Goal: Complete application form: Complete application form

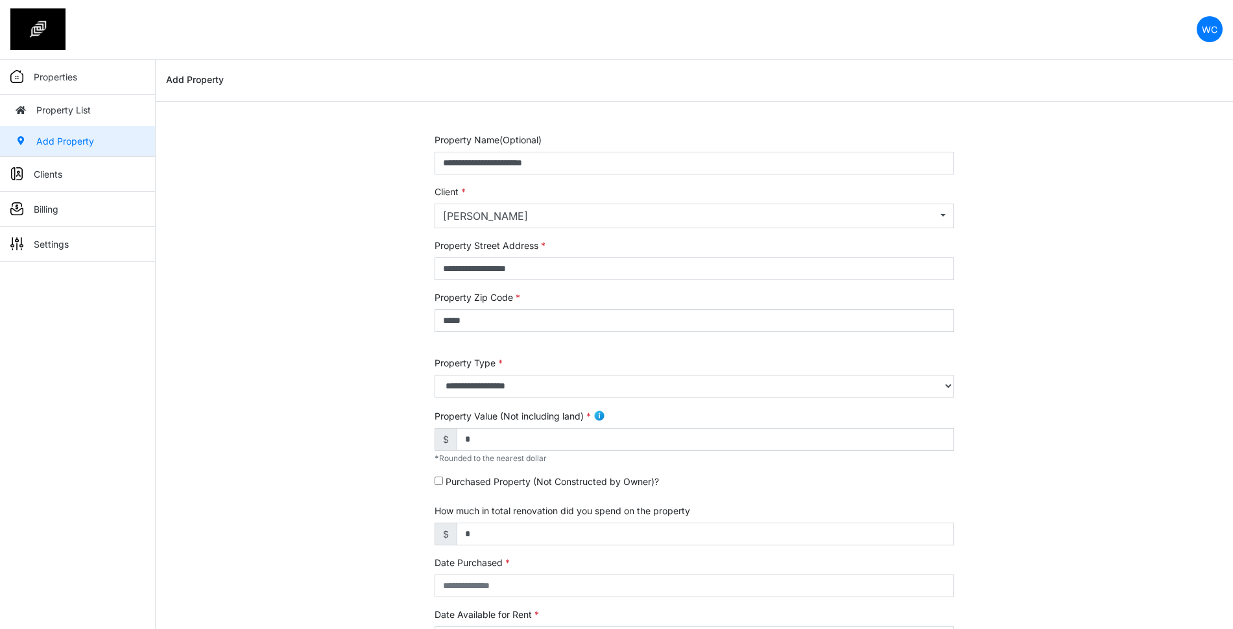
select select "***"
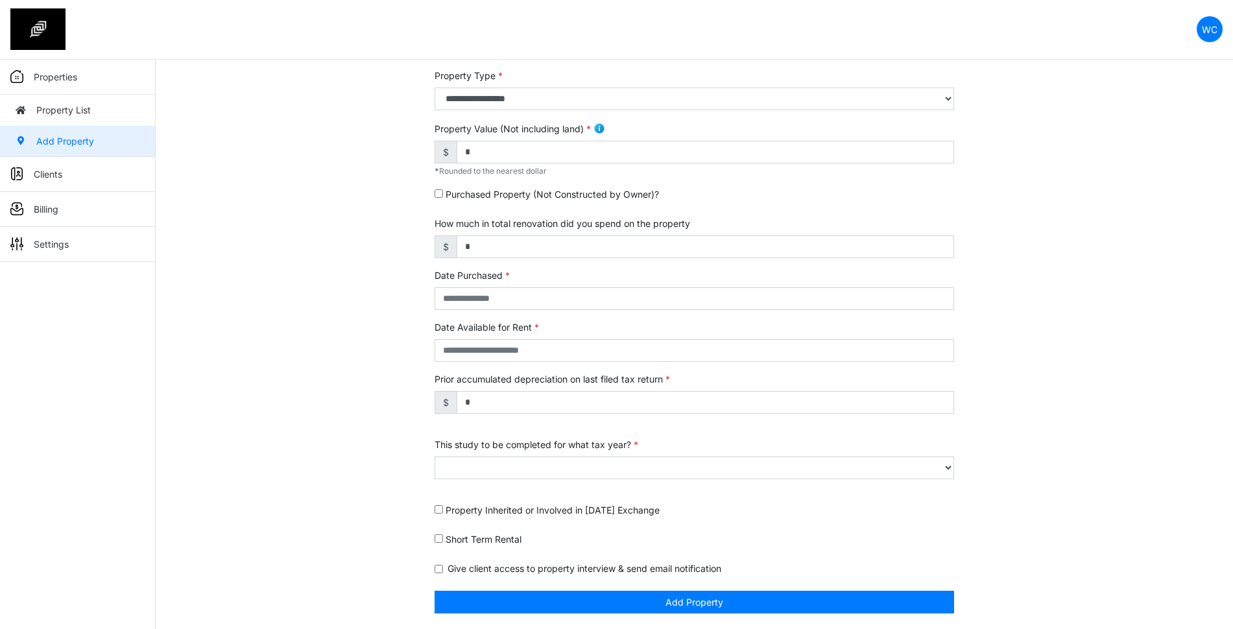
scroll to position [287, 0]
click at [938, 512] on div "Property Inherited or Involved in [DATE] Exchange" at bounding box center [693, 512] width 519 height 19
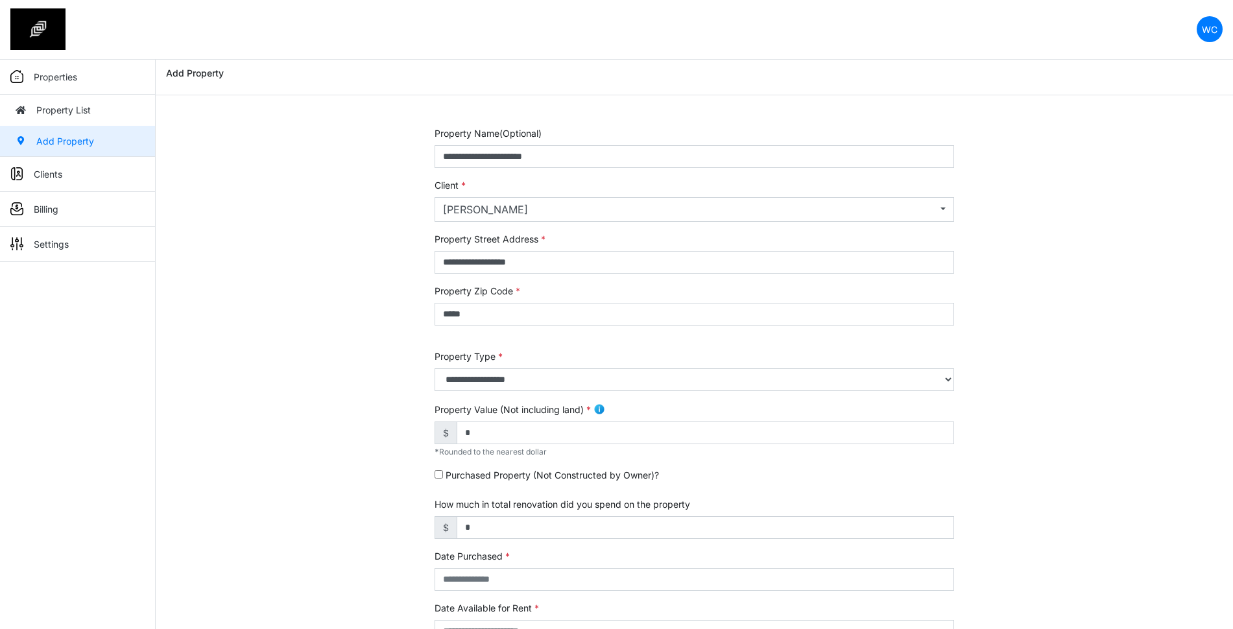
scroll to position [0, 0]
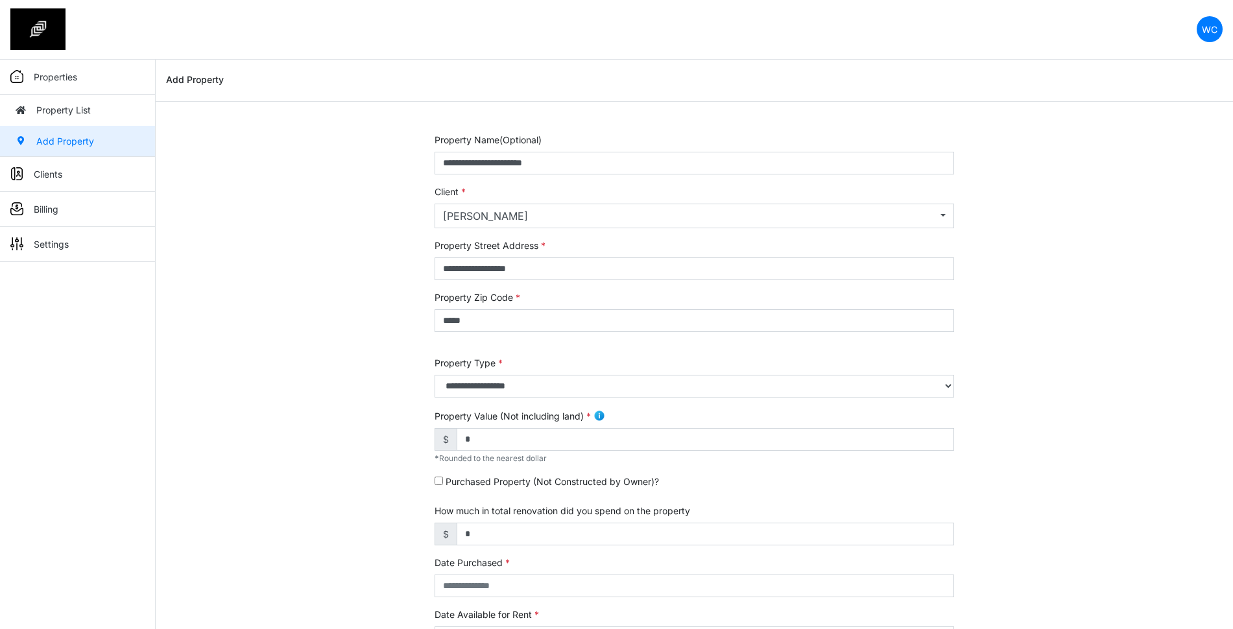
click at [280, 286] on div "**********" at bounding box center [694, 524] width 1077 height 783
drag, startPoint x: 1078, startPoint y: 270, endPoint x: 1071, endPoint y: 270, distance: 7.2
click at [1076, 270] on div "**********" at bounding box center [694, 524] width 1077 height 783
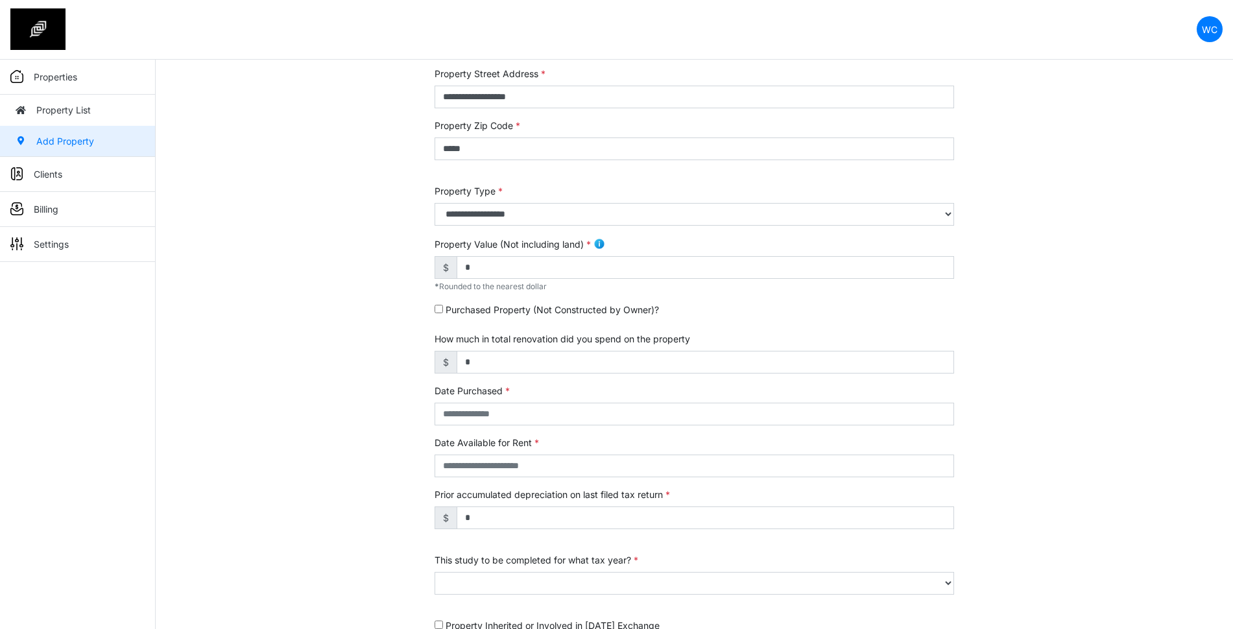
scroll to position [125, 0]
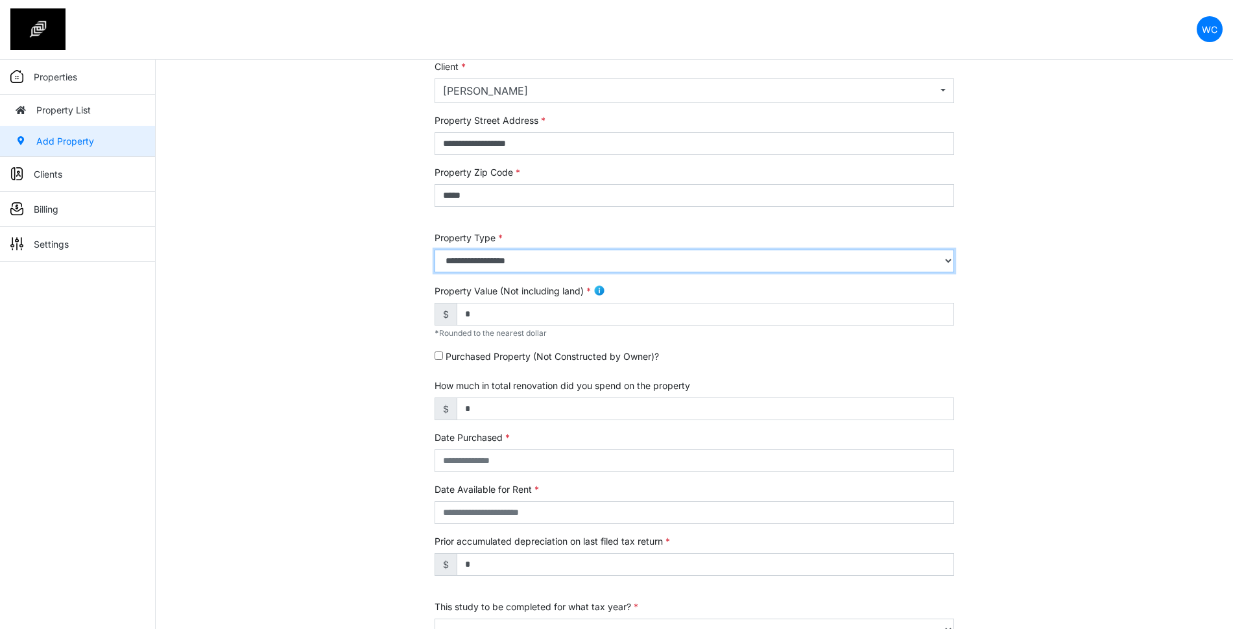
click at [484, 262] on select "**********" at bounding box center [693, 261] width 519 height 23
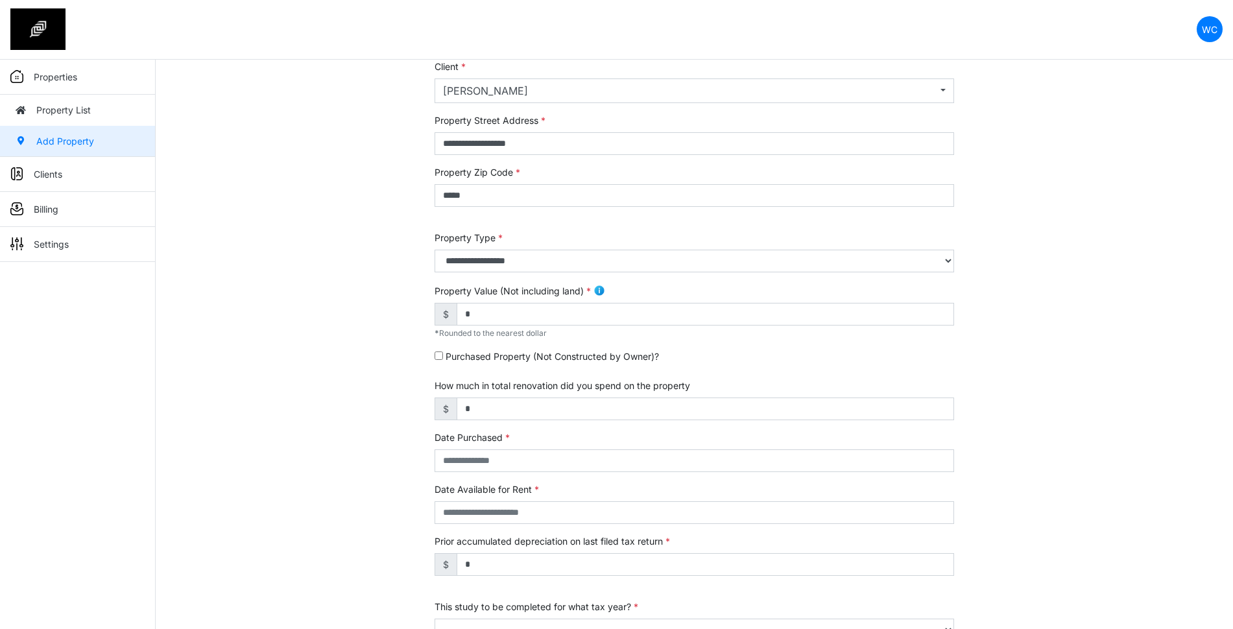
click at [346, 268] on div "**********" at bounding box center [694, 399] width 1077 height 783
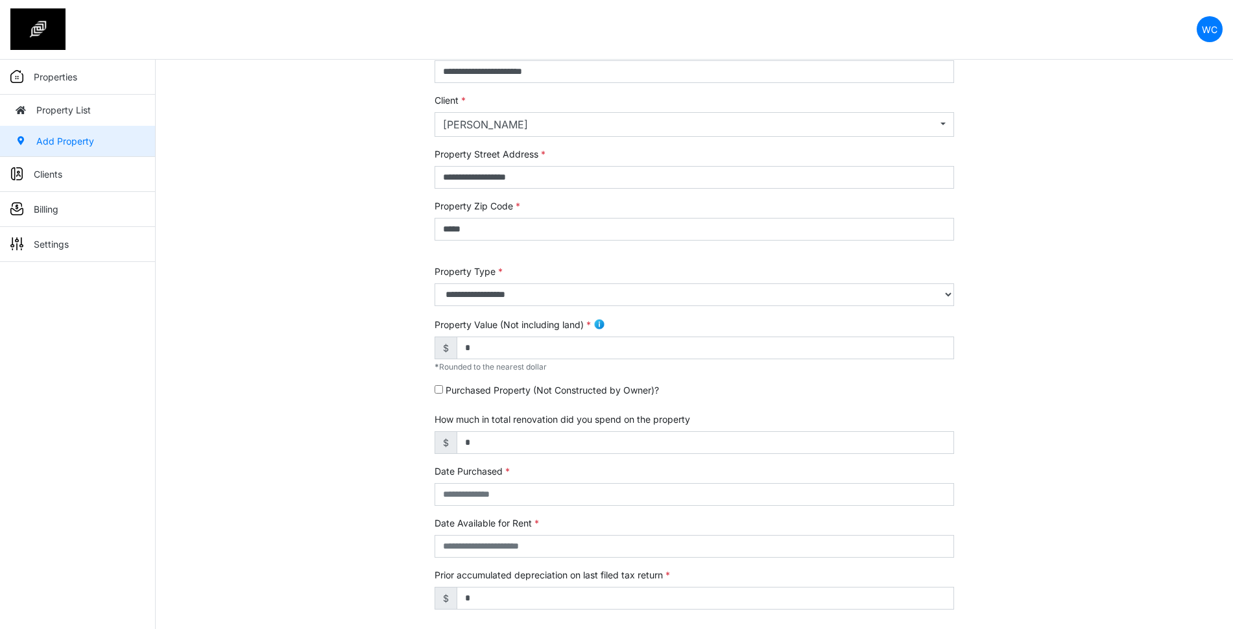
scroll to position [0, 0]
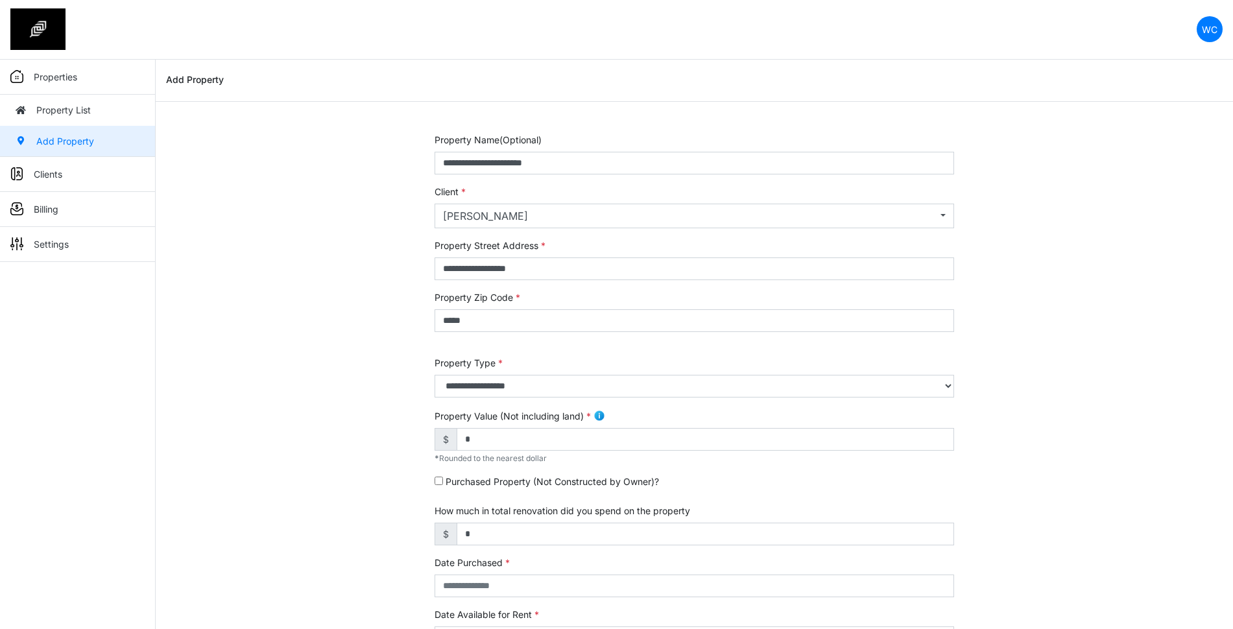
click at [501, 397] on form "**********" at bounding box center [693, 517] width 519 height 768
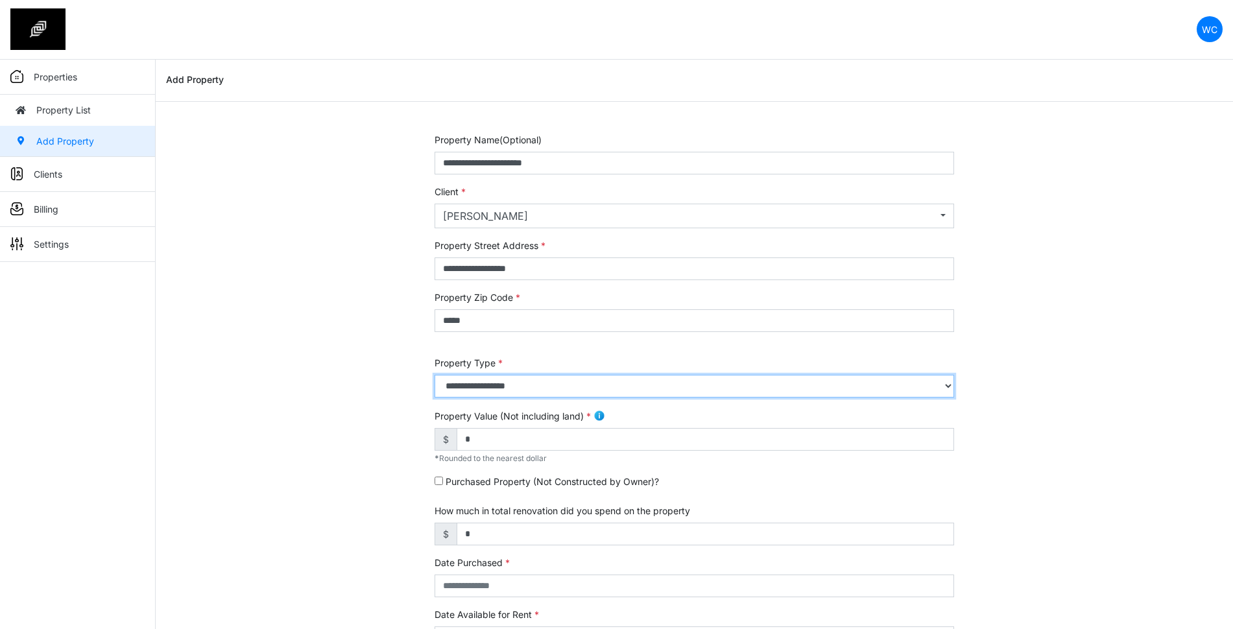
drag, startPoint x: 503, startPoint y: 388, endPoint x: 516, endPoint y: 385, distance: 12.7
click at [504, 388] on select "**********" at bounding box center [693, 386] width 519 height 23
select select "*"
click at [434, 375] on select "**********" at bounding box center [693, 386] width 519 height 23
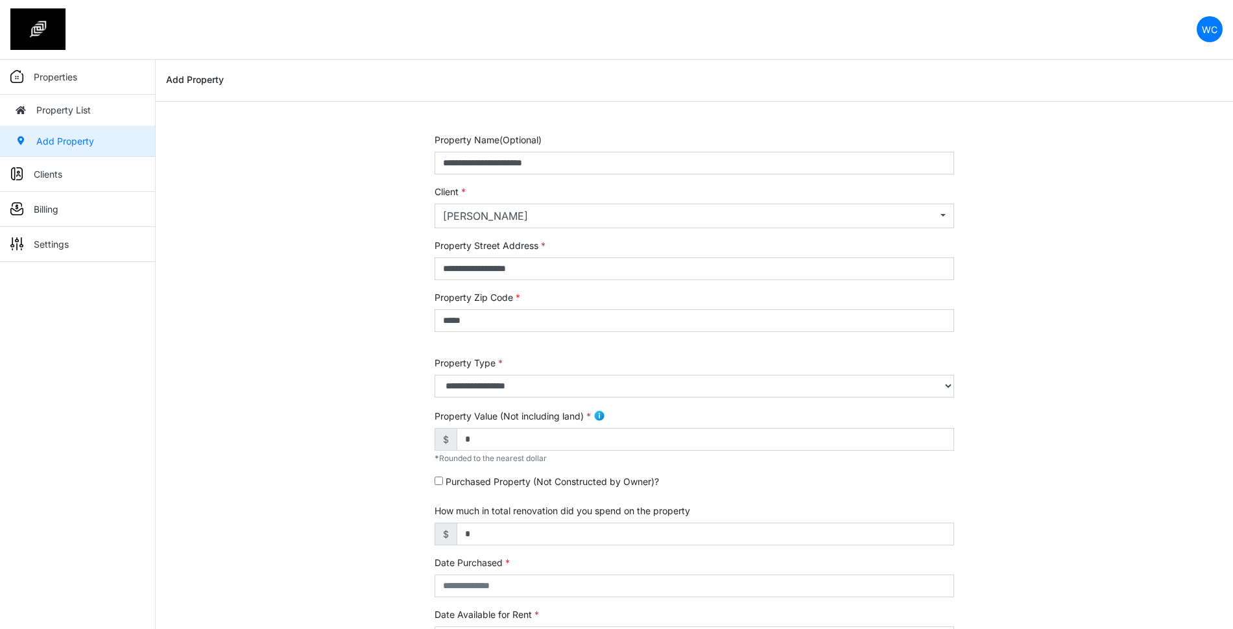
click at [1178, 419] on div "**********" at bounding box center [694, 524] width 1077 height 783
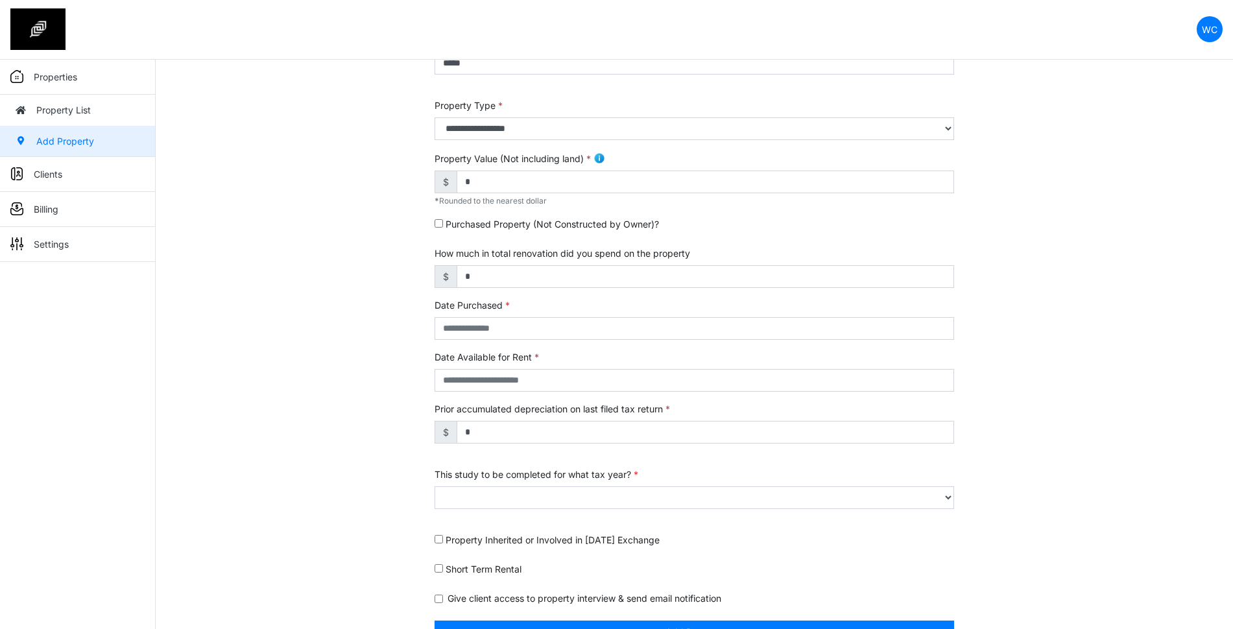
scroll to position [287, 0]
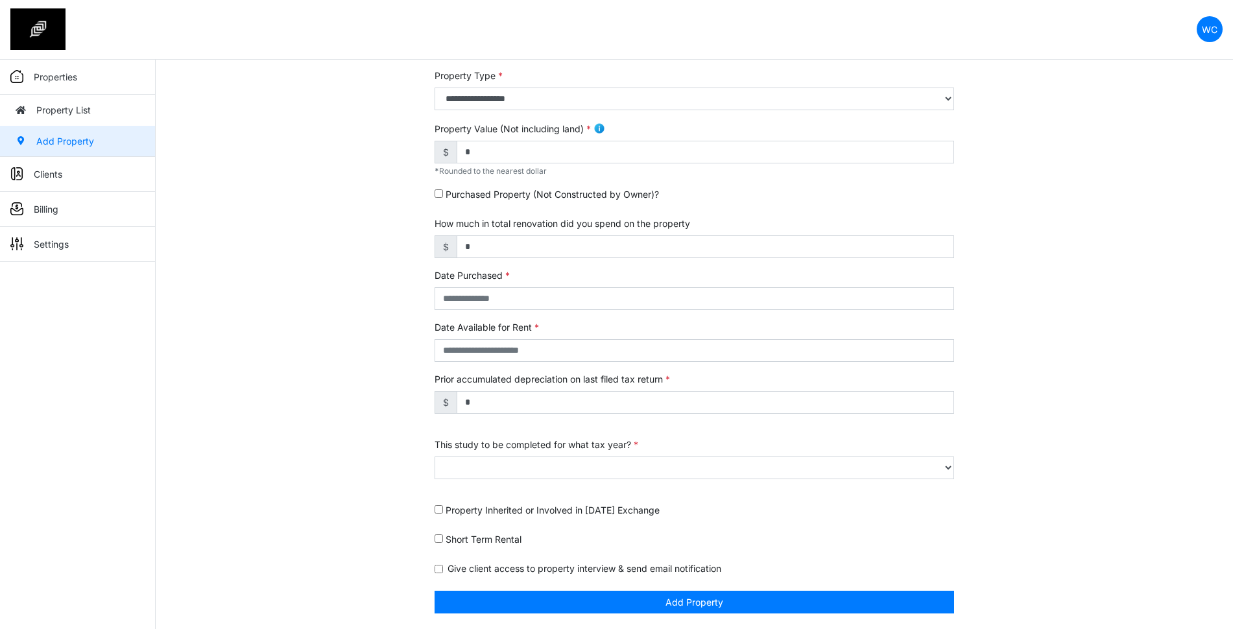
click at [1073, 184] on div "**********" at bounding box center [694, 237] width 1077 height 783
click at [565, 147] on input "*" at bounding box center [705, 152] width 497 height 23
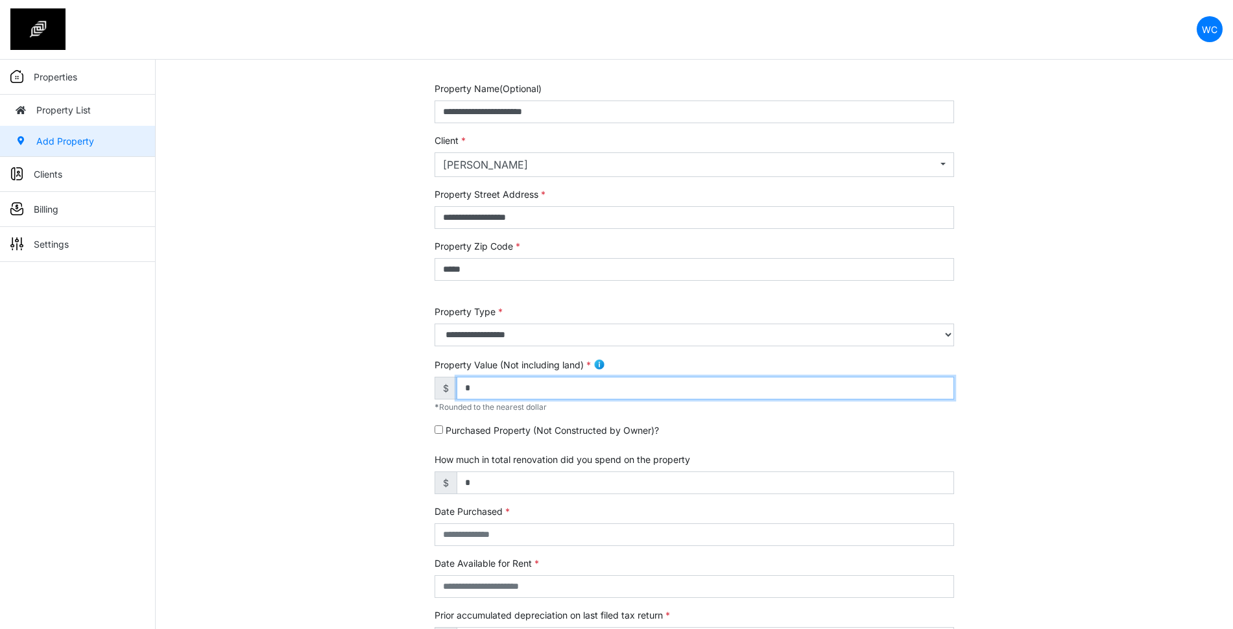
scroll to position [0, 0]
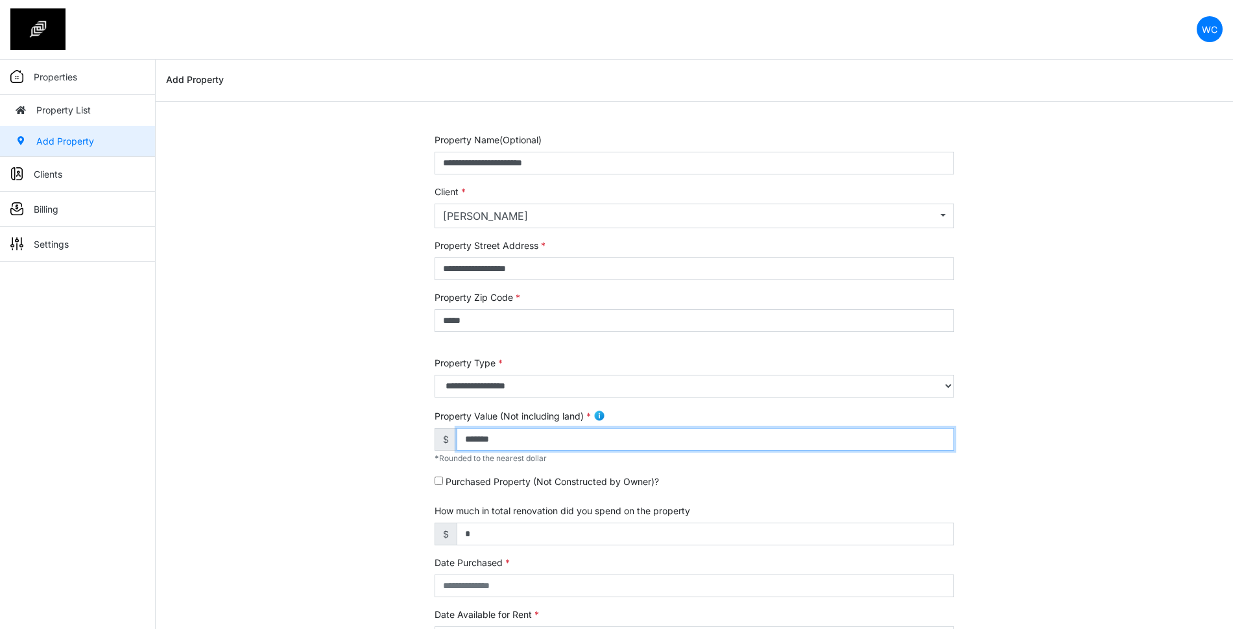
type input "*******"
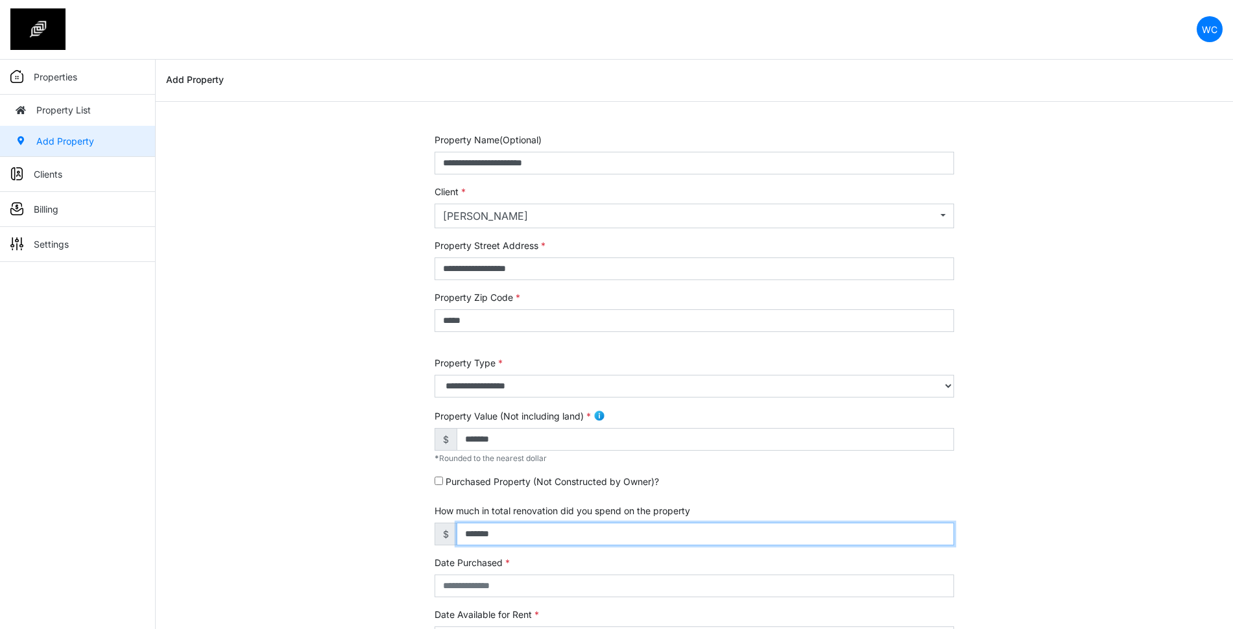
type input "*******"
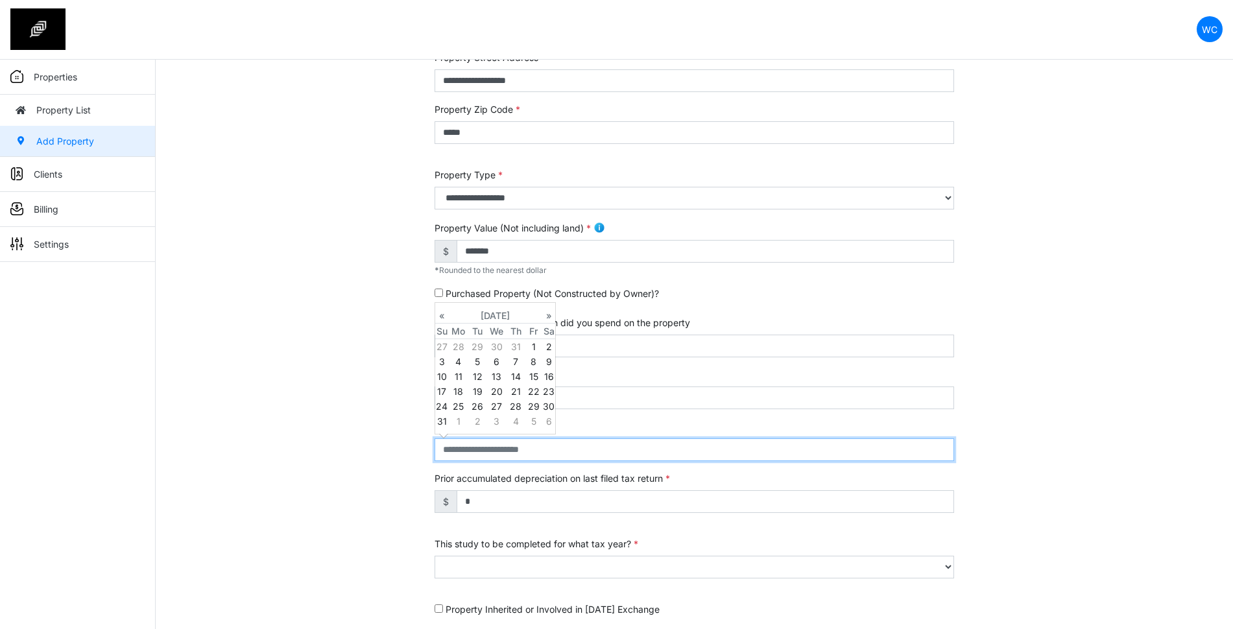
scroll to position [263, 0]
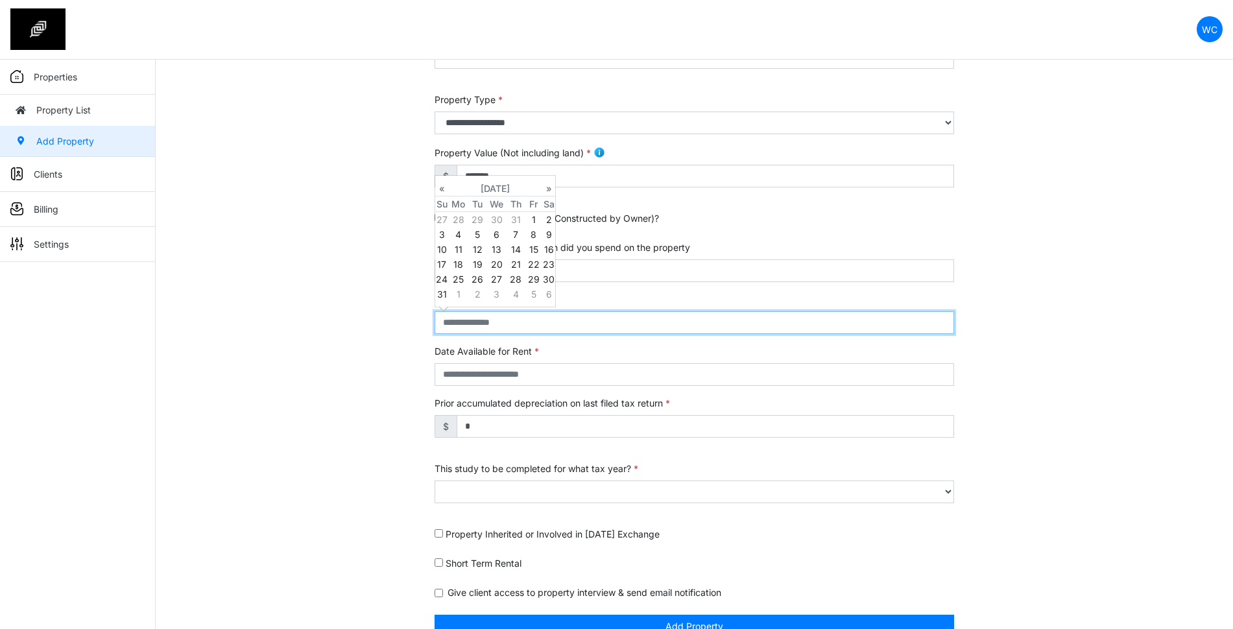
click at [665, 320] on input "text" at bounding box center [693, 322] width 519 height 23
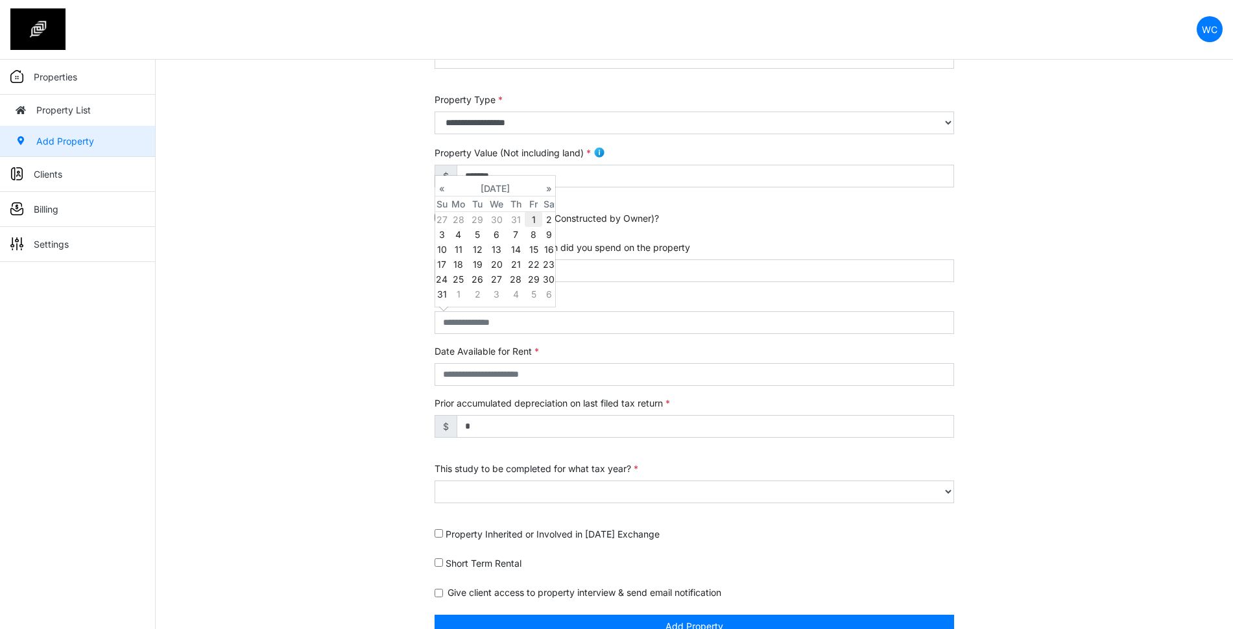
click at [535, 220] on td "1" at bounding box center [534, 219] width 18 height 16
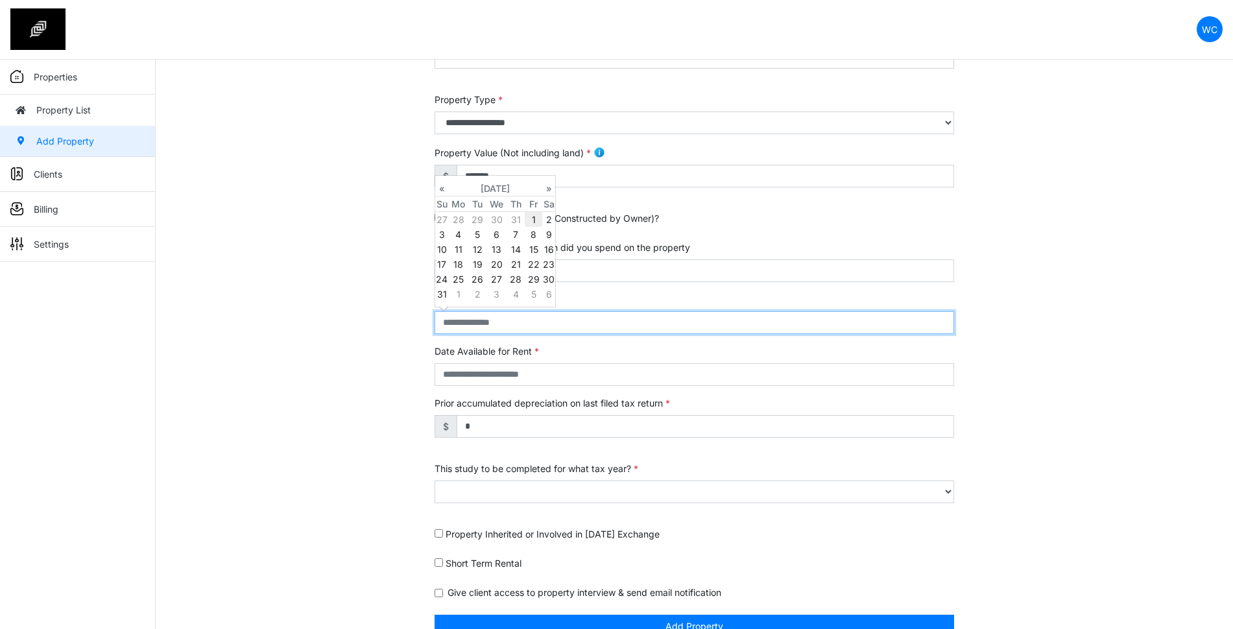
type input "**********"
select select "****"
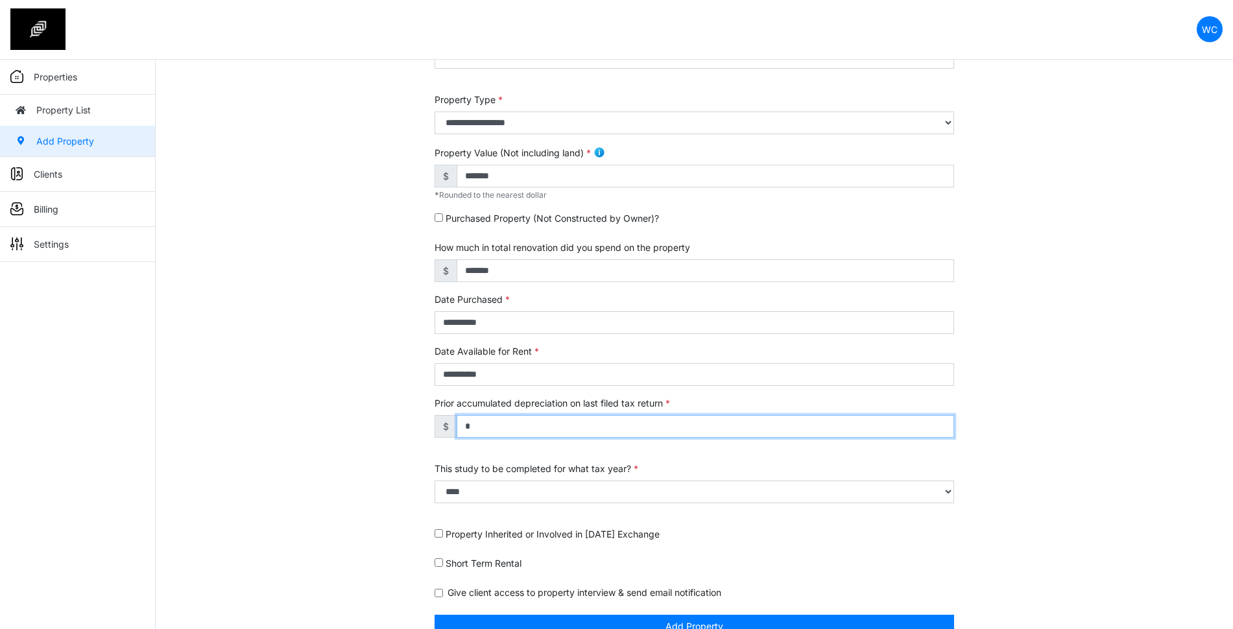
click at [517, 424] on input "*" at bounding box center [705, 426] width 497 height 23
click at [674, 433] on input "*" at bounding box center [705, 426] width 497 height 23
click at [673, 433] on input "*" at bounding box center [705, 426] width 497 height 23
type input "*******"
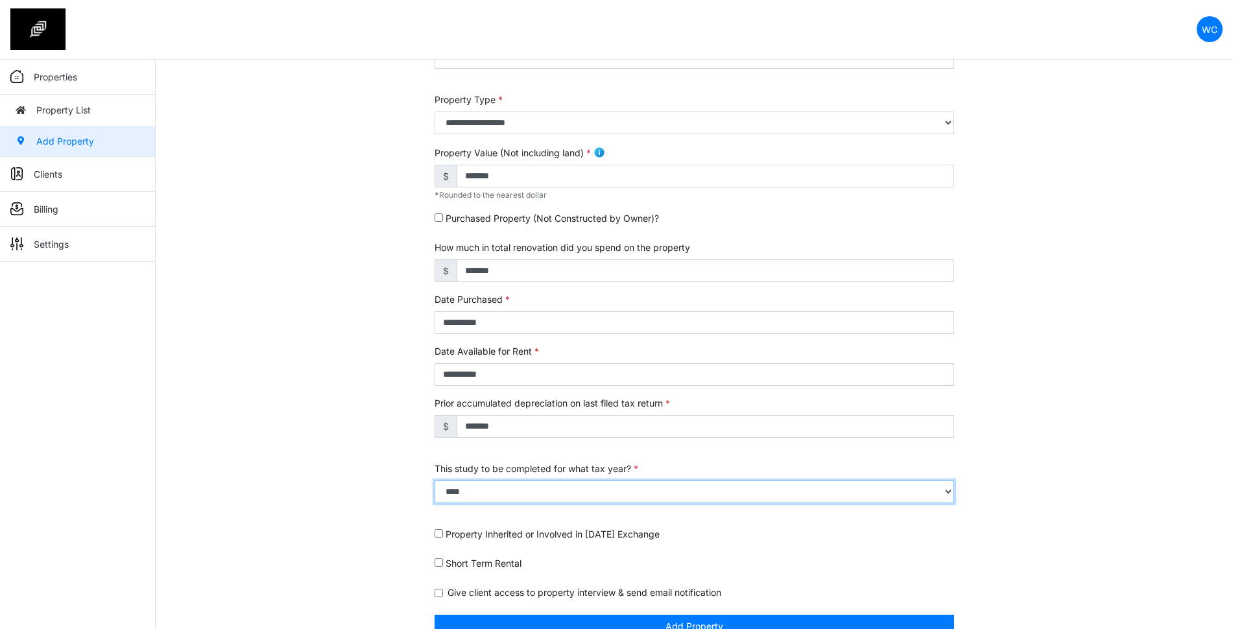
click at [701, 488] on select "**** **** **** **** **** **** **** **** **** **** **** **** **** **** **** ****…" at bounding box center [693, 491] width 519 height 23
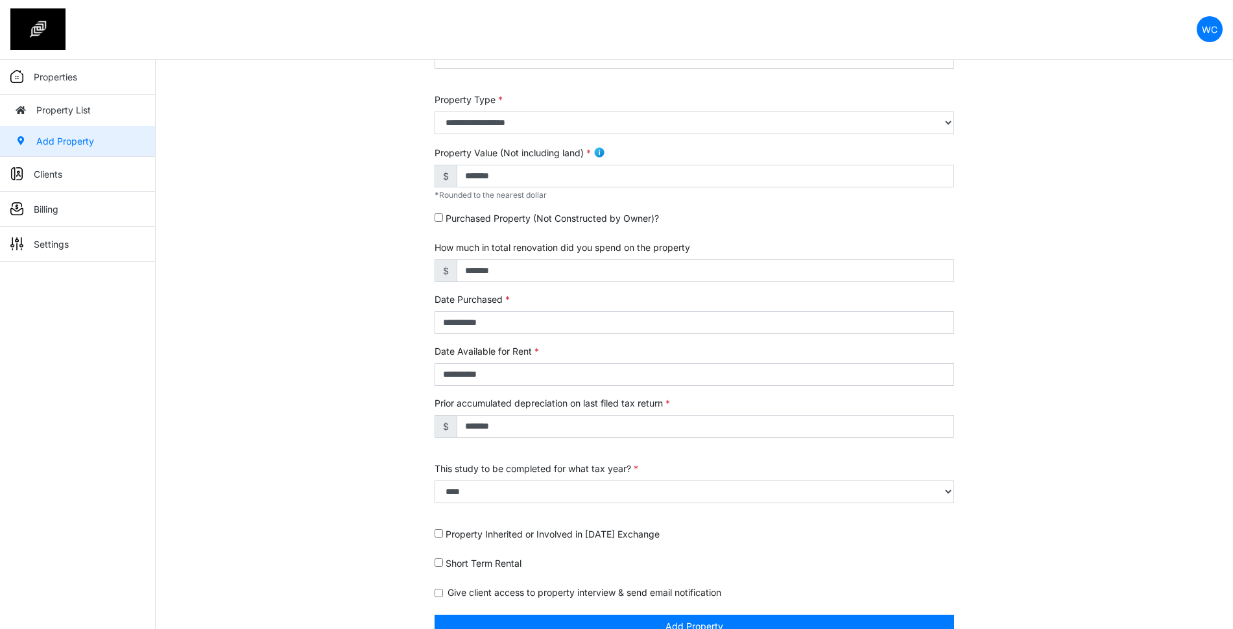
click at [372, 224] on div "**********" at bounding box center [694, 261] width 1077 height 783
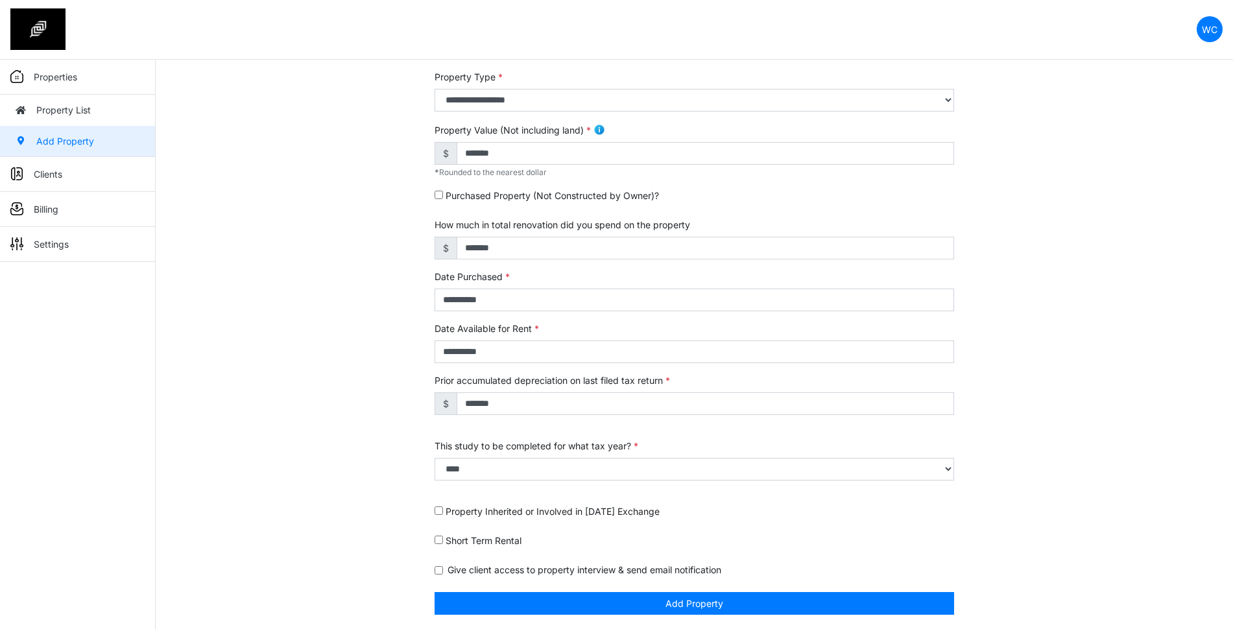
scroll to position [287, 0]
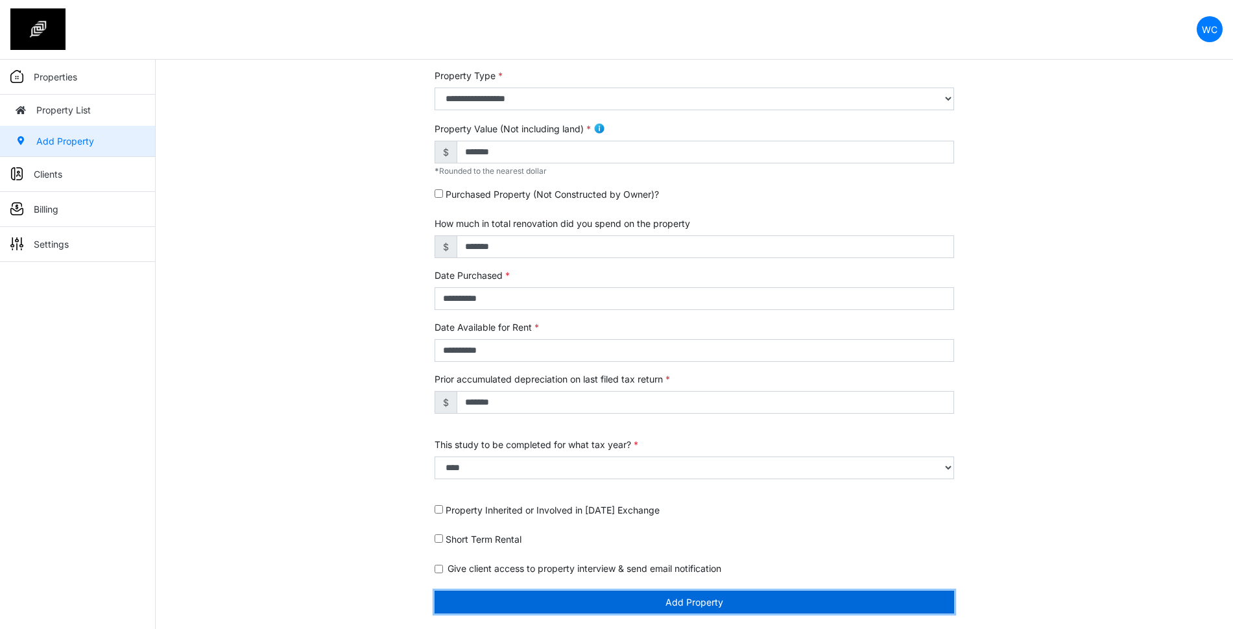
click at [711, 607] on button "Add Property" at bounding box center [693, 602] width 519 height 23
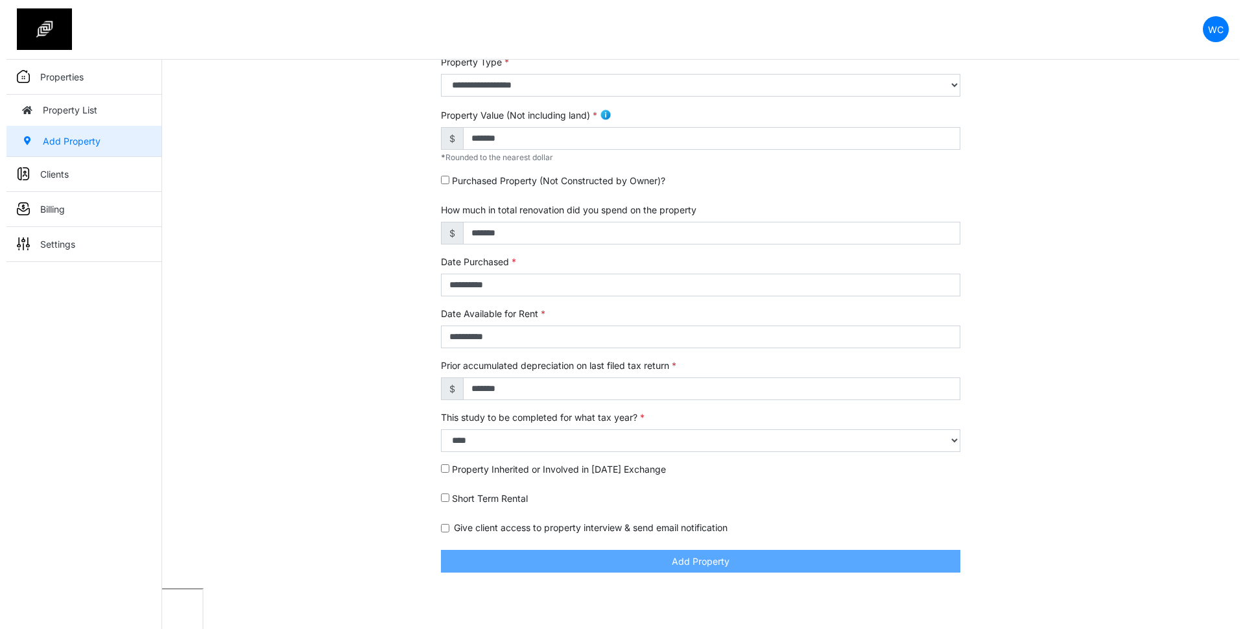
scroll to position [246, 0]
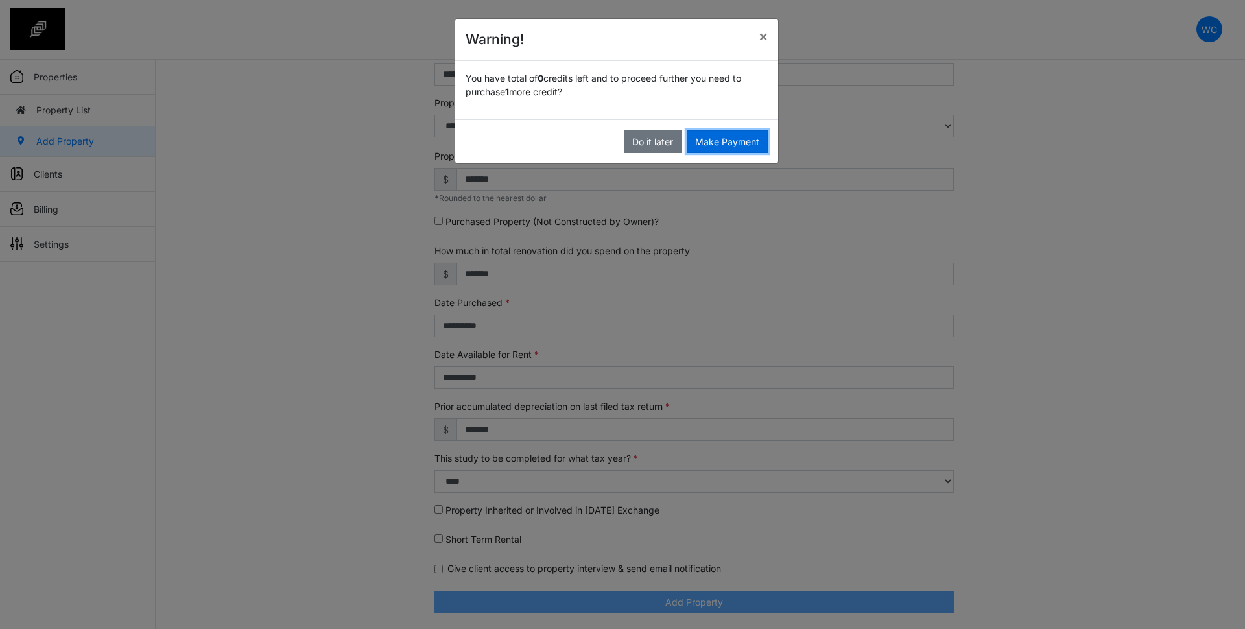
click at [748, 141] on button "Make Payment" at bounding box center [727, 141] width 81 height 23
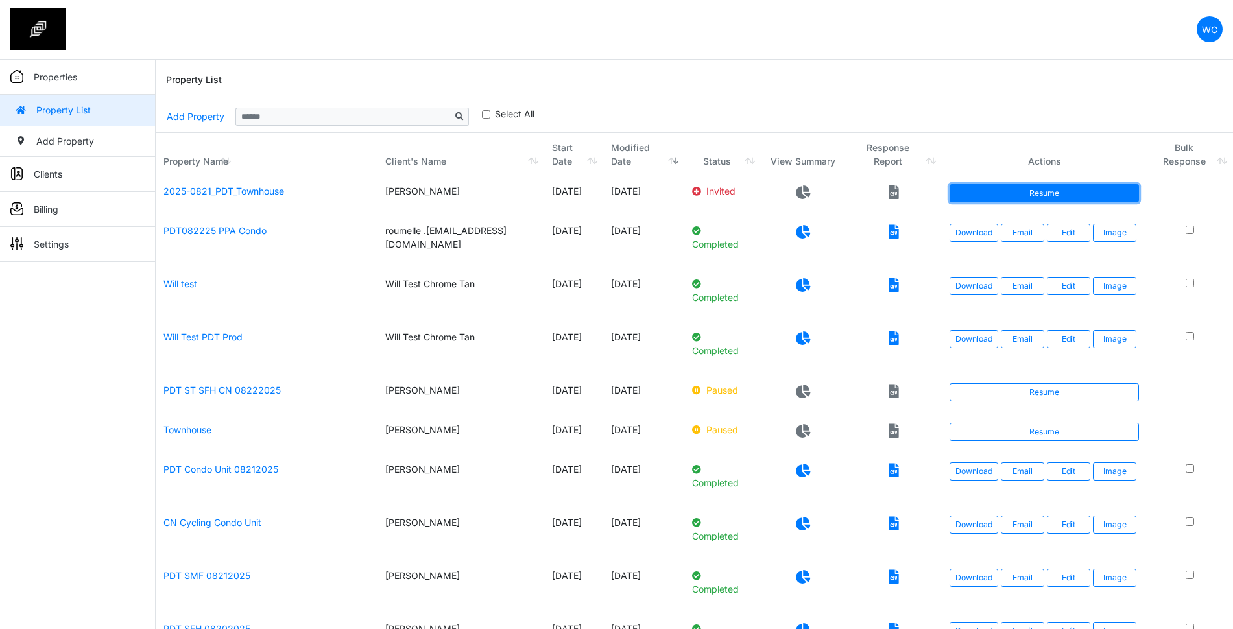
click at [1039, 191] on link "Resume" at bounding box center [1043, 193] width 189 height 18
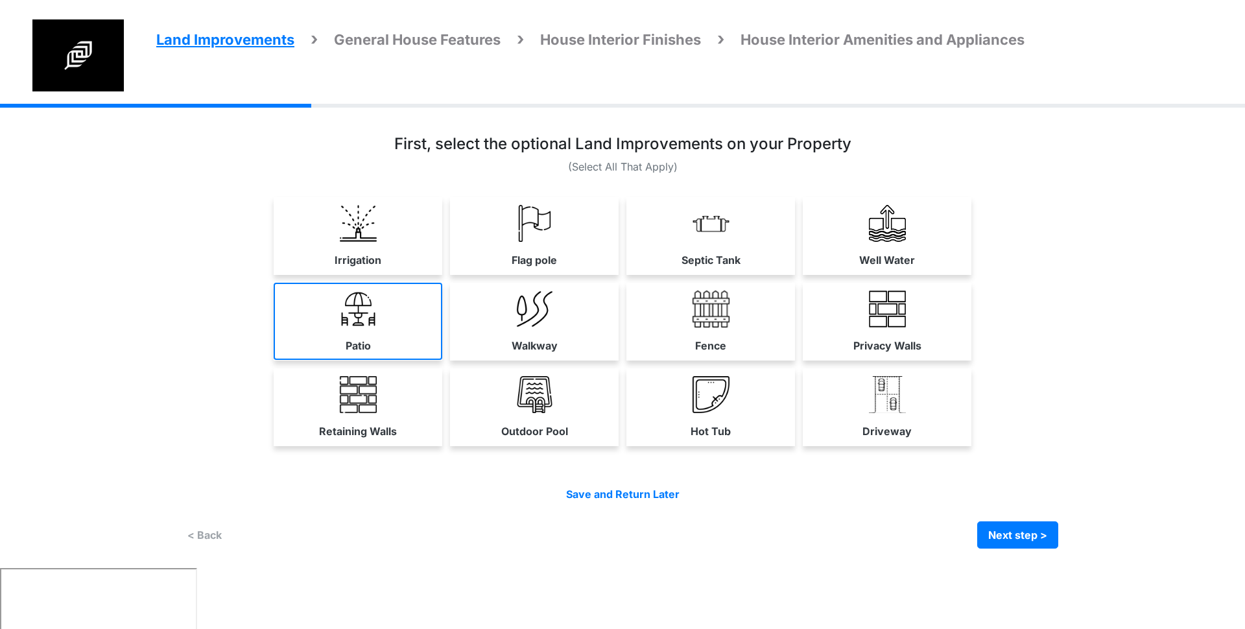
click at [394, 324] on link "Patio" at bounding box center [358, 321] width 169 height 77
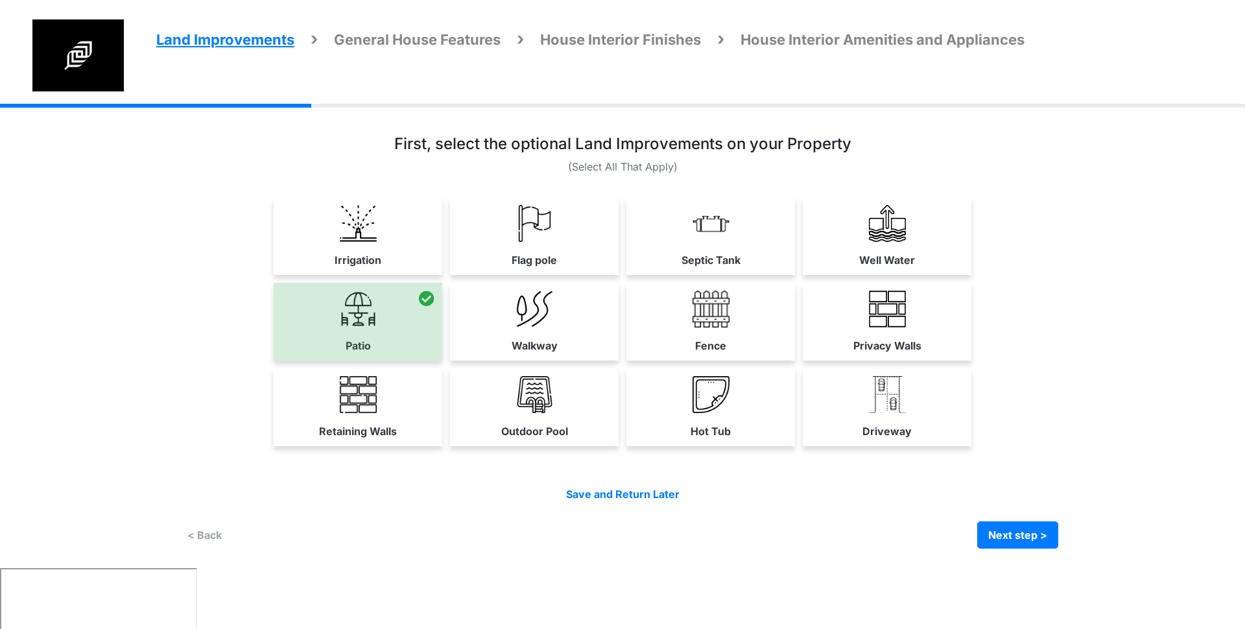
drag, startPoint x: 392, startPoint y: 394, endPoint x: 414, endPoint y: 307, distance: 89.6
click at [392, 394] on link "Retaining Walls" at bounding box center [358, 406] width 169 height 77
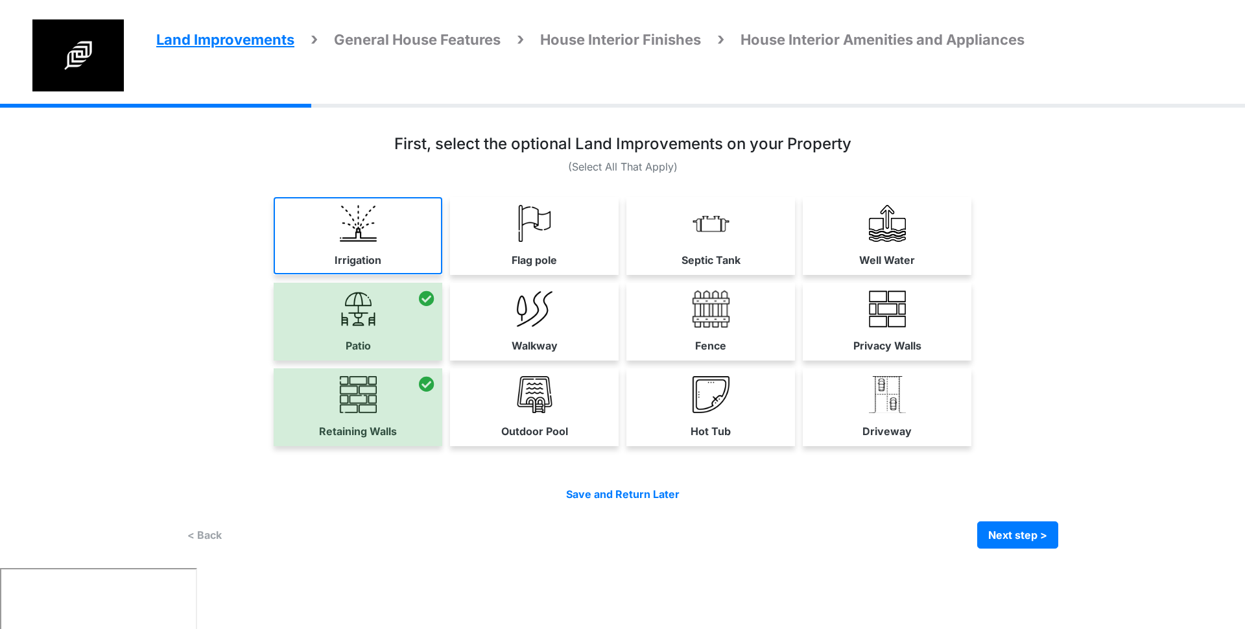
click at [407, 254] on link "Irrigation" at bounding box center [358, 235] width 169 height 77
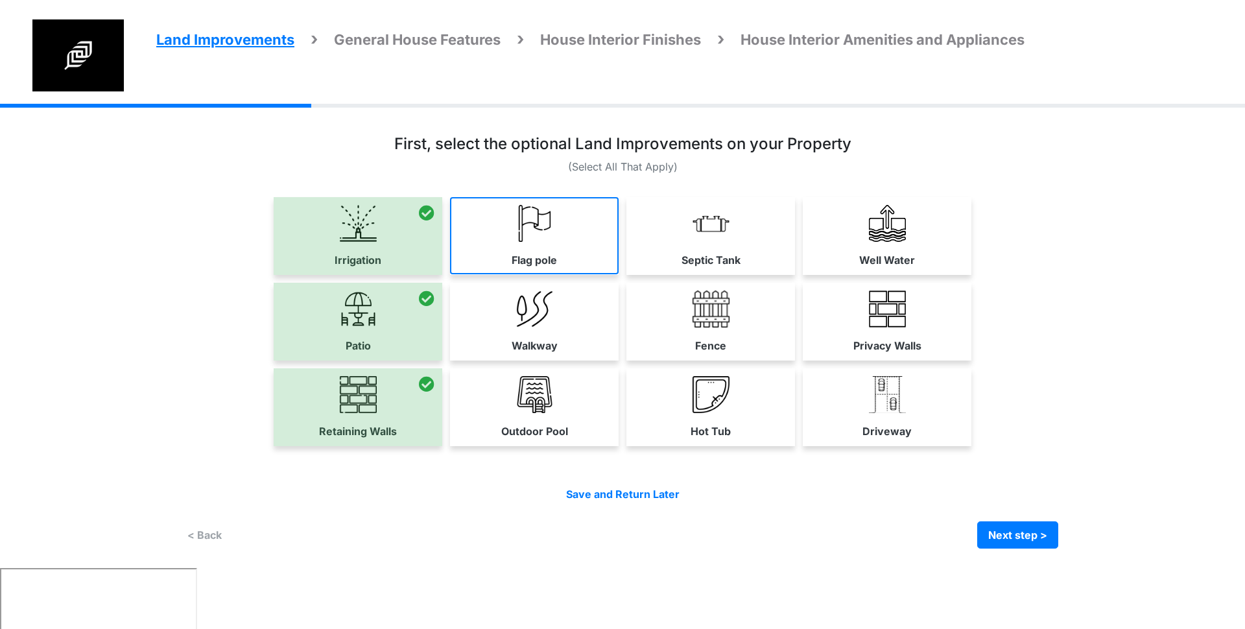
click at [554, 245] on link "Flag pole" at bounding box center [534, 235] width 169 height 77
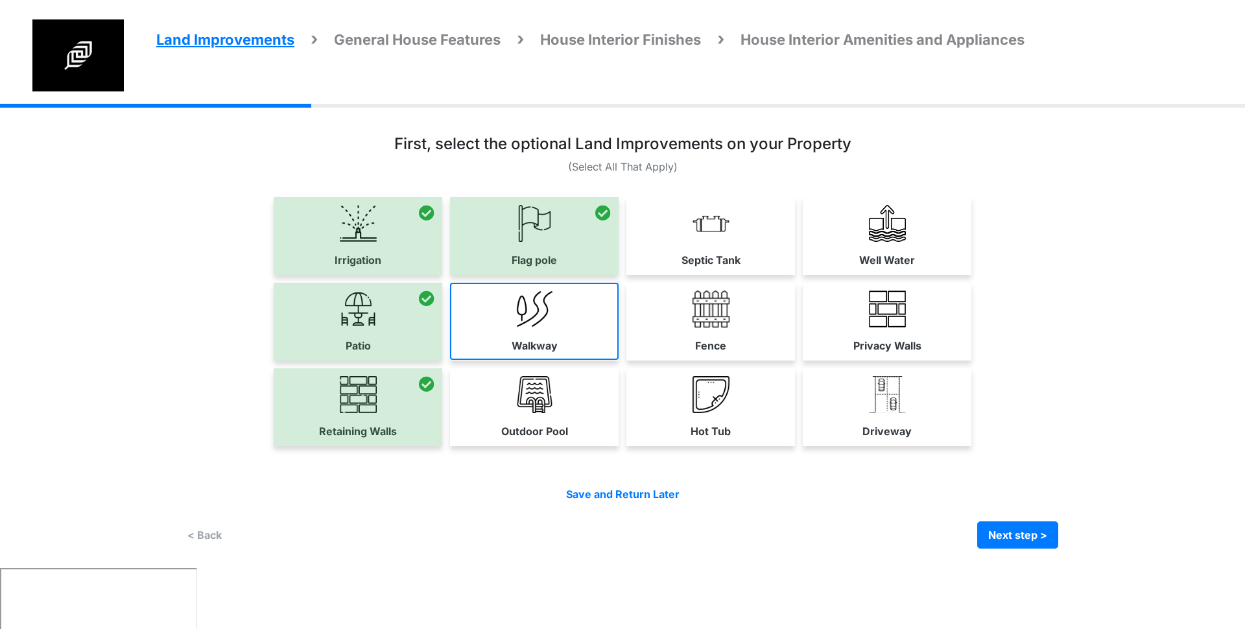
click at [552, 322] on img at bounding box center [534, 309] width 37 height 37
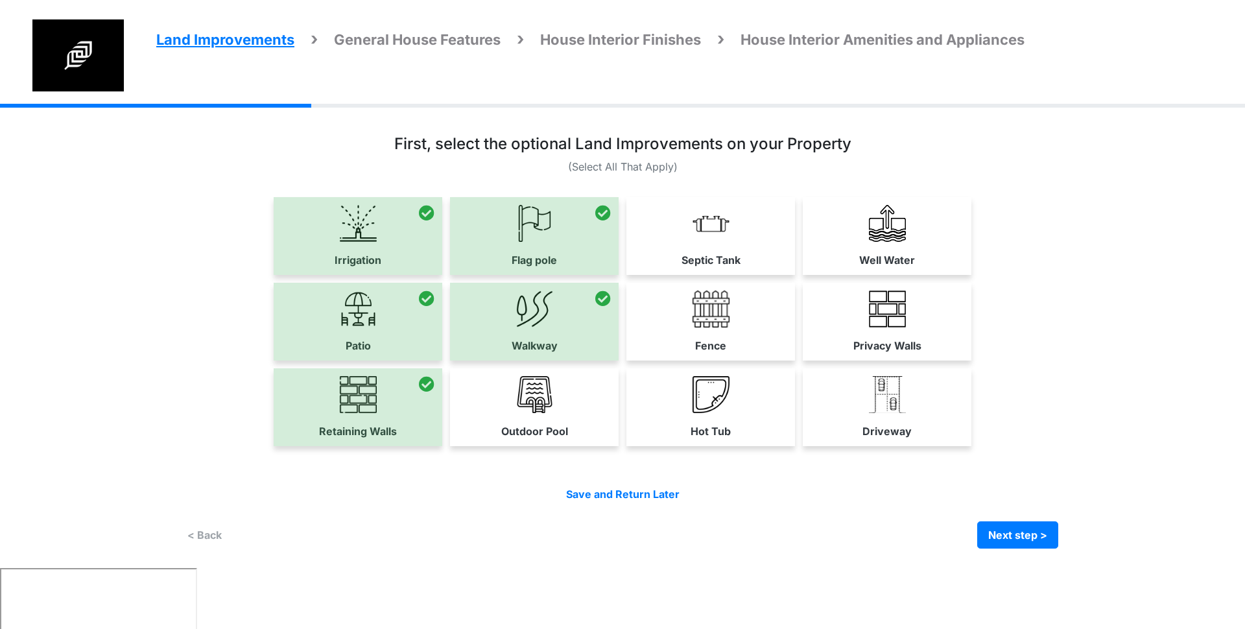
click at [549, 403] on img at bounding box center [534, 394] width 37 height 37
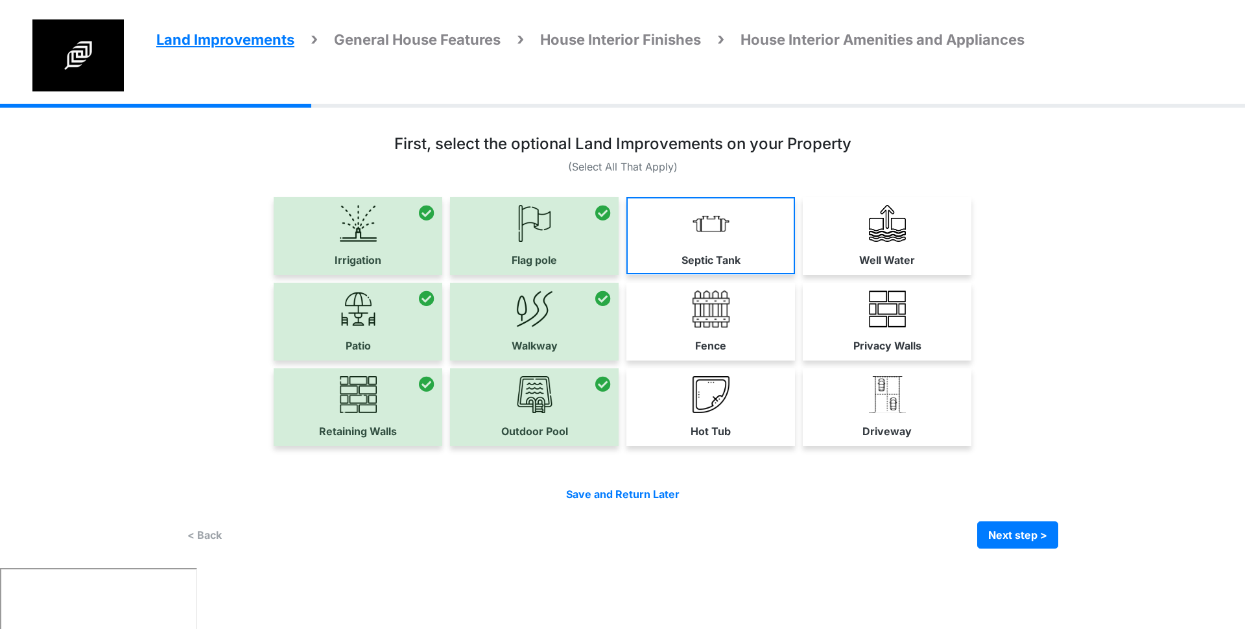
click at [760, 204] on link "Septic Tank" at bounding box center [710, 235] width 169 height 77
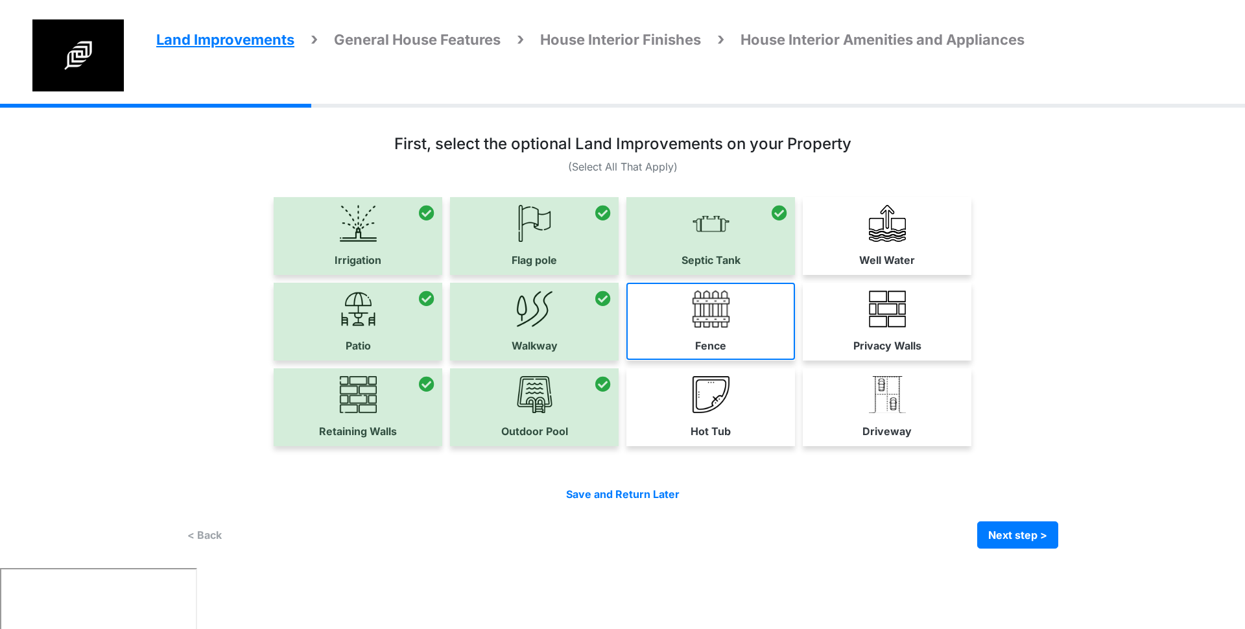
click at [742, 309] on link "Fence" at bounding box center [710, 321] width 169 height 77
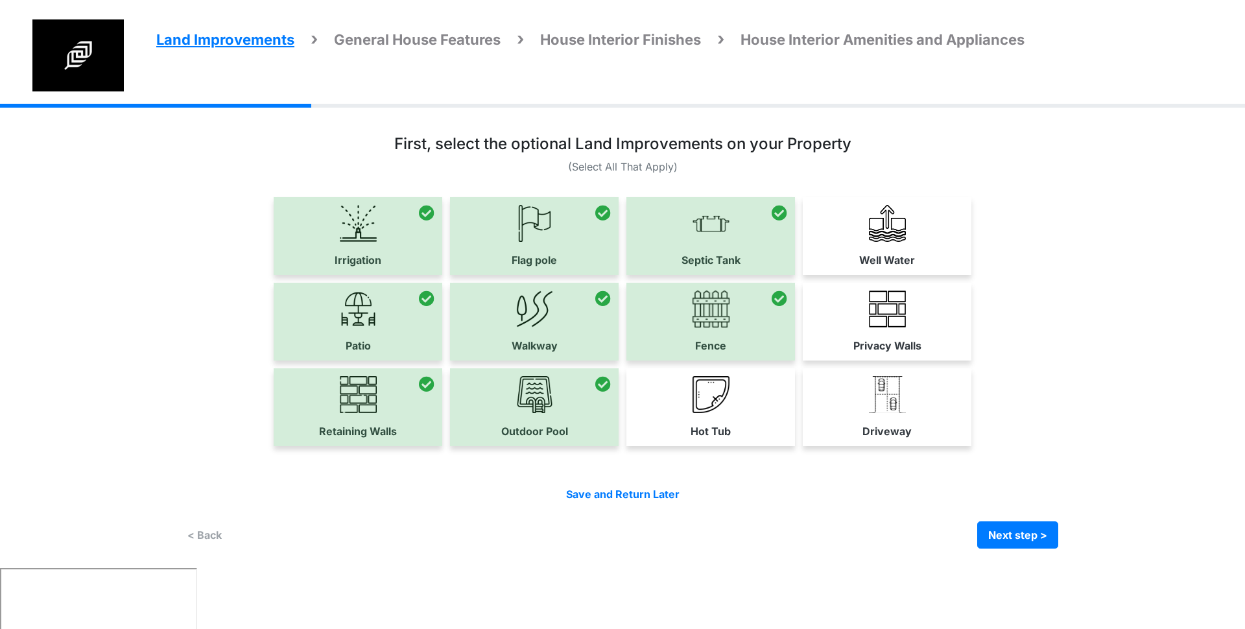
click at [737, 366] on div "Irrigation Flag pole" at bounding box center [623, 325] width 872 height 257
click at [873, 224] on img at bounding box center [887, 223] width 37 height 37
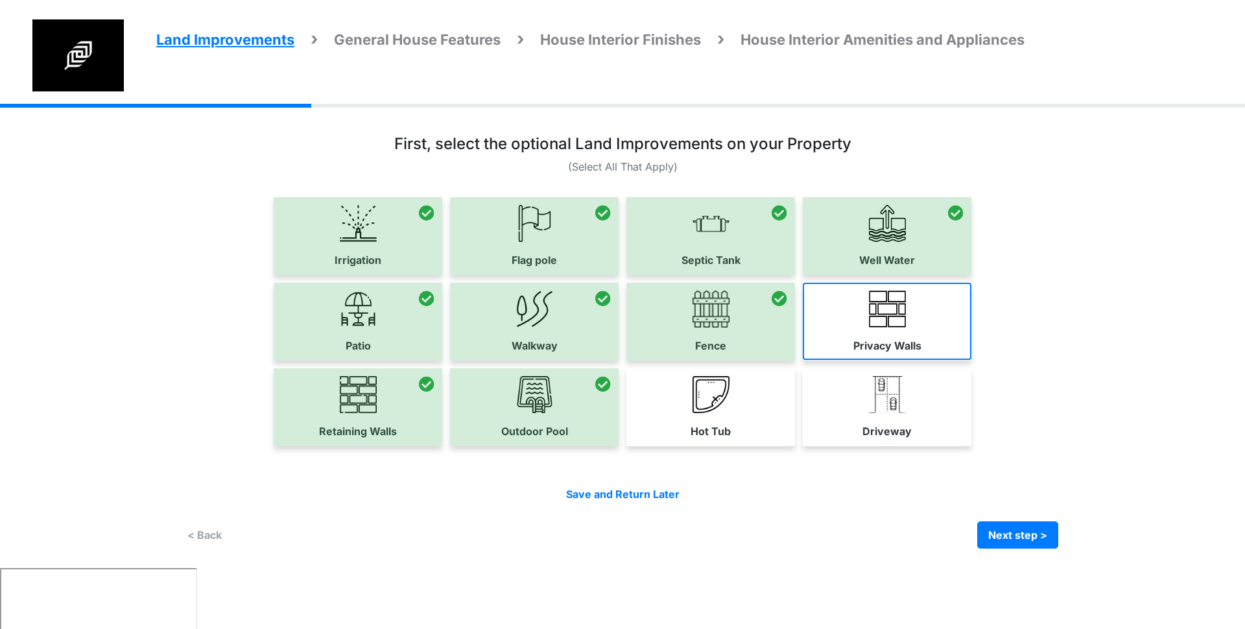
click at [873, 339] on label "Privacy Walls" at bounding box center [887, 346] width 68 height 16
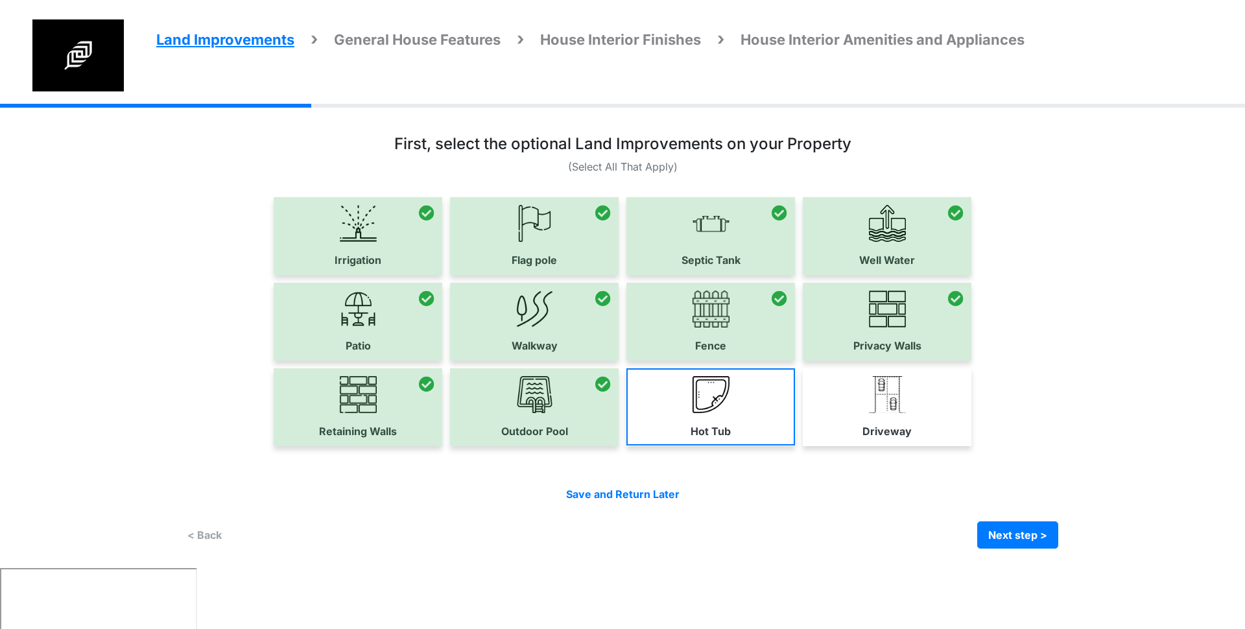
click at [734, 426] on link "Hot Tub" at bounding box center [710, 406] width 169 height 77
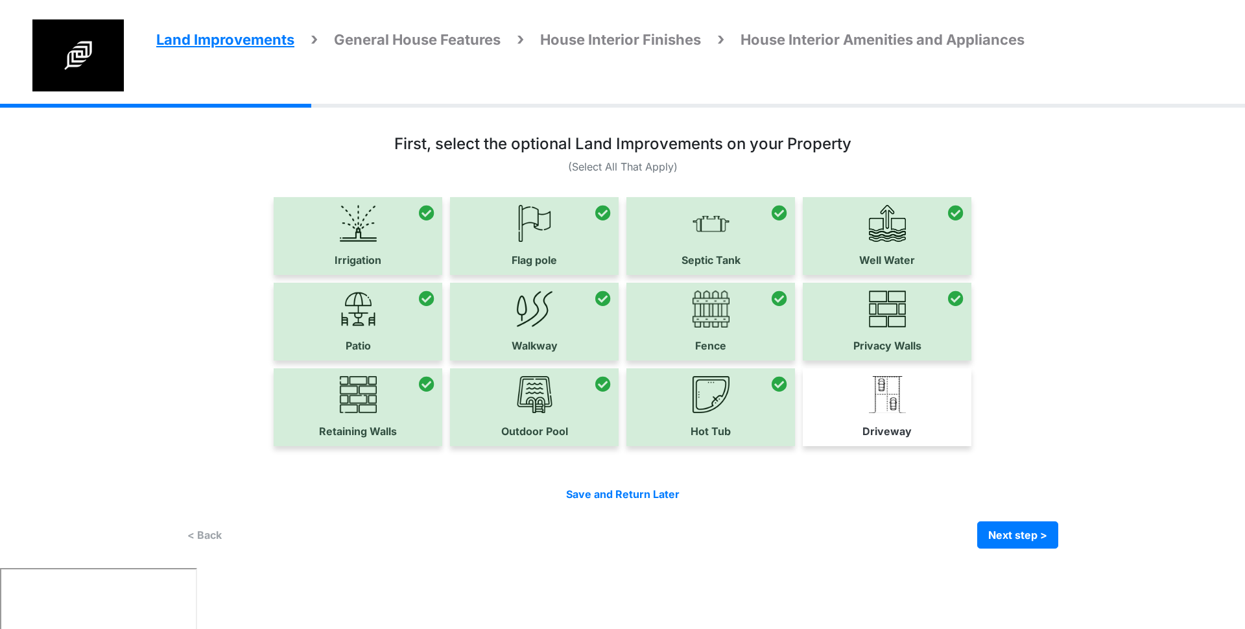
drag, startPoint x: 864, startPoint y: 427, endPoint x: 892, endPoint y: 405, distance: 36.0
click at [867, 427] on link "Driveway" at bounding box center [887, 406] width 169 height 77
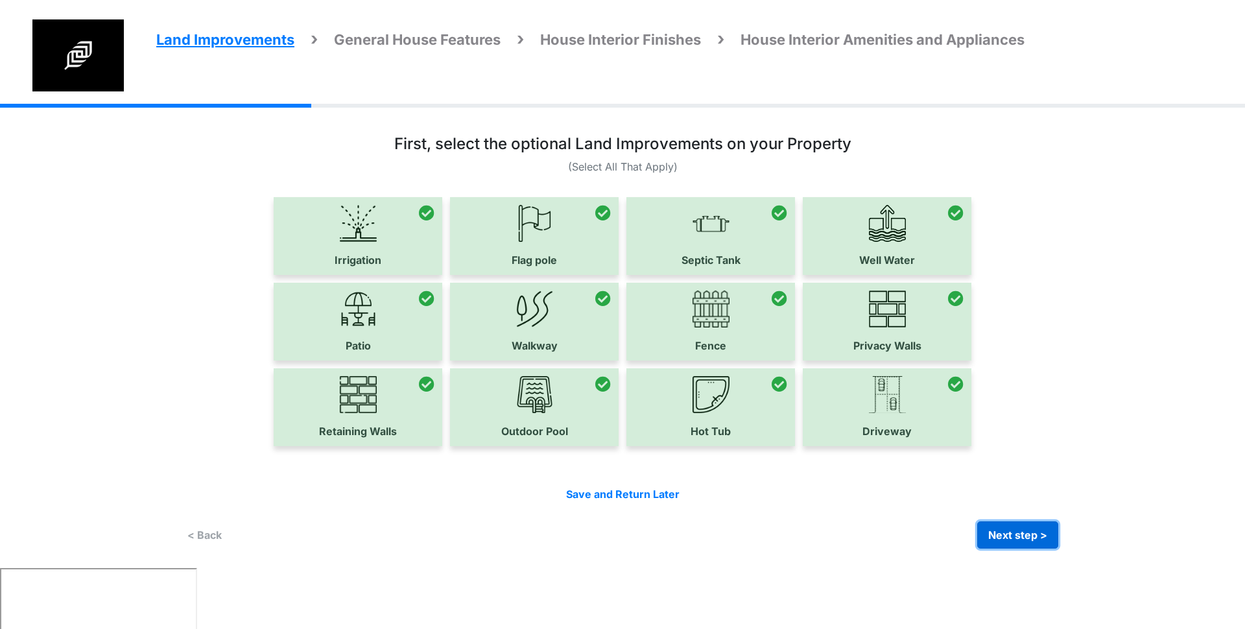
click at [1021, 536] on button "Next step >" at bounding box center [1017, 534] width 81 height 27
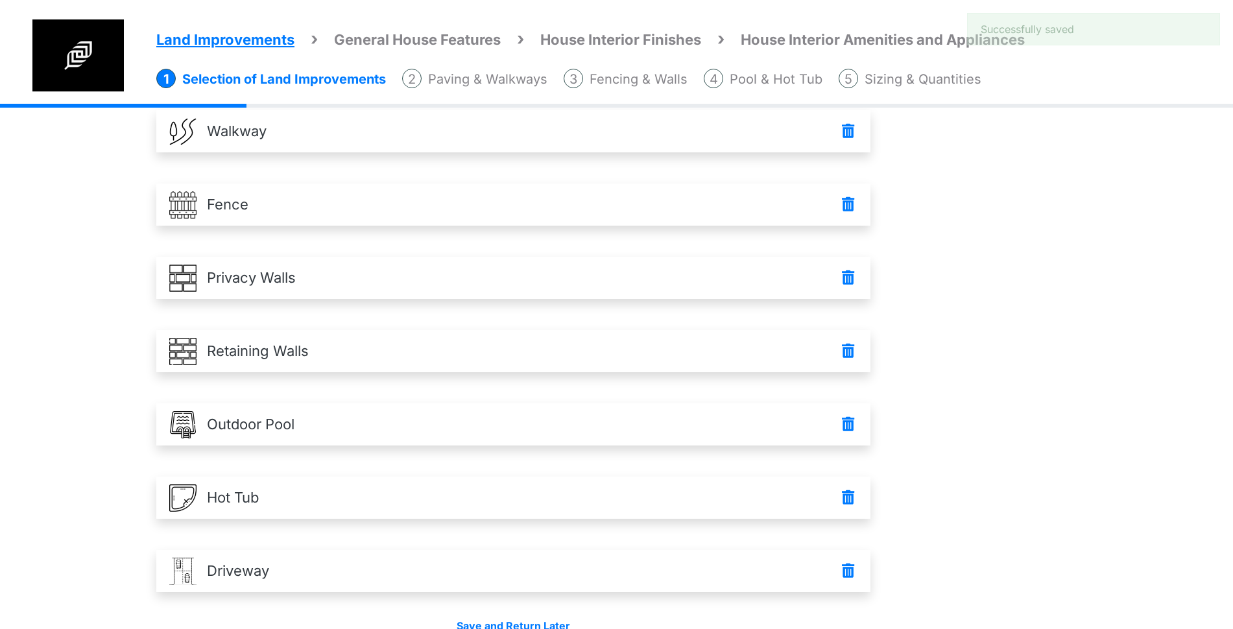
scroll to position [533, 0]
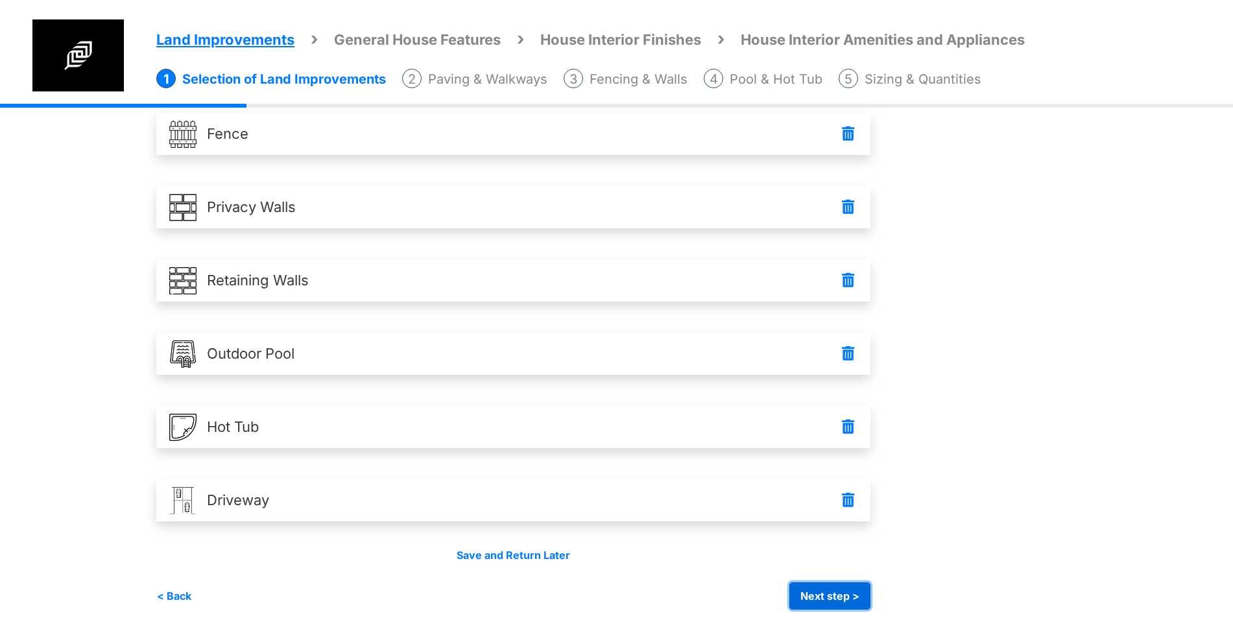
click at [866, 597] on button "Next step >" at bounding box center [829, 595] width 81 height 27
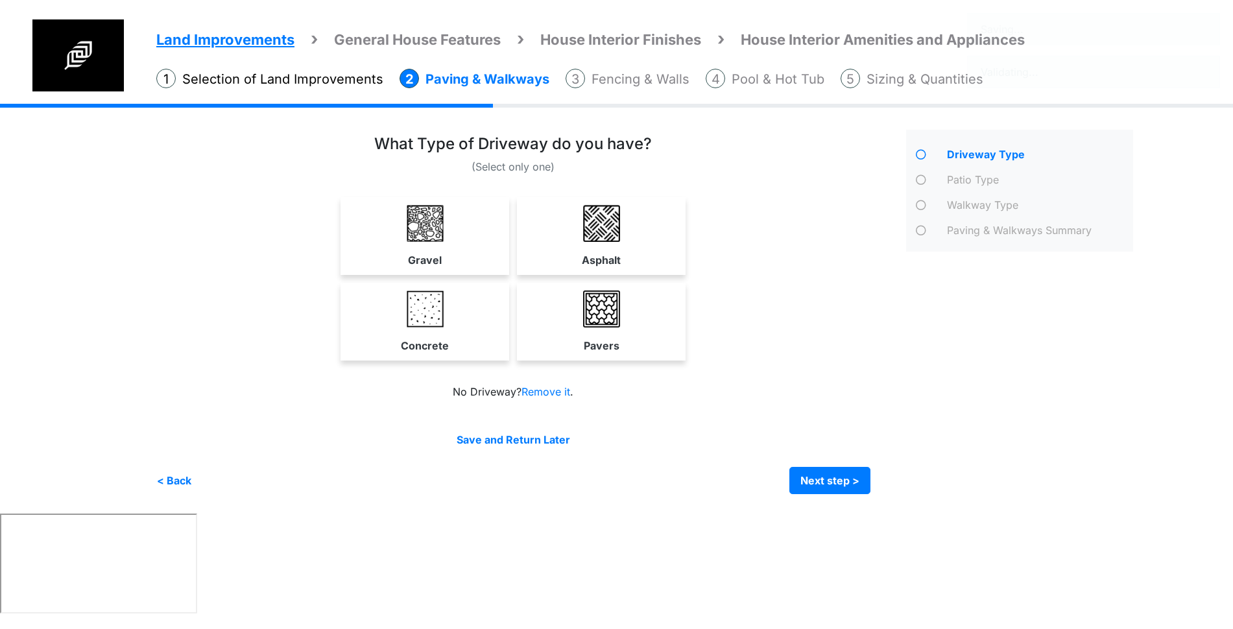
scroll to position [0, 0]
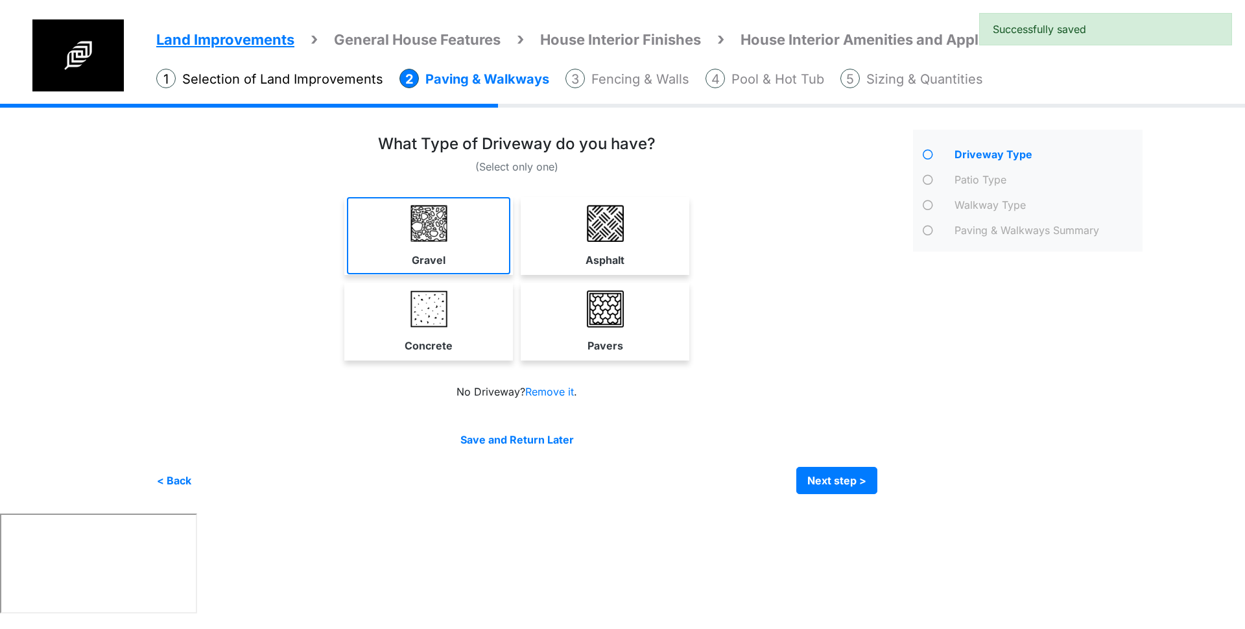
click at [475, 224] on link "Gravel" at bounding box center [428, 235] width 163 height 77
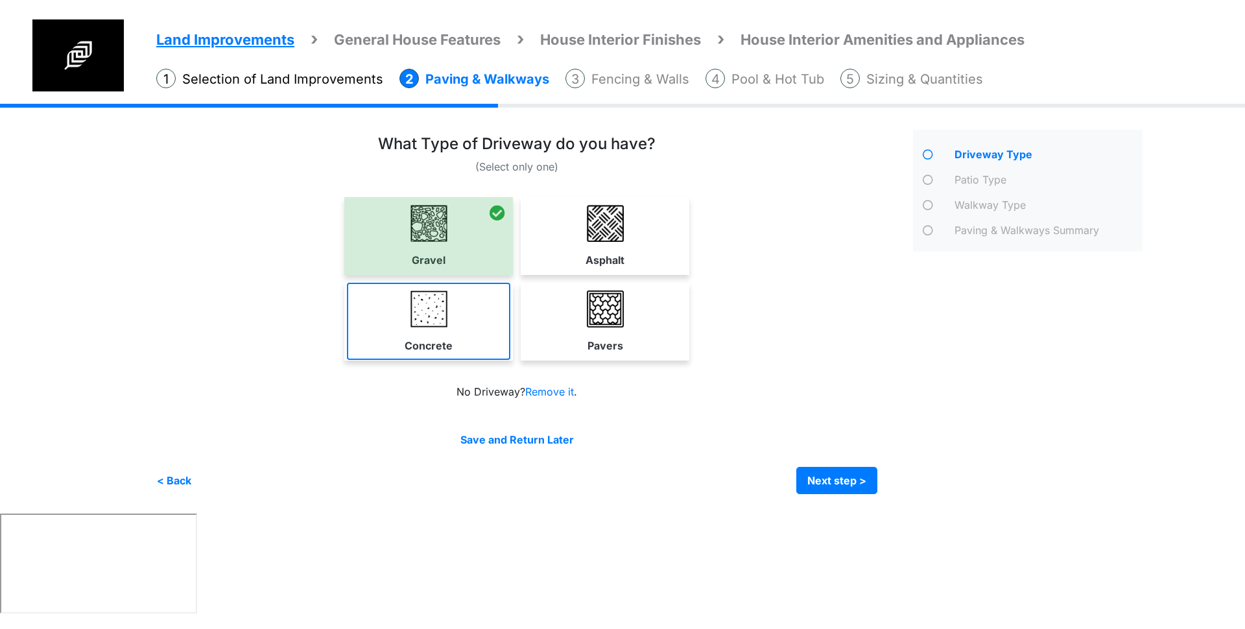
click at [490, 307] on link "Concrete" at bounding box center [428, 321] width 163 height 77
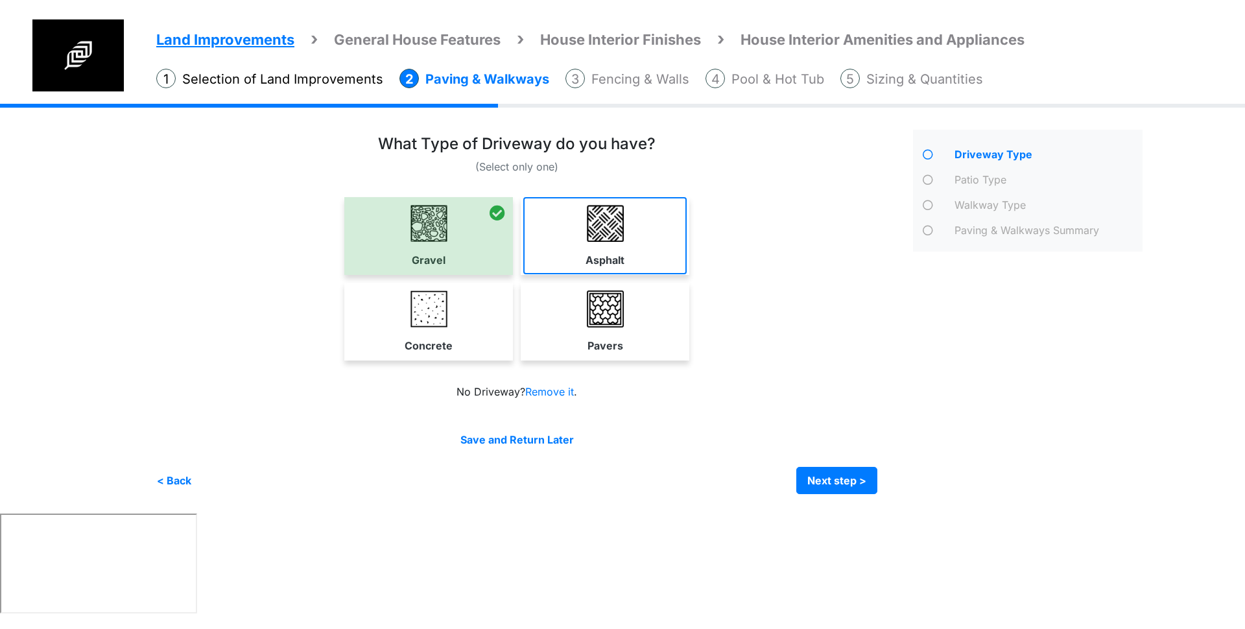
click at [648, 222] on link "Asphalt" at bounding box center [604, 235] width 163 height 77
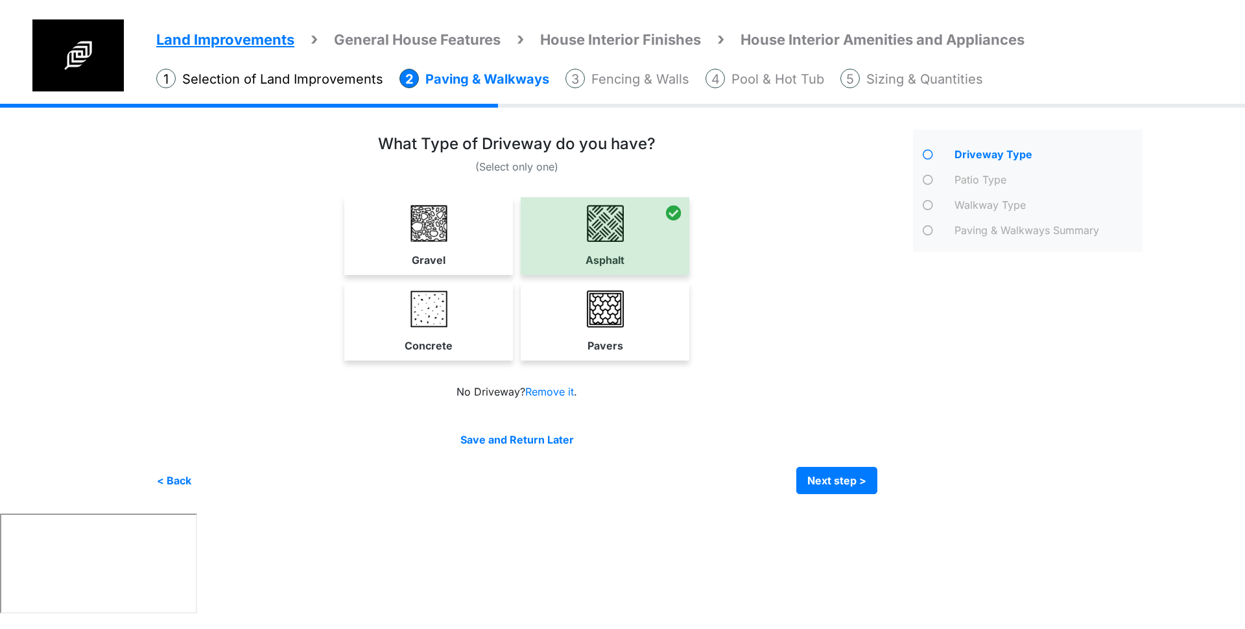
click at [627, 309] on link "Pavers" at bounding box center [604, 321] width 163 height 77
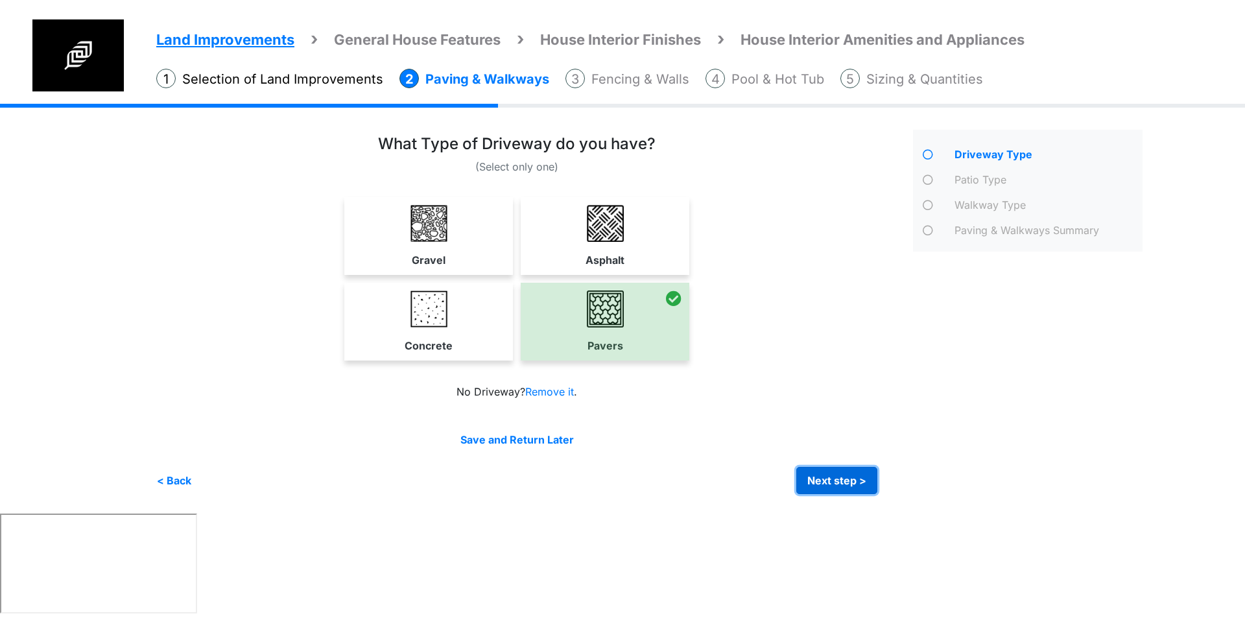
click at [825, 486] on button "Next step >" at bounding box center [836, 480] width 81 height 27
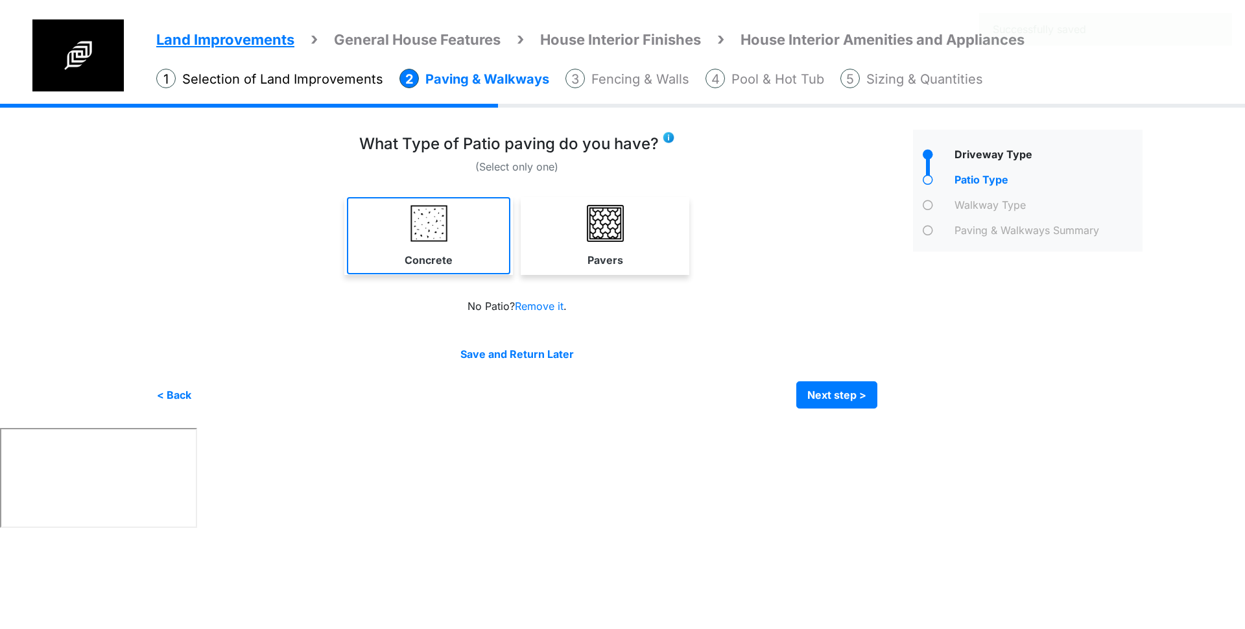
click at [445, 242] on link "Concrete" at bounding box center [428, 235] width 163 height 77
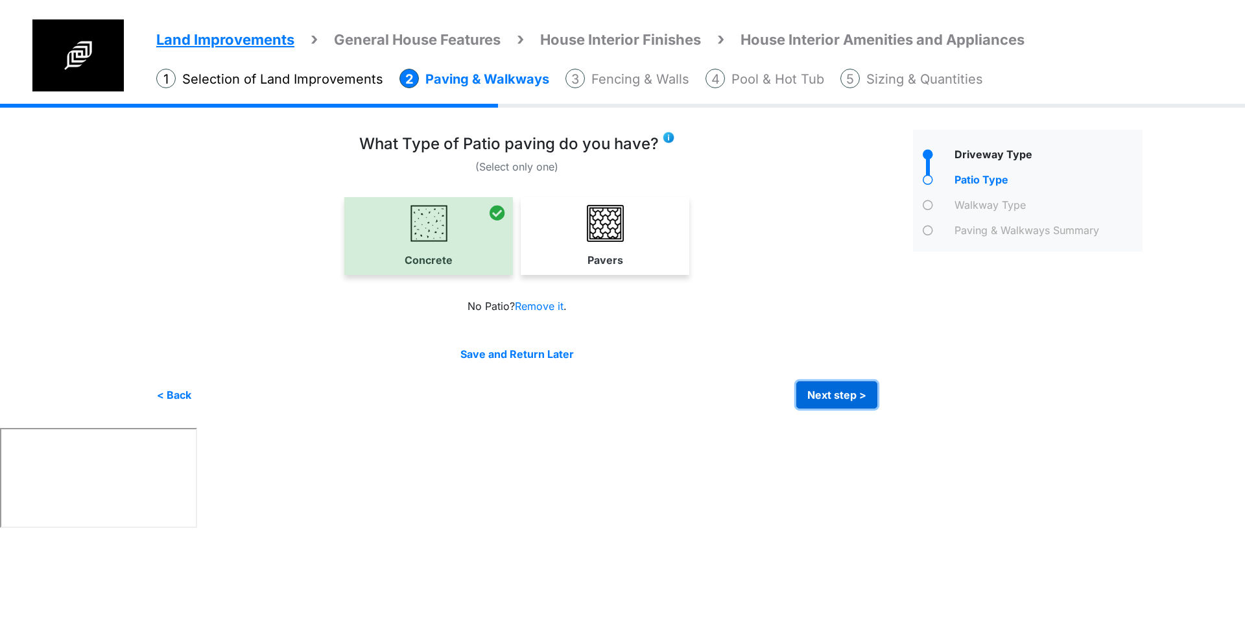
click at [851, 398] on button "Next step >" at bounding box center [836, 394] width 81 height 27
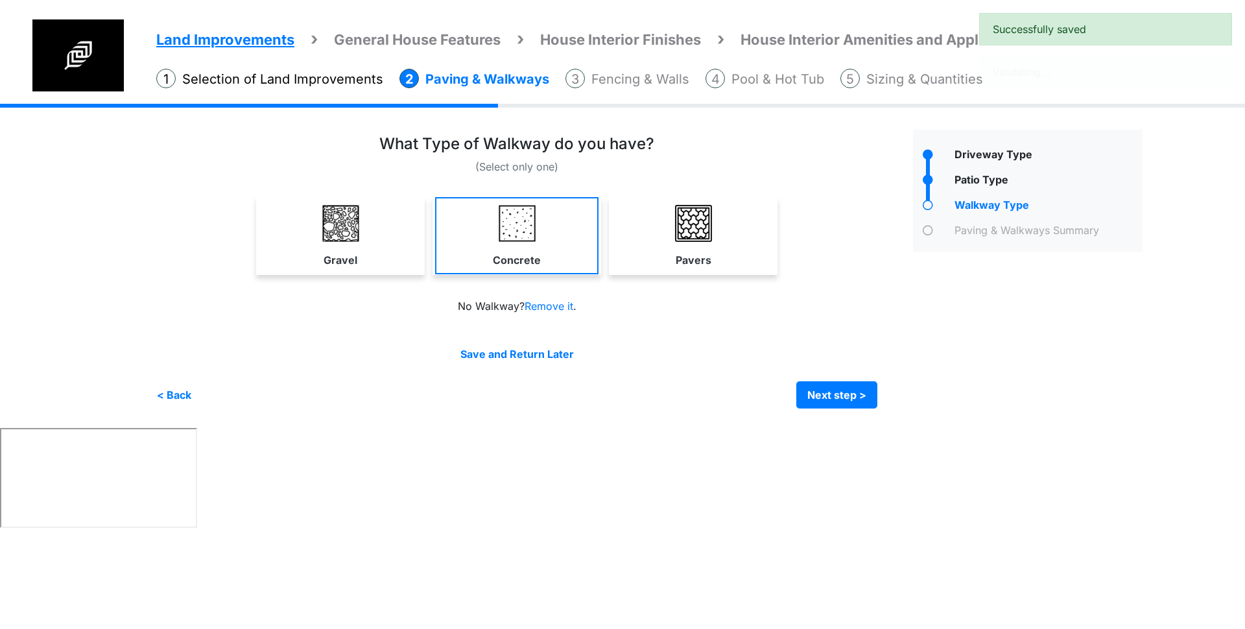
click at [562, 224] on link "Concrete" at bounding box center [516, 235] width 163 height 77
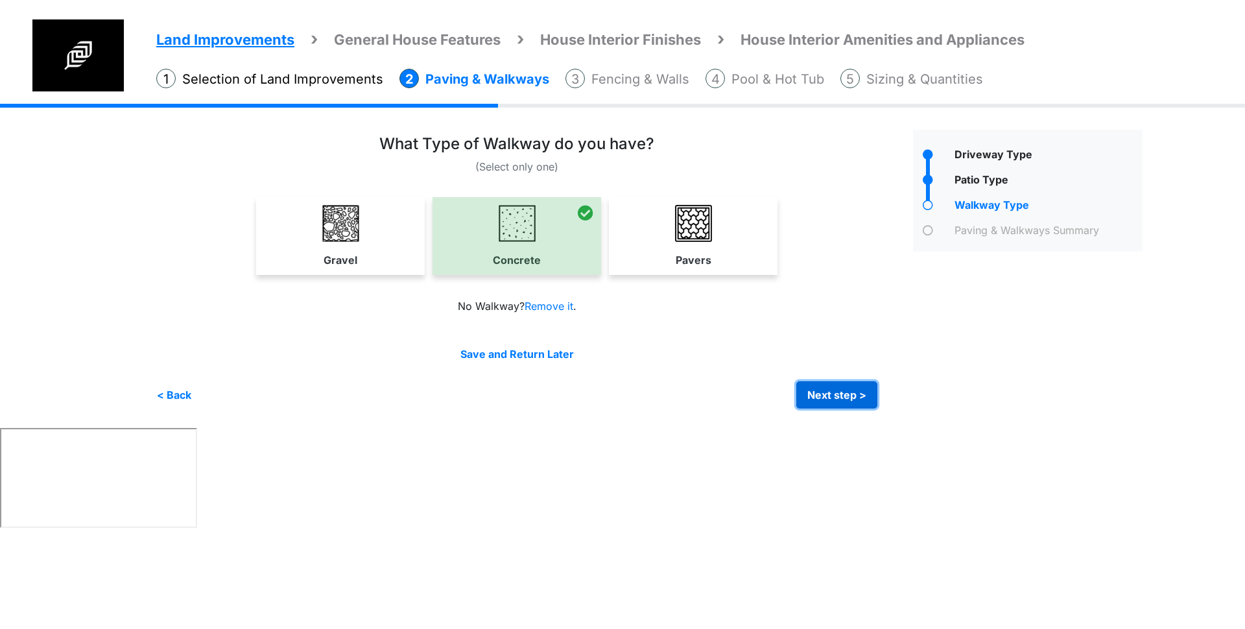
click at [847, 397] on button "Next step >" at bounding box center [836, 394] width 81 height 27
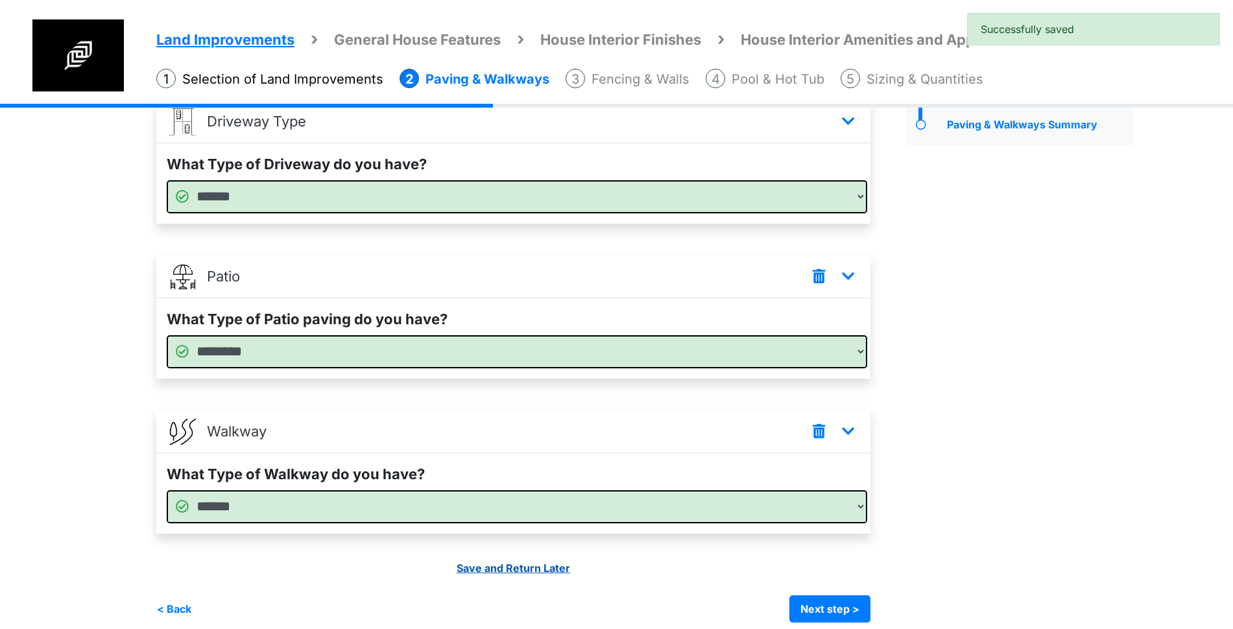
scroll to position [119, 0]
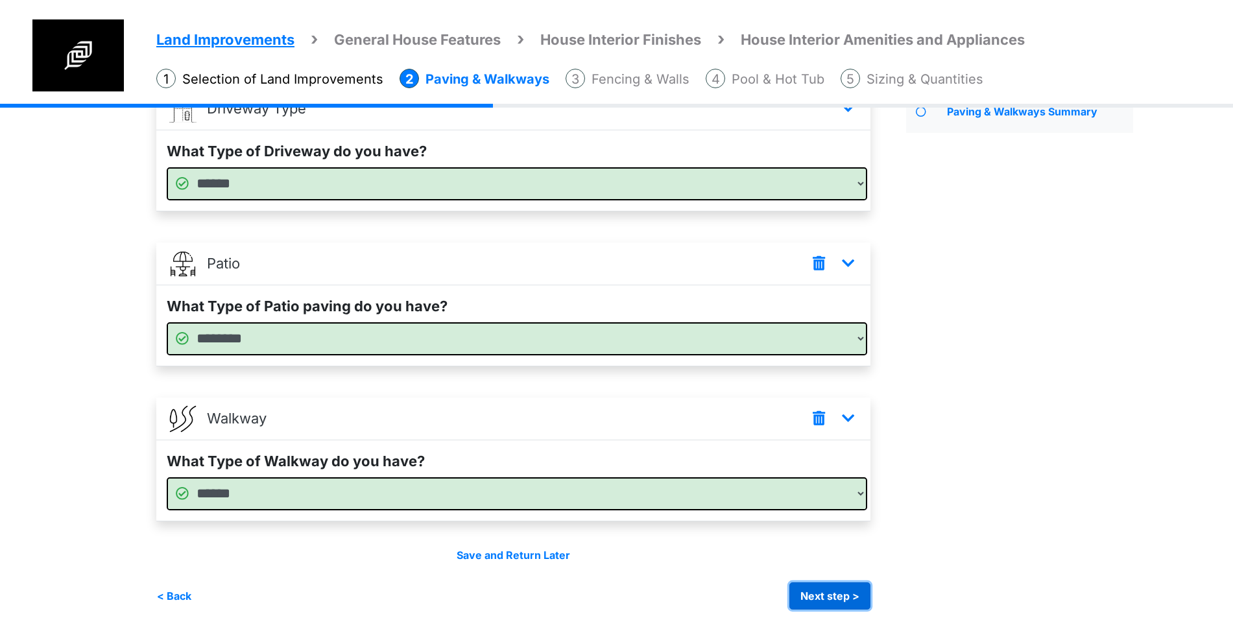
click at [830, 589] on button "Next step >" at bounding box center [829, 595] width 81 height 27
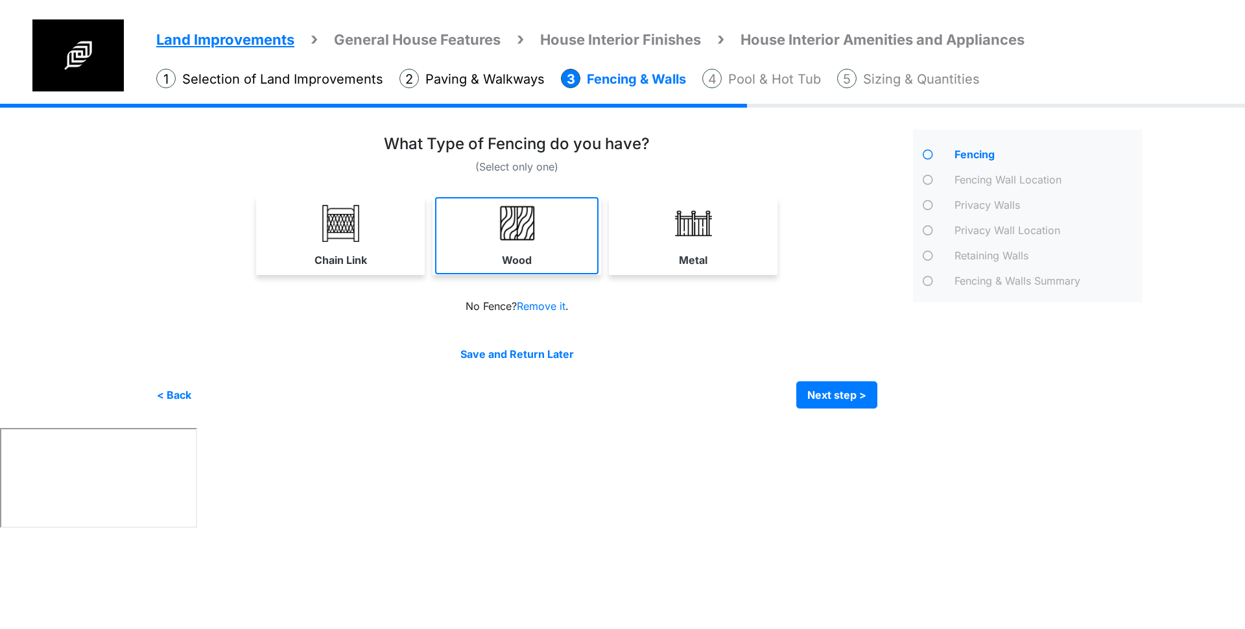
click at [531, 228] on img at bounding box center [517, 223] width 37 height 37
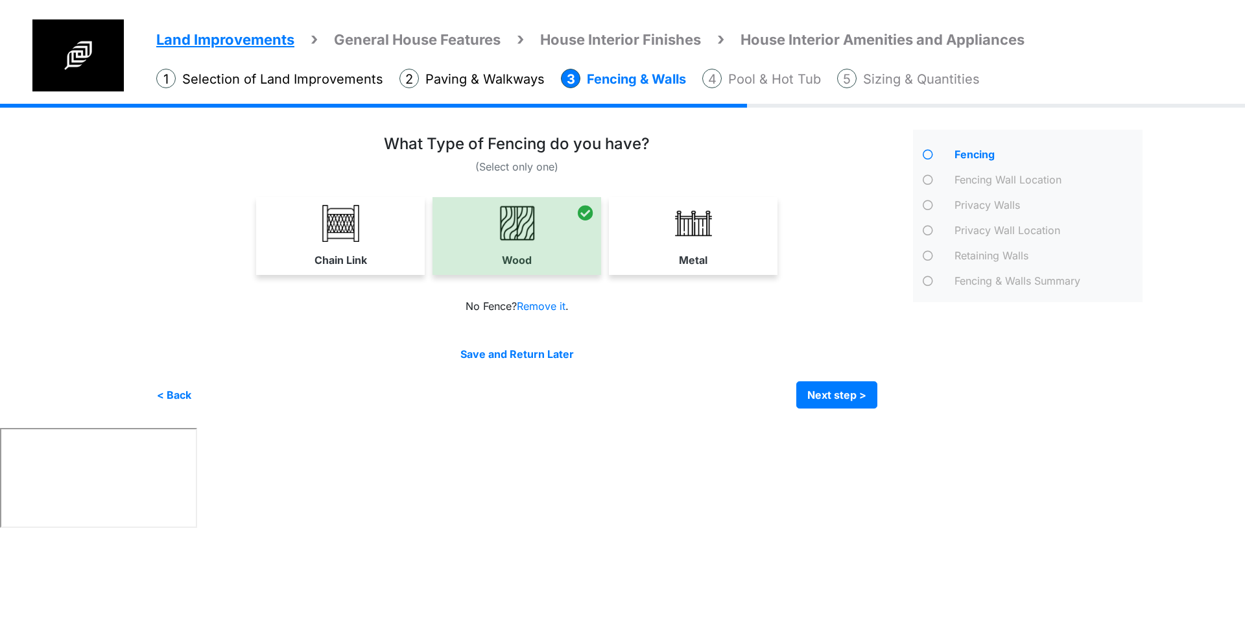
click at [825, 248] on div "Chain Link Wood Metal" at bounding box center [516, 236] width 721 height 78
click at [729, 243] on link "Metal" at bounding box center [692, 235] width 163 height 77
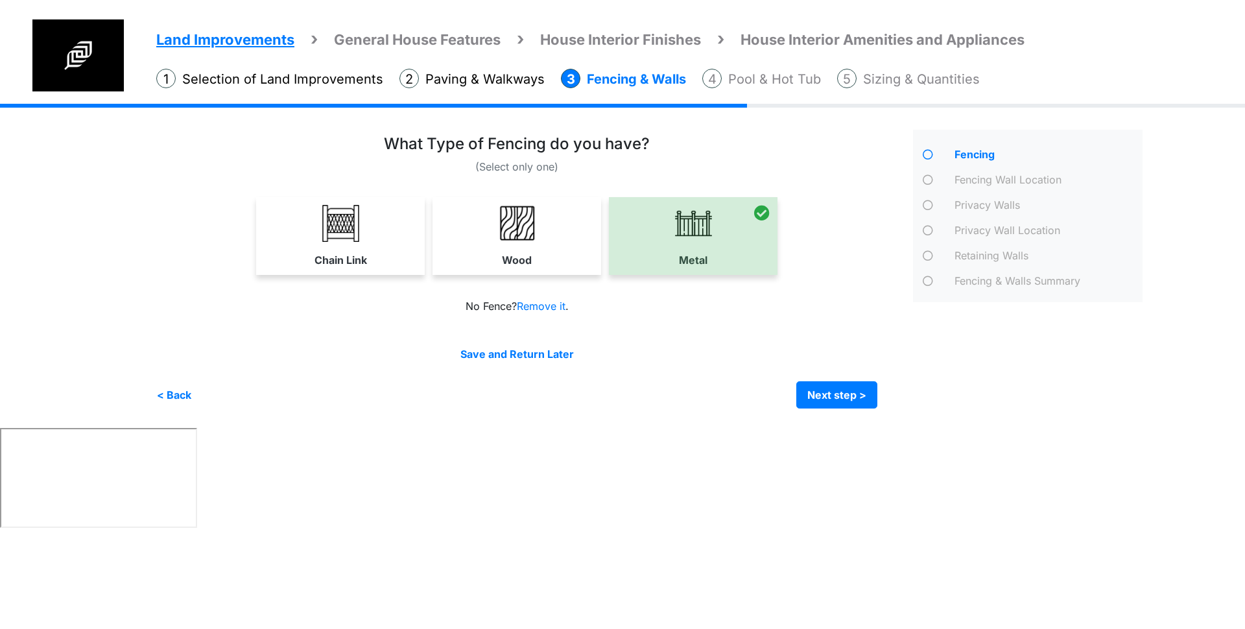
click at [427, 248] on div "Chain Link Wood Metal" at bounding box center [516, 236] width 721 height 78
click at [514, 249] on link "Wood" at bounding box center [516, 235] width 163 height 77
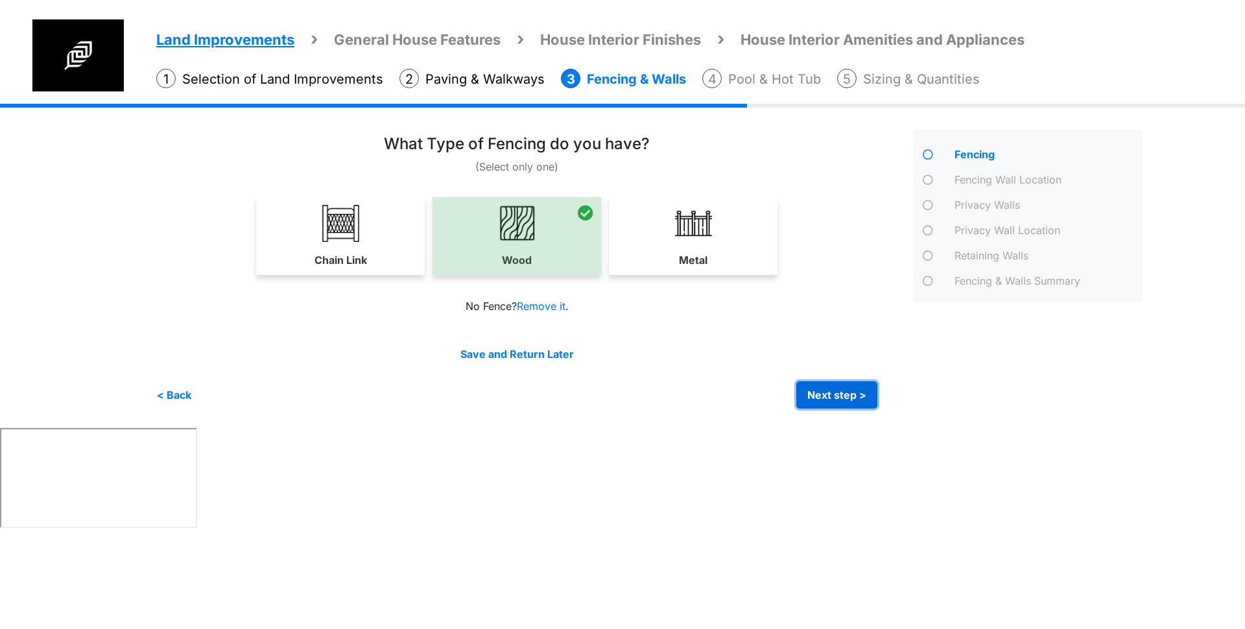
click at [863, 395] on button "Next step >" at bounding box center [836, 394] width 81 height 27
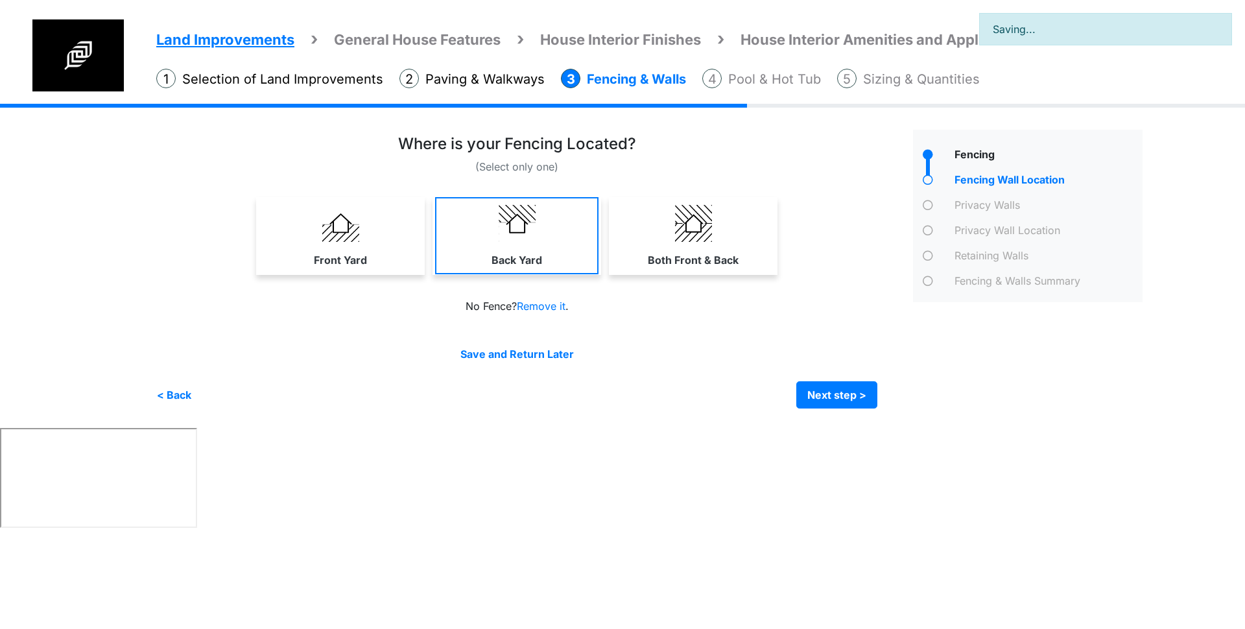
click at [576, 243] on link "Back Yard" at bounding box center [516, 235] width 163 height 77
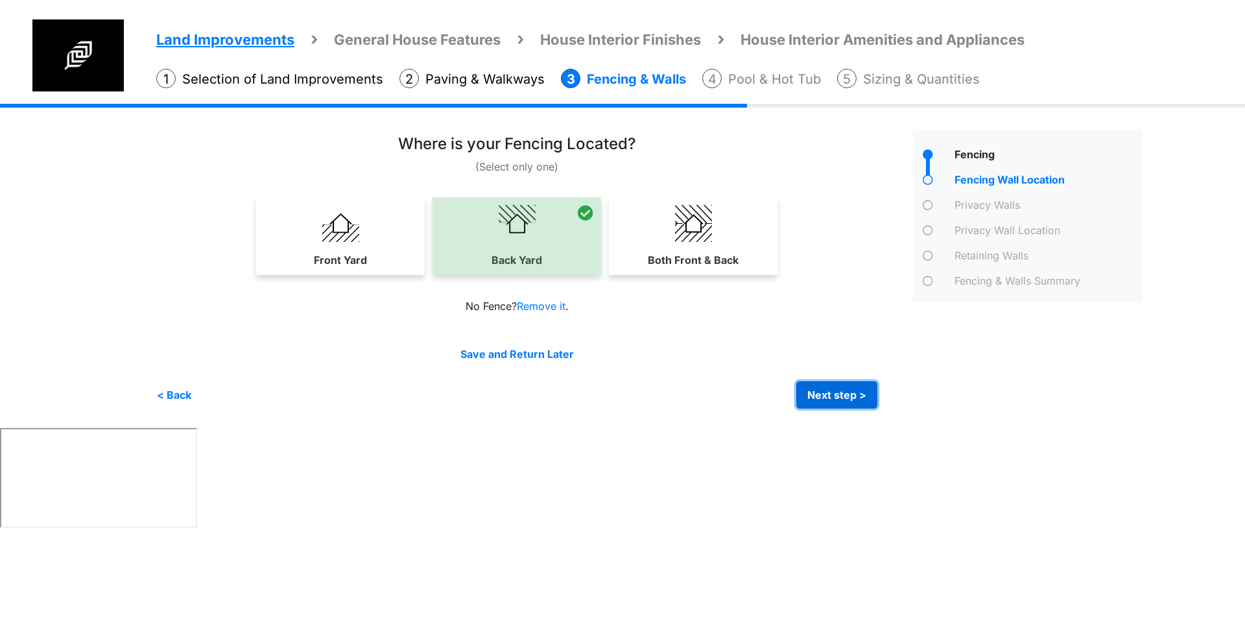
click at [866, 395] on button "Next step >" at bounding box center [836, 394] width 81 height 27
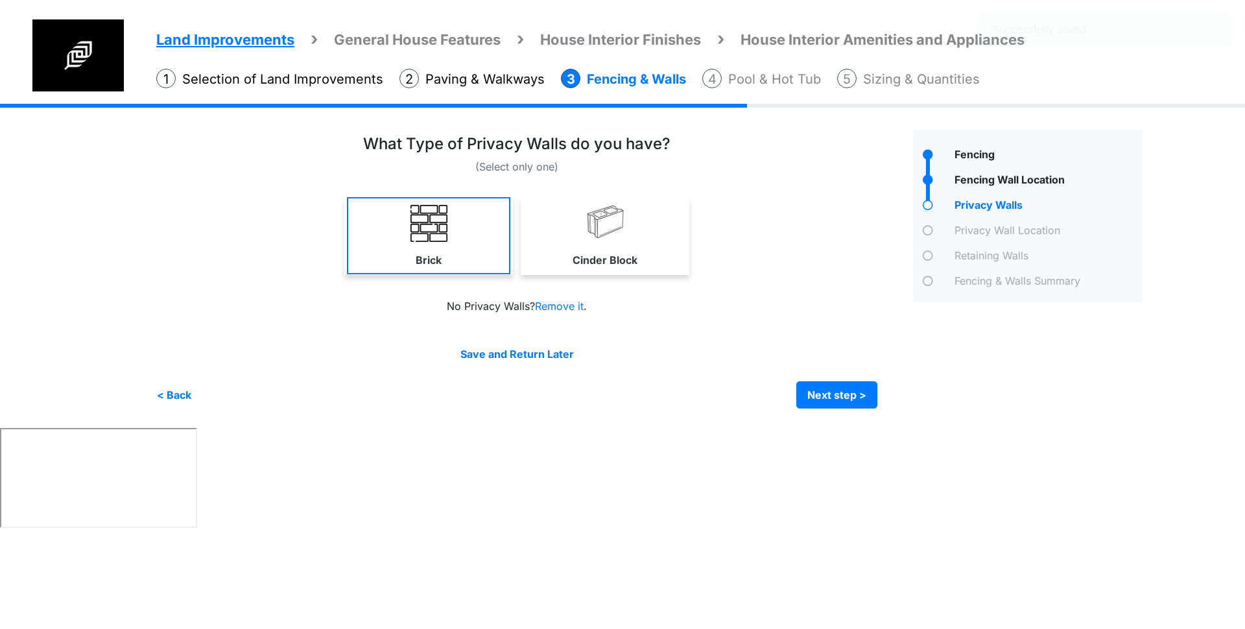
click at [435, 243] on link "Brick" at bounding box center [428, 235] width 163 height 77
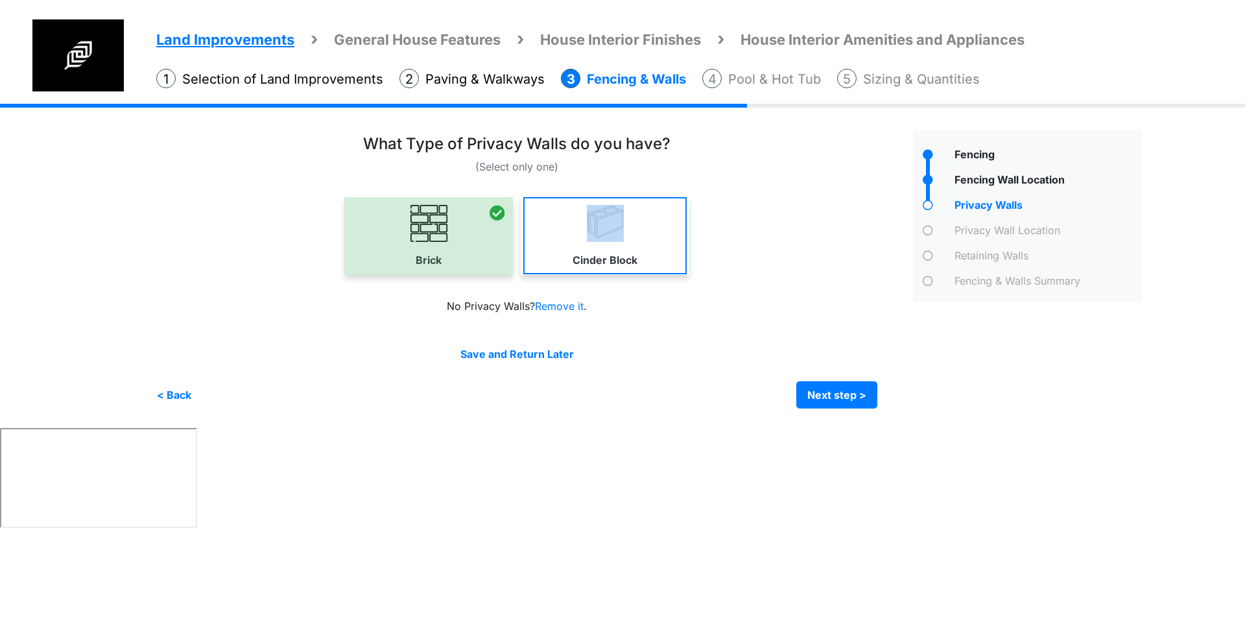
click at [581, 242] on link "Cinder Block" at bounding box center [604, 235] width 163 height 77
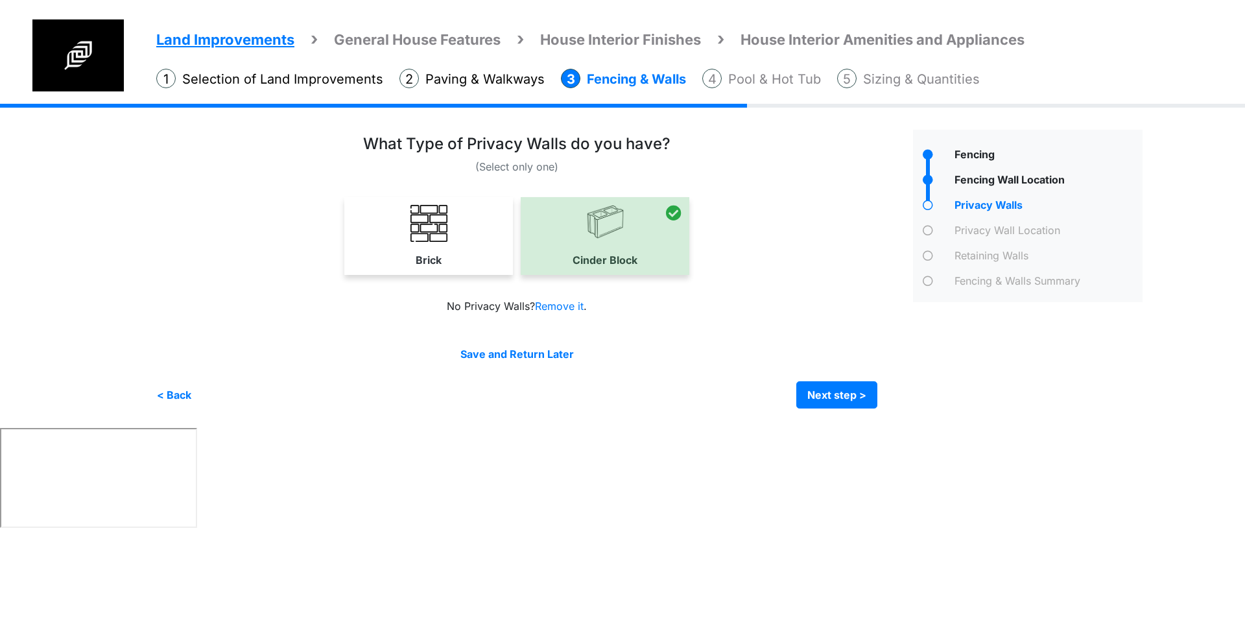
click at [755, 339] on div "(Select only one) Brick" at bounding box center [529, 272] width 747 height 274
drag, startPoint x: 602, startPoint y: 225, endPoint x: 617, endPoint y: 223, distance: 14.4
click at [617, 223] on div at bounding box center [605, 236] width 169 height 78
click at [423, 228] on img at bounding box center [428, 223] width 37 height 37
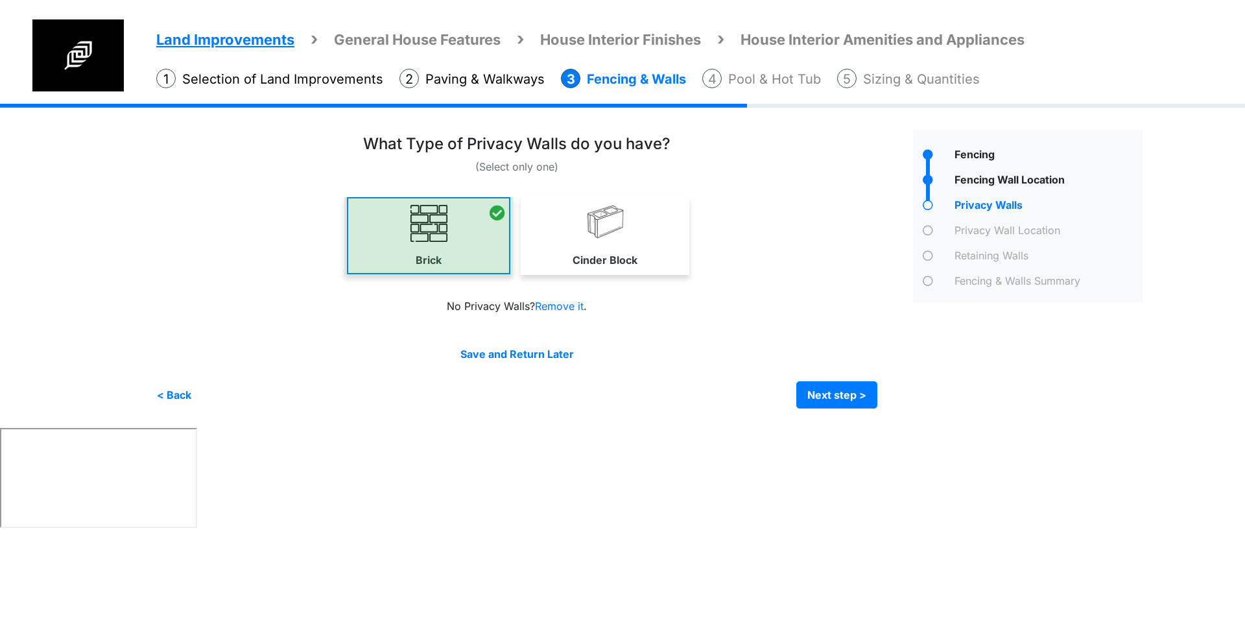
click at [423, 228] on div at bounding box center [428, 236] width 169 height 78
click at [425, 226] on div at bounding box center [428, 236] width 169 height 78
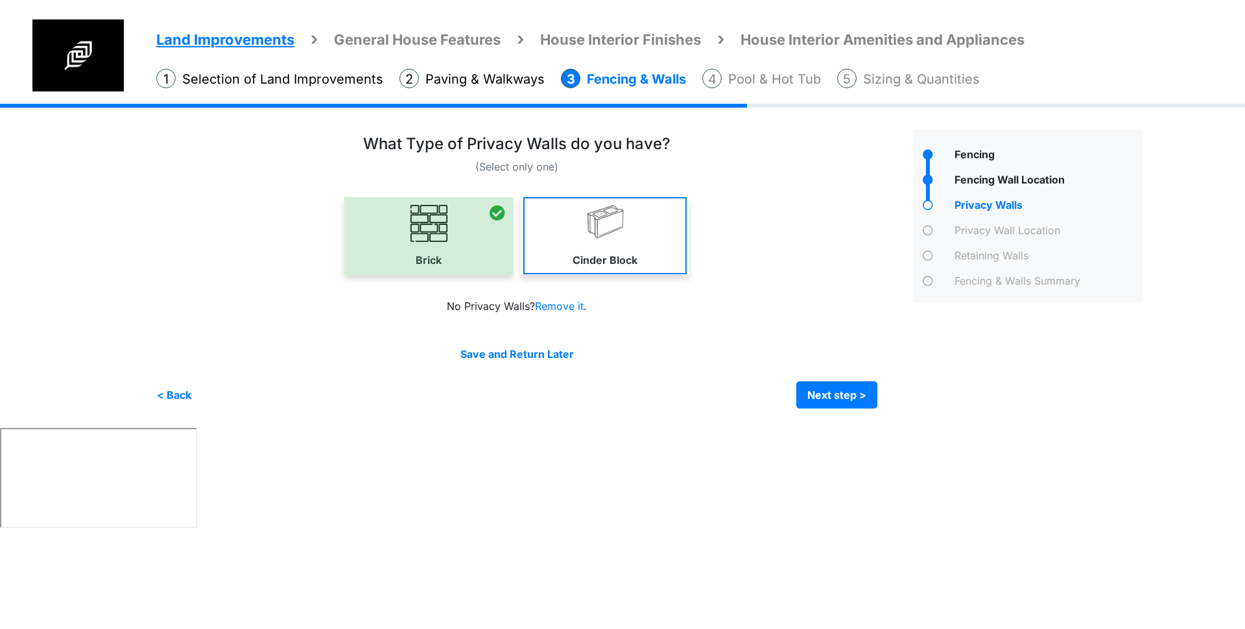
click at [592, 217] on img at bounding box center [605, 223] width 37 height 37
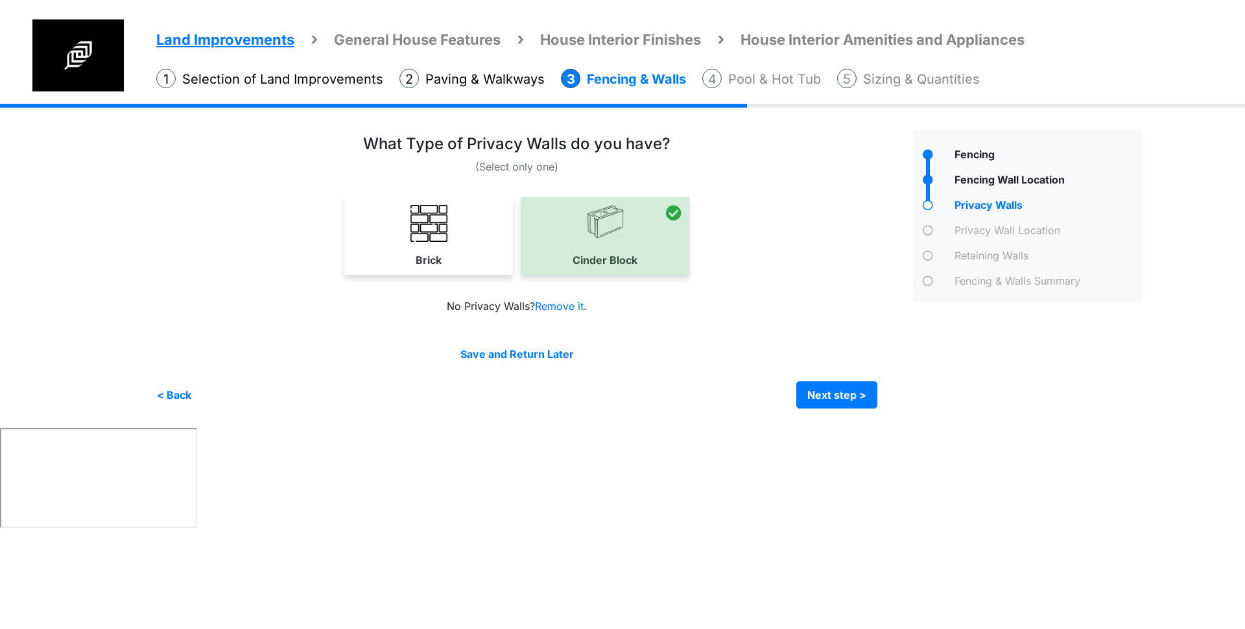
click at [593, 216] on div at bounding box center [605, 236] width 169 height 78
click at [700, 228] on div "Brick Cinder Block" at bounding box center [516, 236] width 721 height 78
click at [531, 246] on div at bounding box center [605, 236] width 169 height 78
click at [424, 239] on img at bounding box center [428, 223] width 37 height 37
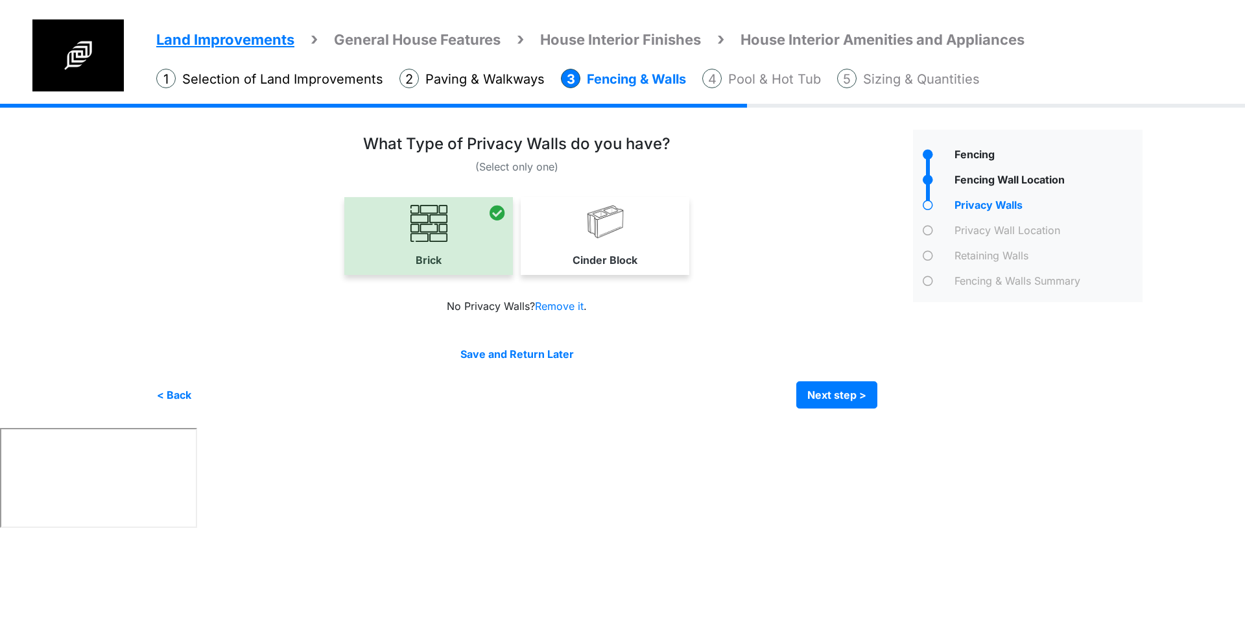
drag, startPoint x: 643, startPoint y: 211, endPoint x: 632, endPoint y: 231, distance: 22.6
click at [632, 231] on link "Cinder Block" at bounding box center [604, 235] width 163 height 77
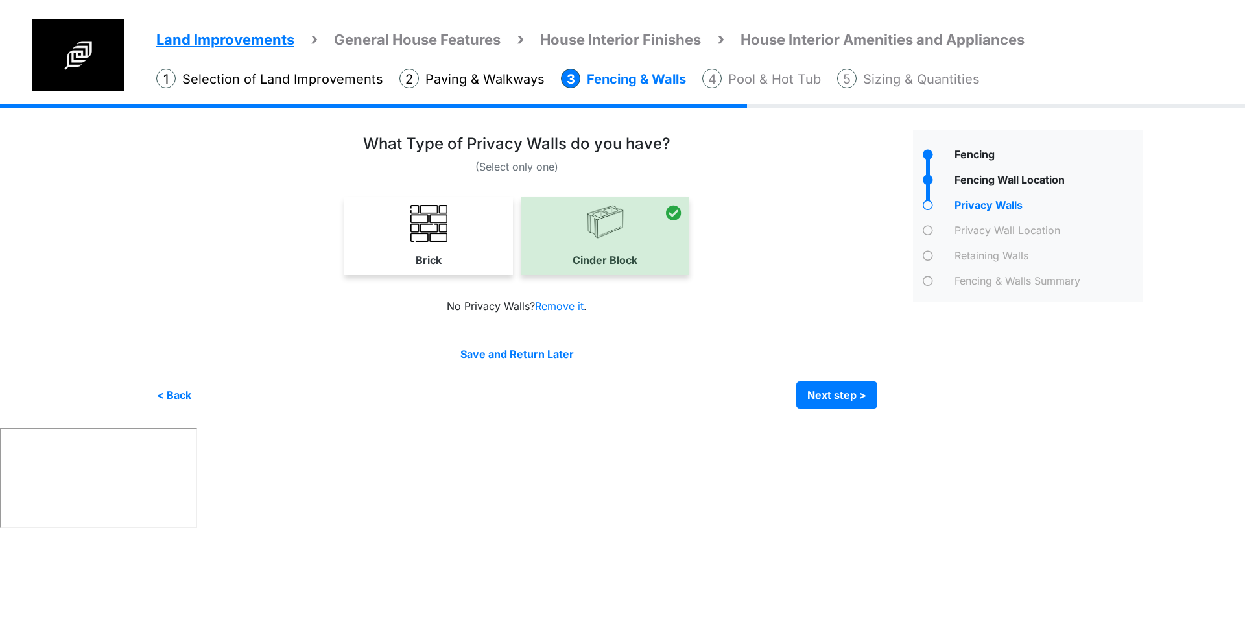
drag, startPoint x: 632, startPoint y: 231, endPoint x: 602, endPoint y: 237, distance: 30.9
click at [545, 420] on div "Irrigation Flag pole" at bounding box center [654, 266] width 996 height 324
click at [540, 453] on html "Land Improvements General House Features House Interior Finishes House Interior…" at bounding box center [622, 266] width 1245 height 532
click at [539, 453] on html "Land Improvements General House Features House Interior Finishes House Interior…" at bounding box center [622, 266] width 1245 height 532
click at [734, 401] on div "< Back Next step > Save and submit" at bounding box center [516, 394] width 721 height 27
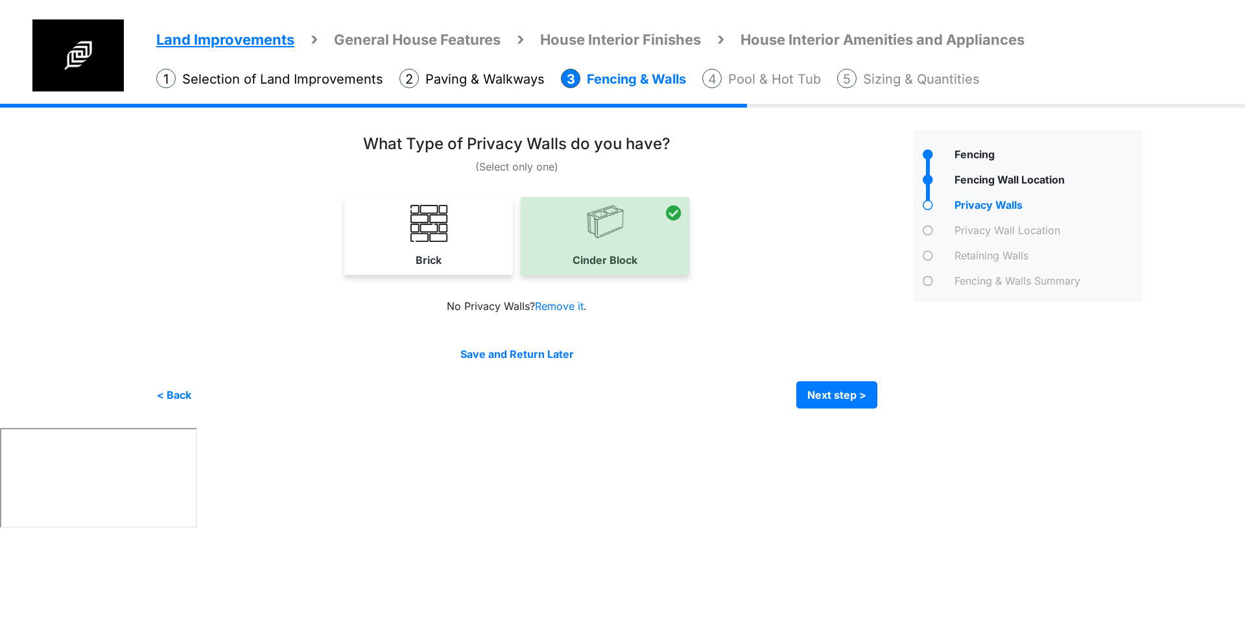
click at [804, 264] on div "Brick Cinder Block" at bounding box center [516, 236] width 721 height 78
click at [798, 159] on p "(Select only one)" at bounding box center [516, 167] width 721 height 16
click at [428, 214] on img at bounding box center [428, 223] width 37 height 37
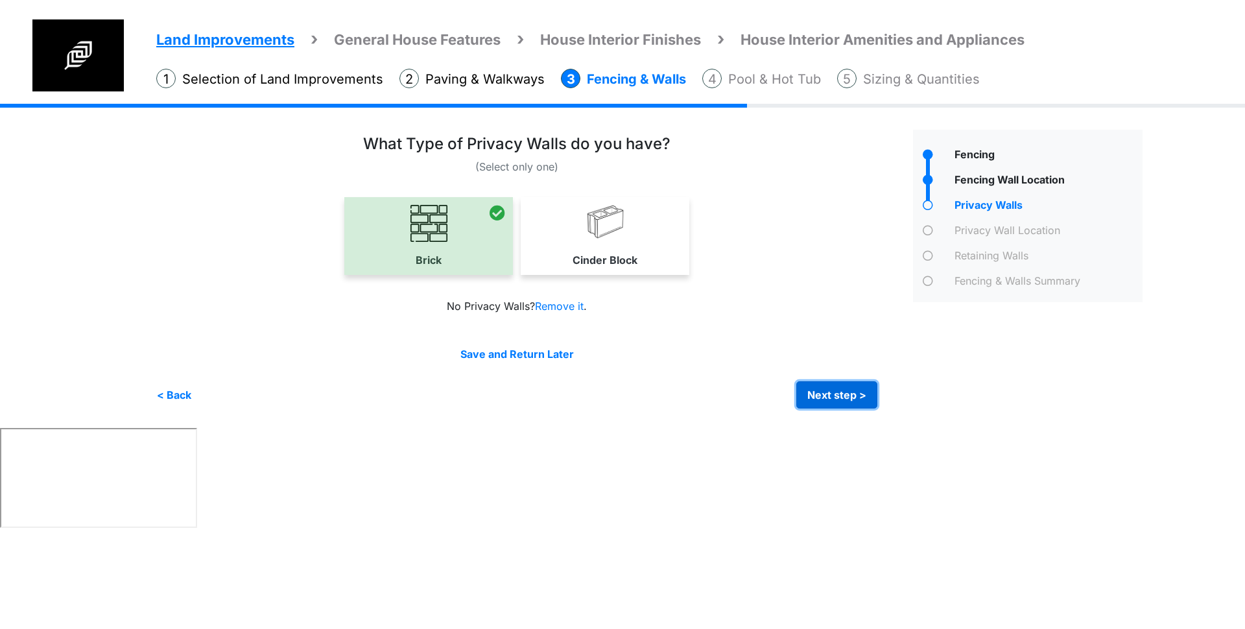
click at [833, 397] on button "Next step >" at bounding box center [836, 394] width 81 height 27
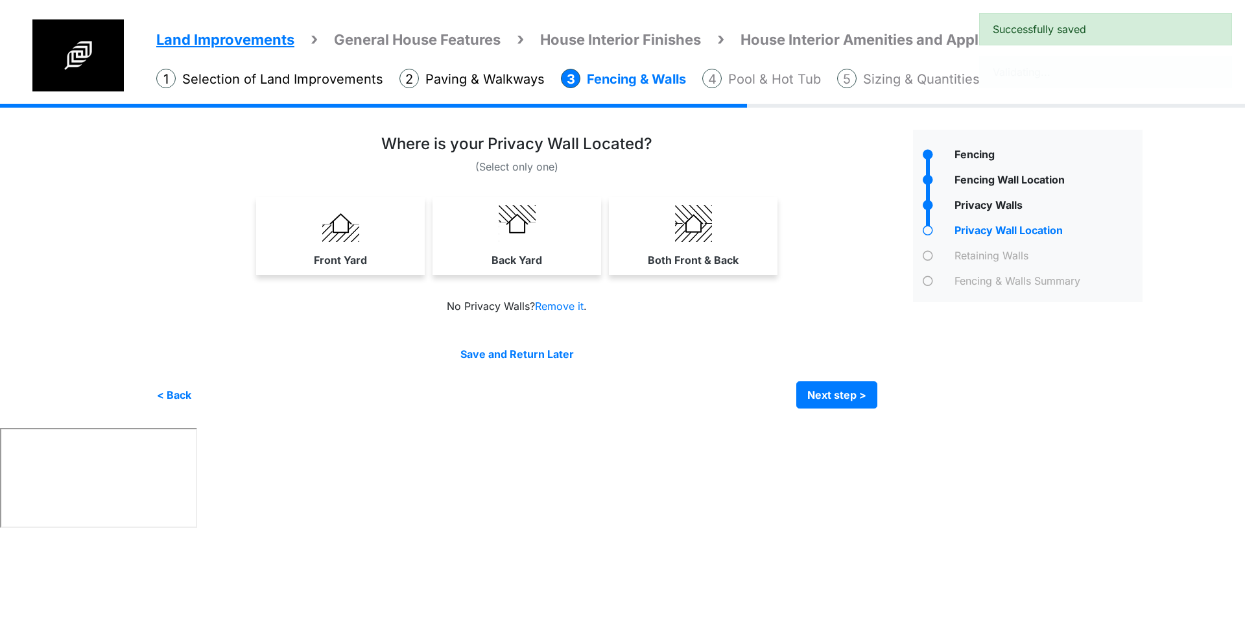
click at [707, 193] on div "Where is your Privacy Wall Located?" at bounding box center [516, 209] width 721 height 148
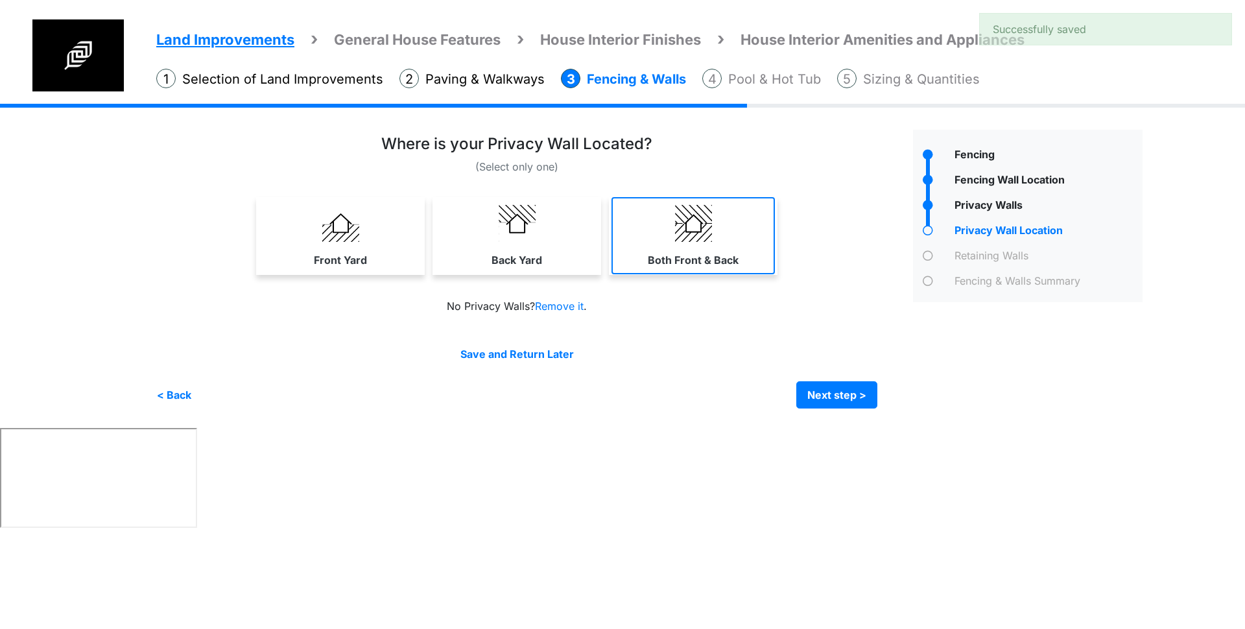
click at [722, 232] on link "Both Front & Back" at bounding box center [692, 235] width 163 height 77
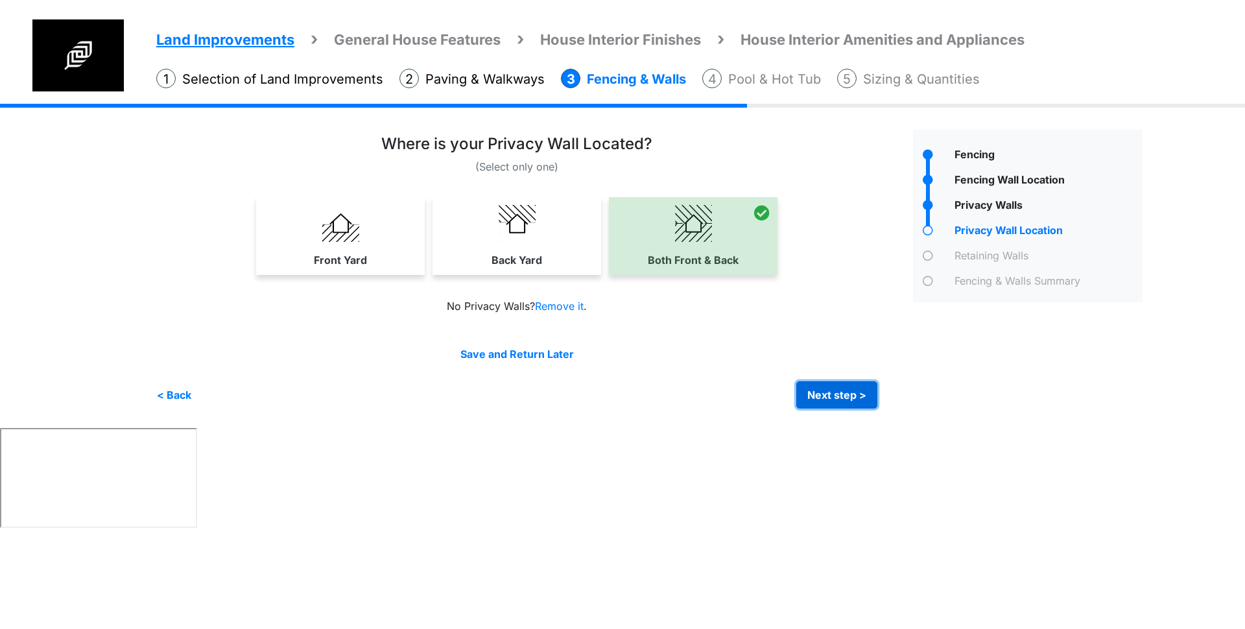
click at [824, 400] on button "Next step >" at bounding box center [836, 394] width 81 height 27
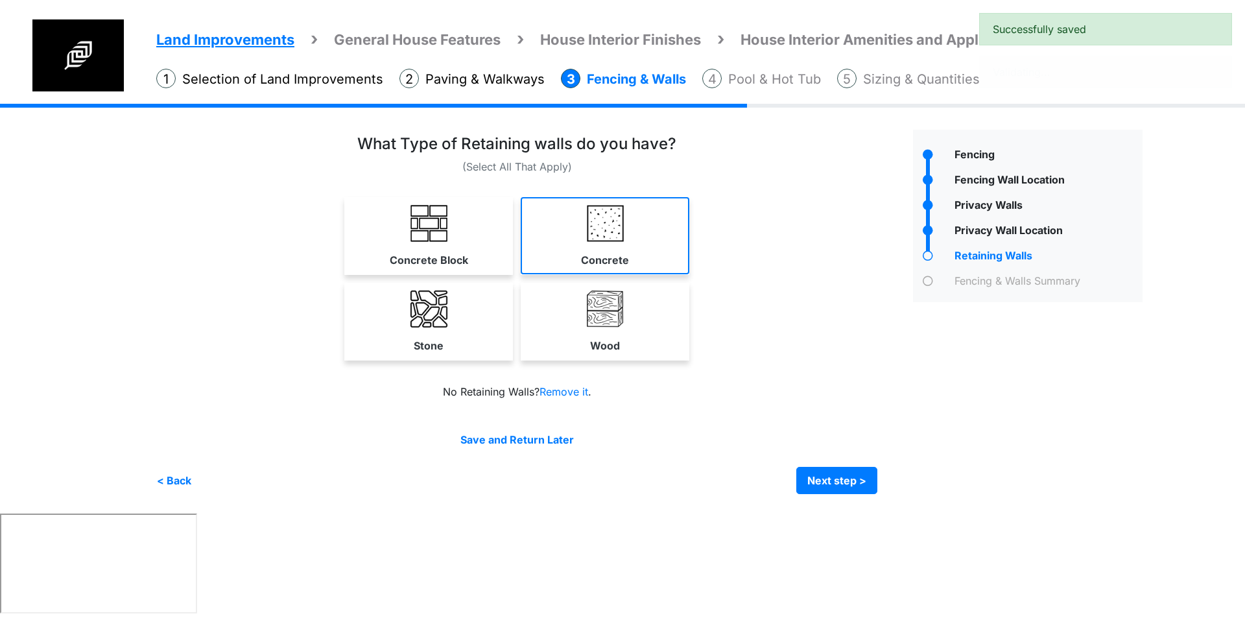
click at [600, 259] on label "Concrete" at bounding box center [605, 260] width 48 height 16
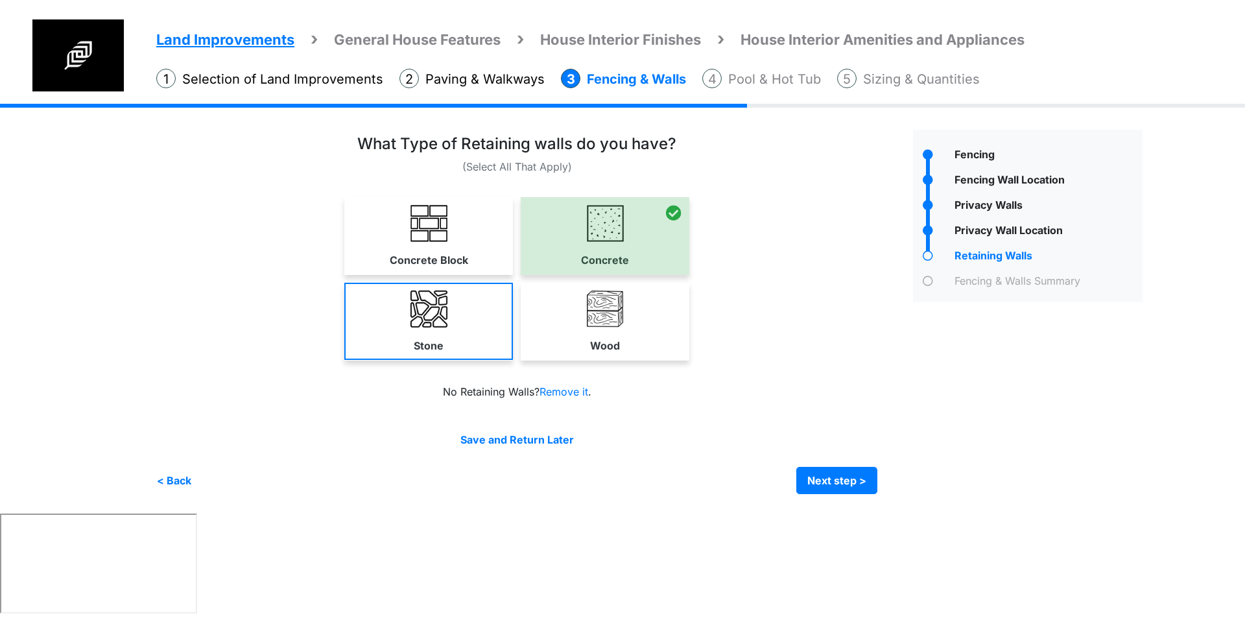
click at [477, 307] on link "Stone" at bounding box center [428, 321] width 169 height 77
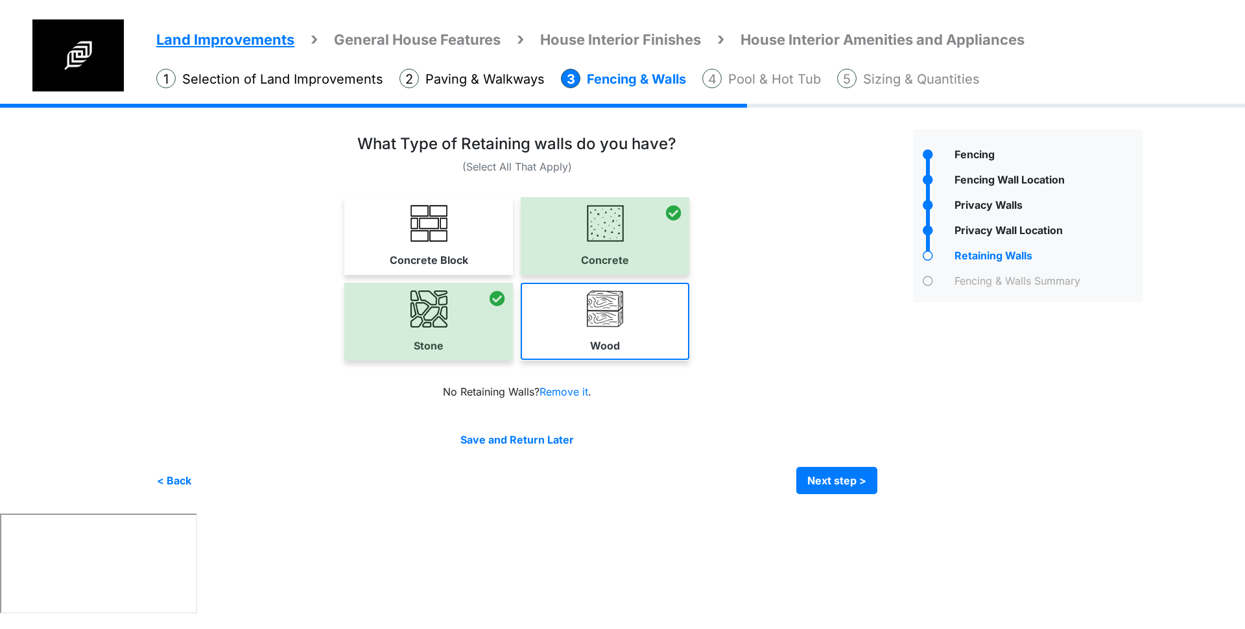
click at [581, 302] on link "Wood" at bounding box center [605, 321] width 169 height 77
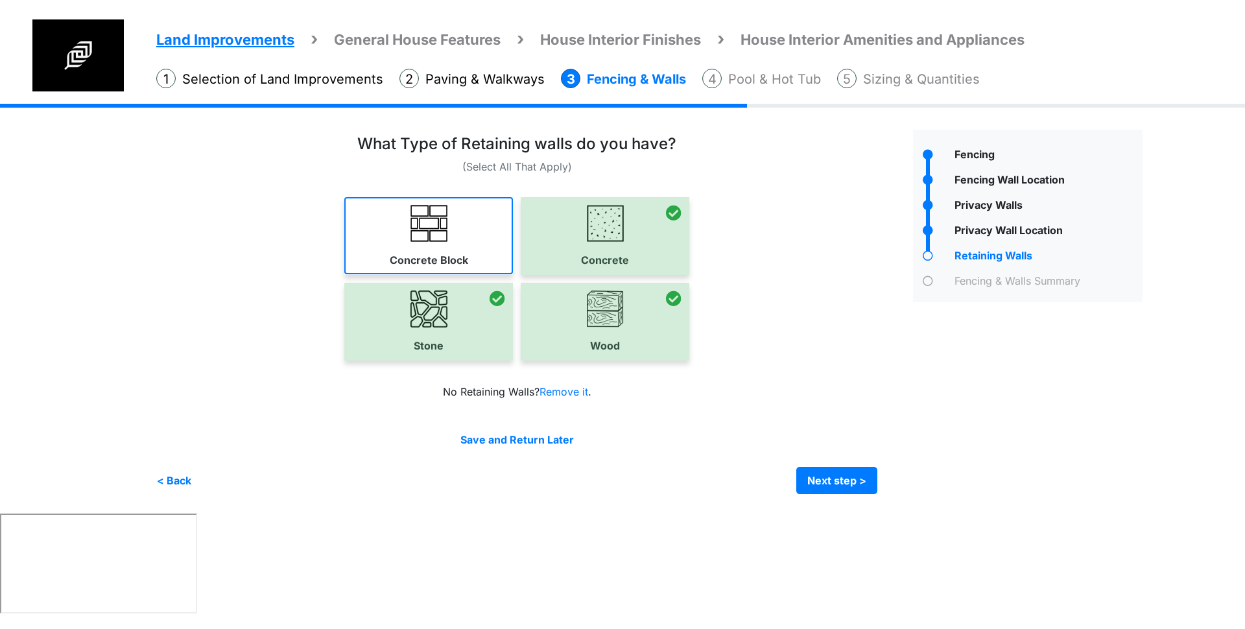
click at [491, 246] on link "Concrete Block" at bounding box center [428, 235] width 169 height 77
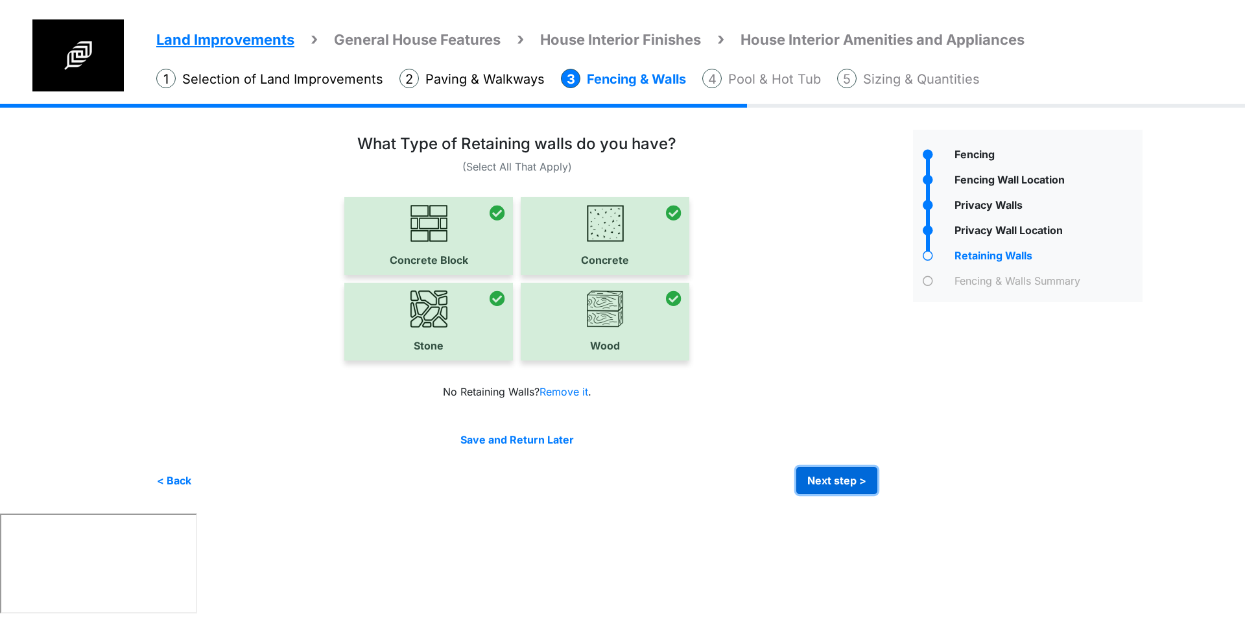
click at [820, 473] on button "Next step >" at bounding box center [836, 480] width 81 height 27
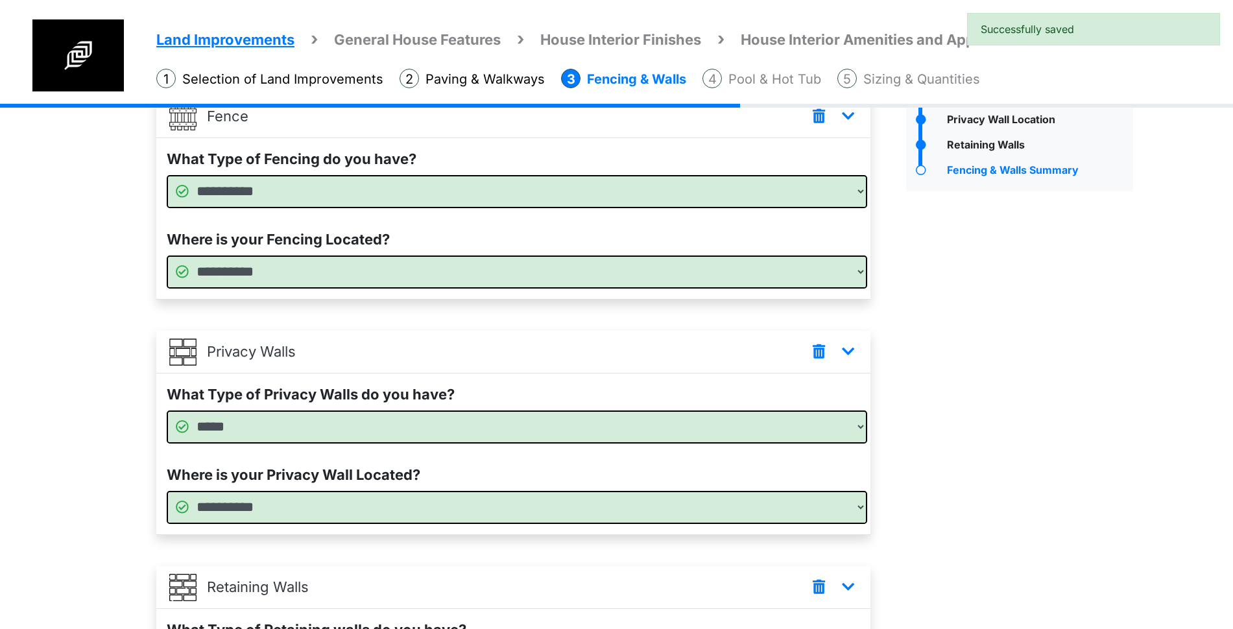
scroll to position [399, 0]
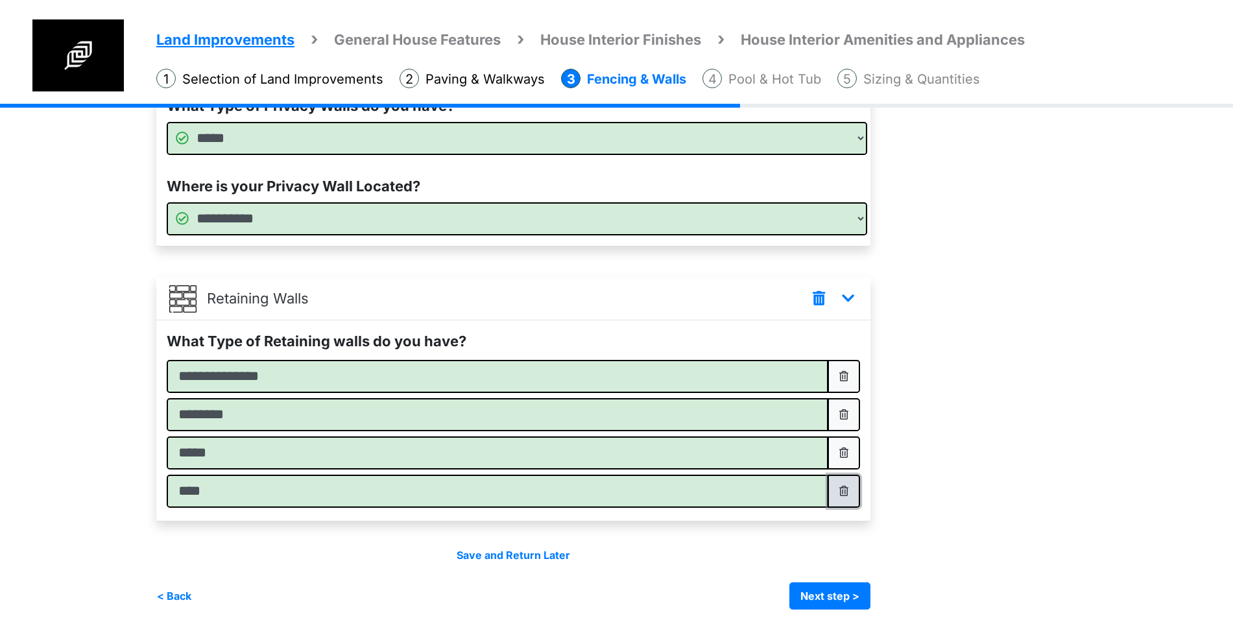
click at [844, 489] on button "button" at bounding box center [843, 491] width 32 height 33
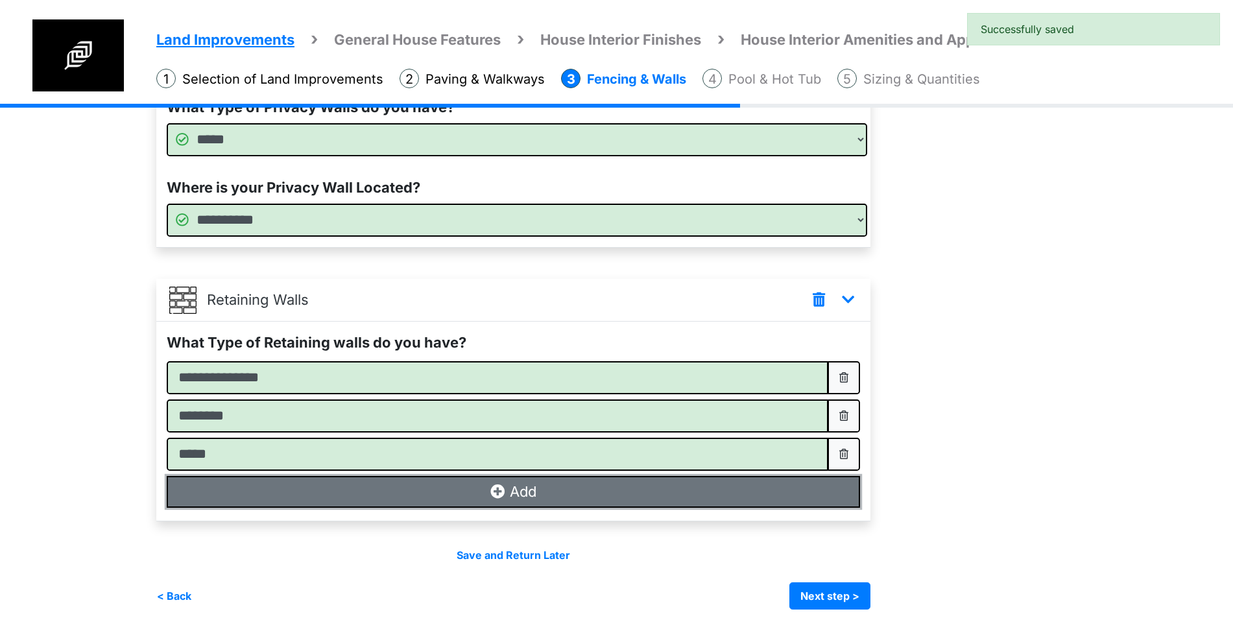
click at [733, 496] on button "Add" at bounding box center [513, 492] width 693 height 32
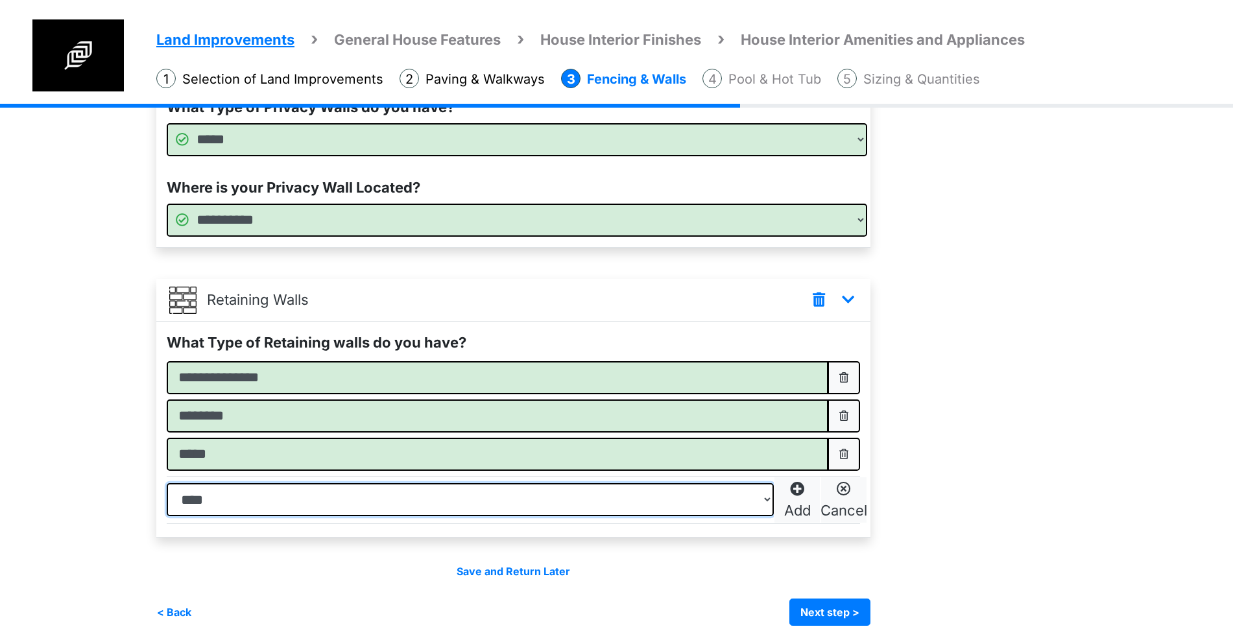
click at [711, 501] on select "****" at bounding box center [470, 499] width 607 height 33
click at [800, 501] on p "Add" at bounding box center [797, 510] width 27 height 21
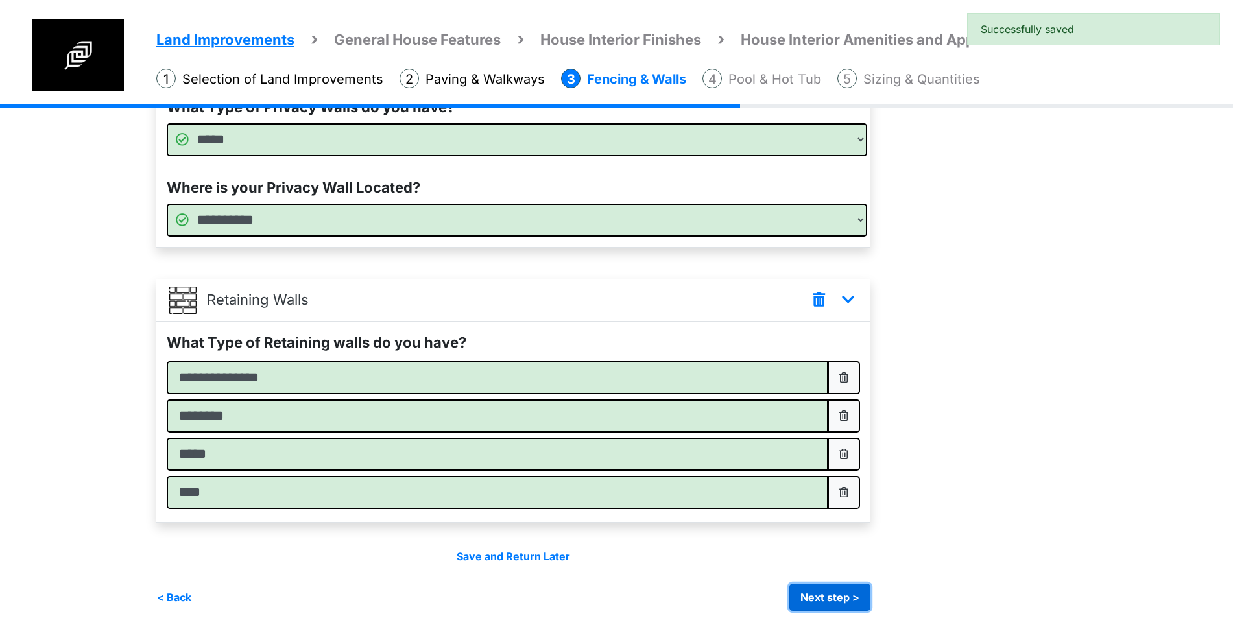
click at [840, 604] on button "Next step >" at bounding box center [829, 597] width 81 height 27
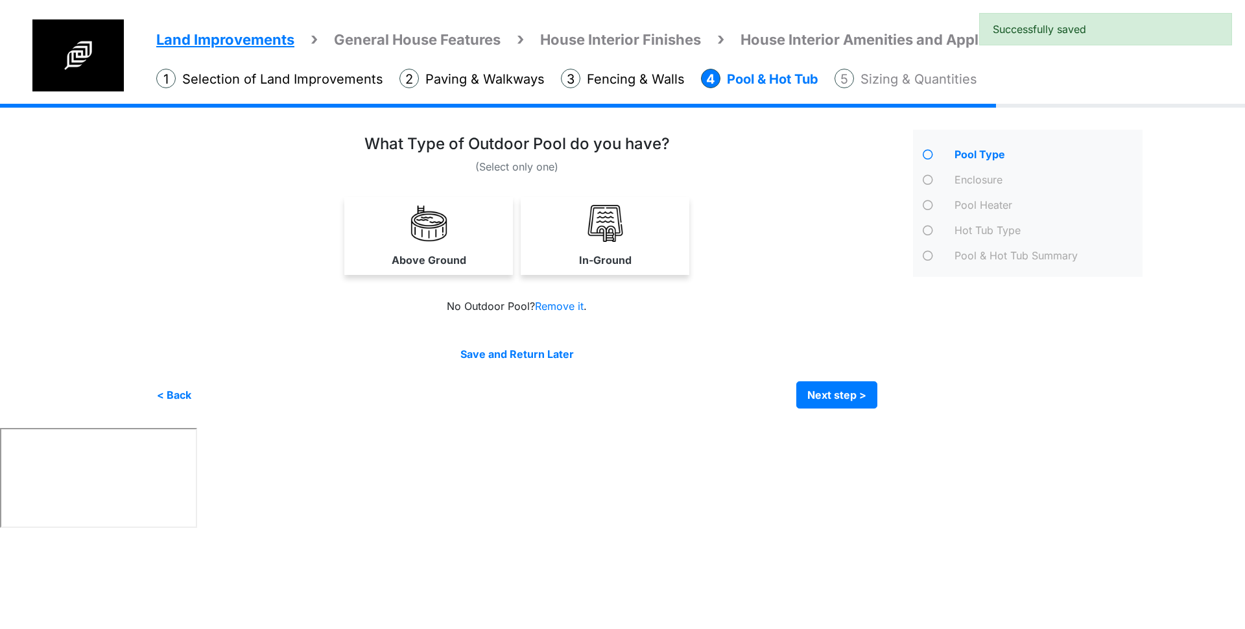
click at [624, 197] on div "In-Ground" at bounding box center [605, 236] width 169 height 78
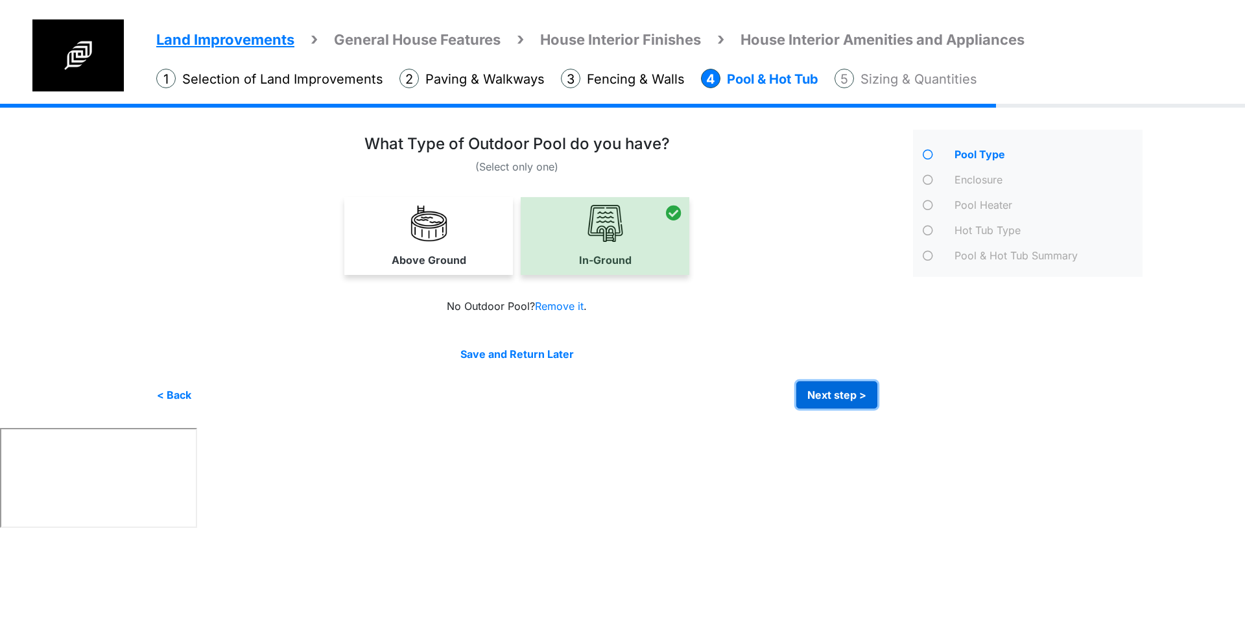
click at [844, 395] on button "Next step >" at bounding box center [836, 394] width 81 height 27
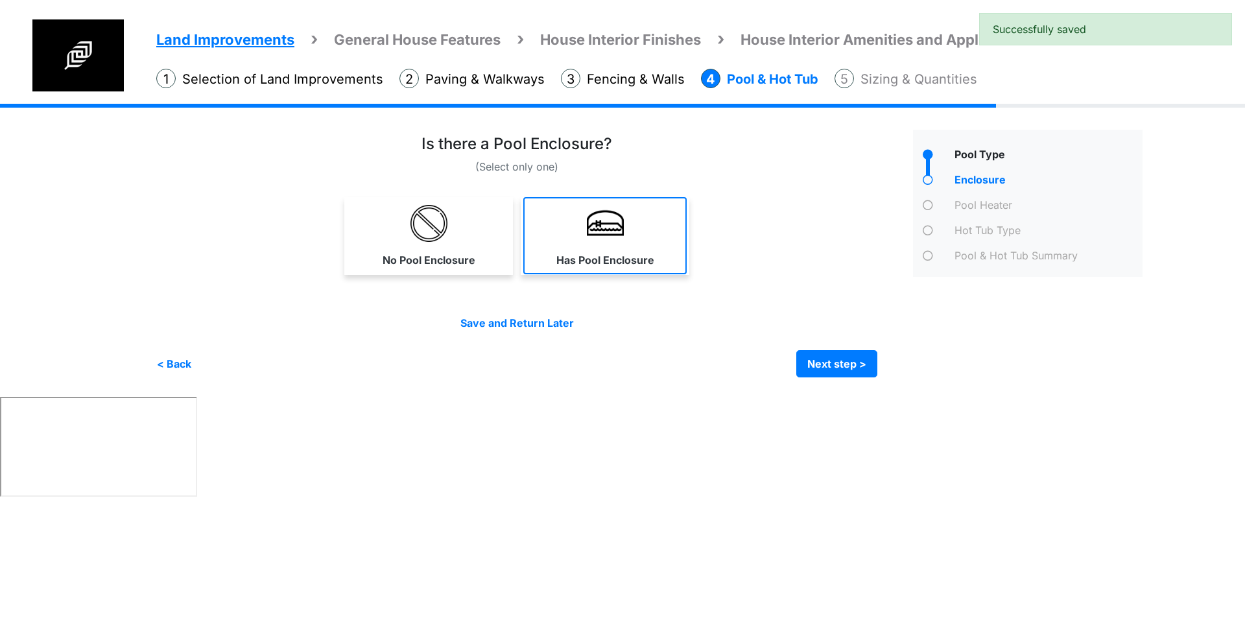
click at [612, 252] on label "Has Pool Enclosure" at bounding box center [605, 260] width 98 height 16
select select "*"
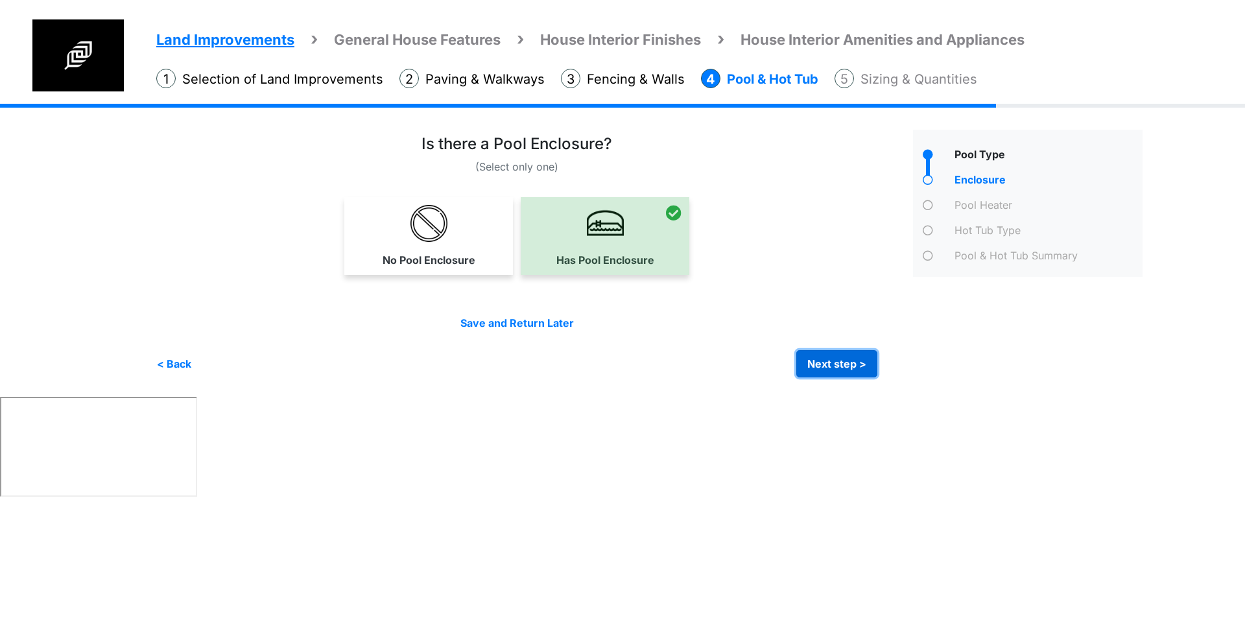
drag, startPoint x: 849, startPoint y: 368, endPoint x: 858, endPoint y: 362, distance: 10.8
click at [849, 367] on button "Next step >" at bounding box center [836, 363] width 81 height 27
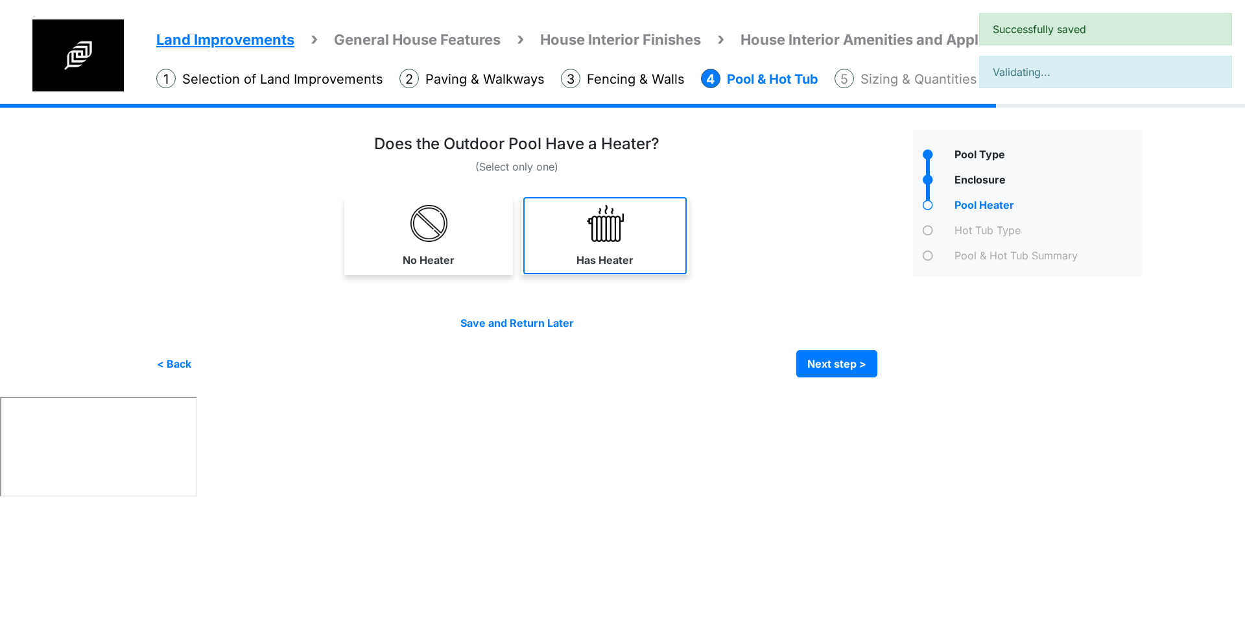
click at [636, 242] on link "Has Heater" at bounding box center [604, 235] width 163 height 77
select select "*"
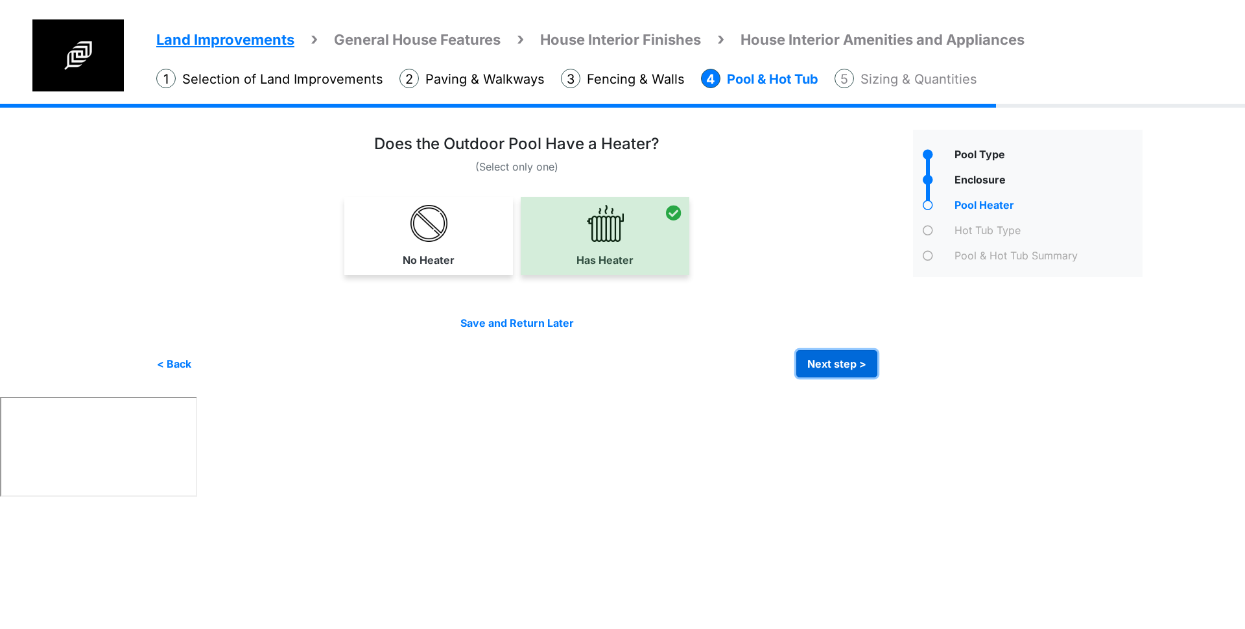
click at [833, 364] on button "Next step >" at bounding box center [836, 363] width 81 height 27
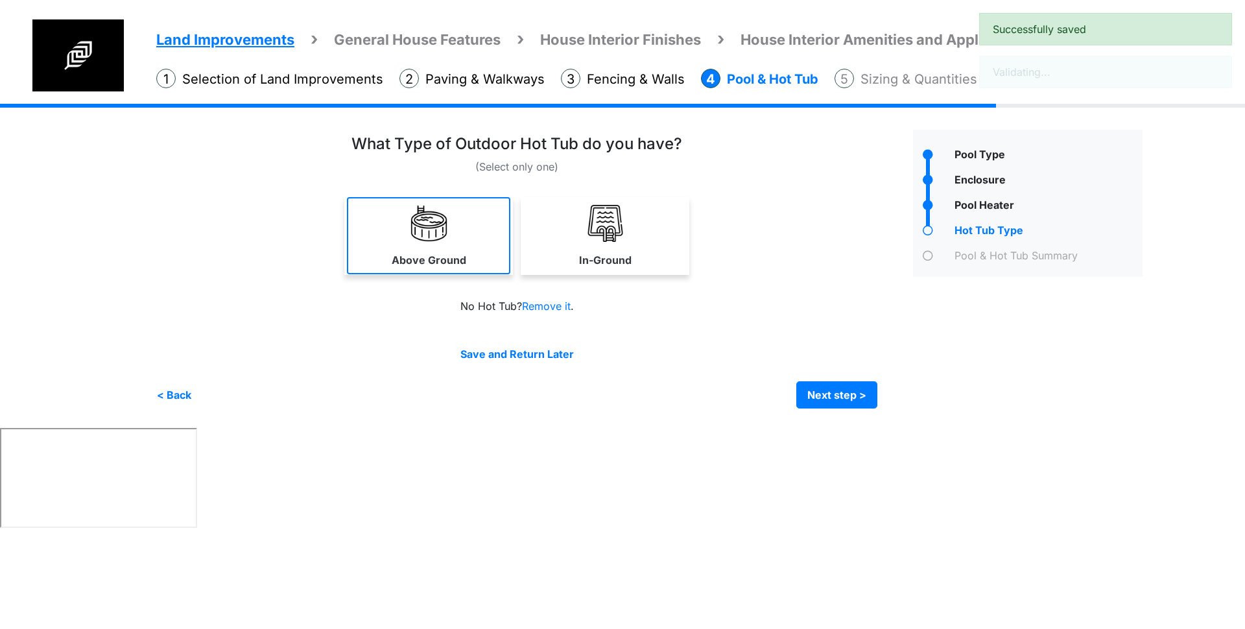
click at [427, 245] on link "Above Ground" at bounding box center [428, 235] width 163 height 77
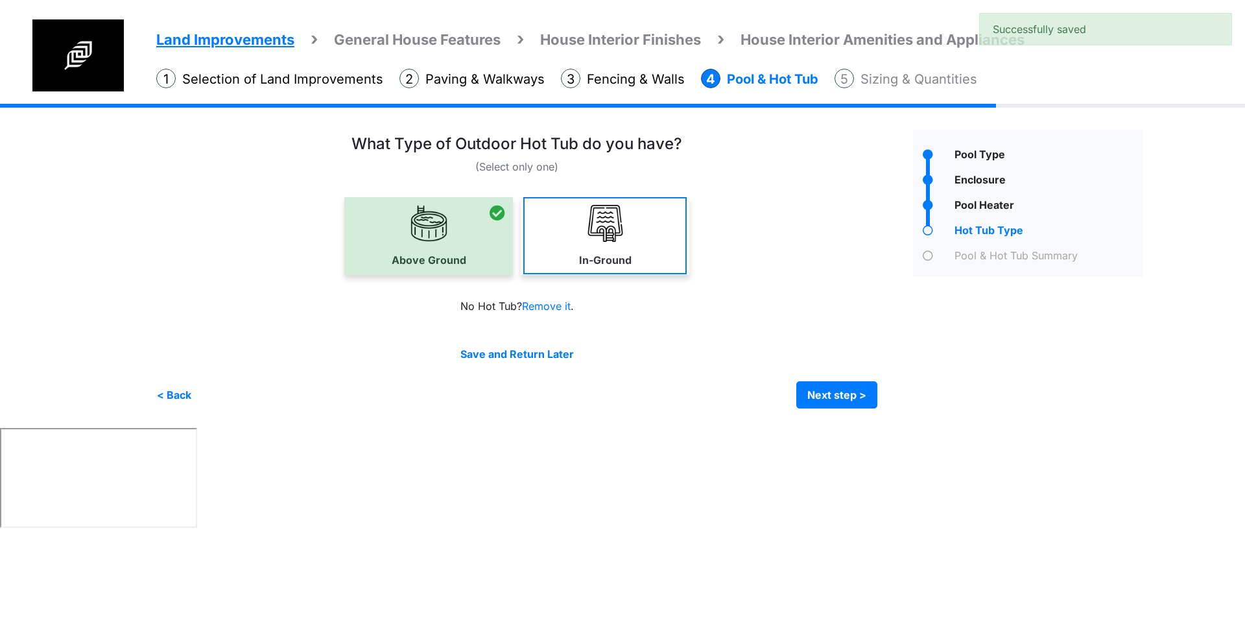
click at [597, 240] on img at bounding box center [605, 223] width 37 height 37
select select "*"
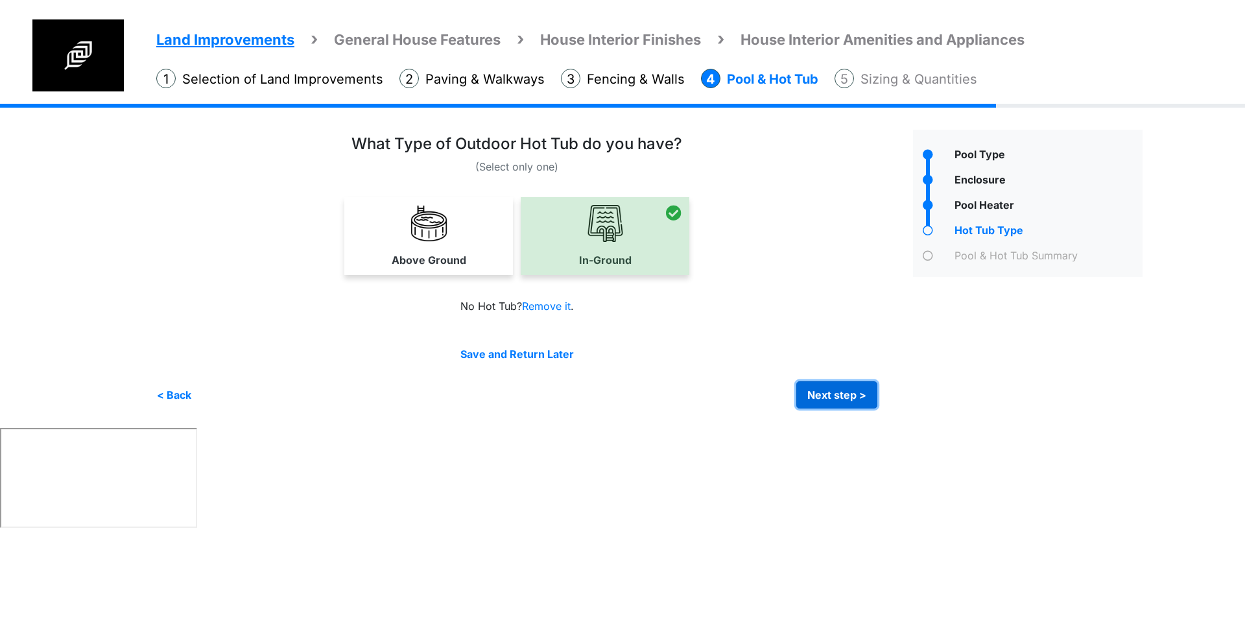
click at [853, 398] on button "Next step >" at bounding box center [836, 394] width 81 height 27
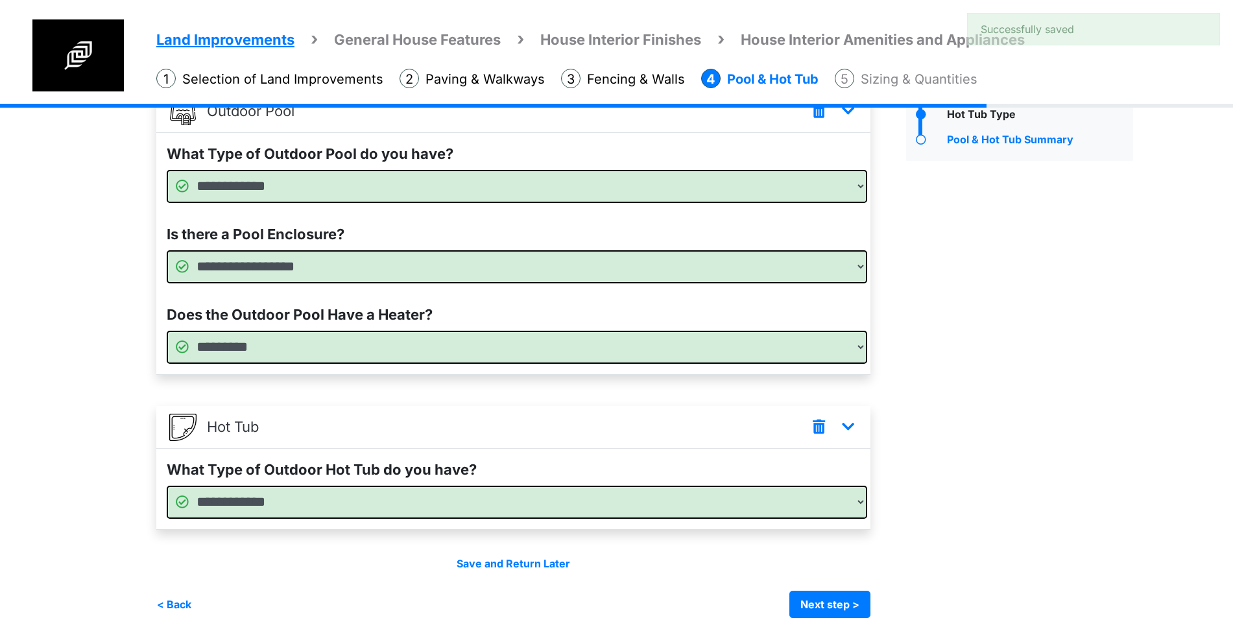
scroll to position [125, 0]
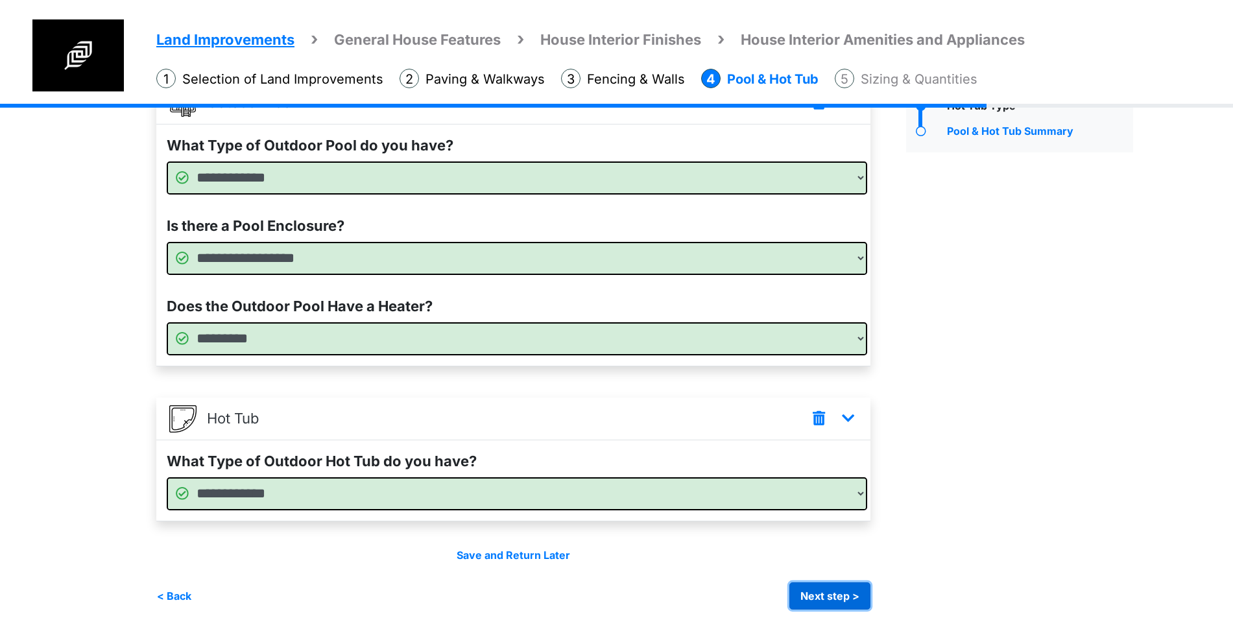
click at [842, 596] on button "Next step >" at bounding box center [829, 595] width 81 height 27
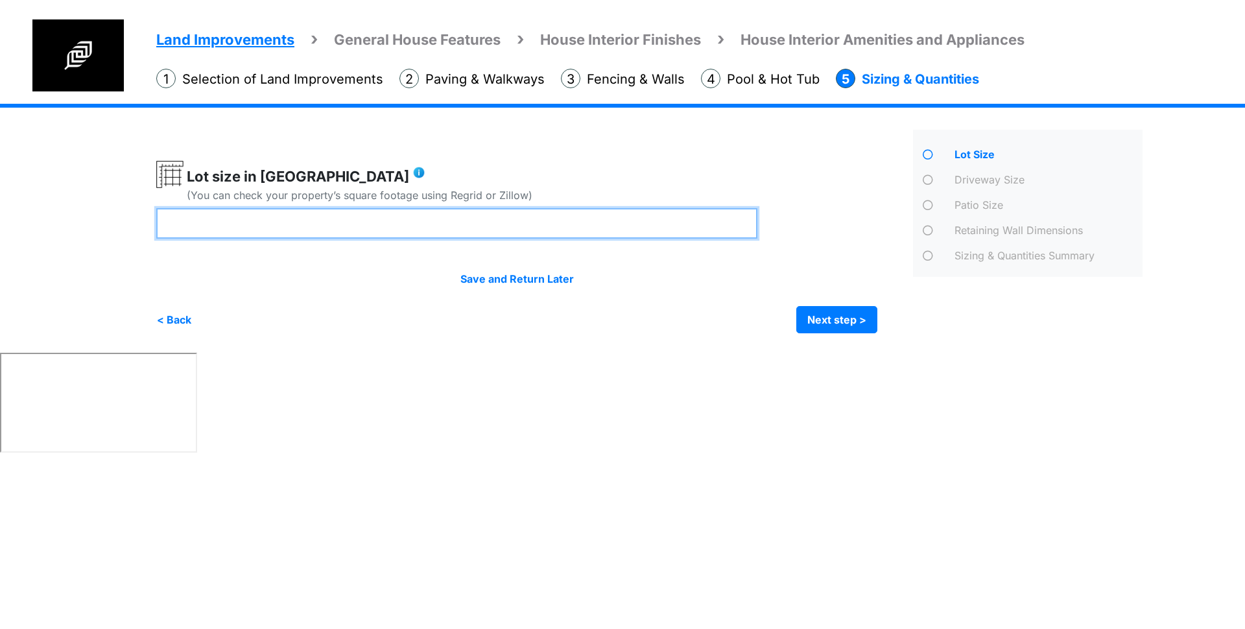
click at [316, 230] on input "number" at bounding box center [456, 223] width 601 height 30
type input "*"
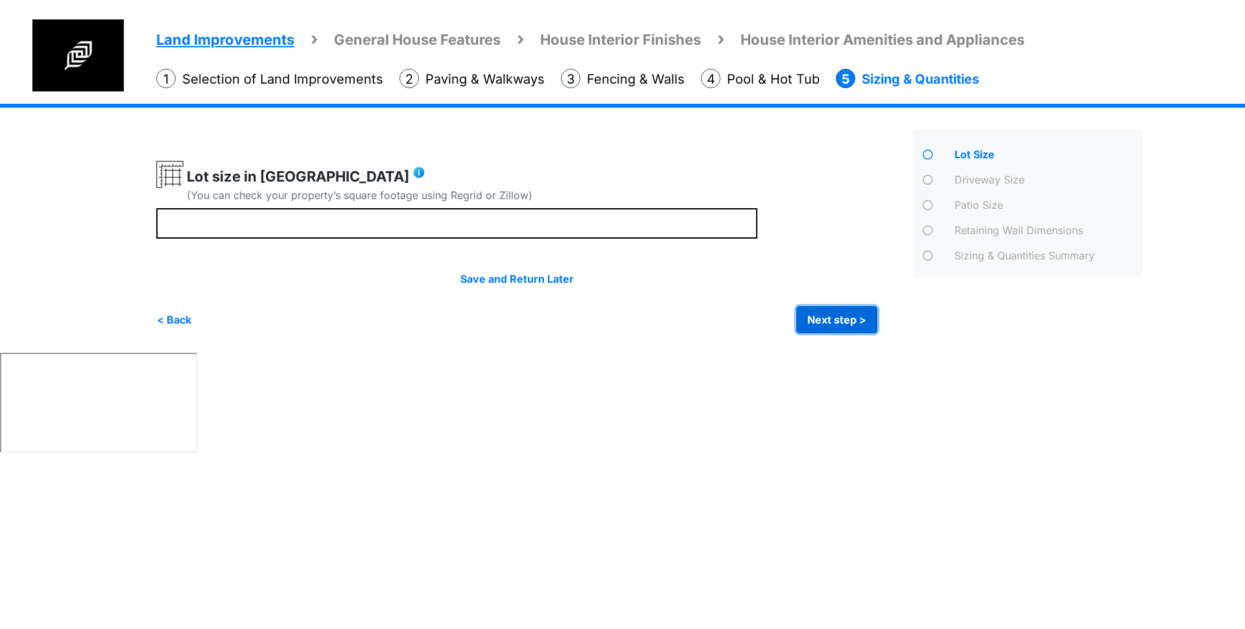
click at [819, 307] on button "Next step >" at bounding box center [836, 319] width 81 height 27
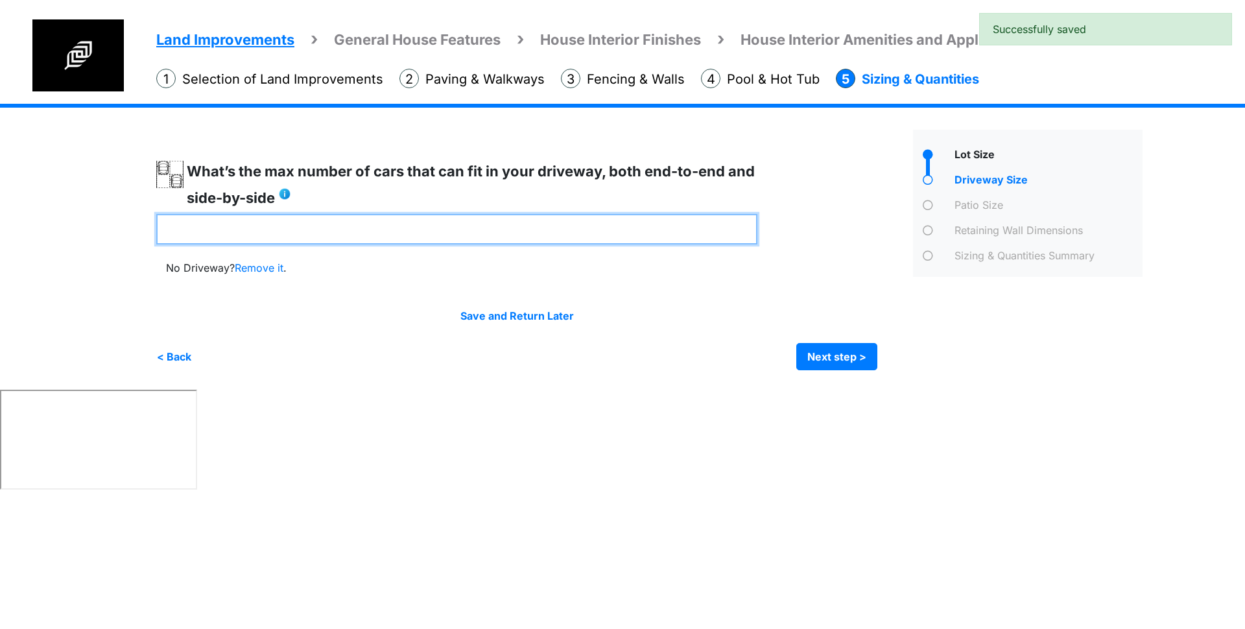
click at [400, 233] on input "number" at bounding box center [456, 229] width 601 height 30
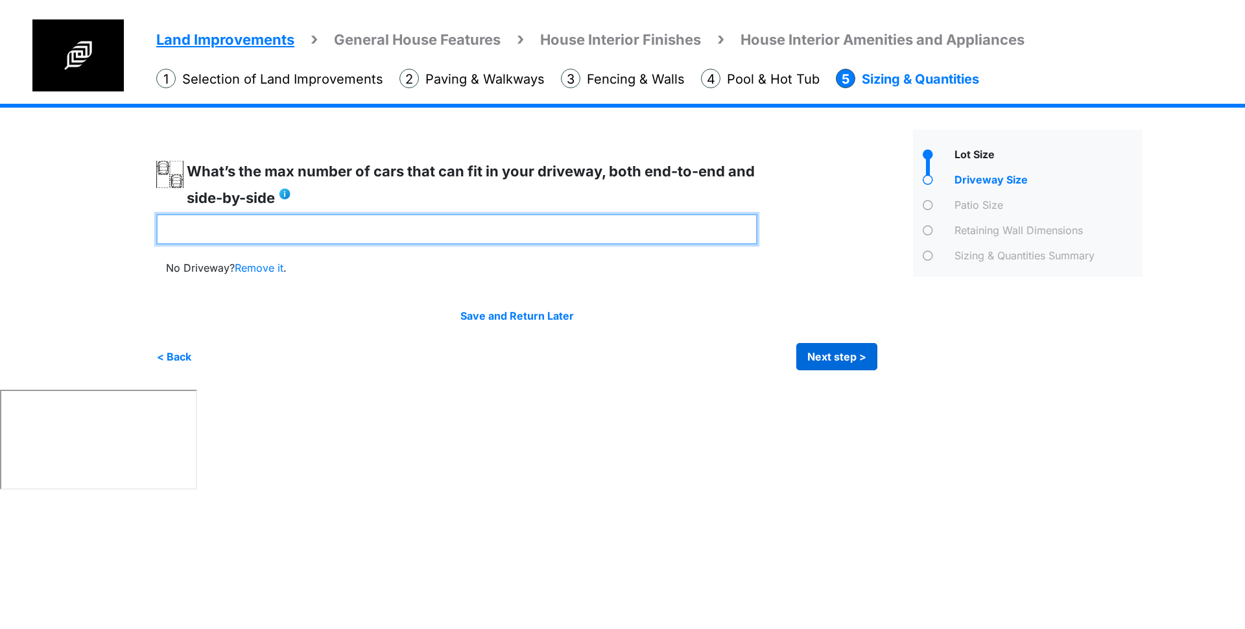
type input "*"
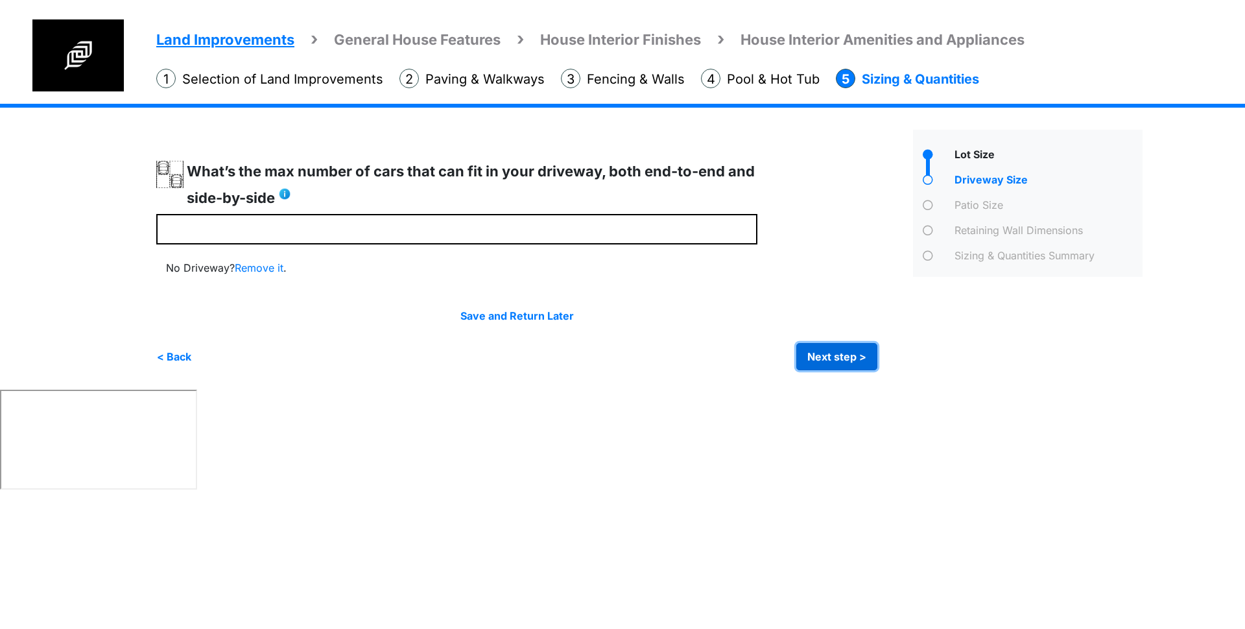
click at [840, 344] on button "Next step >" at bounding box center [836, 356] width 81 height 27
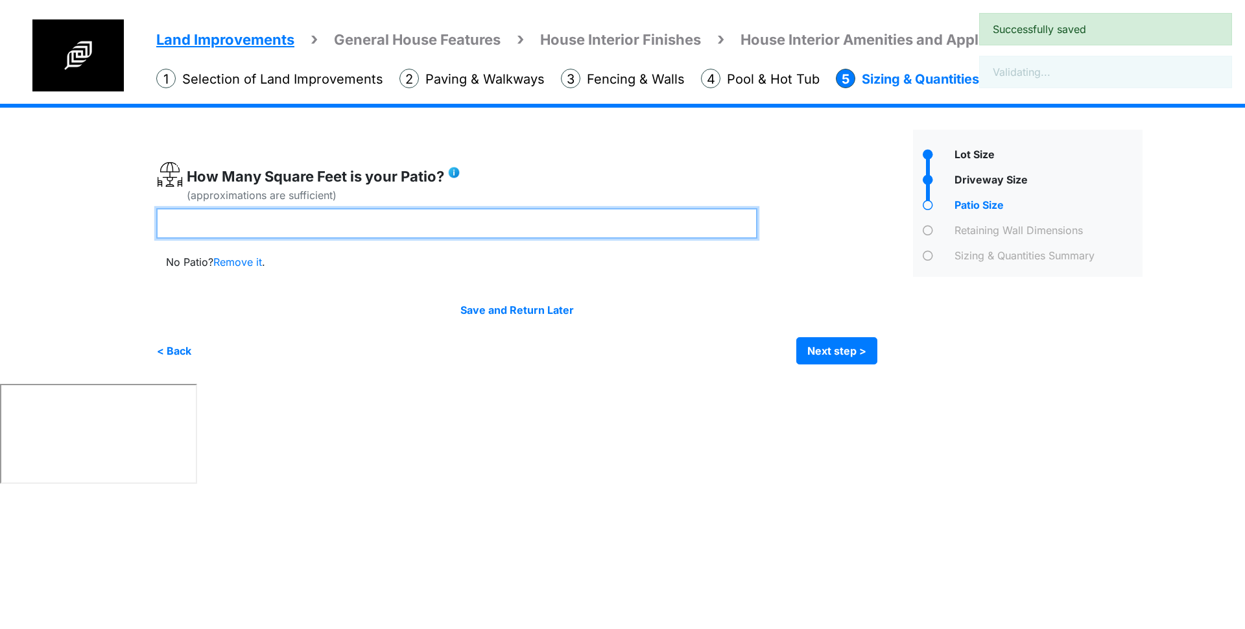
click at [404, 222] on input "number" at bounding box center [456, 223] width 601 height 30
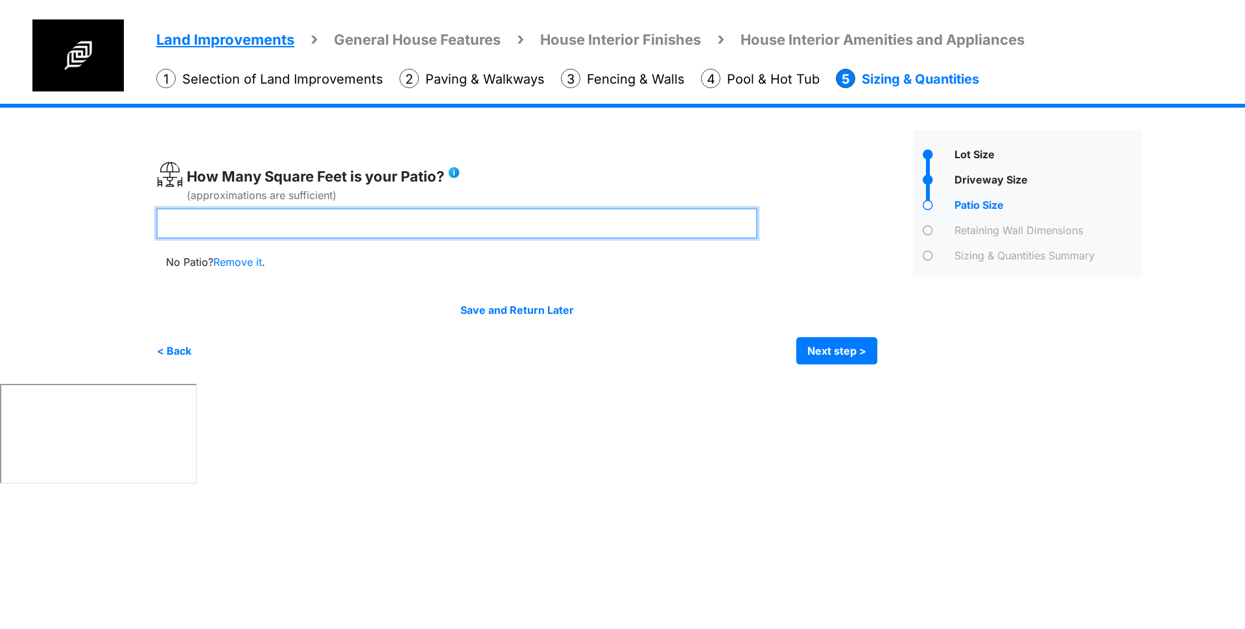
type input "***"
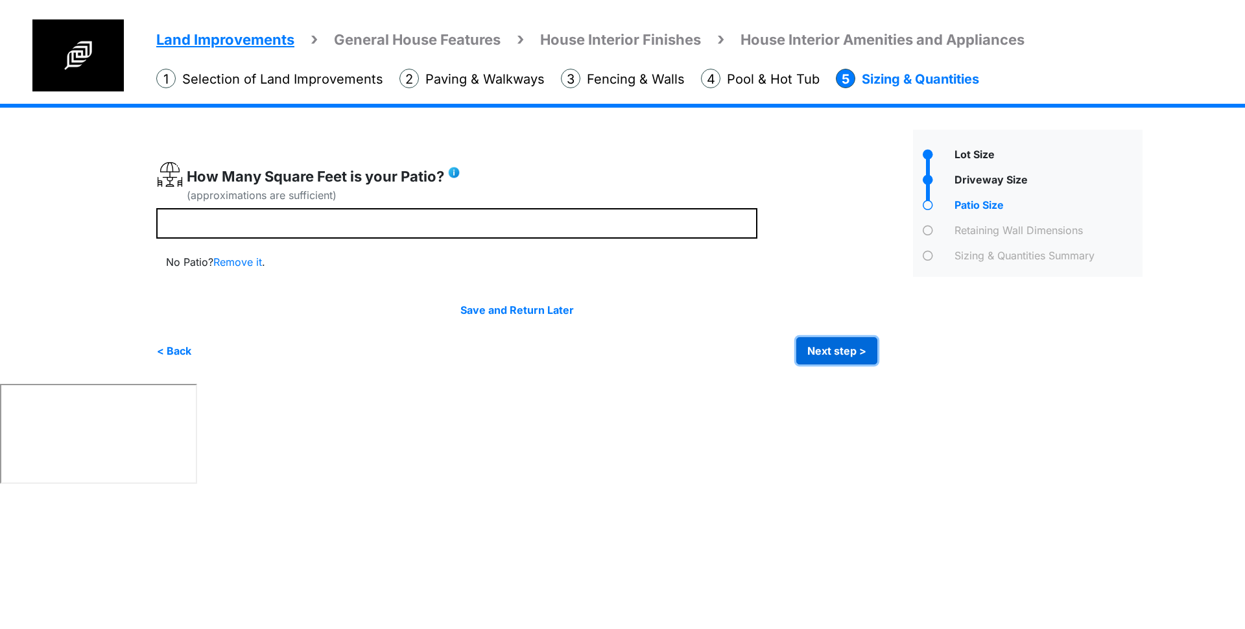
click at [854, 353] on button "Next step >" at bounding box center [836, 350] width 81 height 27
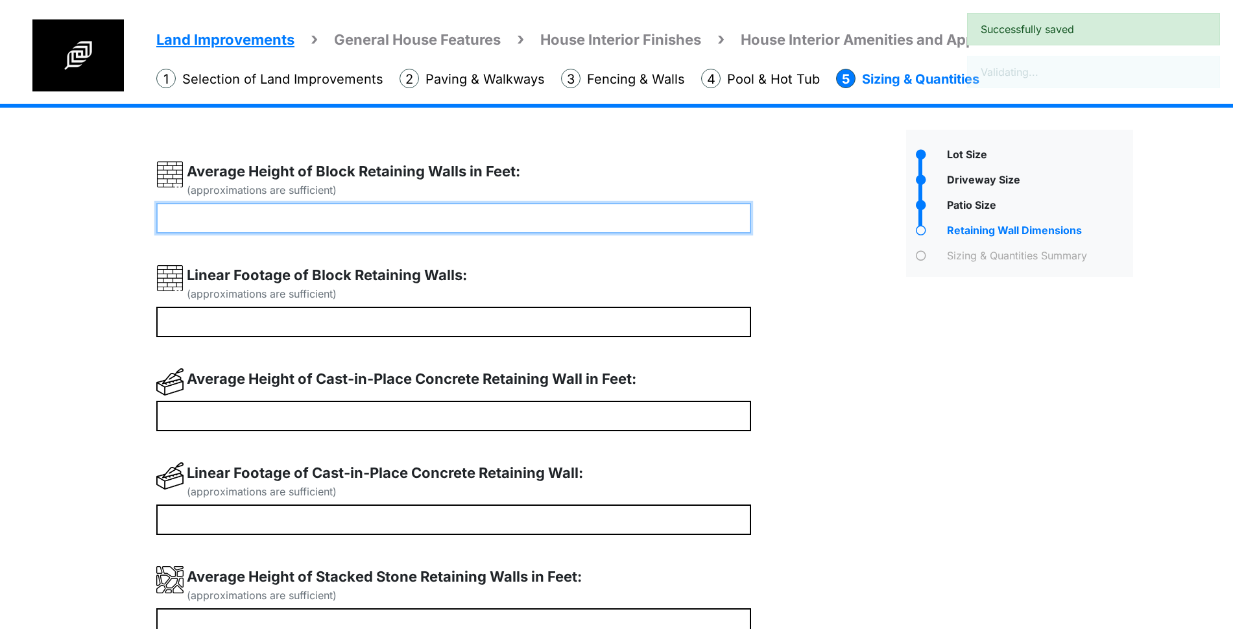
click at [320, 211] on input "number" at bounding box center [453, 218] width 595 height 30
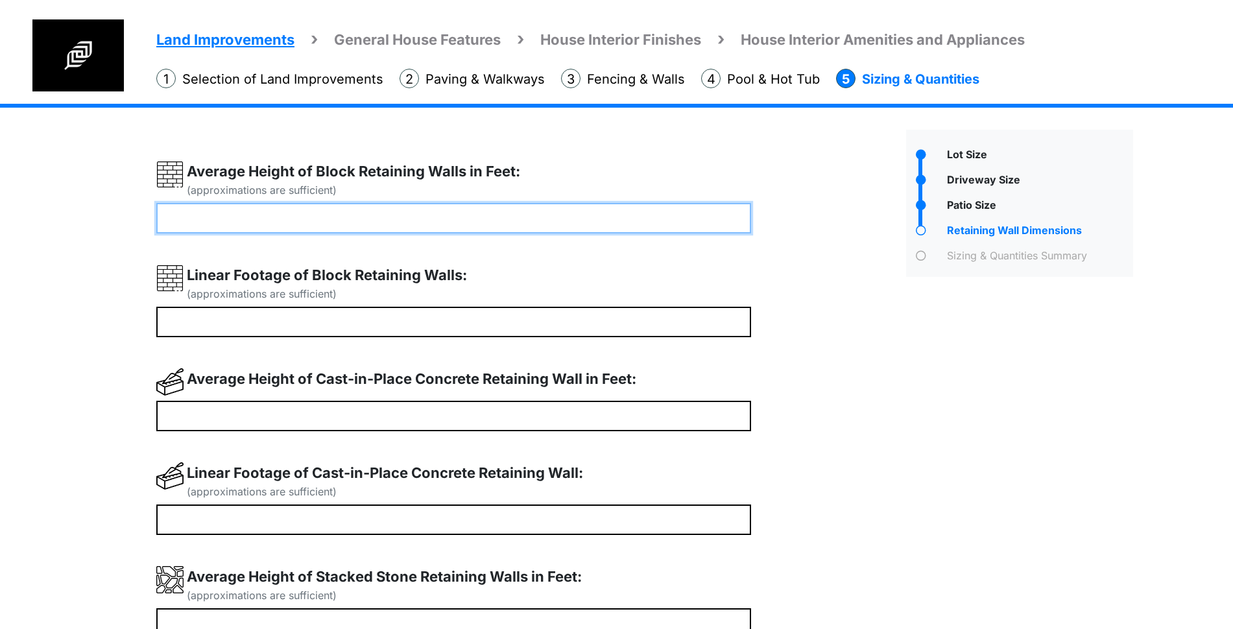
type input "*"
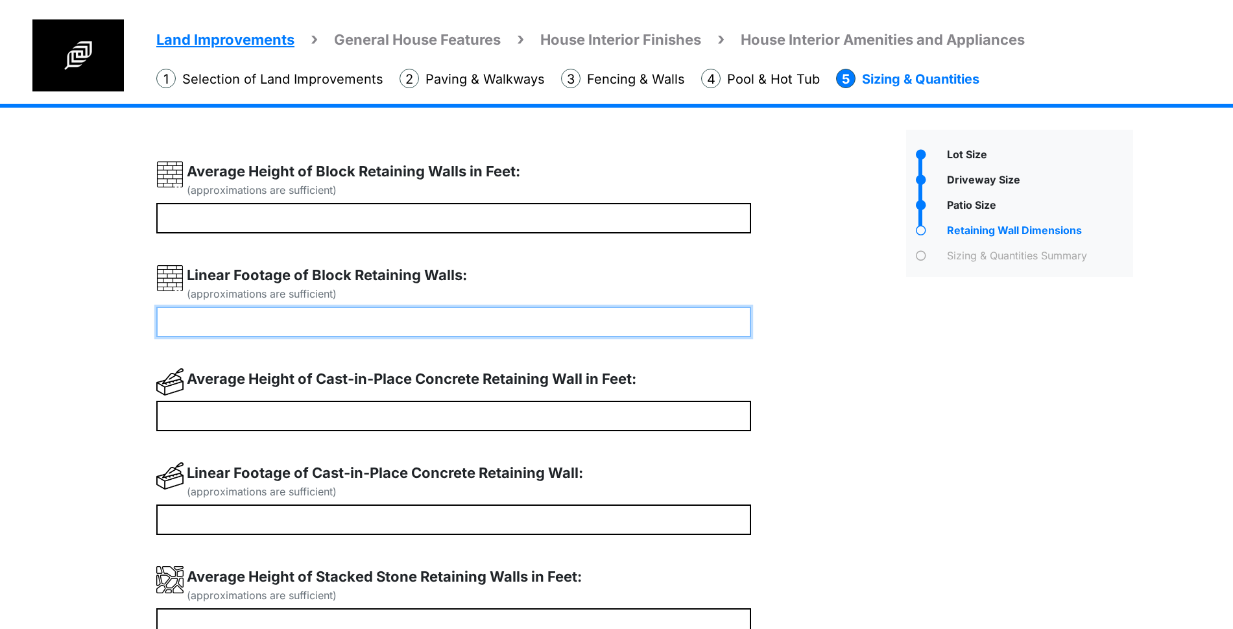
click at [350, 320] on input "*" at bounding box center [453, 322] width 595 height 30
type input "**"
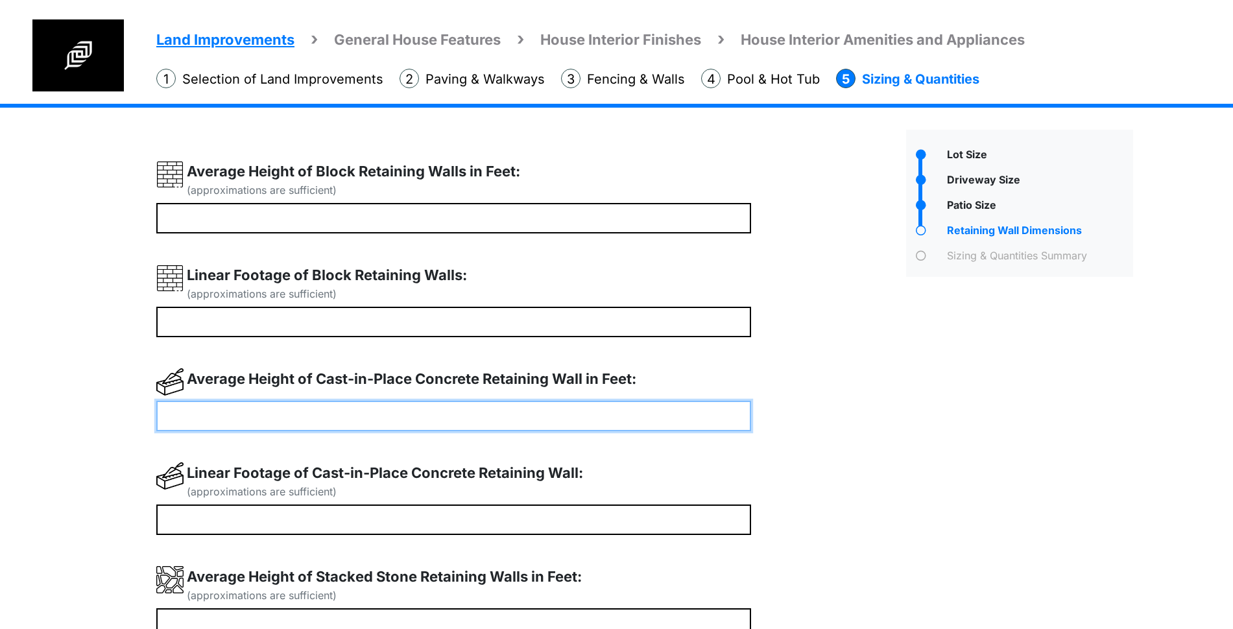
click at [298, 422] on input "number" at bounding box center [453, 416] width 595 height 30
type input "*"
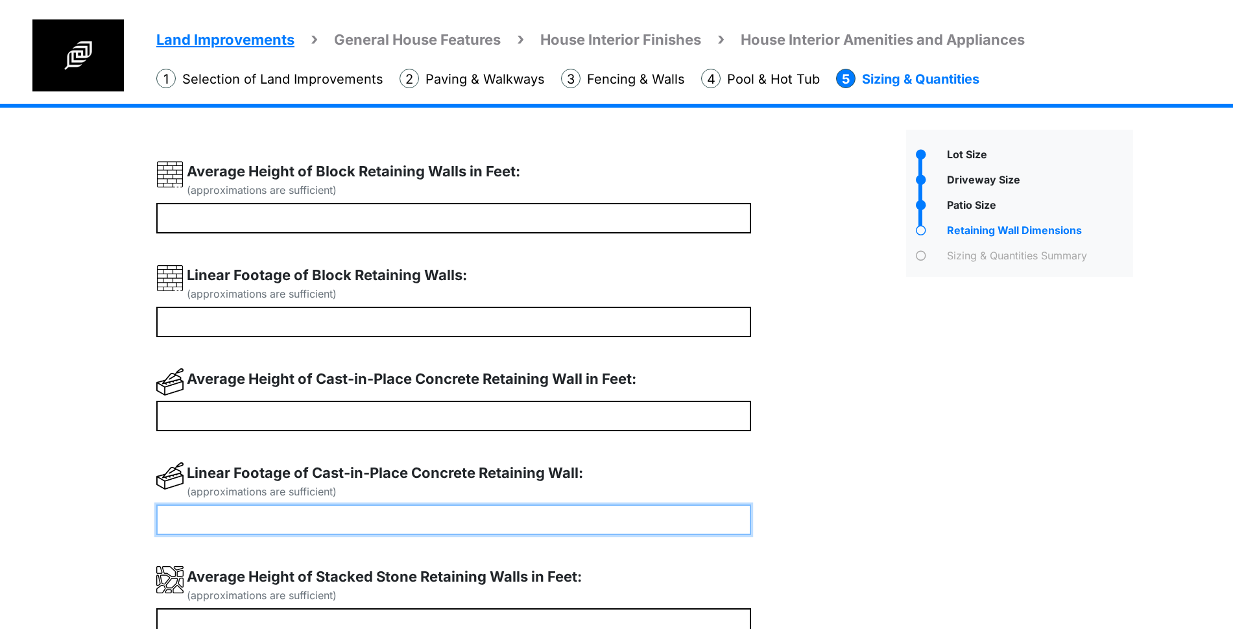
click at [272, 528] on input "*" at bounding box center [453, 519] width 595 height 30
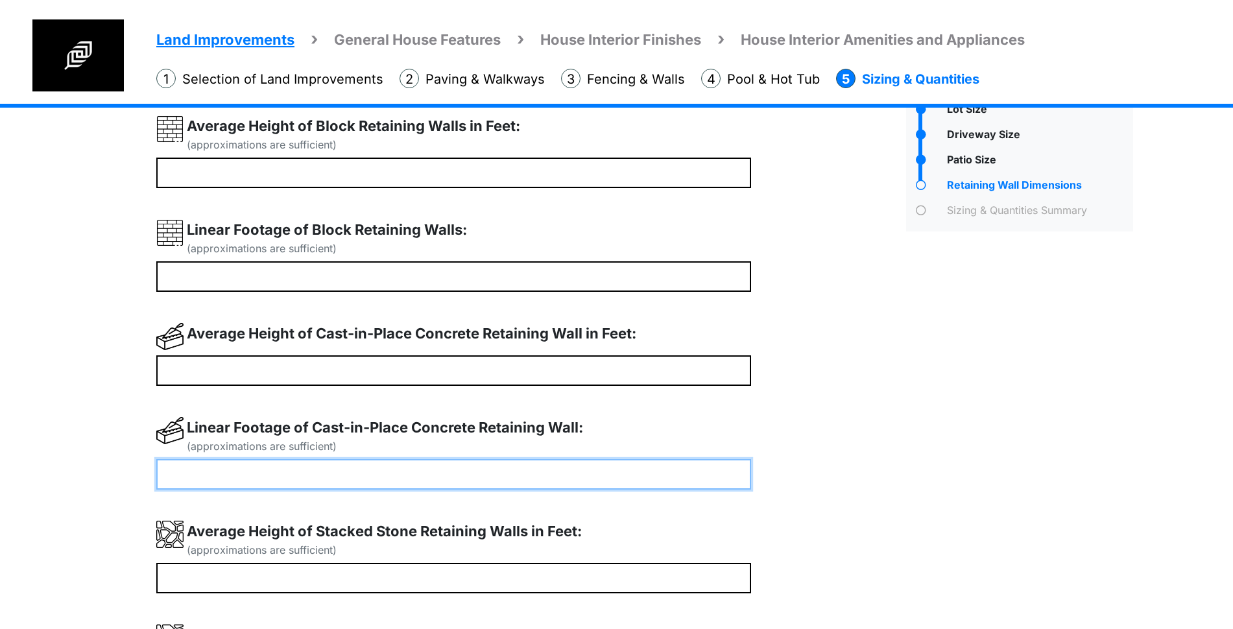
scroll to position [243, 0]
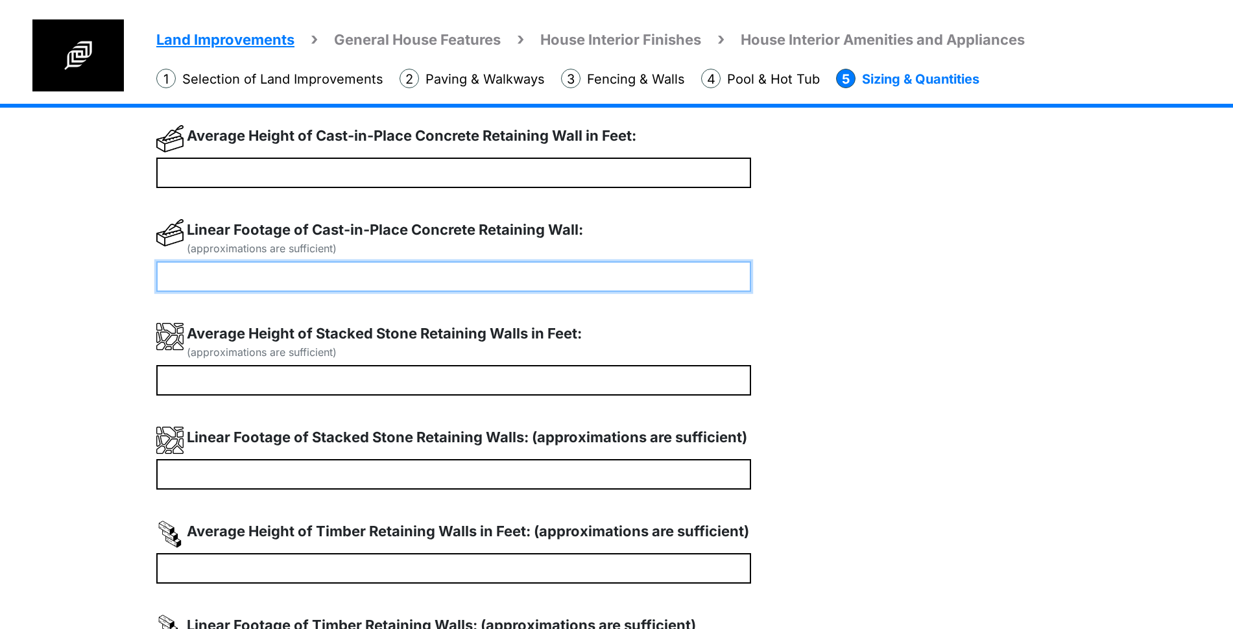
type input "**"
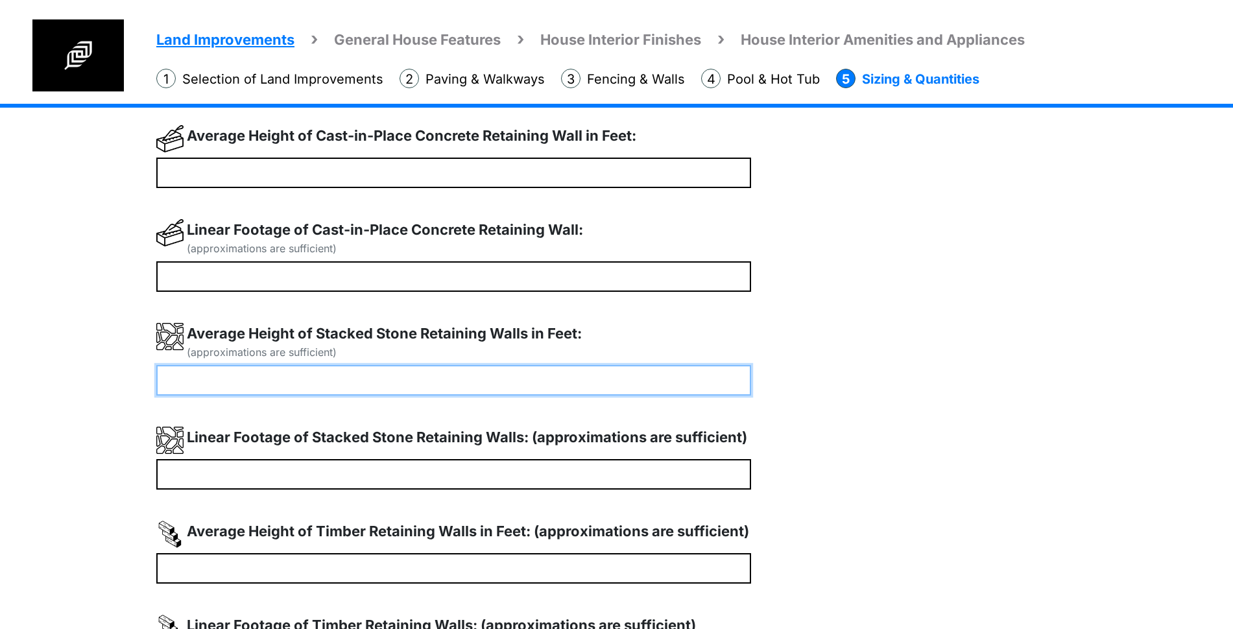
click at [230, 395] on input "number" at bounding box center [453, 380] width 595 height 30
type input "*"
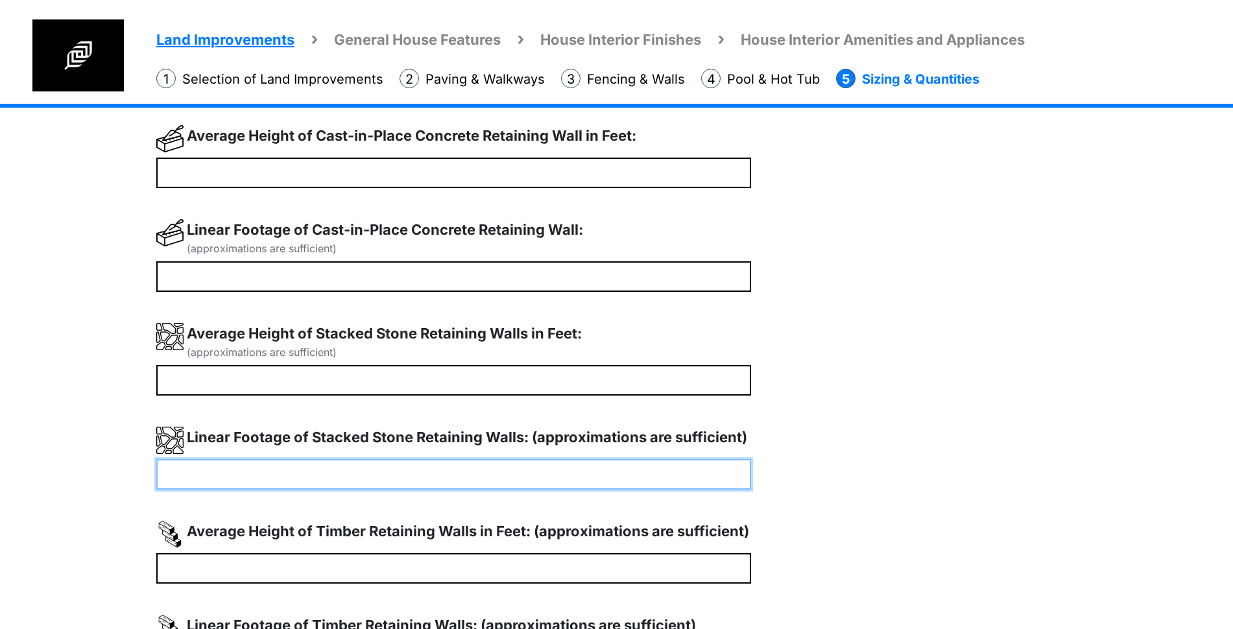
click at [241, 469] on input "*" at bounding box center [453, 474] width 595 height 30
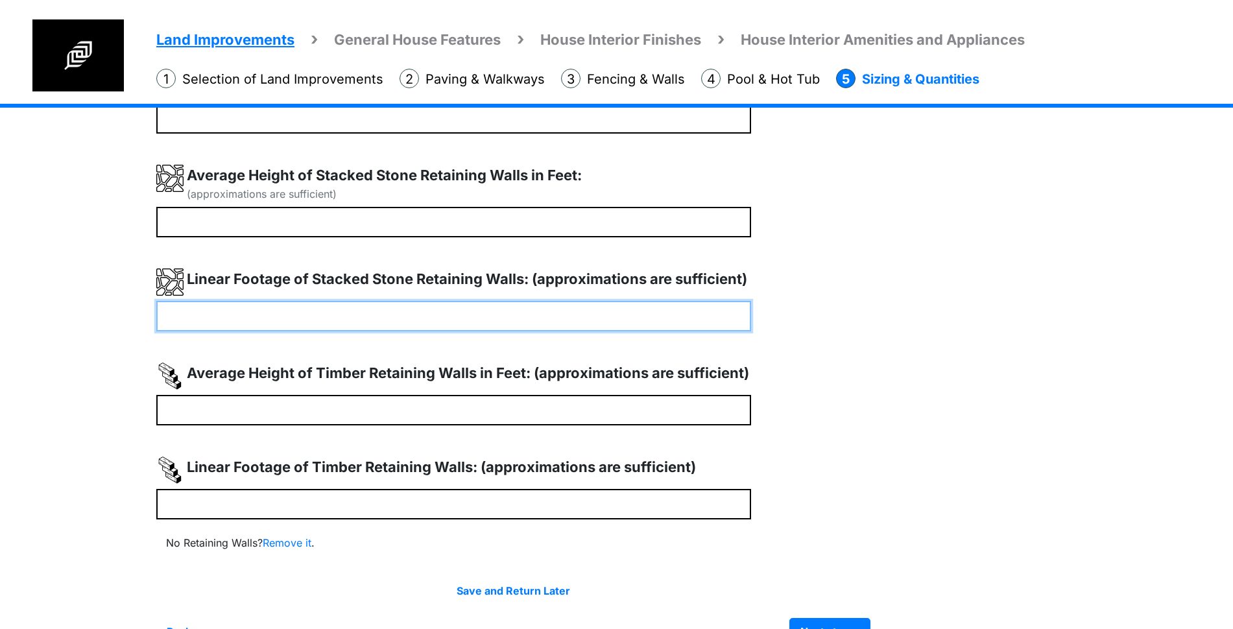
scroll to position [405, 0]
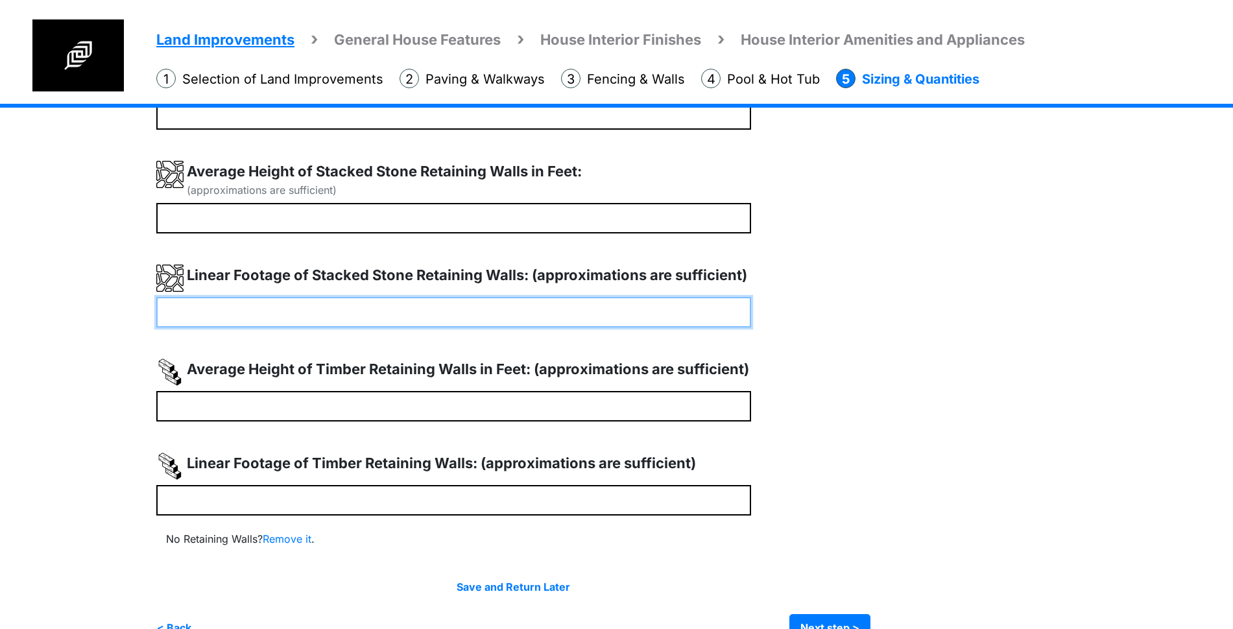
type input "**"
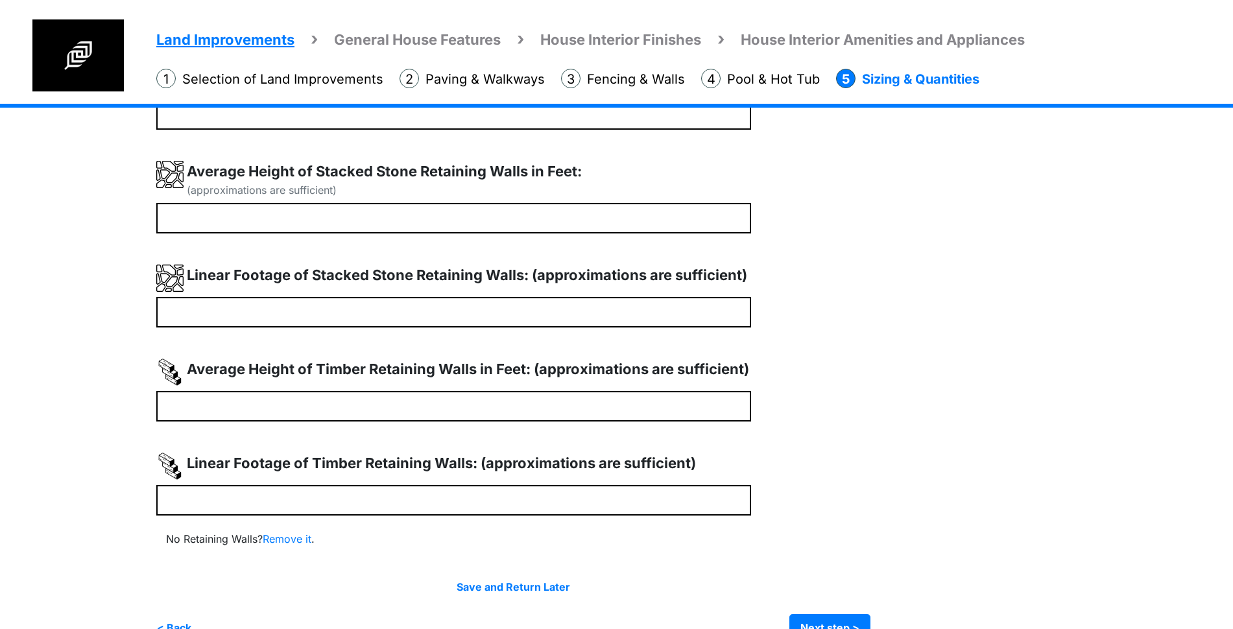
click at [228, 388] on div "Average Height of Timber Retaining Walls in Feet: (approximations are sufficien…" at bounding box center [453, 375] width 595 height 32
click at [241, 421] on div "(approximations are sufficient) * ** * ** * **" at bounding box center [526, 199] width 740 height 886
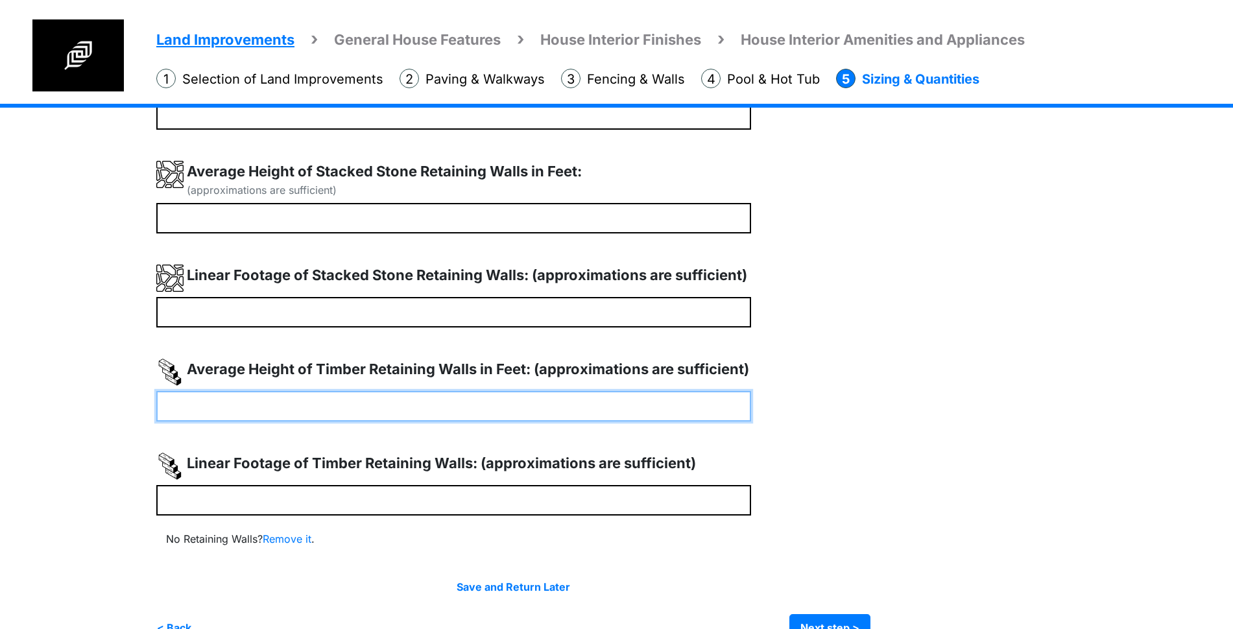
click at [259, 413] on input "number" at bounding box center [453, 406] width 595 height 30
type input "*"
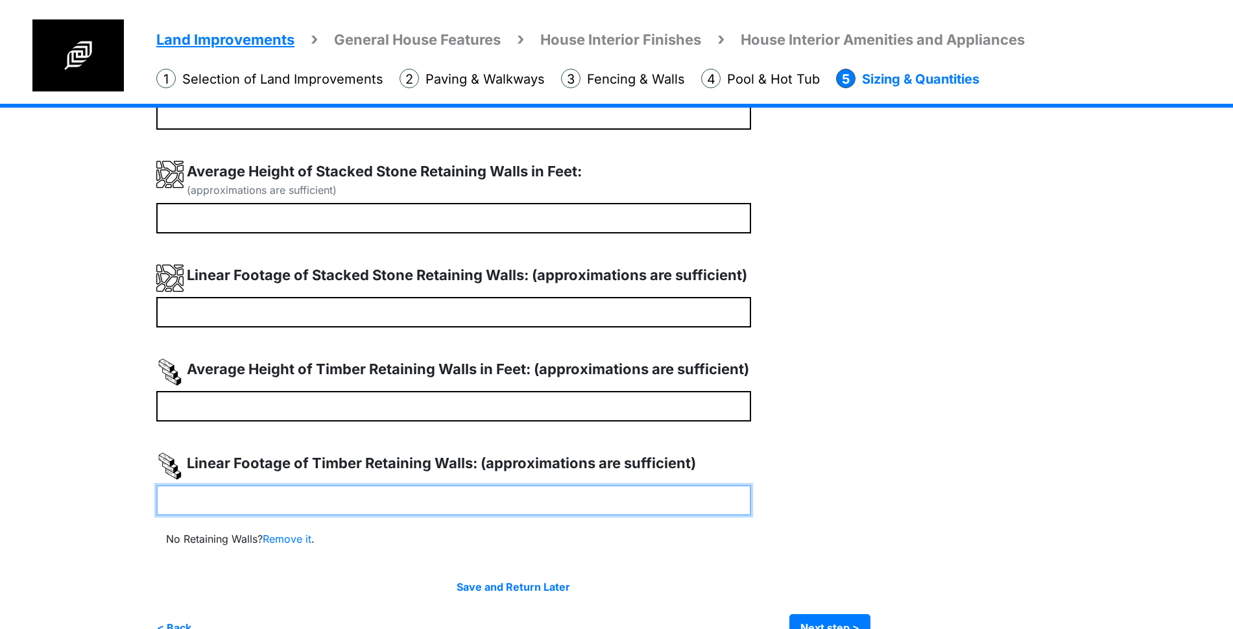
click at [227, 495] on input "number" at bounding box center [453, 500] width 595 height 30
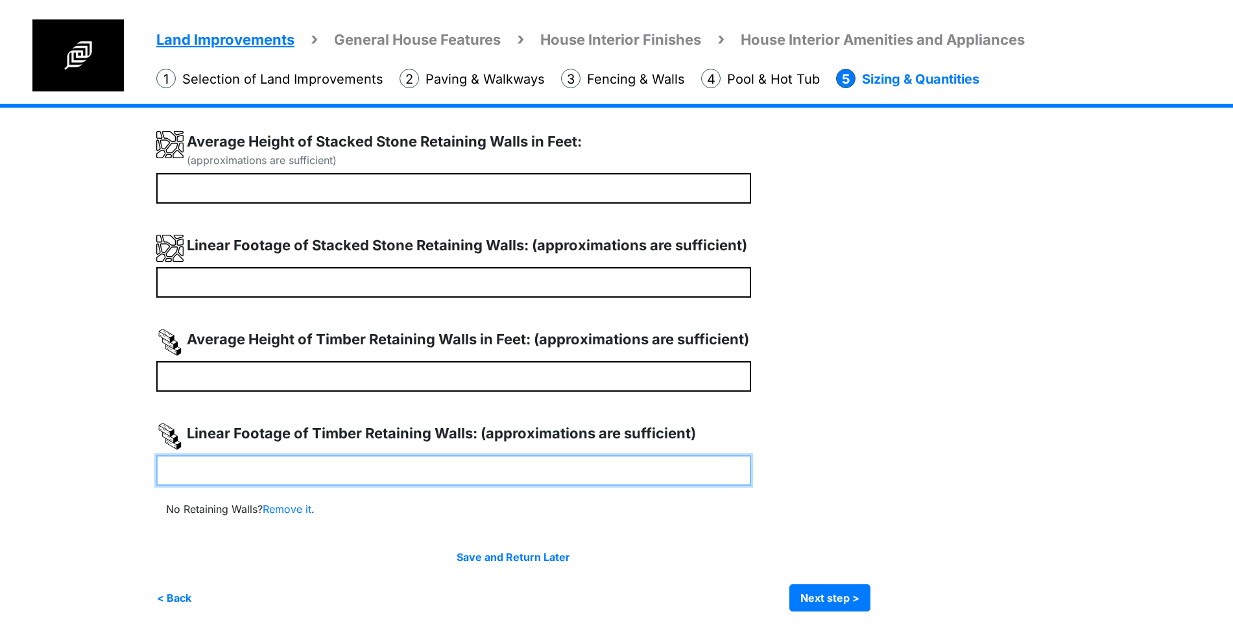
scroll to position [437, 0]
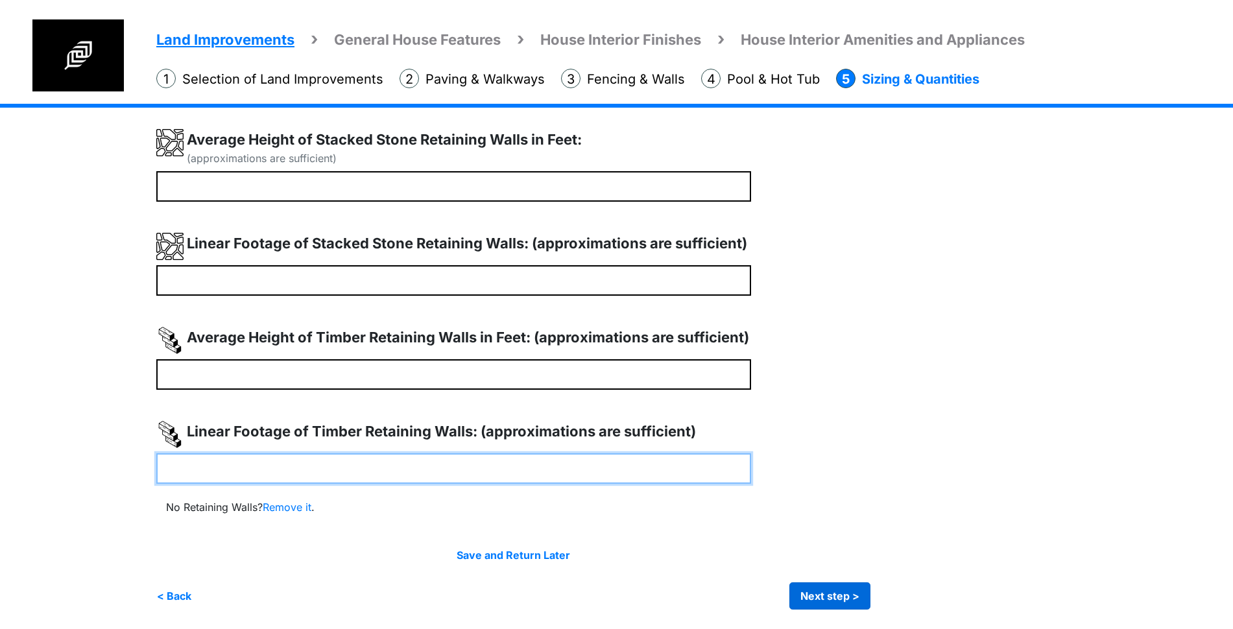
type input "**"
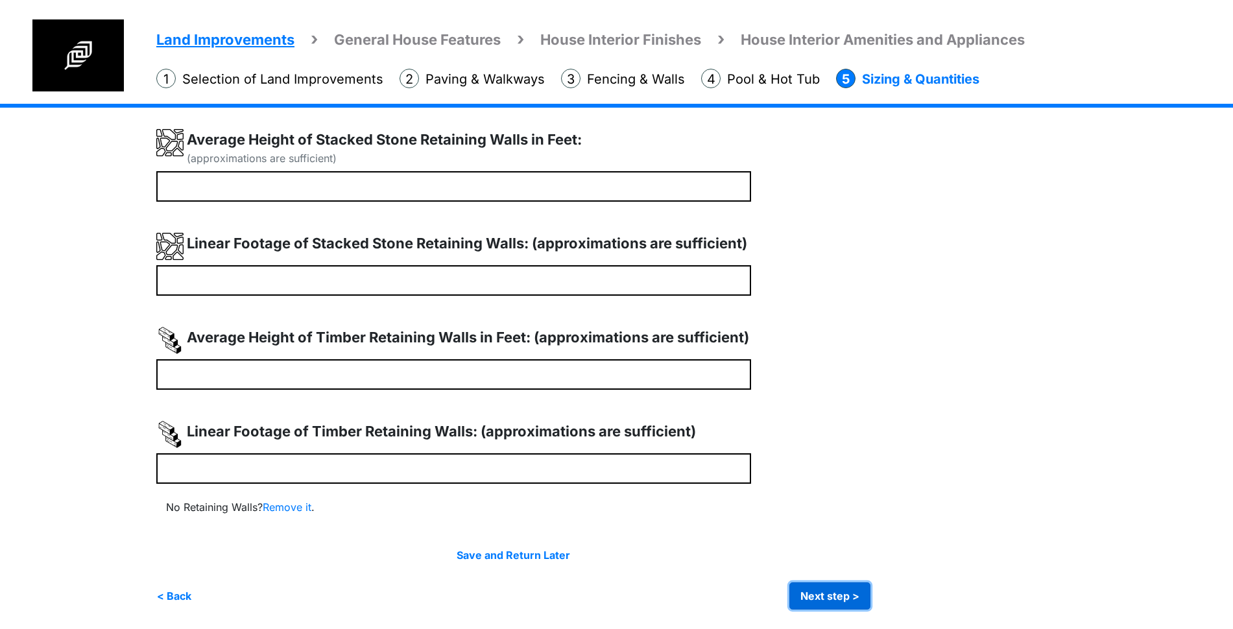
click at [836, 591] on button "Next step >" at bounding box center [829, 595] width 81 height 27
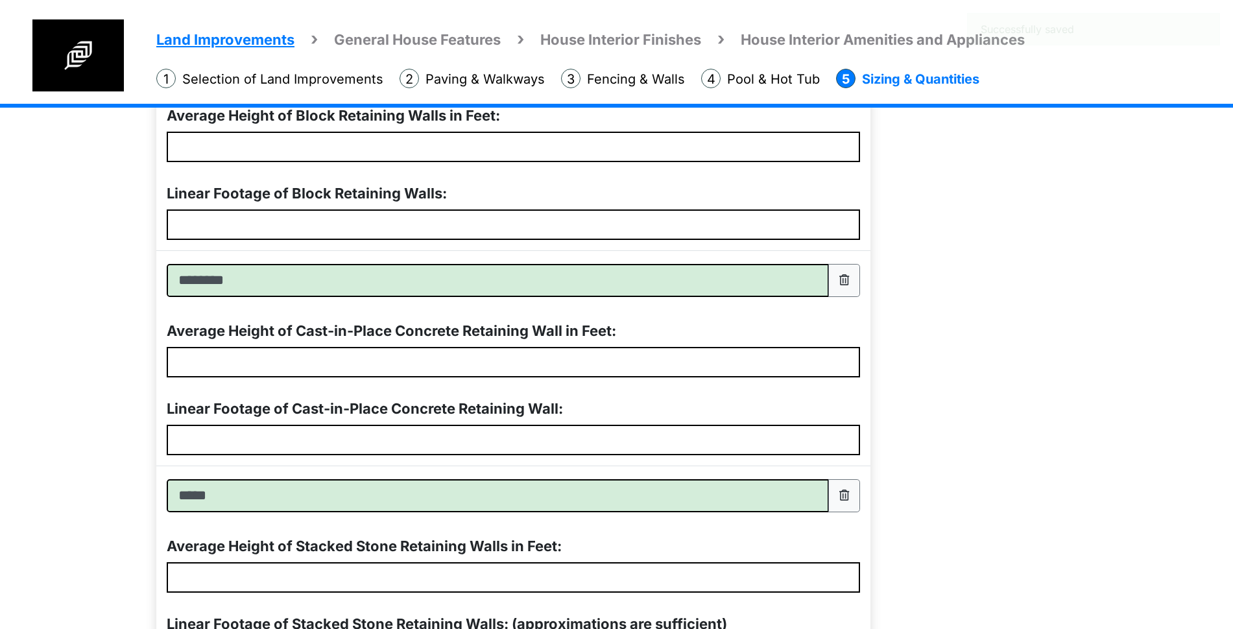
scroll to position [1132, 0]
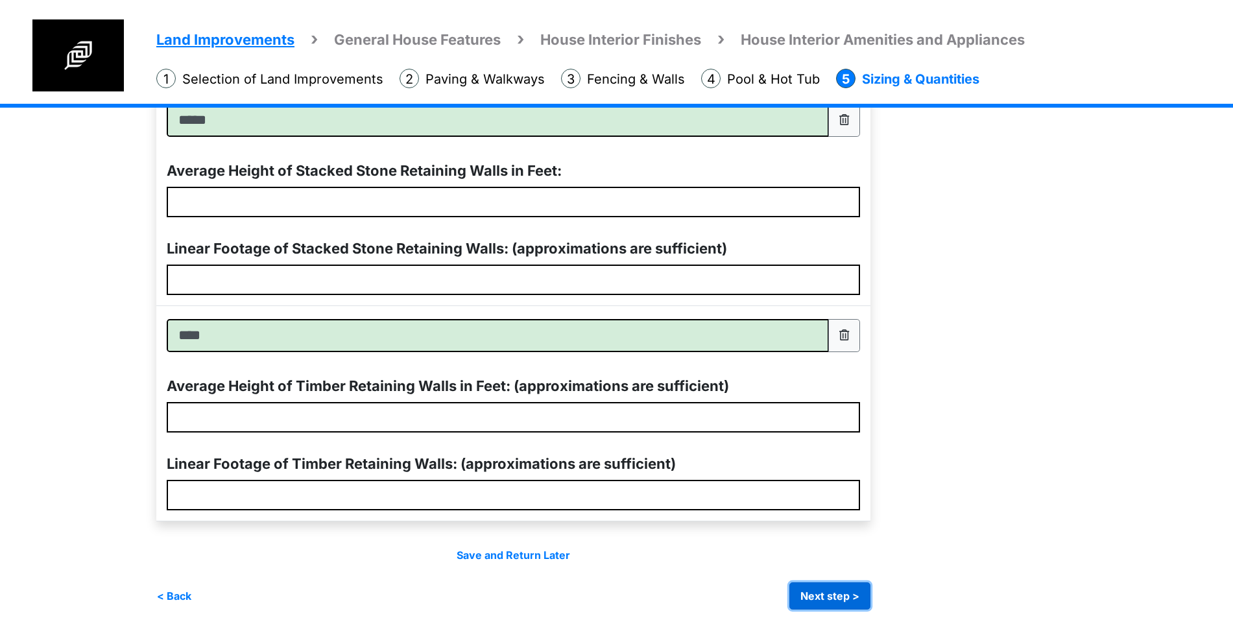
click at [853, 599] on button "Next step >" at bounding box center [829, 595] width 81 height 27
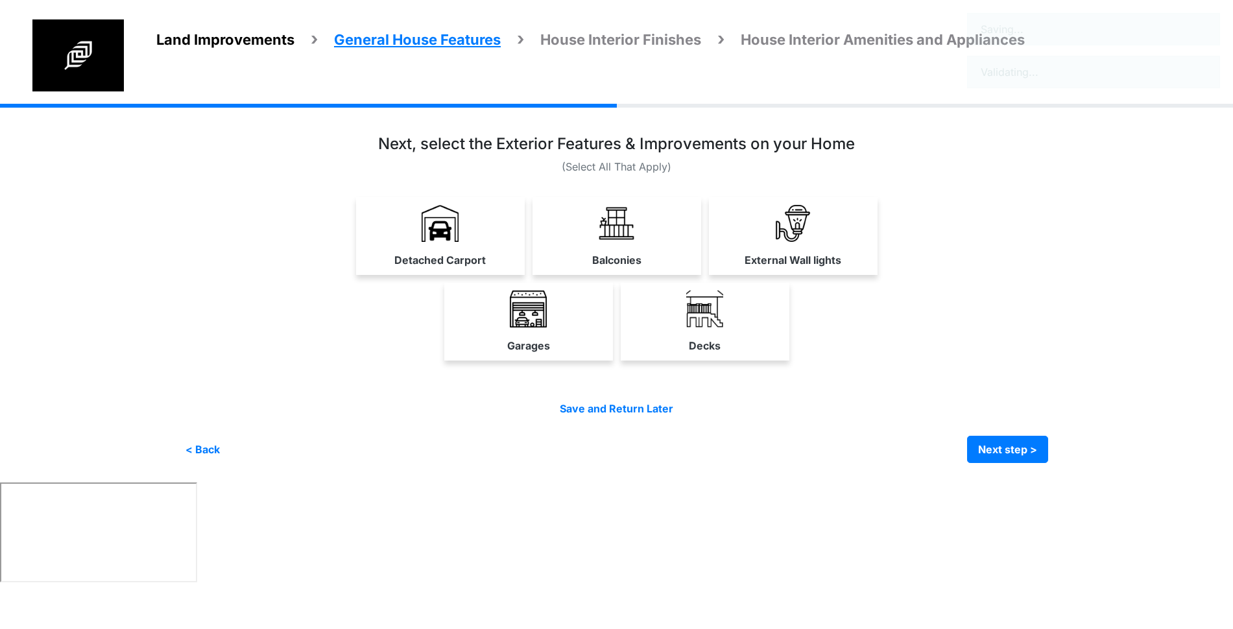
scroll to position [0, 0]
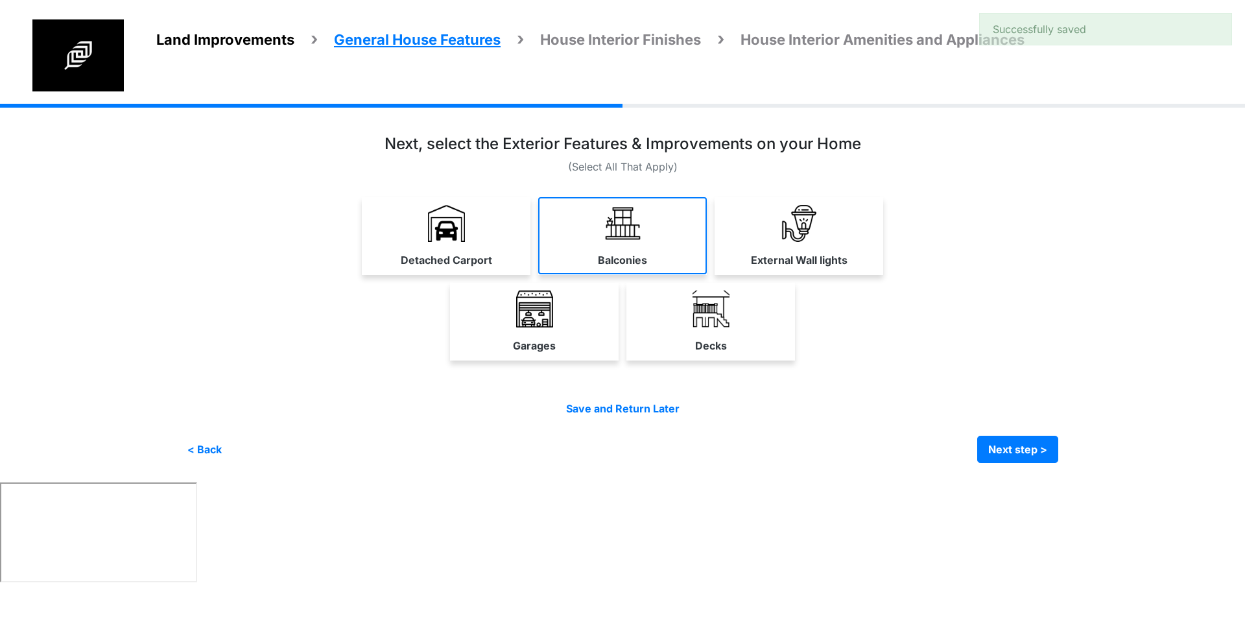
click at [580, 212] on link "Balconies" at bounding box center [622, 235] width 169 height 77
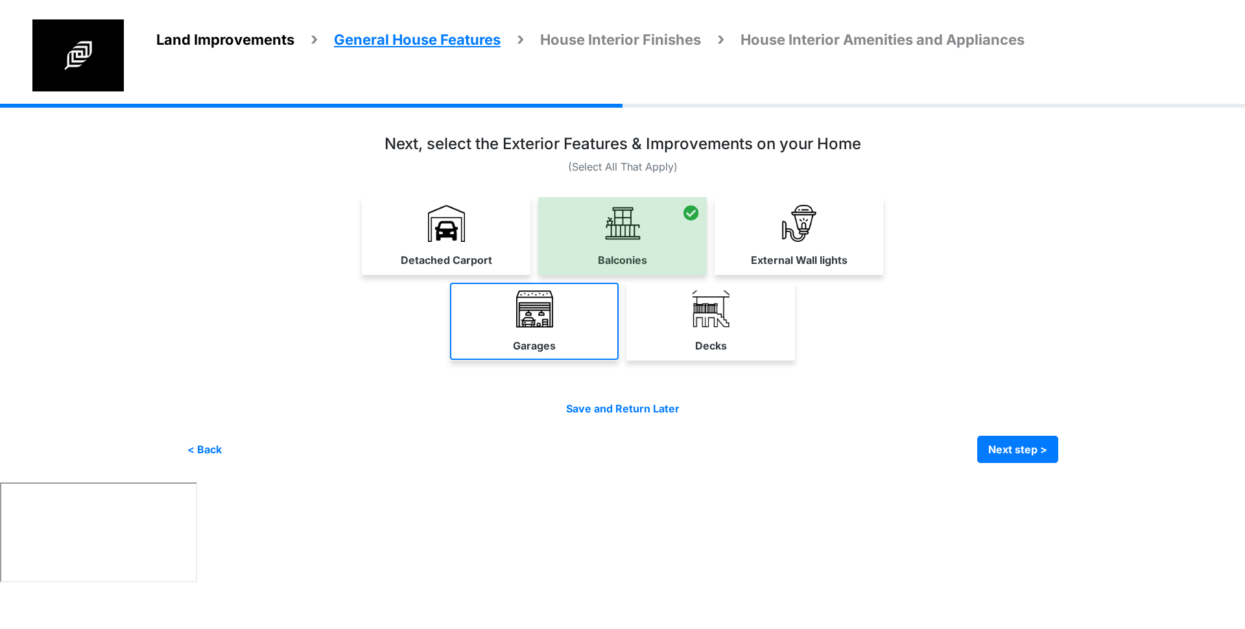
click at [535, 286] on link "Garages" at bounding box center [534, 321] width 169 height 77
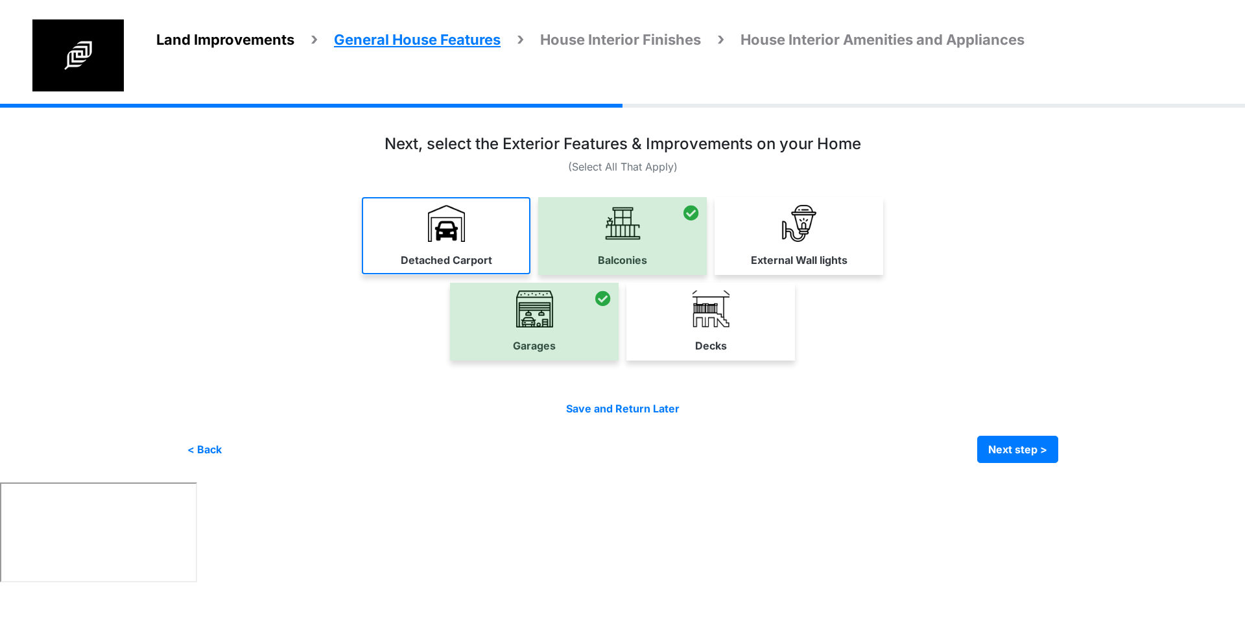
click at [475, 233] on link "Detached Carport" at bounding box center [446, 235] width 169 height 77
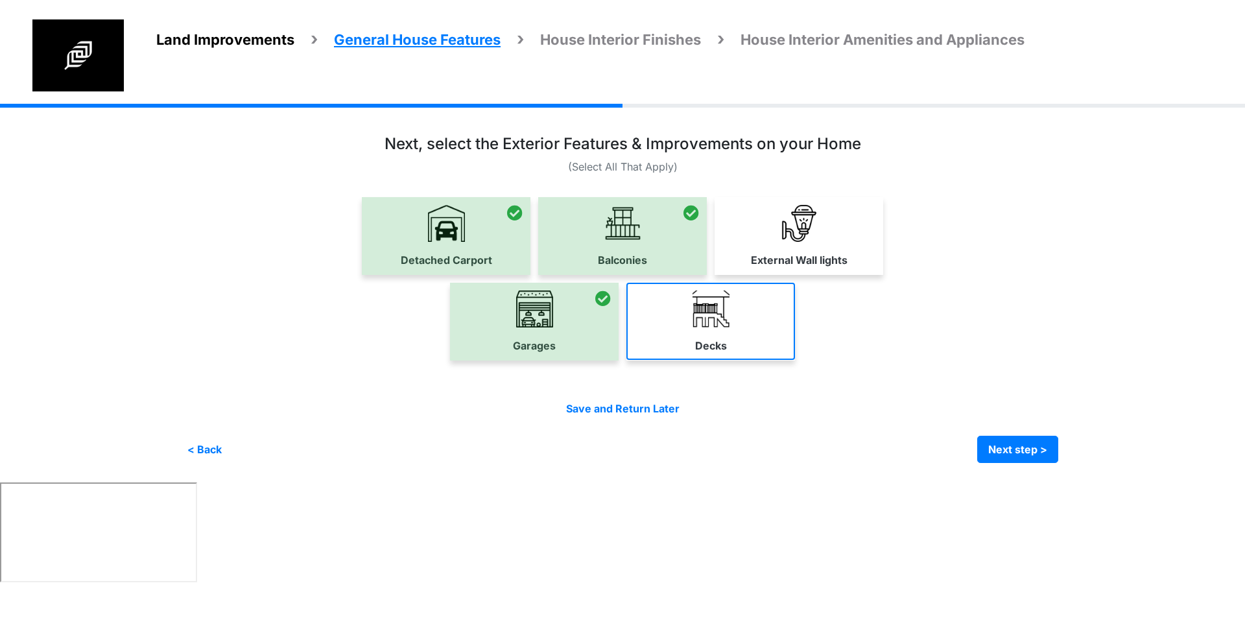
click at [678, 309] on link "Decks" at bounding box center [710, 321] width 169 height 77
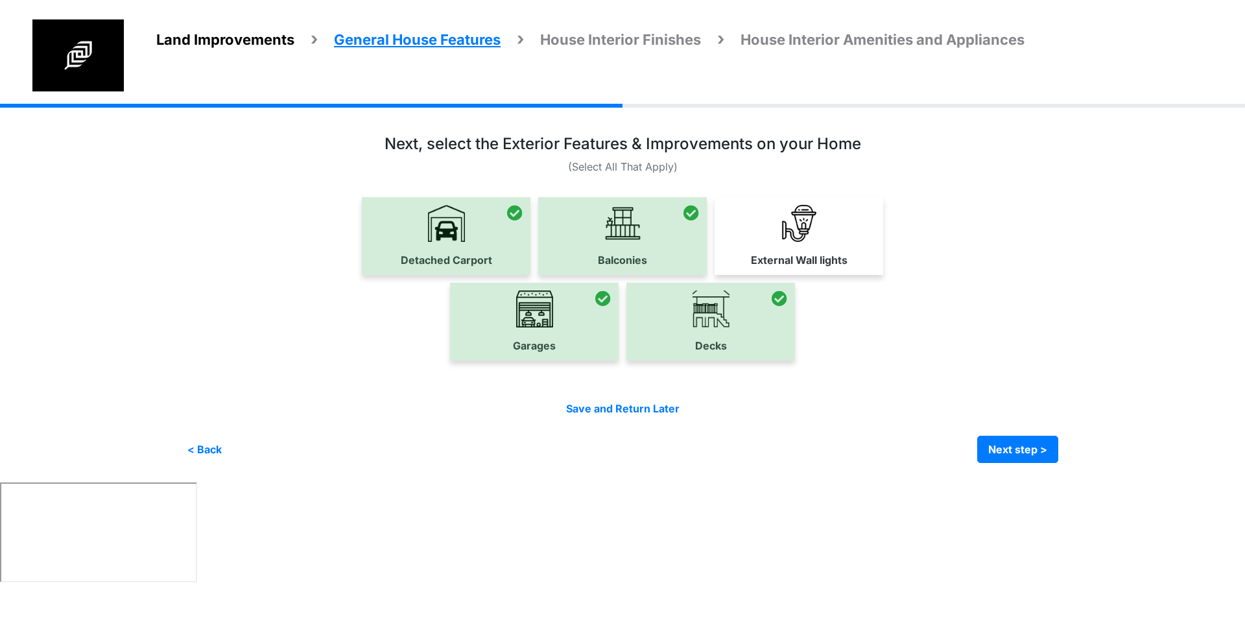
drag, startPoint x: 726, startPoint y: 257, endPoint x: 739, endPoint y: 248, distance: 15.7
click at [727, 257] on link "External Wall lights" at bounding box center [799, 235] width 169 height 77
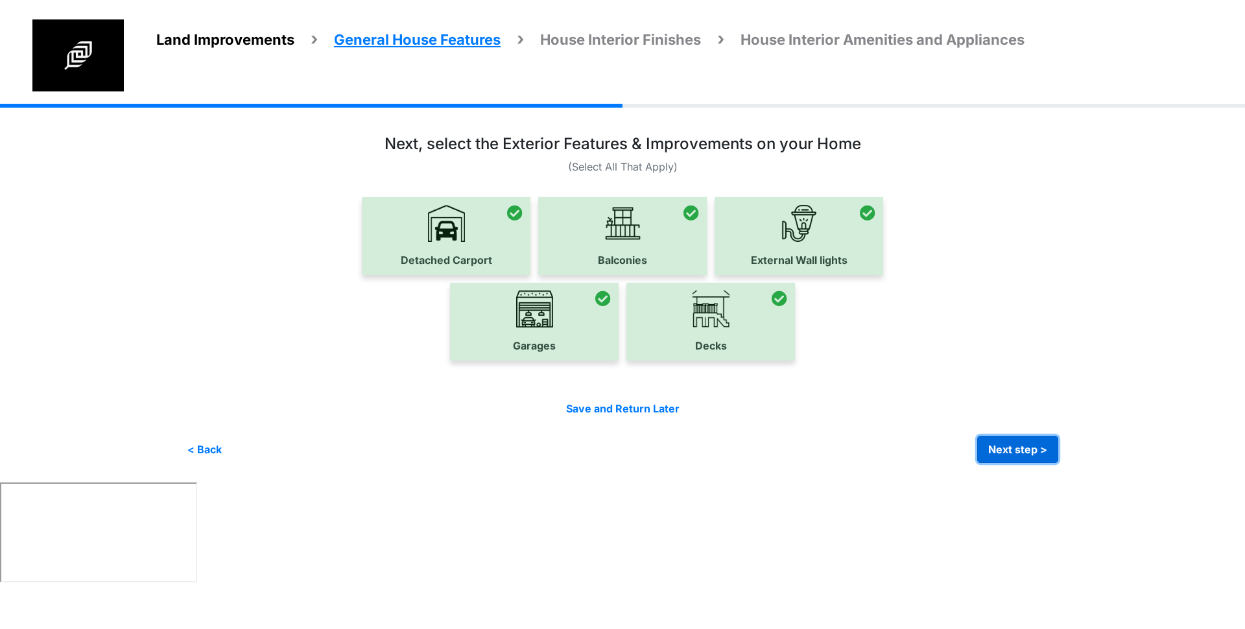
click at [1011, 446] on button "Next step >" at bounding box center [1017, 449] width 81 height 27
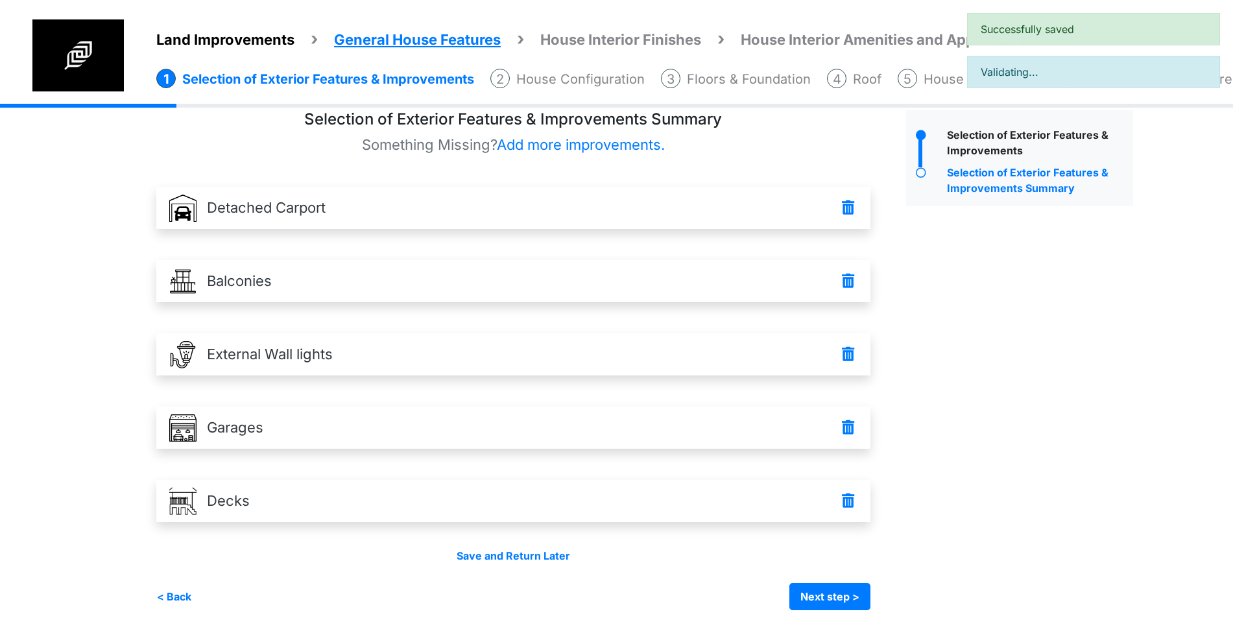
scroll to position [20, 0]
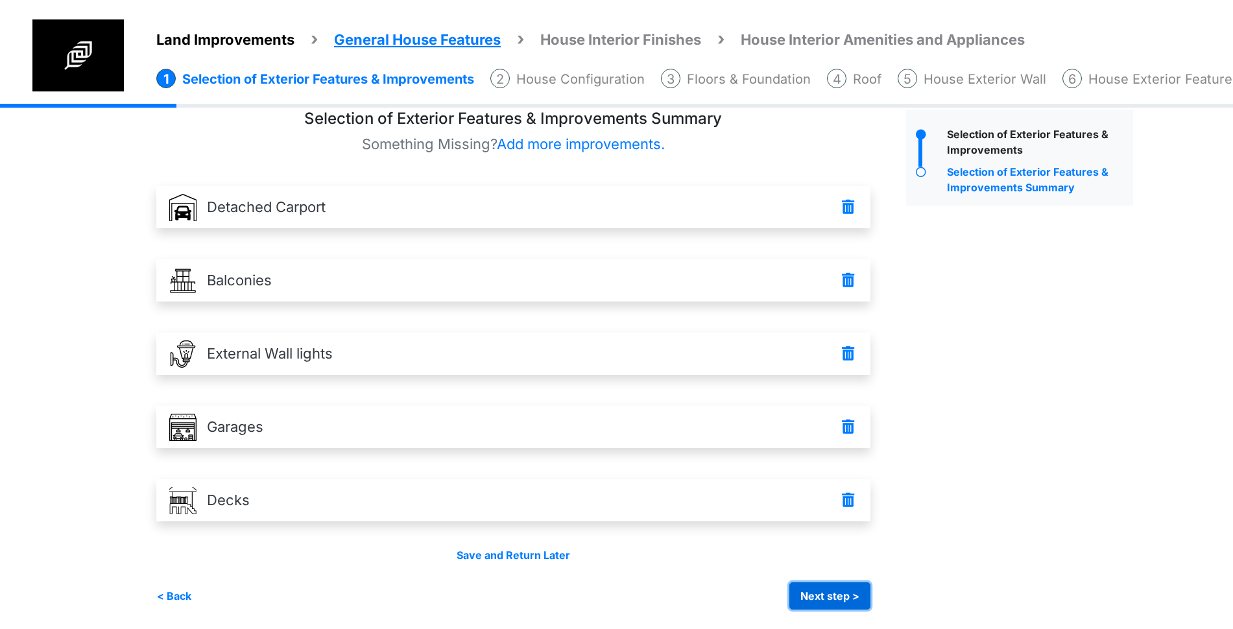
click at [841, 591] on button "Next step >" at bounding box center [829, 595] width 81 height 27
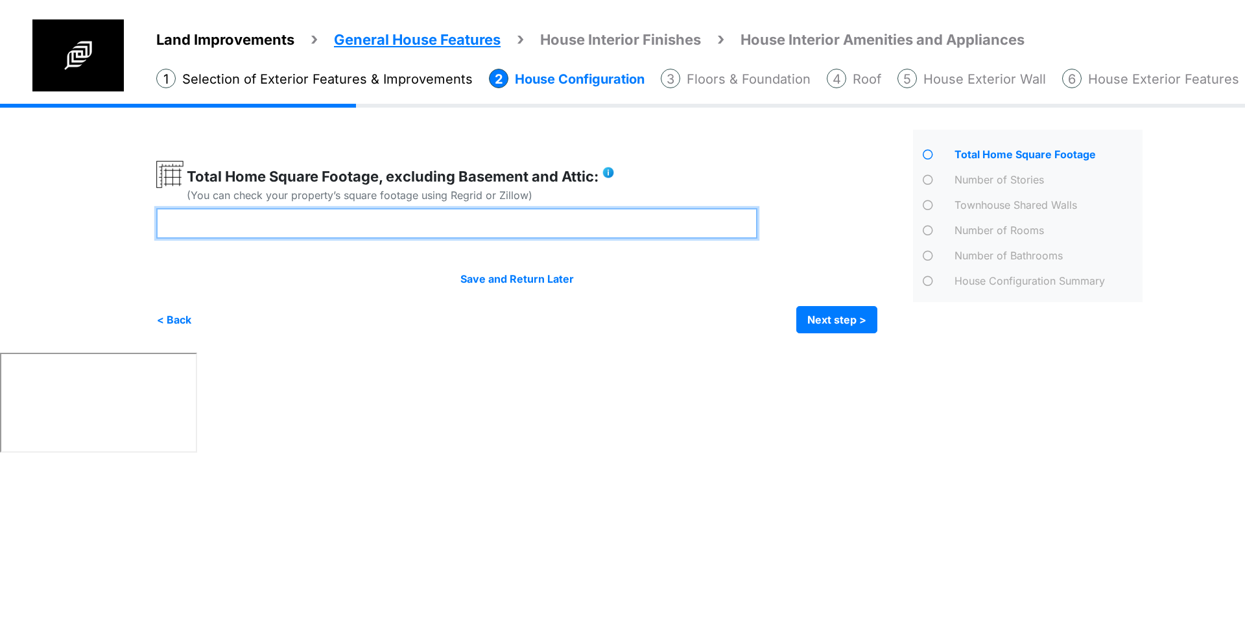
click at [552, 226] on input "number" at bounding box center [456, 223] width 601 height 30
click at [501, 230] on input "number" at bounding box center [456, 223] width 601 height 30
type input "****"
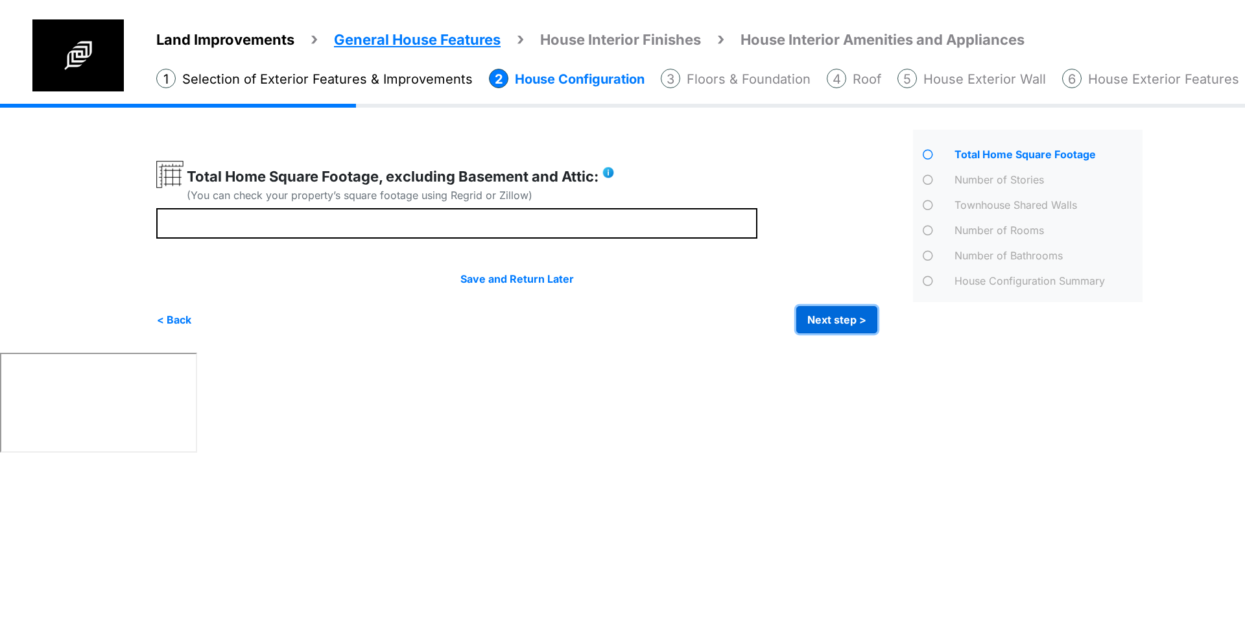
click at [818, 314] on button "Next step >" at bounding box center [836, 319] width 81 height 27
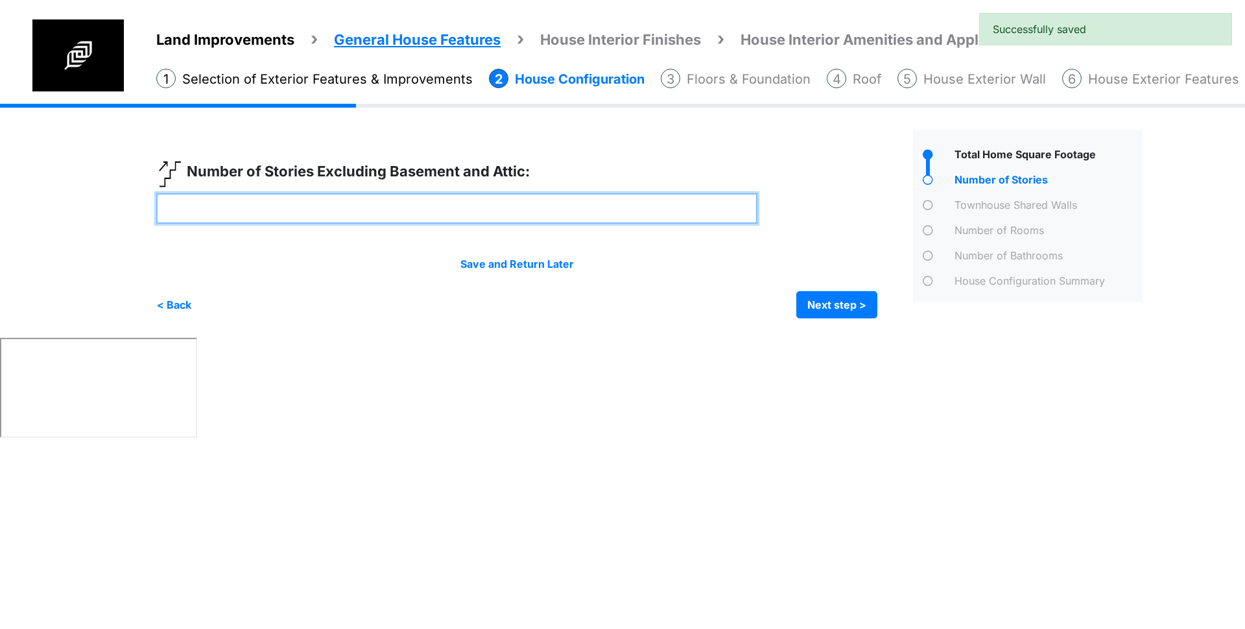
click at [414, 208] on input "number" at bounding box center [456, 208] width 601 height 30
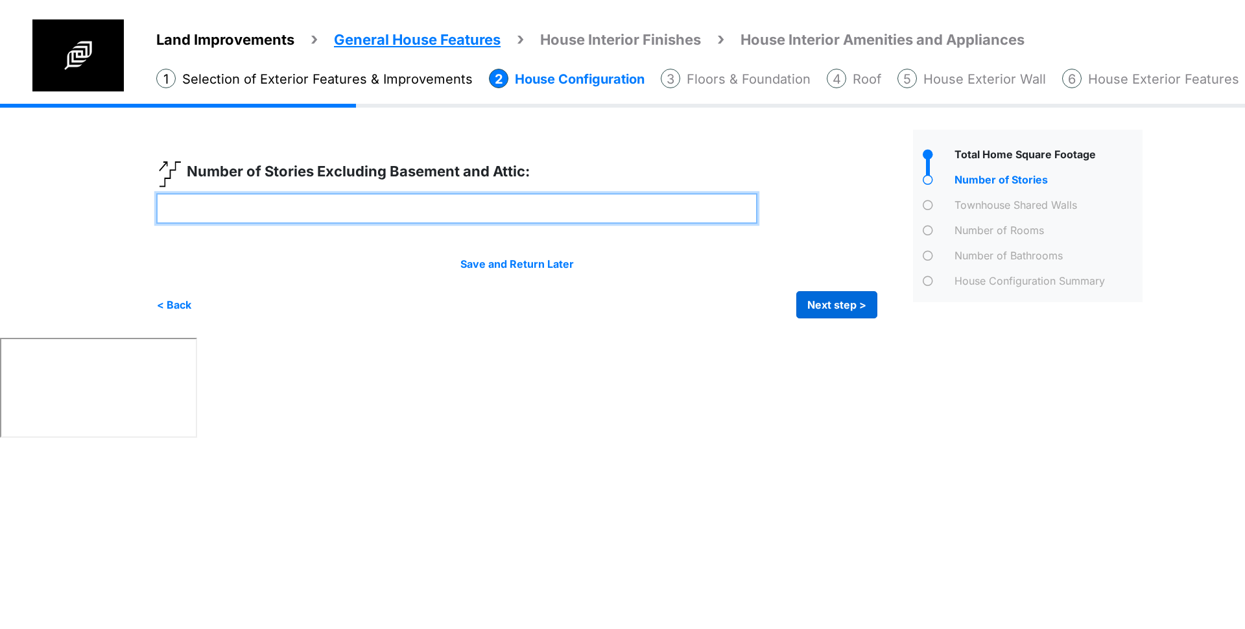
type input "*"
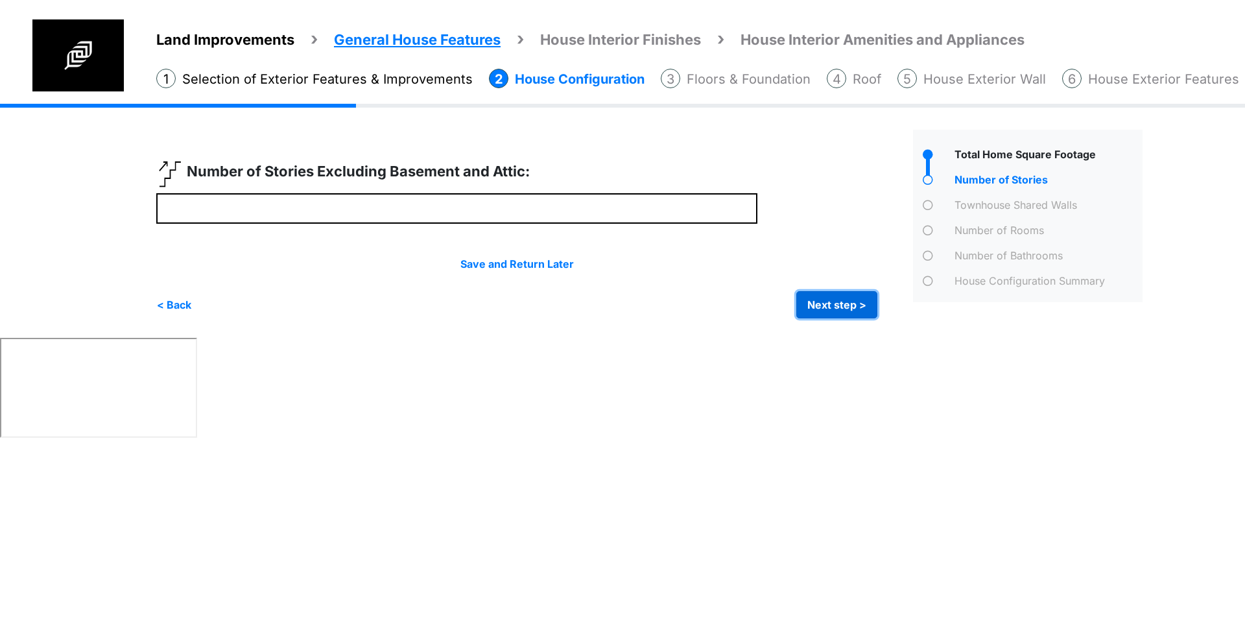
click at [846, 298] on button "Next step >" at bounding box center [836, 304] width 81 height 27
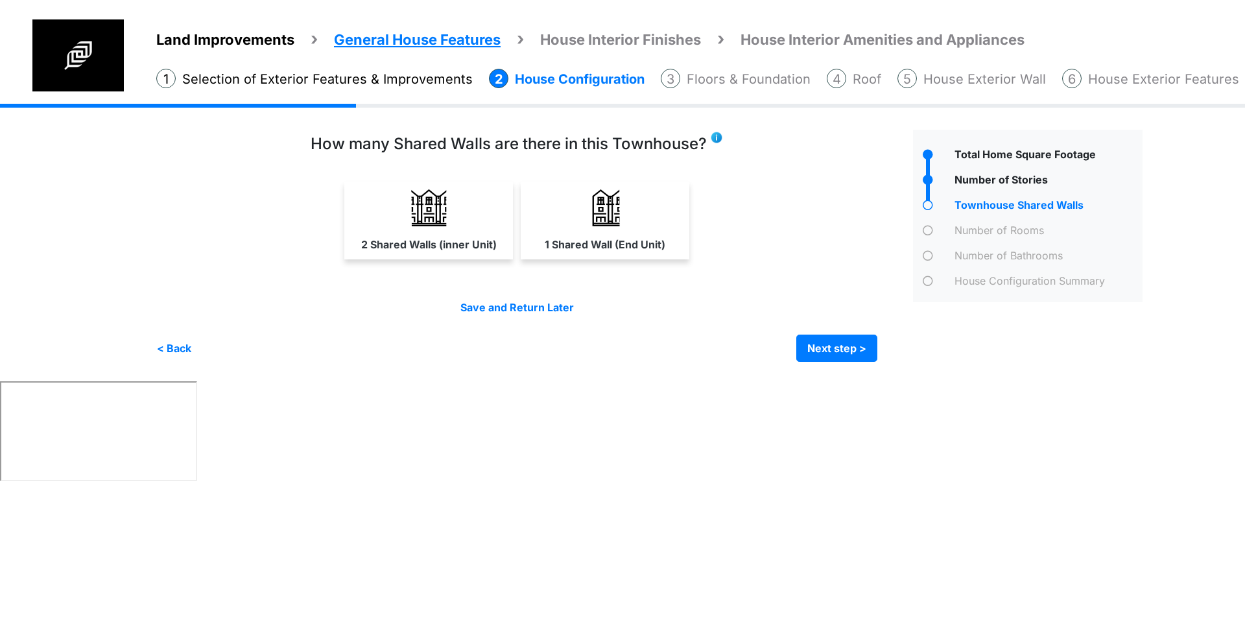
drag, startPoint x: 599, startPoint y: 222, endPoint x: 607, endPoint y: 220, distance: 7.9
click at [601, 222] on img at bounding box center [605, 207] width 37 height 37
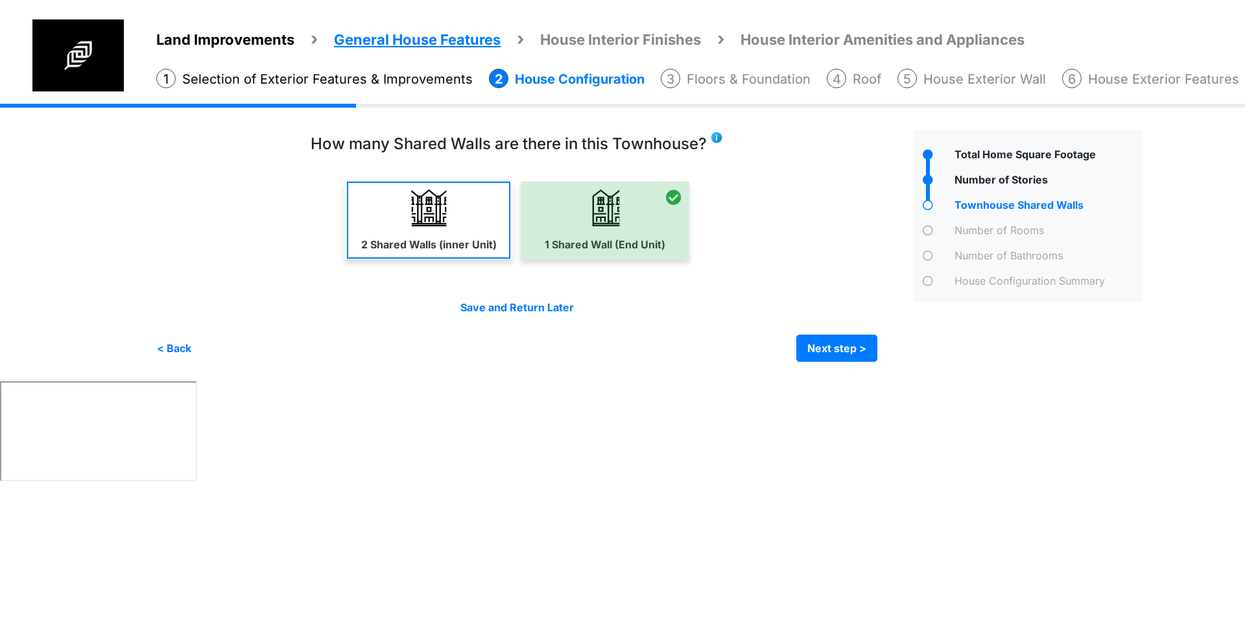
click at [359, 254] on link "2 Shared Walls (inner Unit)" at bounding box center [428, 220] width 163 height 77
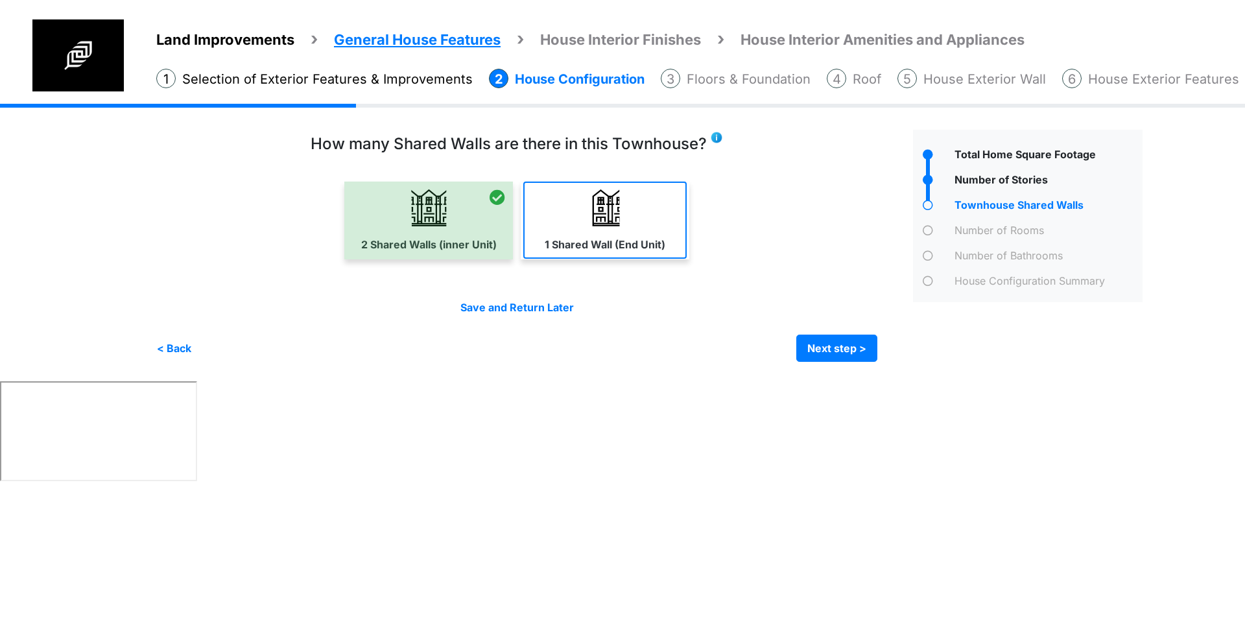
click at [648, 230] on link "1 Shared Wall (End Unit)" at bounding box center [604, 220] width 163 height 77
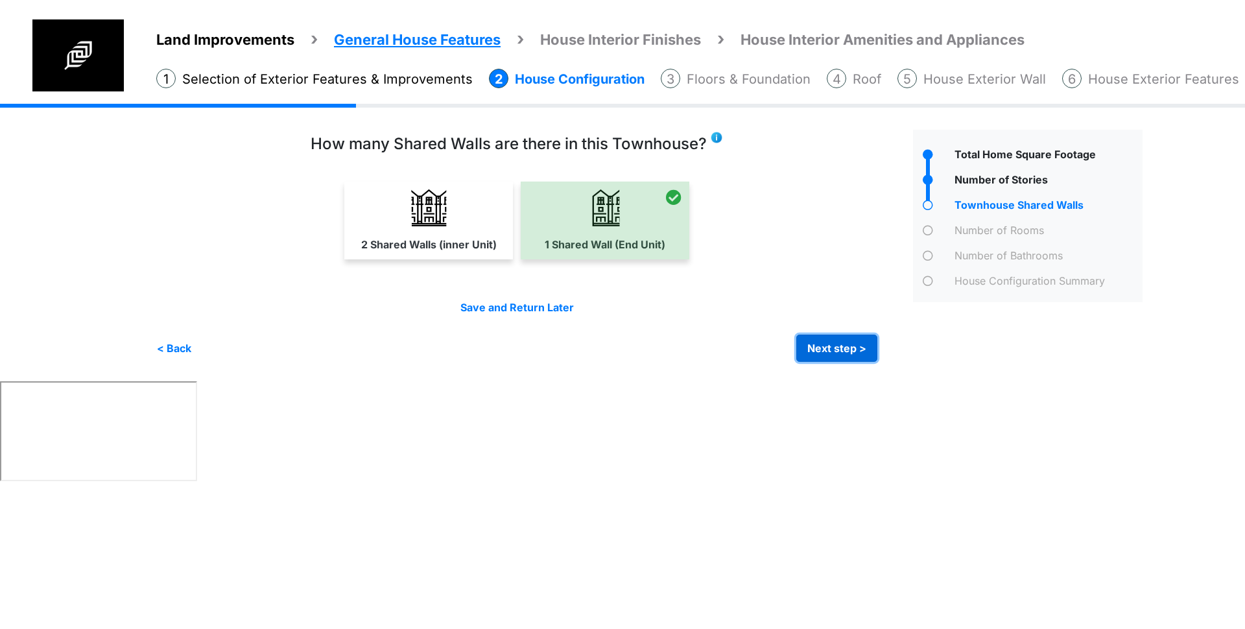
click at [834, 349] on button "Next step >" at bounding box center [836, 348] width 81 height 27
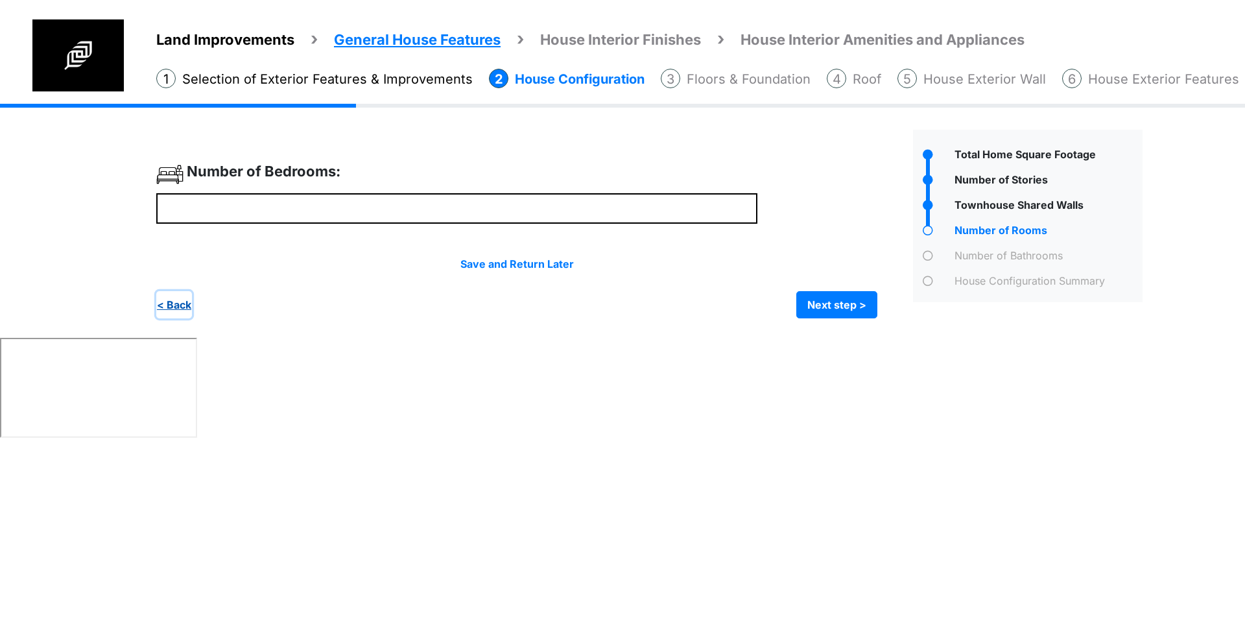
click at [179, 314] on button "< Back" at bounding box center [174, 304] width 36 height 27
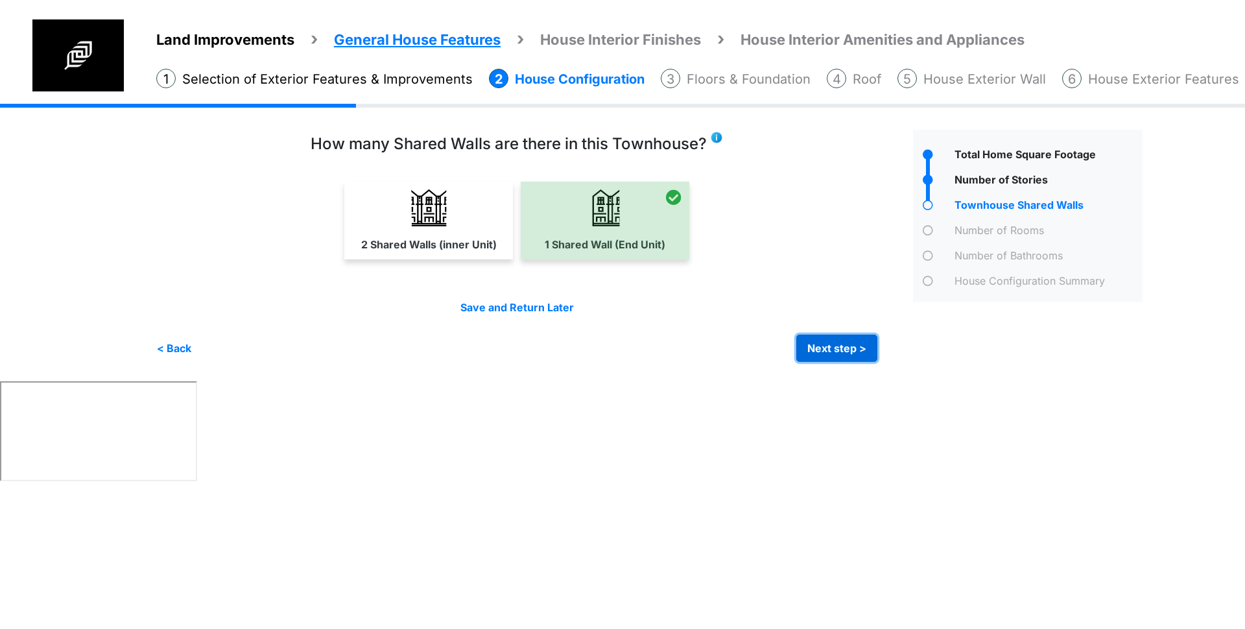
click at [832, 351] on button "Next step >" at bounding box center [836, 348] width 81 height 27
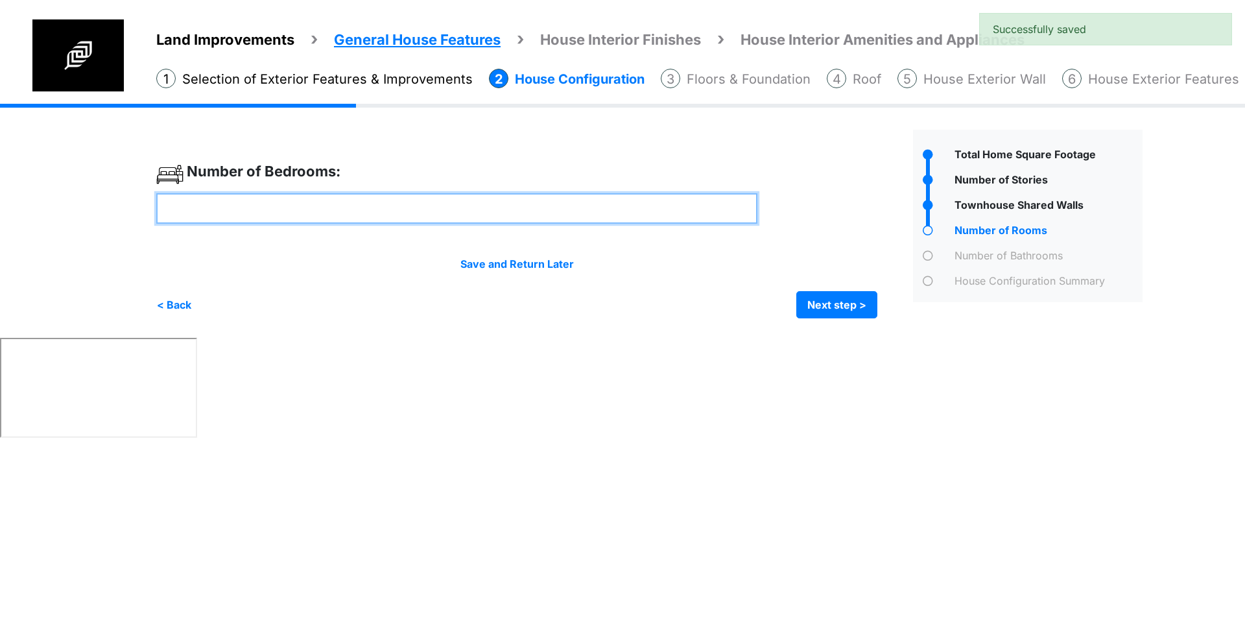
click at [490, 200] on input "number" at bounding box center [456, 208] width 601 height 30
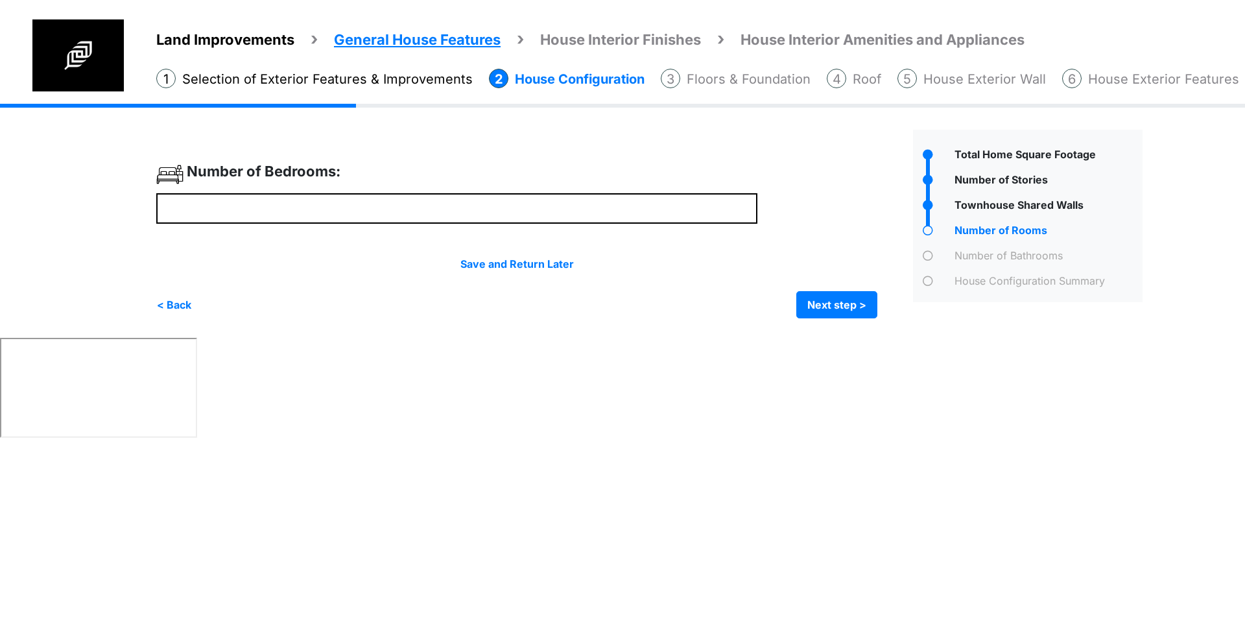
click at [469, 171] on div "Number of Bedrooms:" at bounding box center [456, 177] width 601 height 32
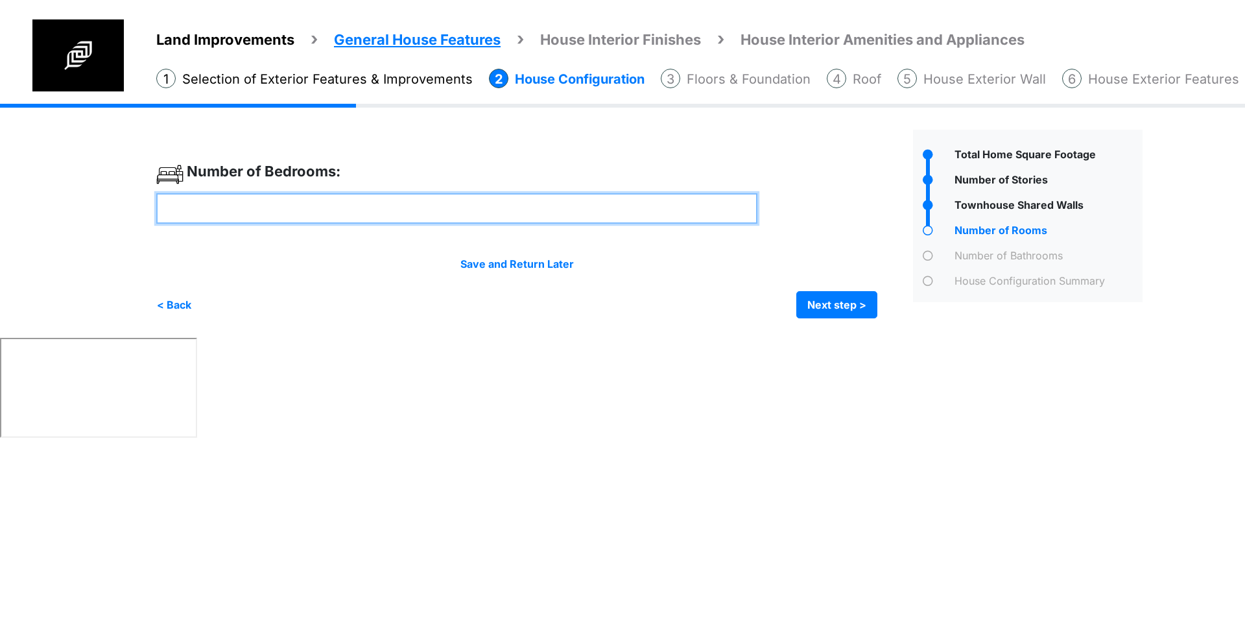
click at [397, 211] on input "*" at bounding box center [456, 208] width 601 height 30
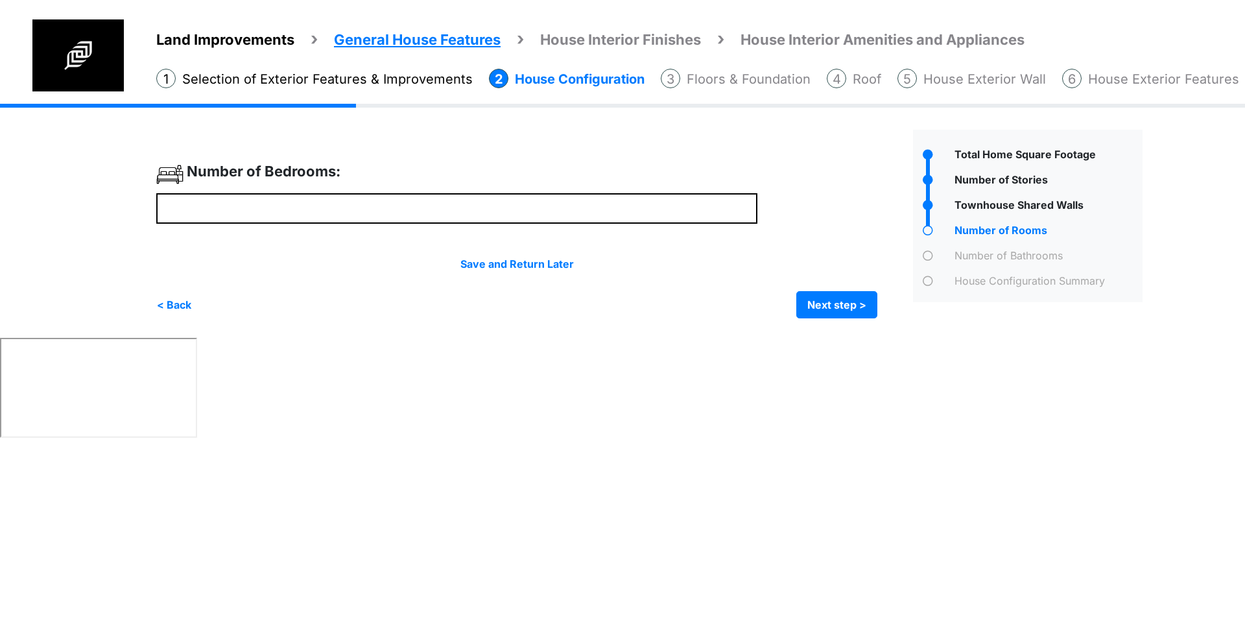
click at [195, 316] on div "< Back Next step > Save and submit" at bounding box center [516, 304] width 721 height 27
click at [177, 303] on button "< Back" at bounding box center [174, 304] width 36 height 27
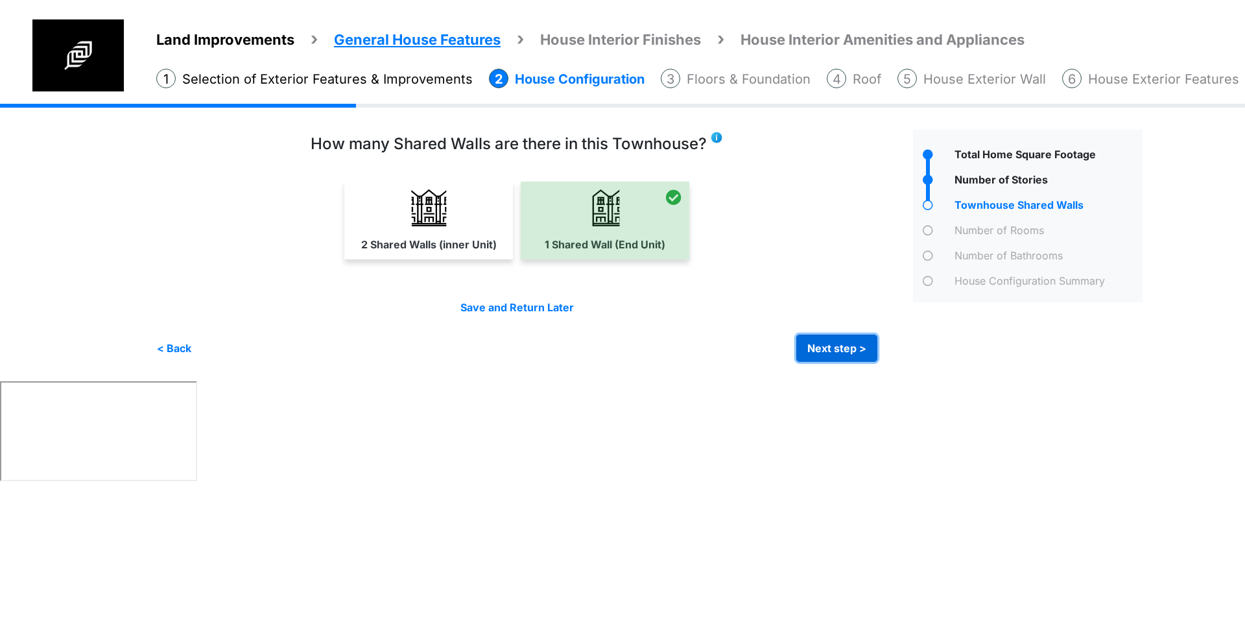
click at [829, 357] on button "Next step >" at bounding box center [836, 348] width 81 height 27
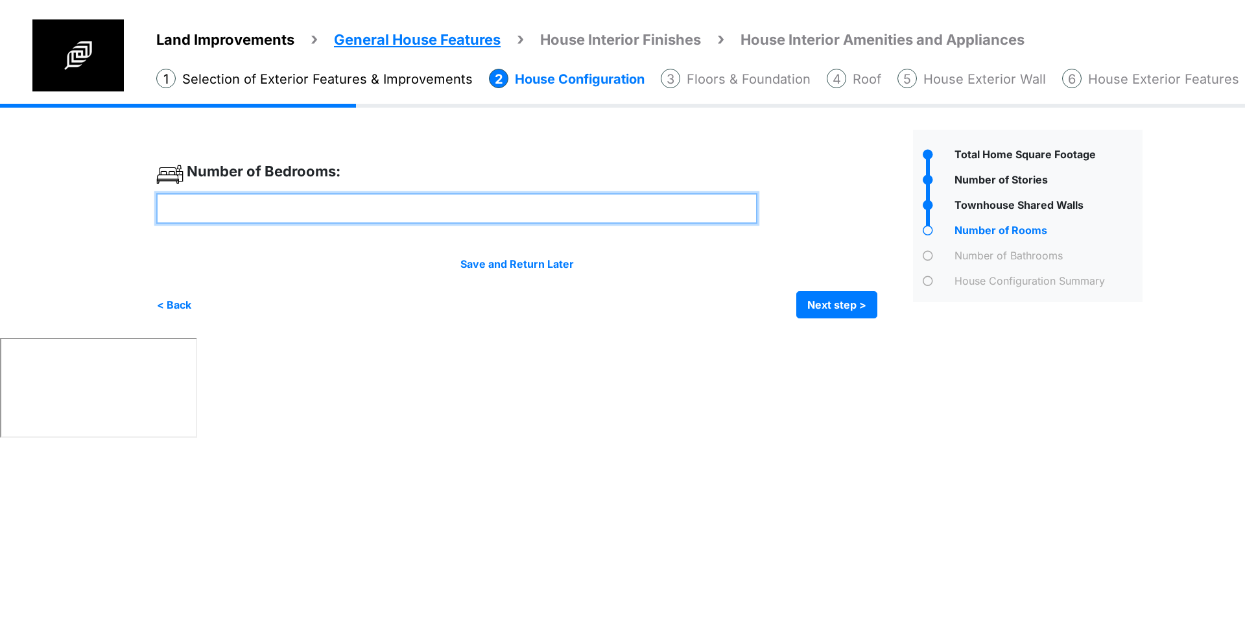
click at [550, 218] on input "*" at bounding box center [456, 208] width 601 height 30
click at [550, 215] on input "*" at bounding box center [456, 208] width 601 height 30
type input "*"
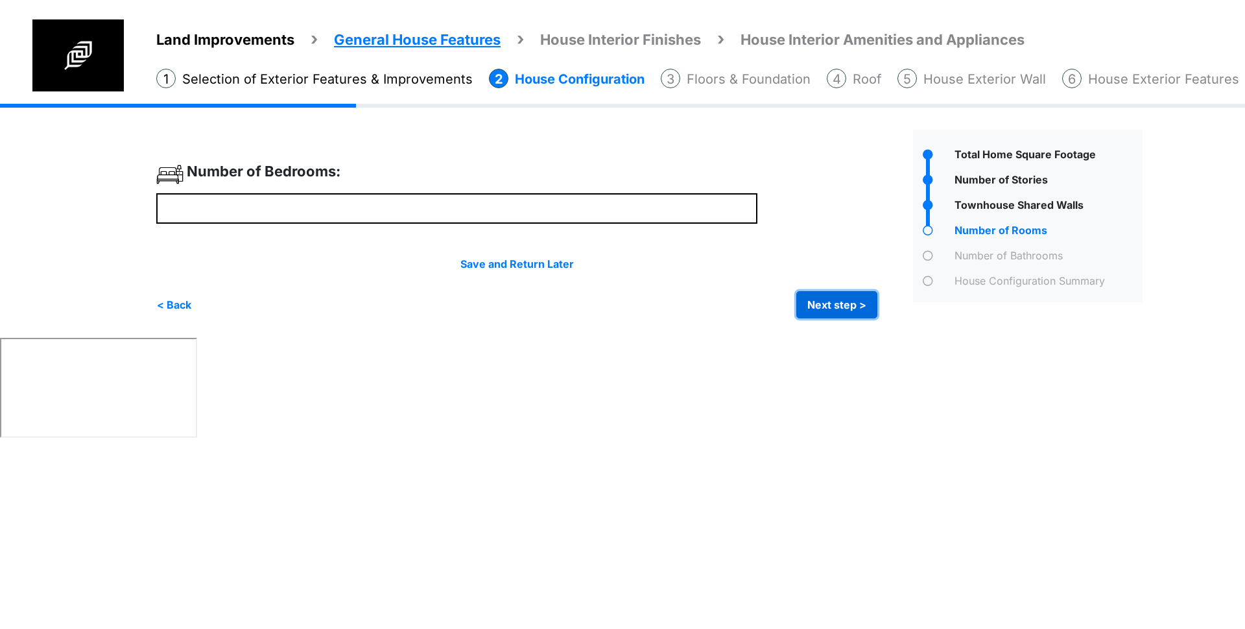
click at [824, 299] on button "Next step >" at bounding box center [836, 304] width 81 height 27
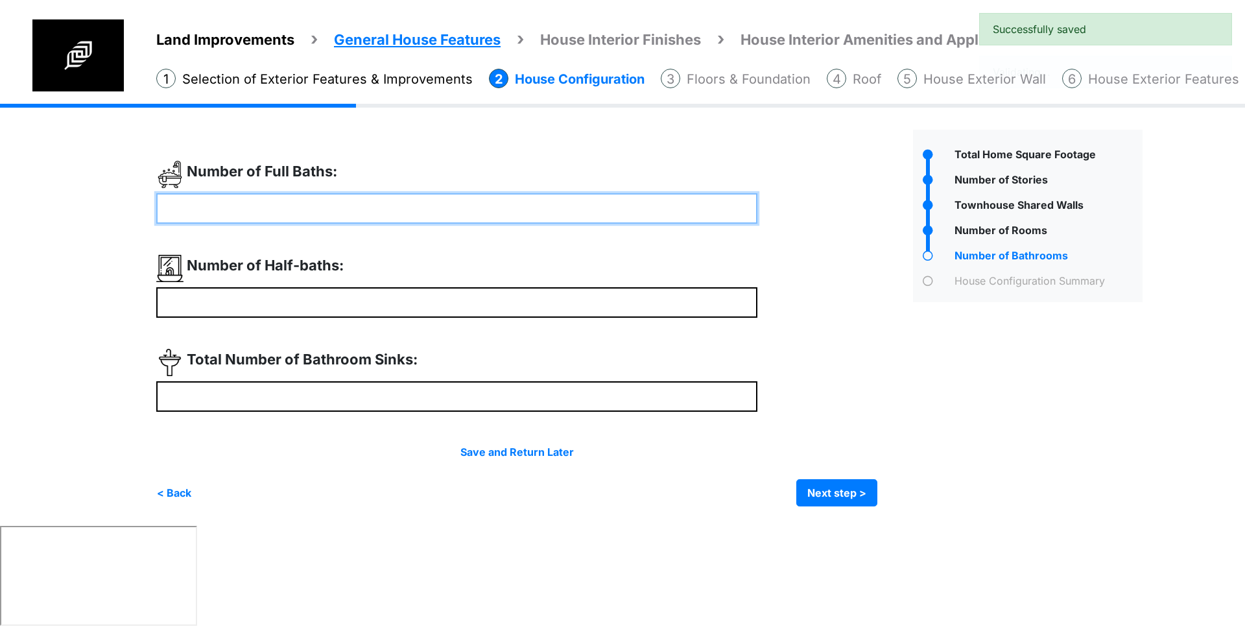
click at [418, 213] on input "number" at bounding box center [456, 208] width 601 height 30
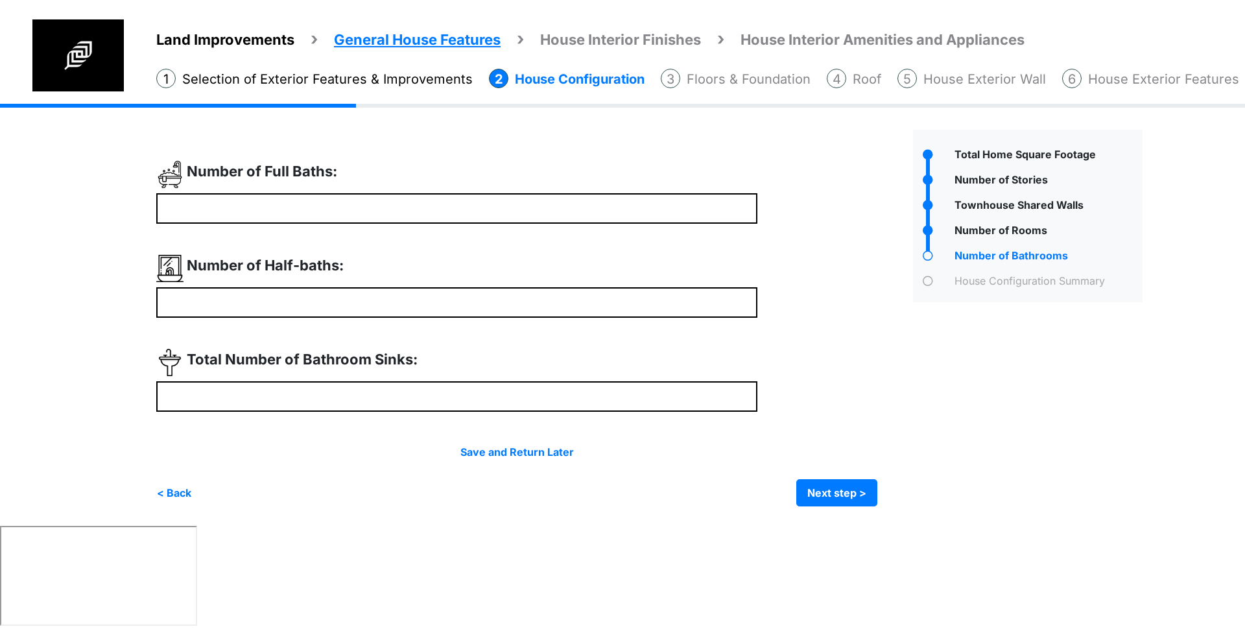
click at [329, 226] on div at bounding box center [529, 334] width 747 height 346
click at [317, 187] on div "Number of Full Baths:" at bounding box center [456, 177] width 601 height 32
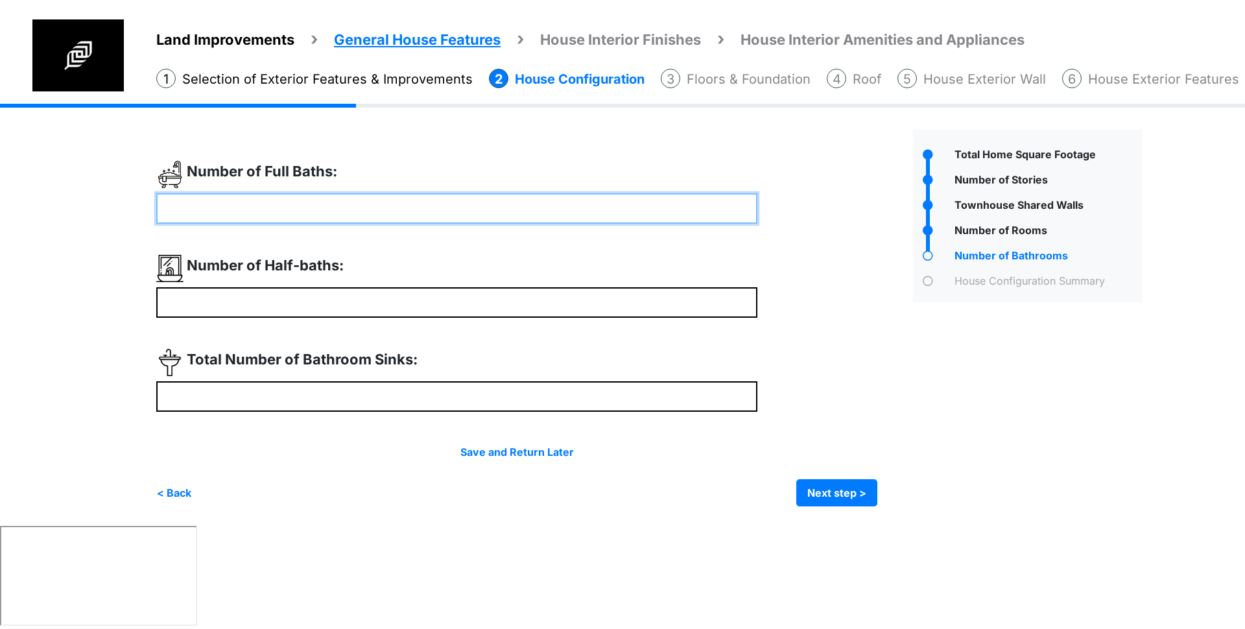
click at [331, 199] on input "number" at bounding box center [456, 208] width 601 height 30
click at [348, 213] on input "number" at bounding box center [456, 208] width 601 height 30
click at [495, 215] on input "*" at bounding box center [456, 208] width 601 height 30
drag, startPoint x: 453, startPoint y: 206, endPoint x: 28, endPoint y: 217, distance: 425.5
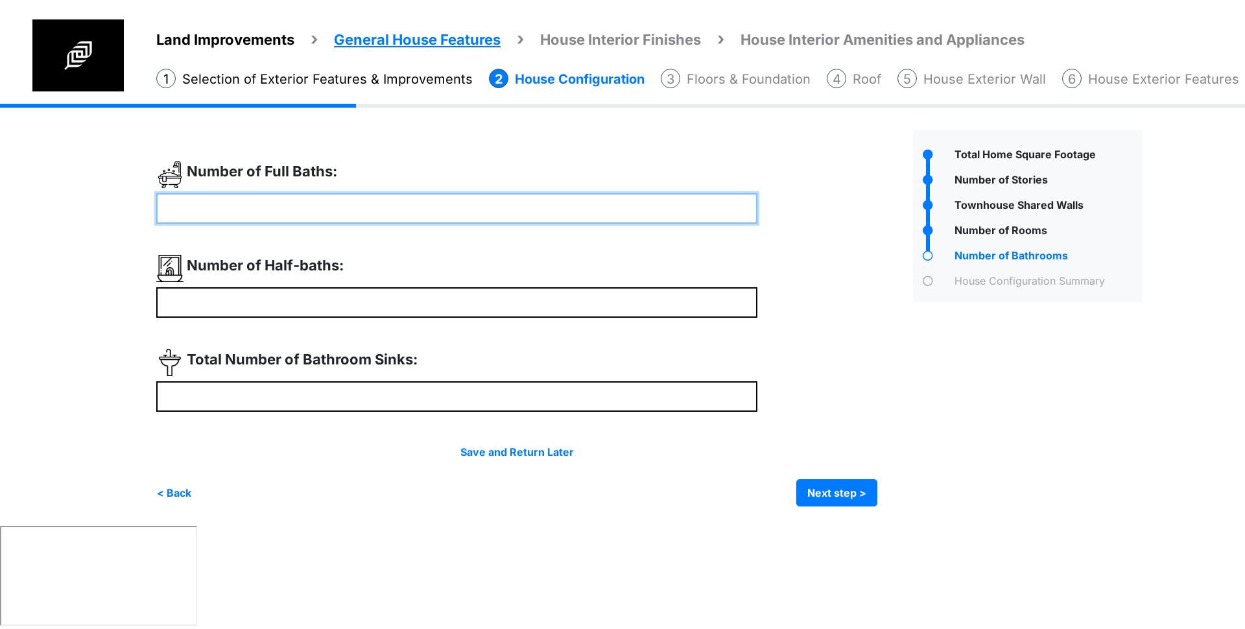
click at [29, 217] on div "Land Improvements General House Features House Interior Finishes House Interior…" at bounding box center [622, 315] width 1245 height 422
type input "*"
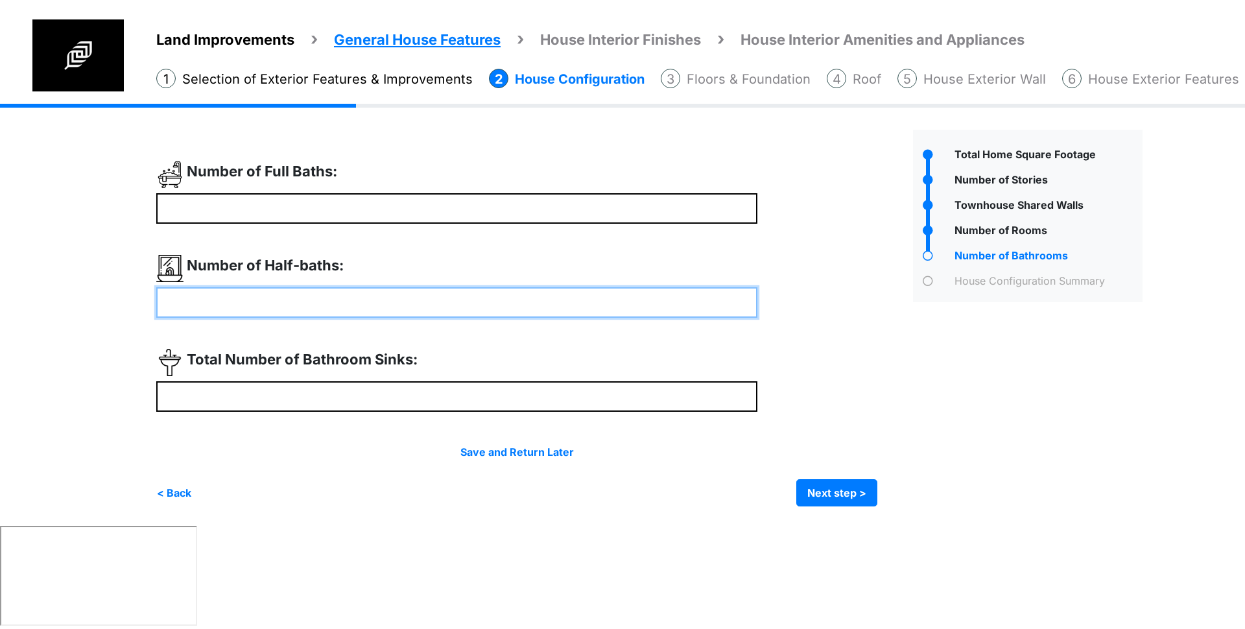
click at [186, 295] on input "number" at bounding box center [456, 302] width 601 height 30
type input "*"
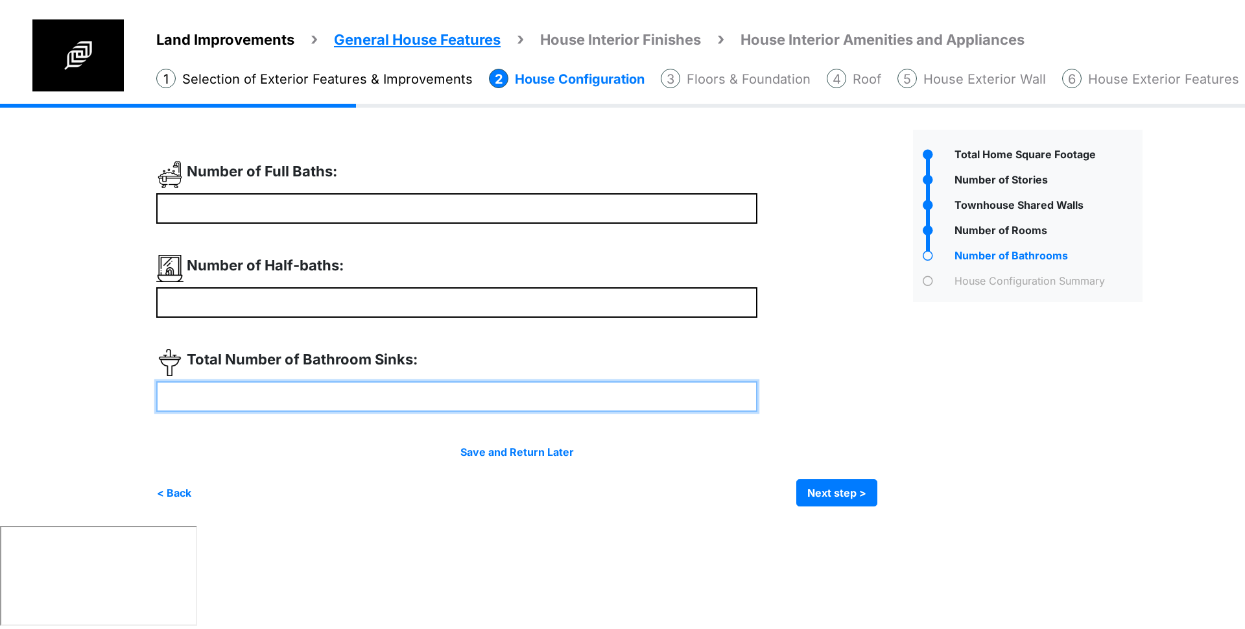
type input "*"
click at [195, 410] on input "number" at bounding box center [456, 396] width 601 height 30
drag, startPoint x: 260, startPoint y: 406, endPoint x: 78, endPoint y: 403, distance: 181.6
click at [80, 403] on div "Land Improvements General House Features House Interior Finishes House Interior…" at bounding box center [622, 315] width 1245 height 422
type input "*"
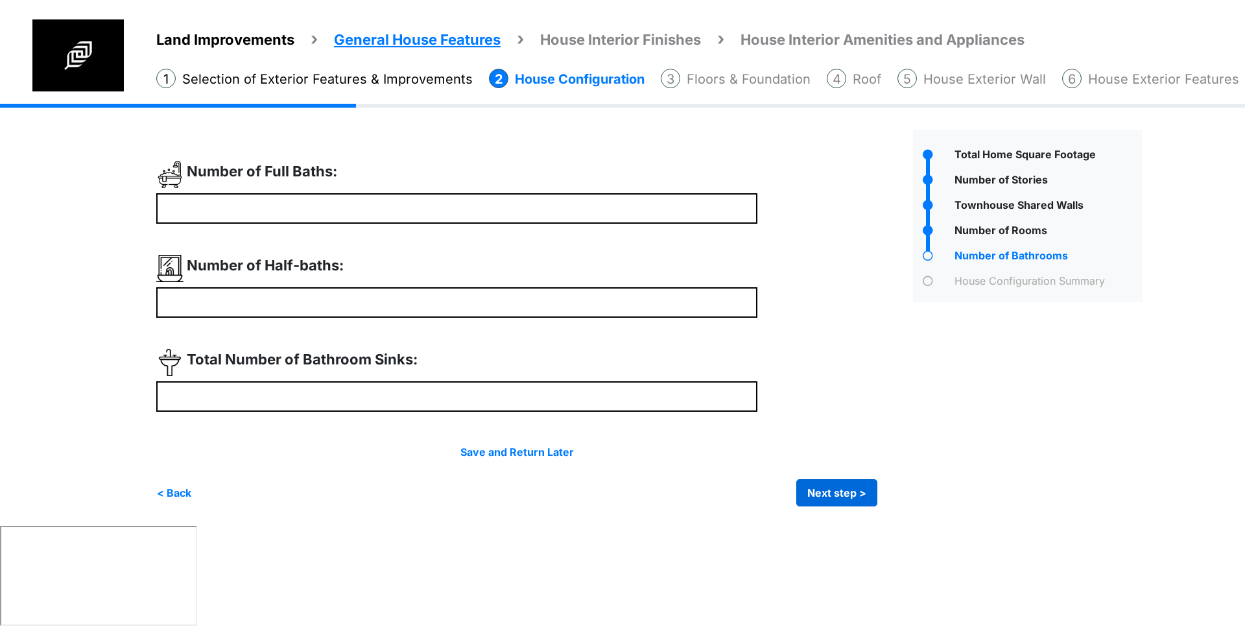
type input "*"
click at [851, 506] on div "Irrigation Flag pole" at bounding box center [654, 315] width 996 height 422
click at [849, 493] on button "Next step >" at bounding box center [836, 492] width 81 height 27
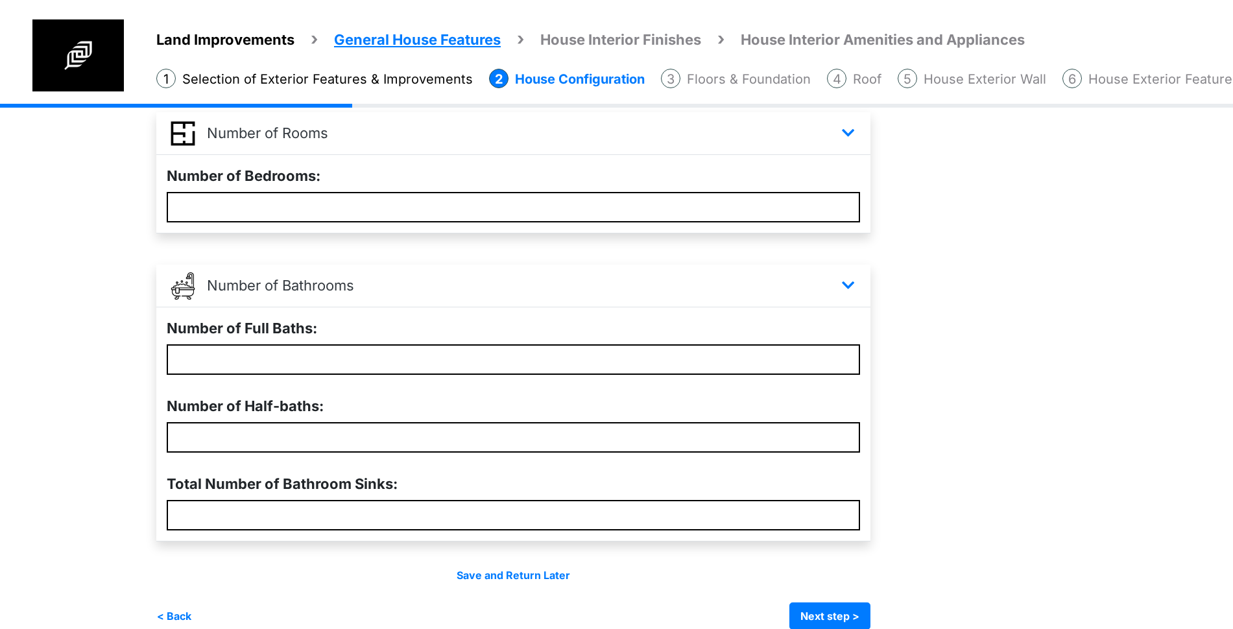
scroll to position [568, 0]
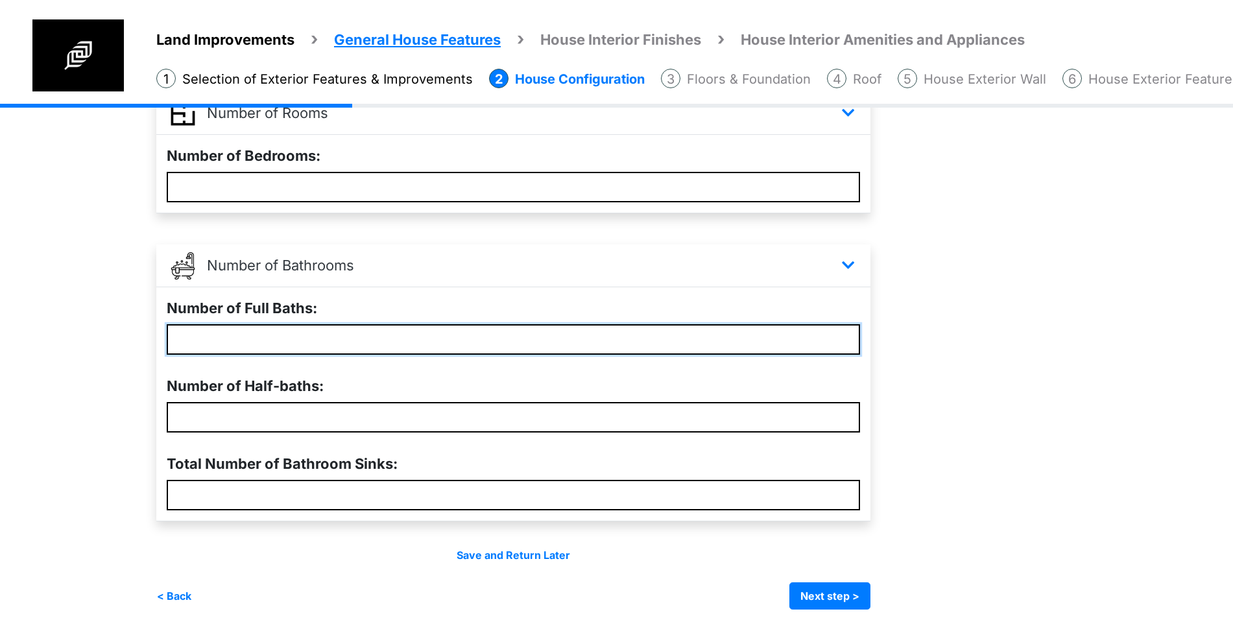
click at [434, 342] on input "number" at bounding box center [513, 339] width 693 height 30
click at [175, 597] on button "< Back" at bounding box center [174, 595] width 36 height 27
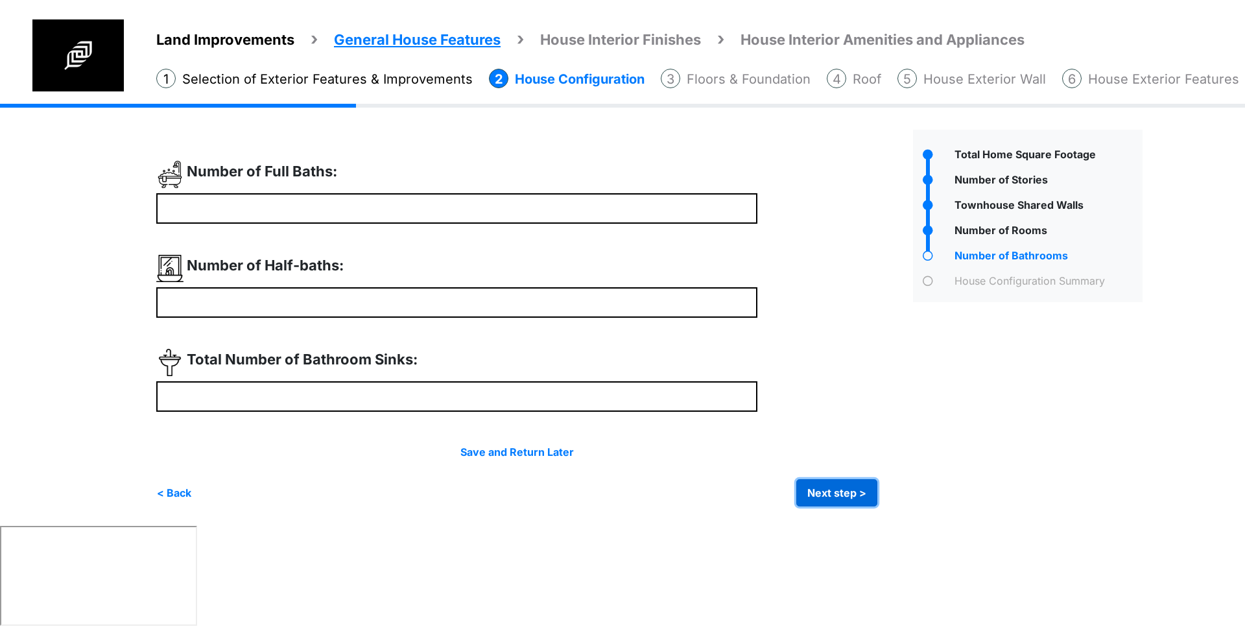
click at [851, 492] on button "Next step >" at bounding box center [836, 492] width 81 height 27
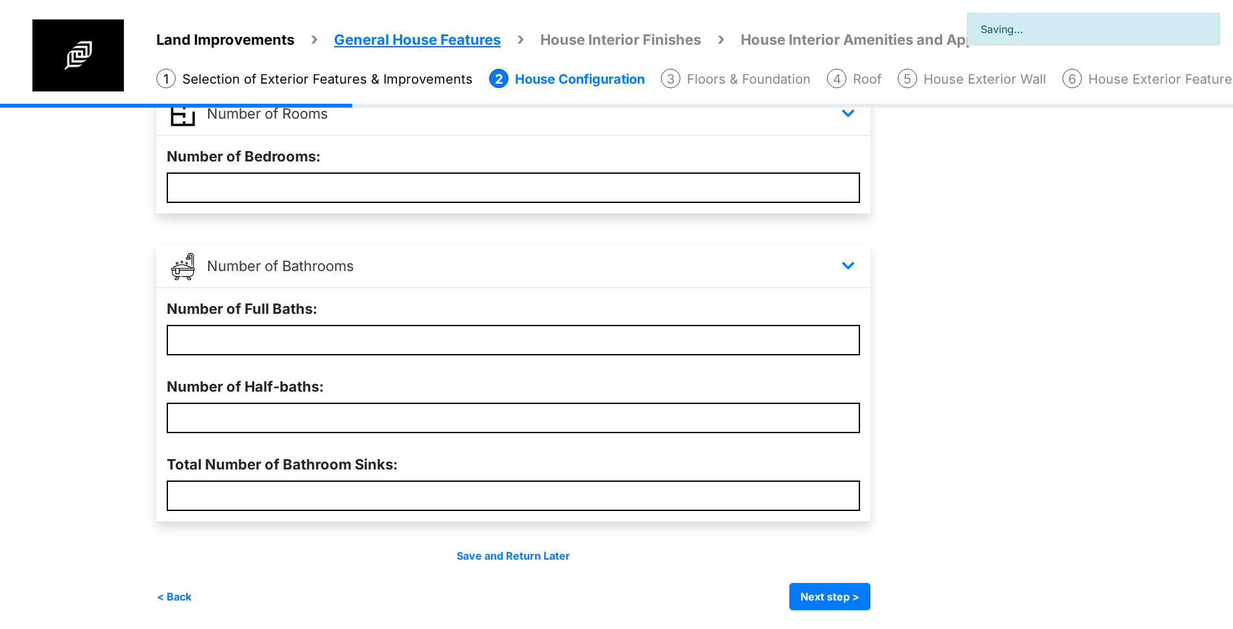
scroll to position [568, 0]
click at [386, 320] on div "Number of Full Baths:" at bounding box center [513, 326] width 714 height 78
click at [358, 340] on input "number" at bounding box center [513, 339] width 693 height 30
click at [409, 341] on input "number" at bounding box center [513, 339] width 693 height 30
type input "*"
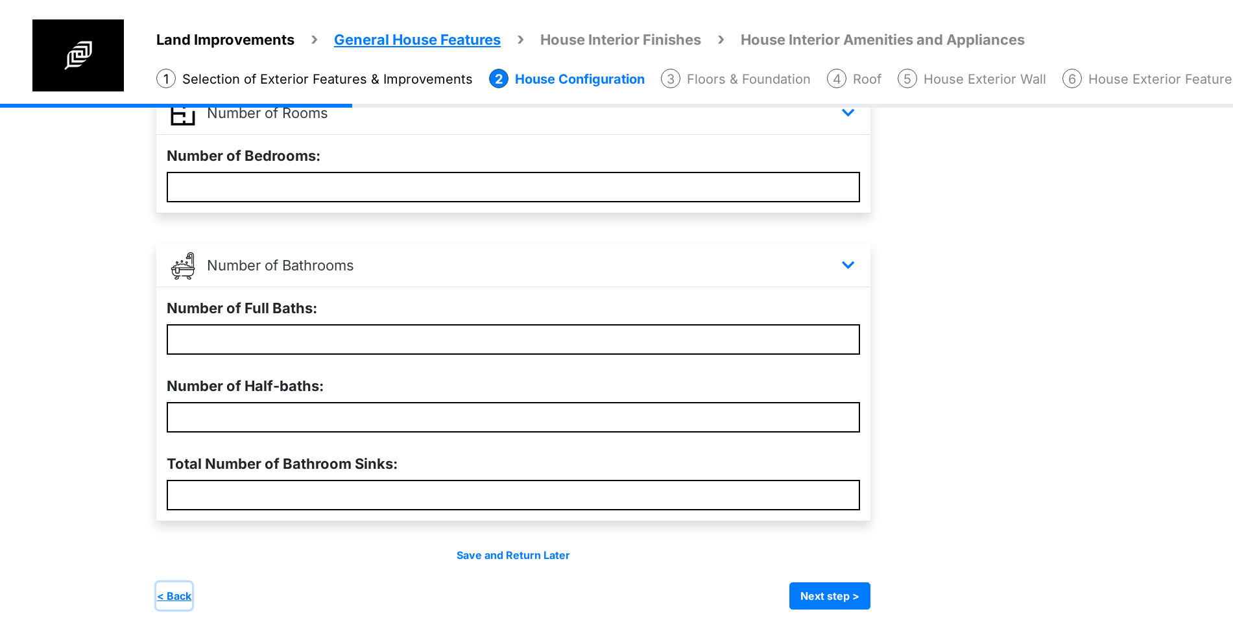
click at [173, 592] on button "< Back" at bounding box center [174, 595] width 36 height 27
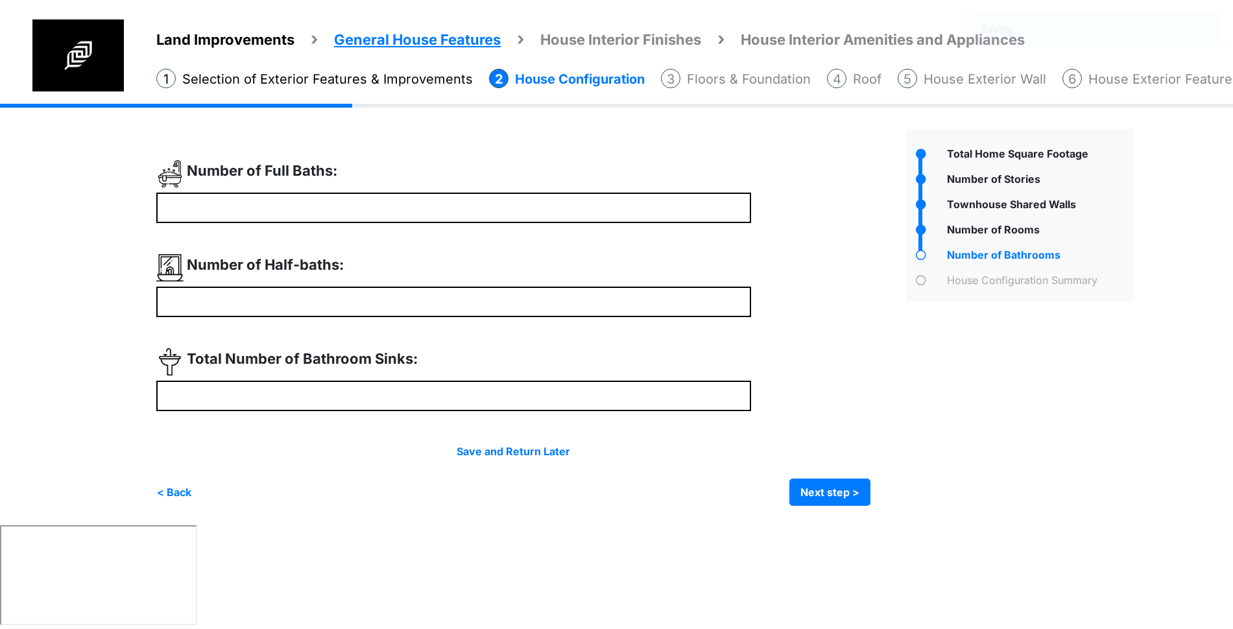
scroll to position [0, 0]
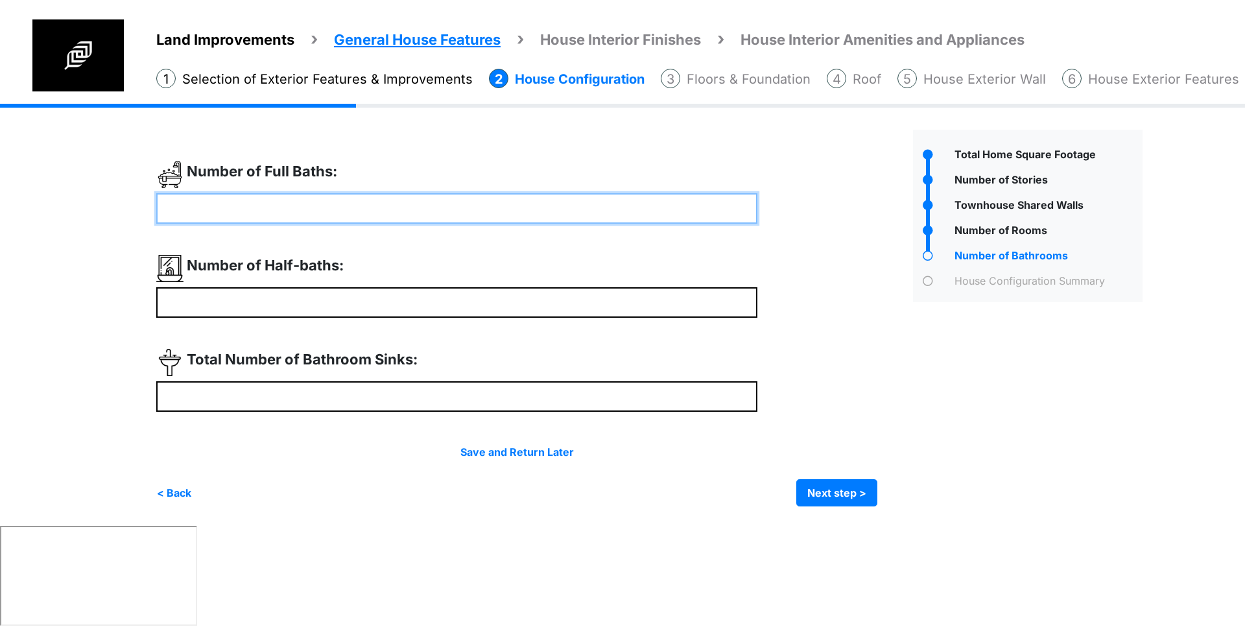
drag, startPoint x: 241, startPoint y: 208, endPoint x: 107, endPoint y: 211, distance: 133.6
click at [107, 211] on div "Land Improvements General House Features House Interior Finishes House Interior…" at bounding box center [622, 315] width 1245 height 422
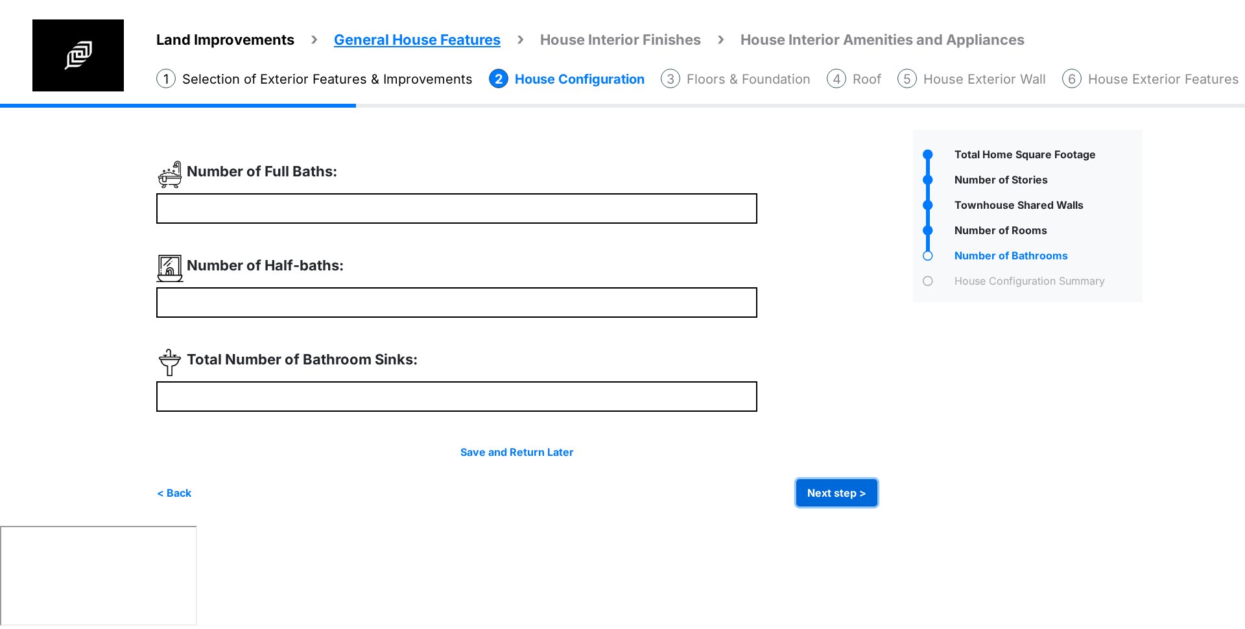
drag, startPoint x: 851, startPoint y: 493, endPoint x: 820, endPoint y: 490, distance: 31.3
click at [849, 494] on button "Next step >" at bounding box center [836, 492] width 81 height 27
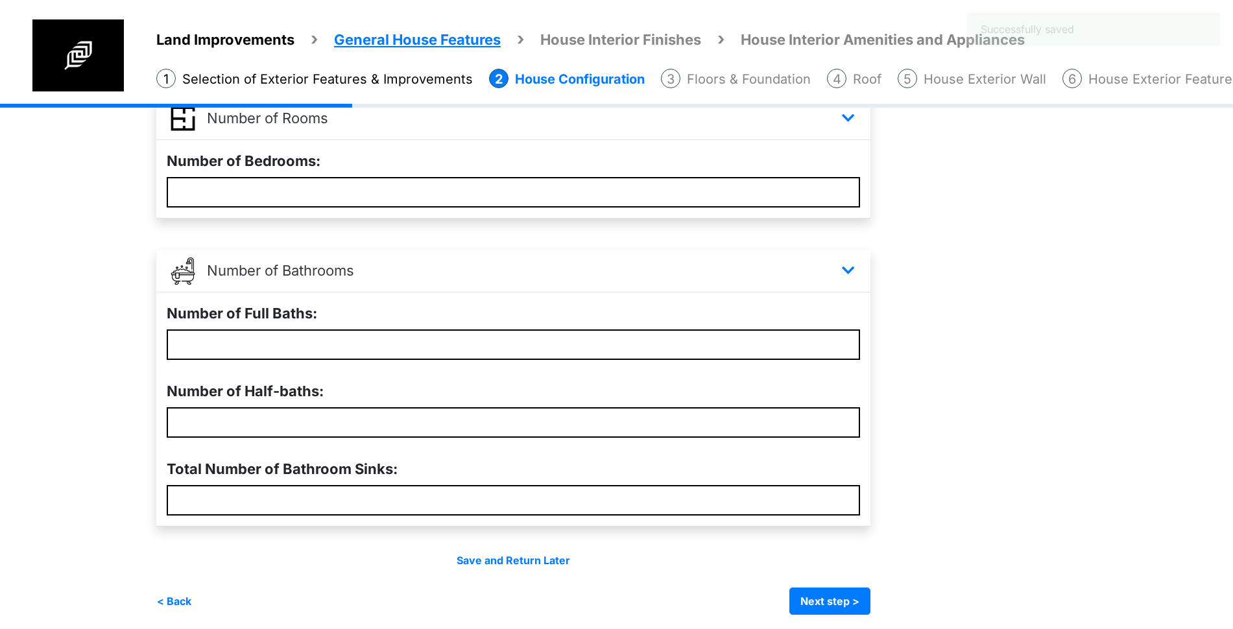
scroll to position [567, 0]
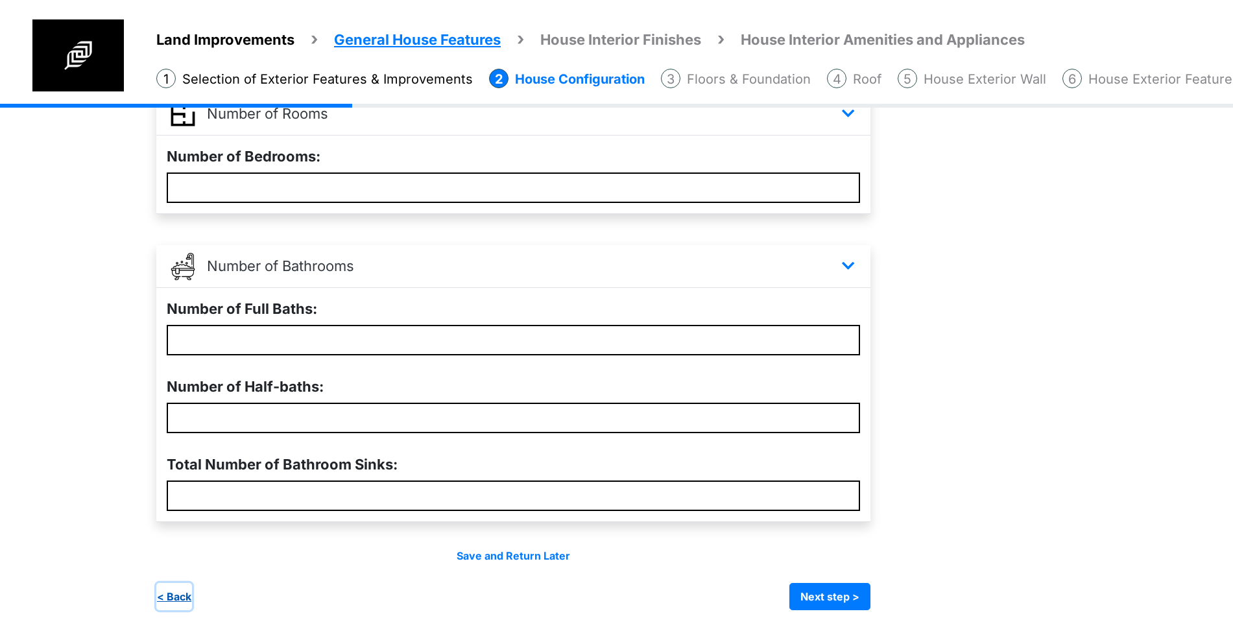
click at [172, 593] on button "< Back" at bounding box center [174, 596] width 36 height 27
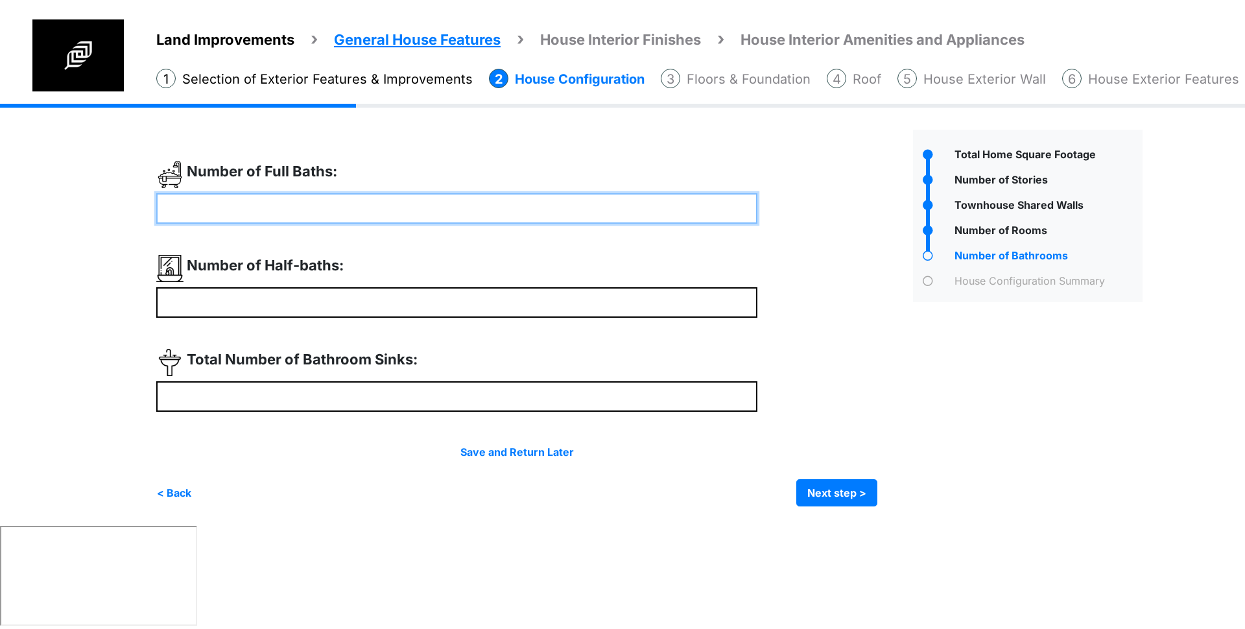
drag, startPoint x: 179, startPoint y: 208, endPoint x: 63, endPoint y: 199, distance: 116.4
click at [70, 197] on div "Land Improvements General House Features House Interior Finishes House Interior…" at bounding box center [622, 315] width 1245 height 422
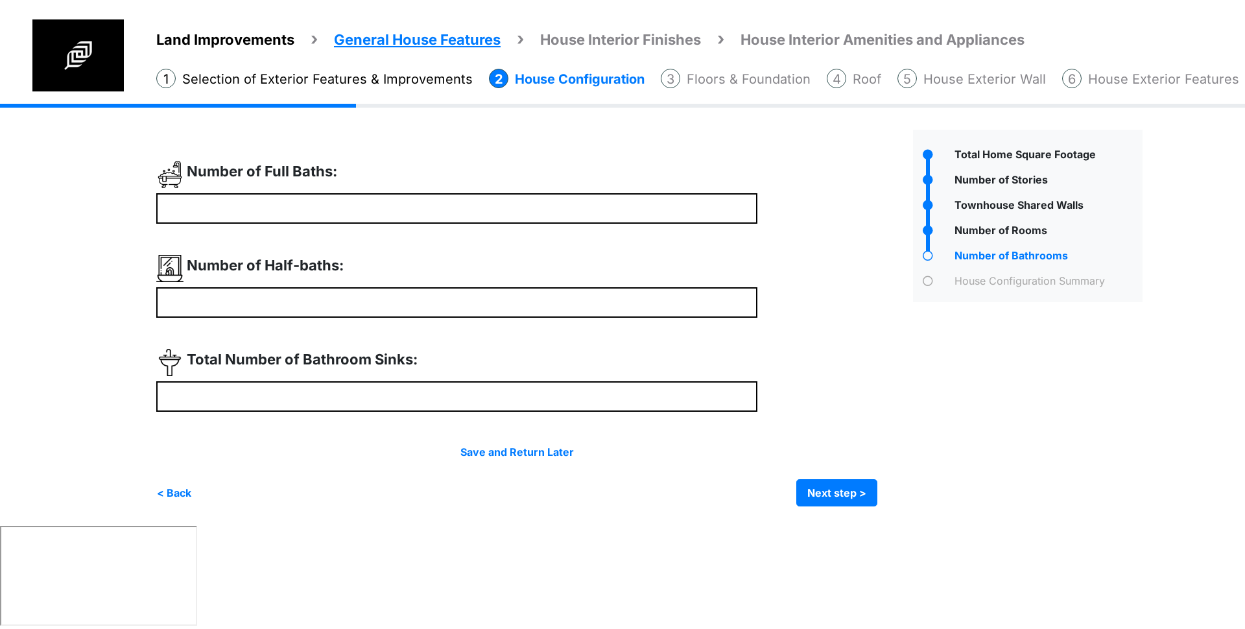
drag, startPoint x: 829, startPoint y: 476, endPoint x: 824, endPoint y: 482, distance: 7.8
click at [829, 477] on div "Save and Return Later < Back Next step > Save and submit" at bounding box center [516, 475] width 721 height 62
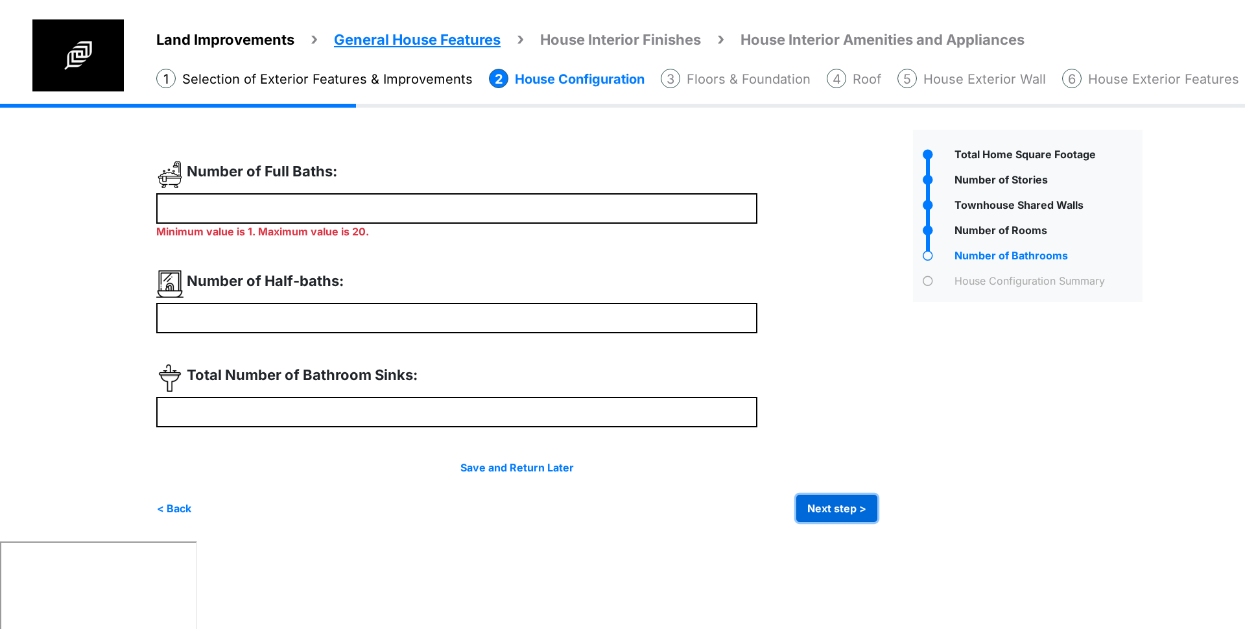
click at [828, 512] on button "Next step >" at bounding box center [836, 508] width 81 height 27
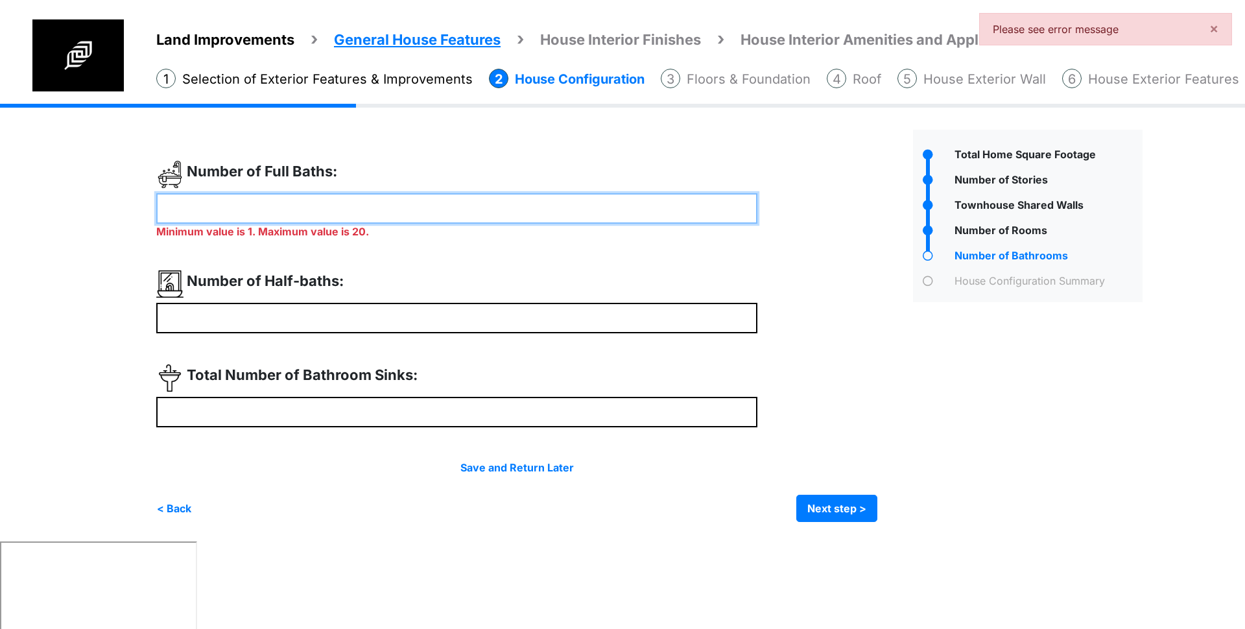
click at [251, 217] on input "*" at bounding box center [456, 208] width 601 height 30
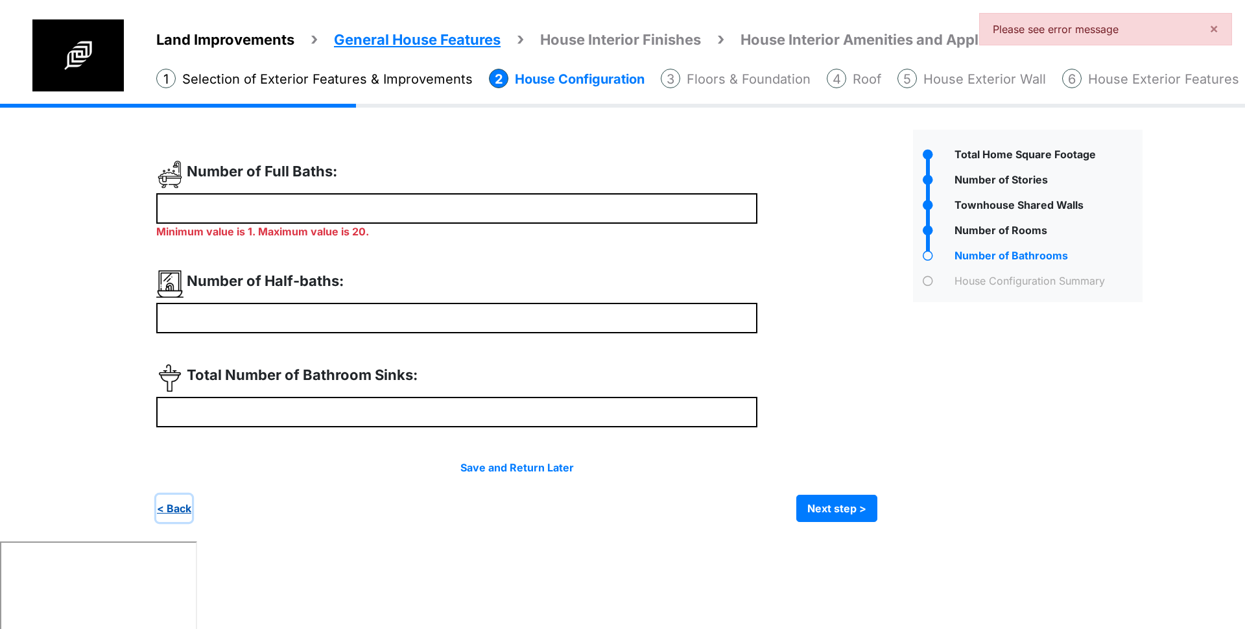
click at [176, 499] on button "< Back" at bounding box center [174, 508] width 36 height 27
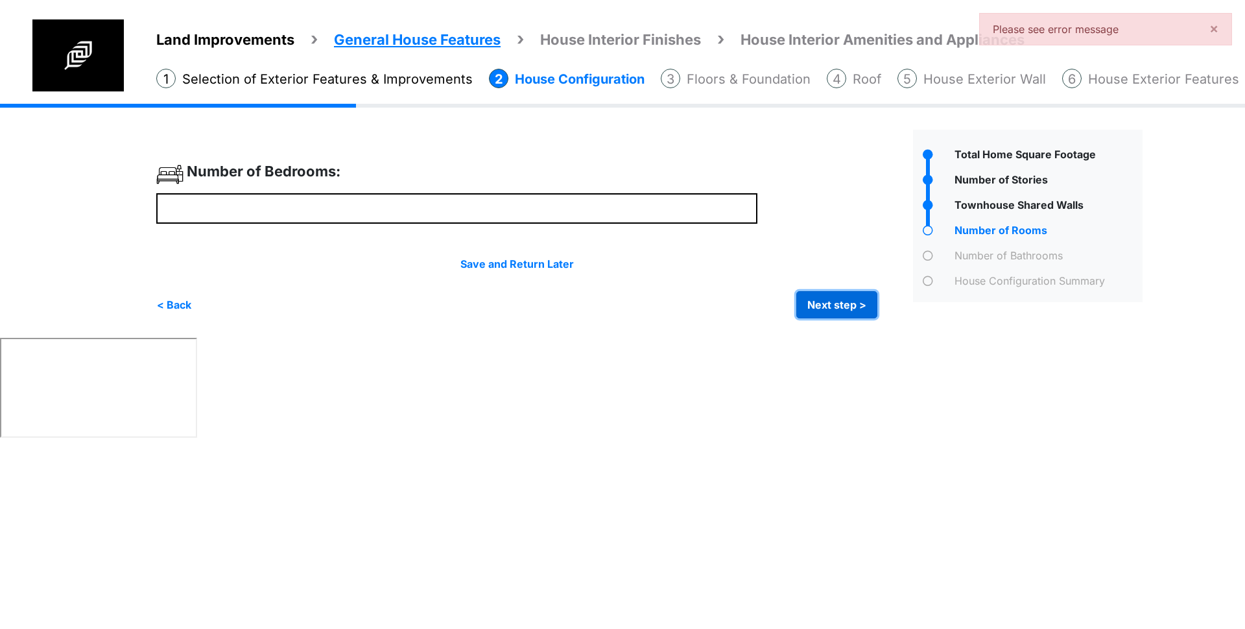
click at [833, 309] on button "Next step >" at bounding box center [836, 304] width 81 height 27
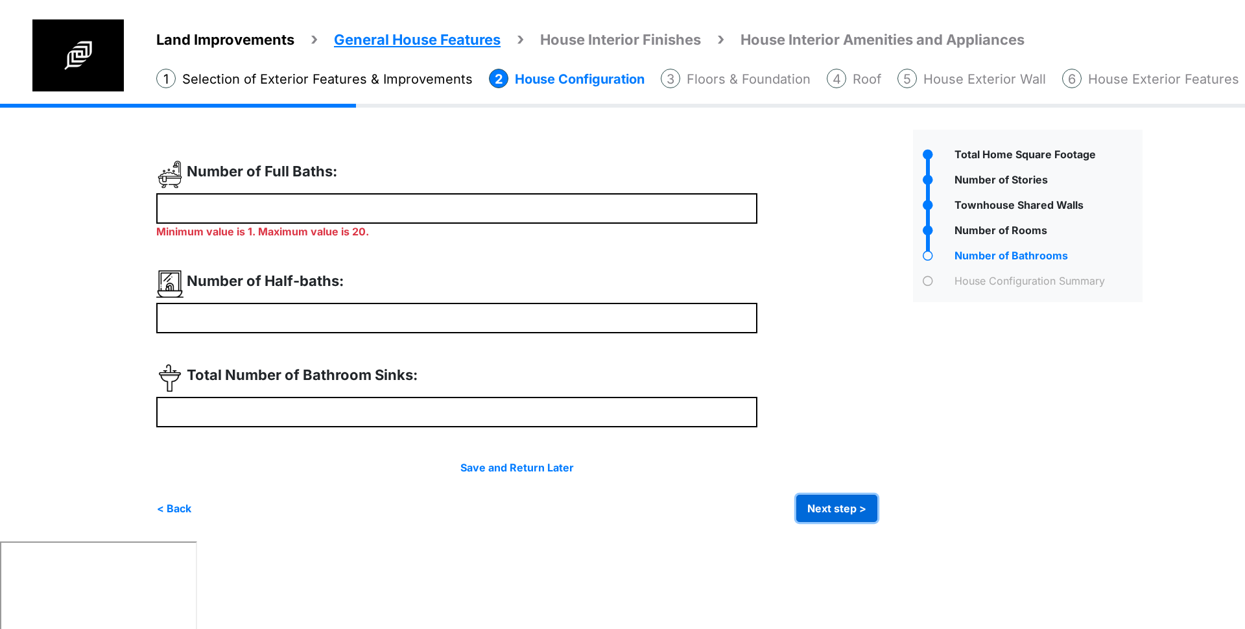
click at [831, 502] on button "Next step >" at bounding box center [836, 508] width 81 height 27
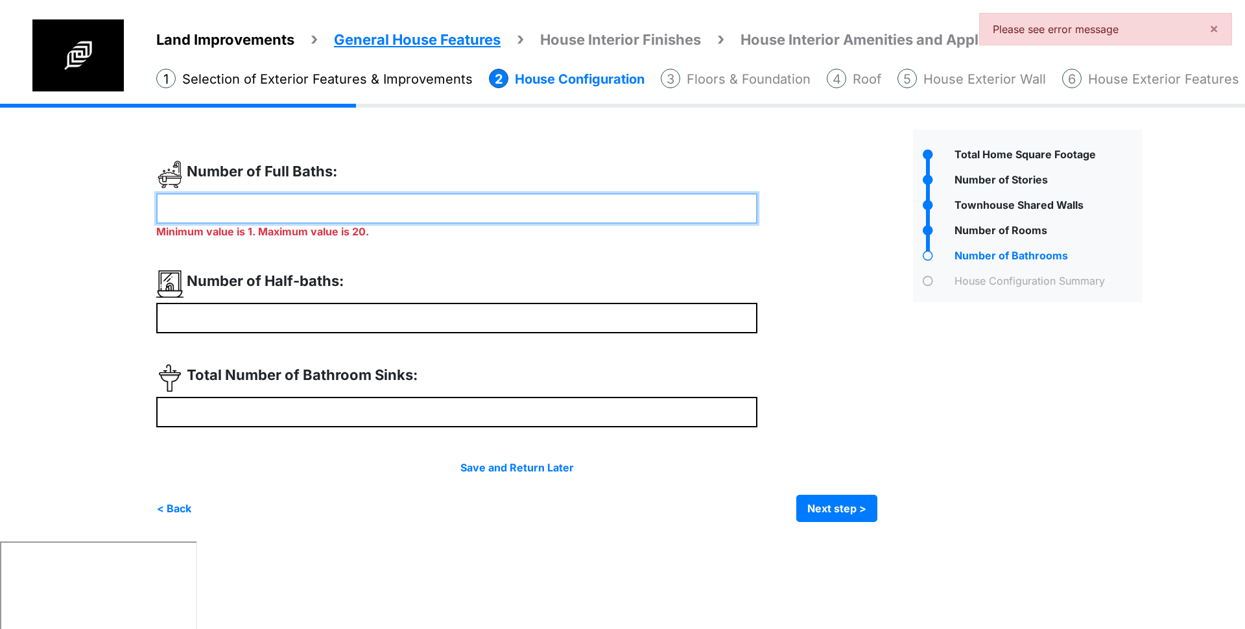
drag, startPoint x: 128, startPoint y: 200, endPoint x: 69, endPoint y: 199, distance: 59.7
click at [75, 199] on div "Land Improvements General House Features House Interior Finishes House Interior…" at bounding box center [622, 323] width 1245 height 438
type input "*"
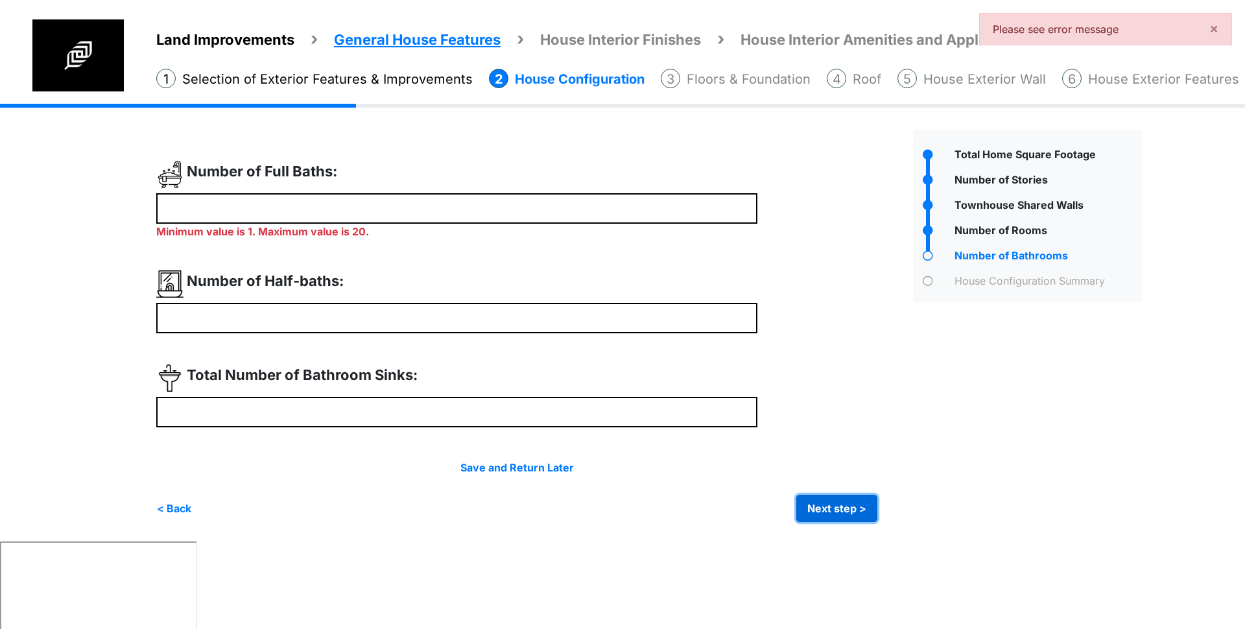
type input "*"
click at [851, 516] on div "Irrigation Flag pole" at bounding box center [654, 323] width 996 height 438
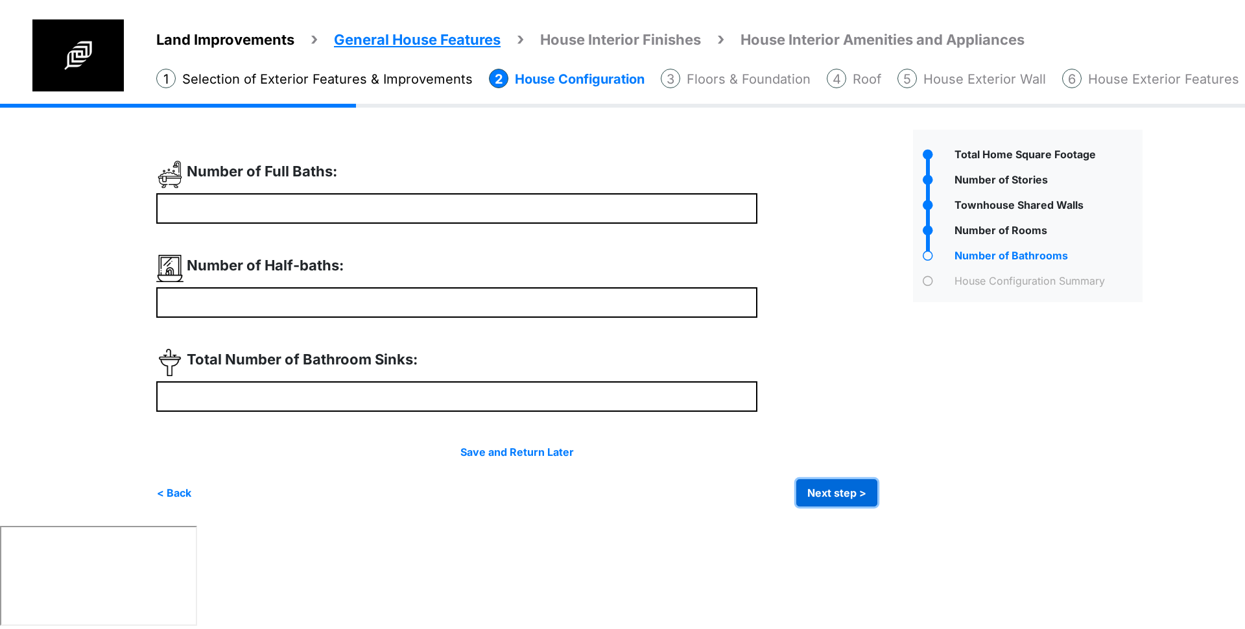
click at [831, 489] on button "Next step >" at bounding box center [836, 492] width 81 height 27
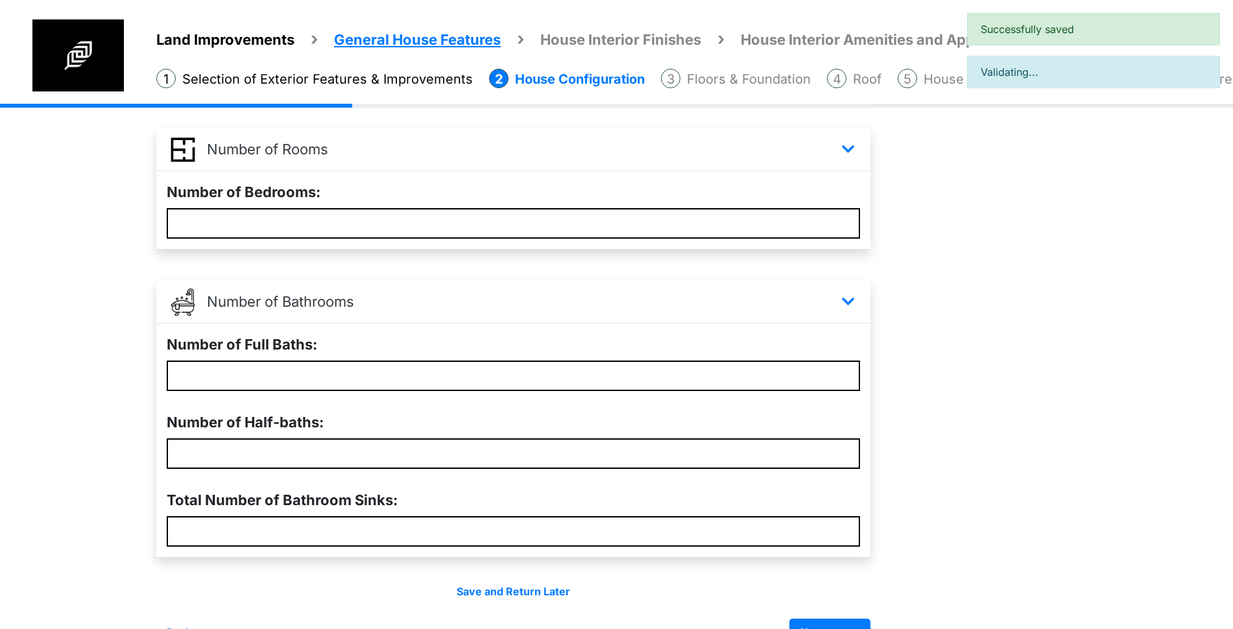
scroll to position [567, 0]
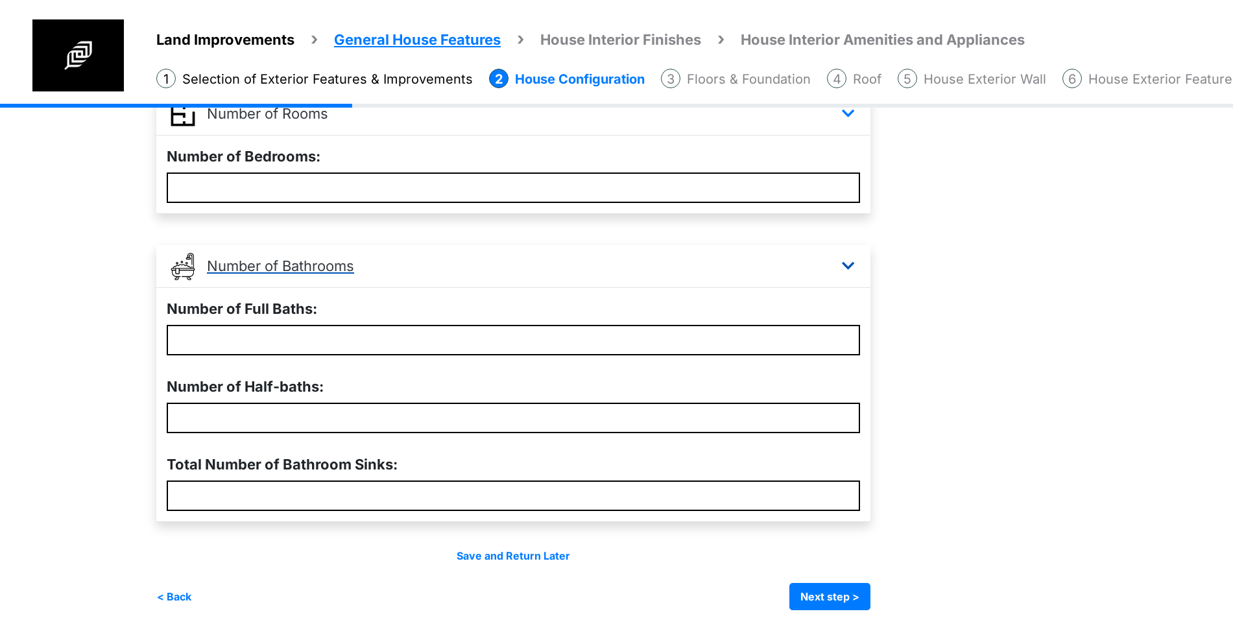
click at [857, 261] on icon at bounding box center [847, 265] width 19 height 21
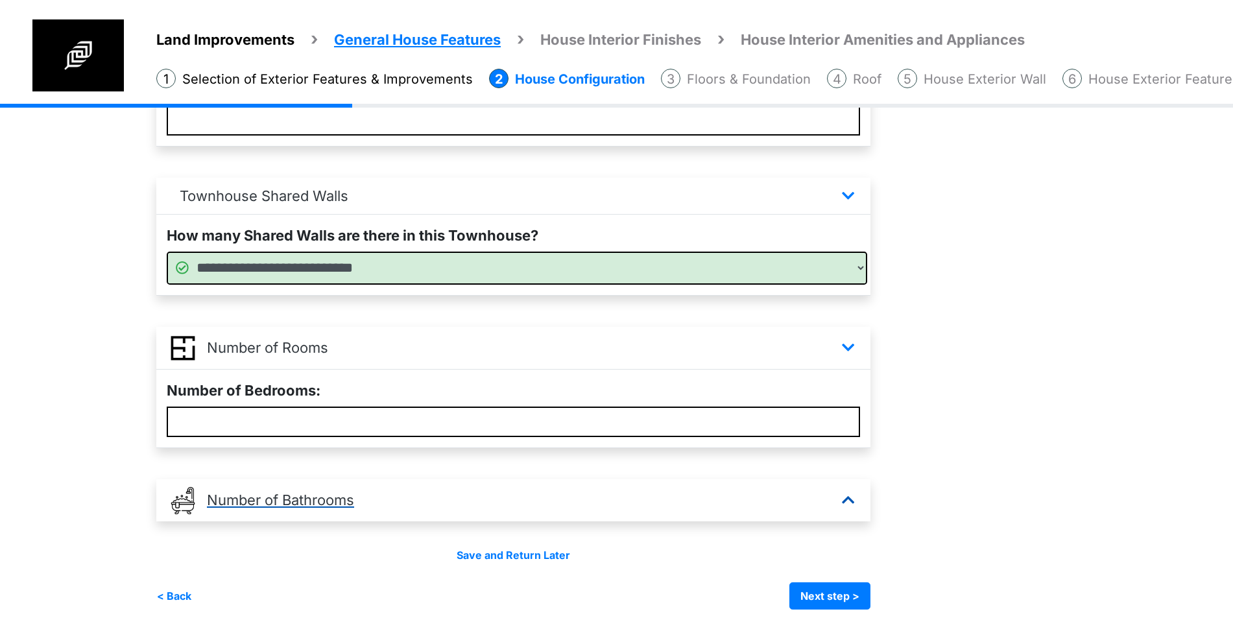
click at [854, 499] on icon at bounding box center [847, 500] width 19 height 21
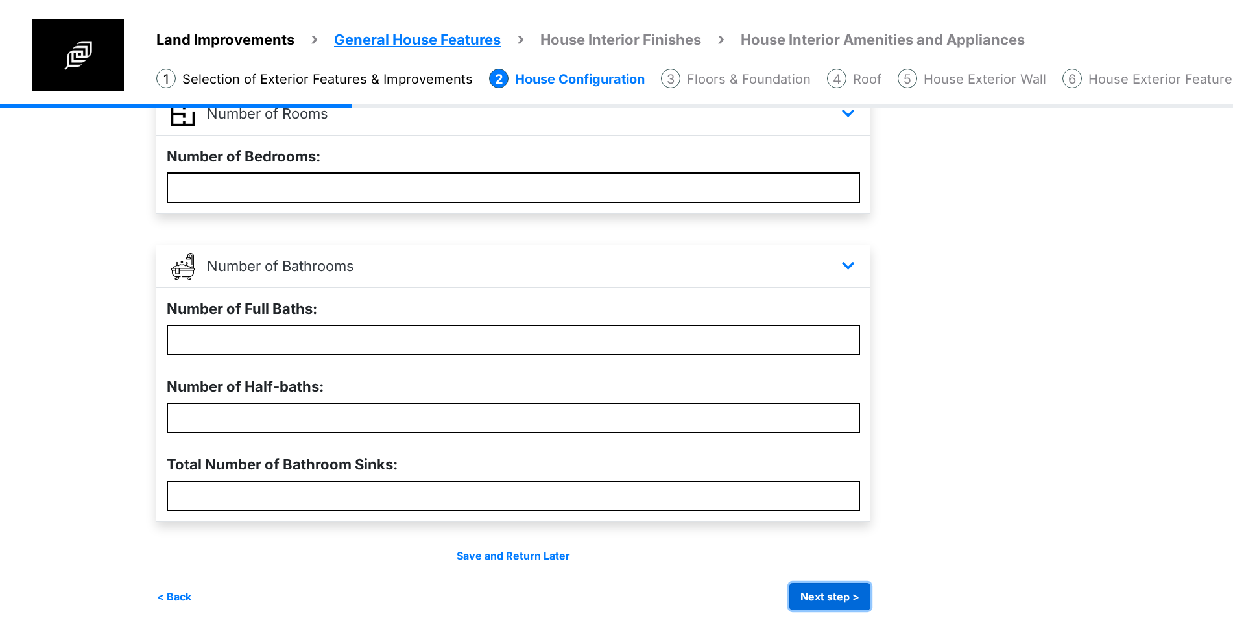
click at [824, 600] on button "Next step >" at bounding box center [829, 596] width 81 height 27
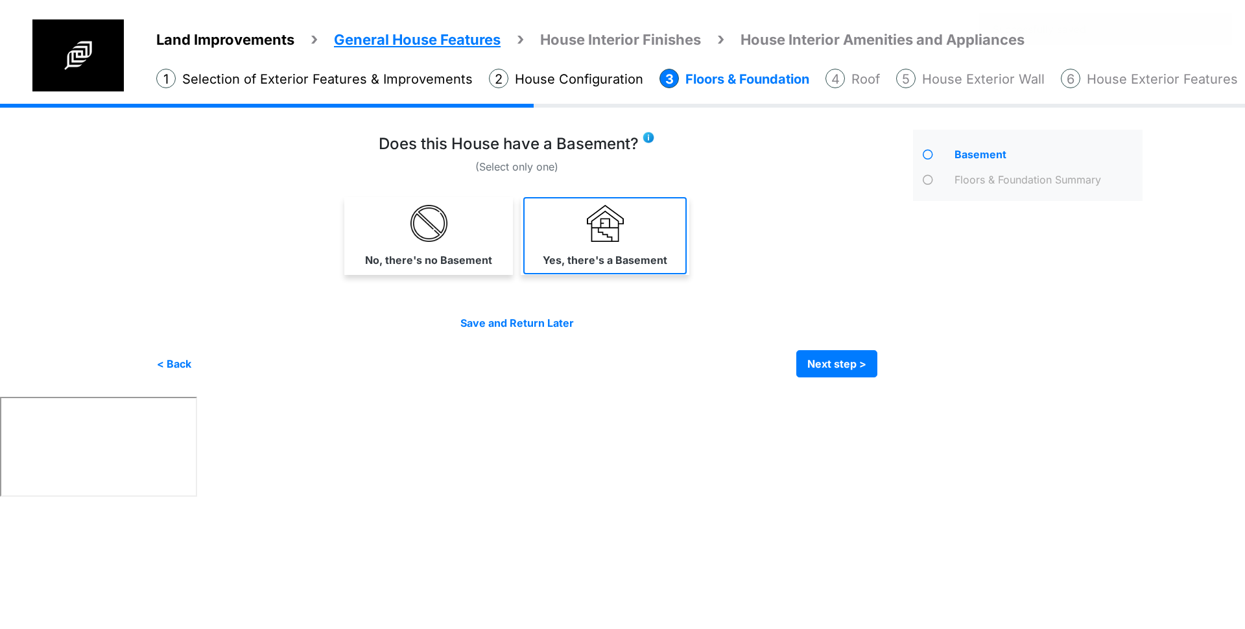
click at [590, 245] on link "Yes, there's a Basement" at bounding box center [604, 235] width 163 height 77
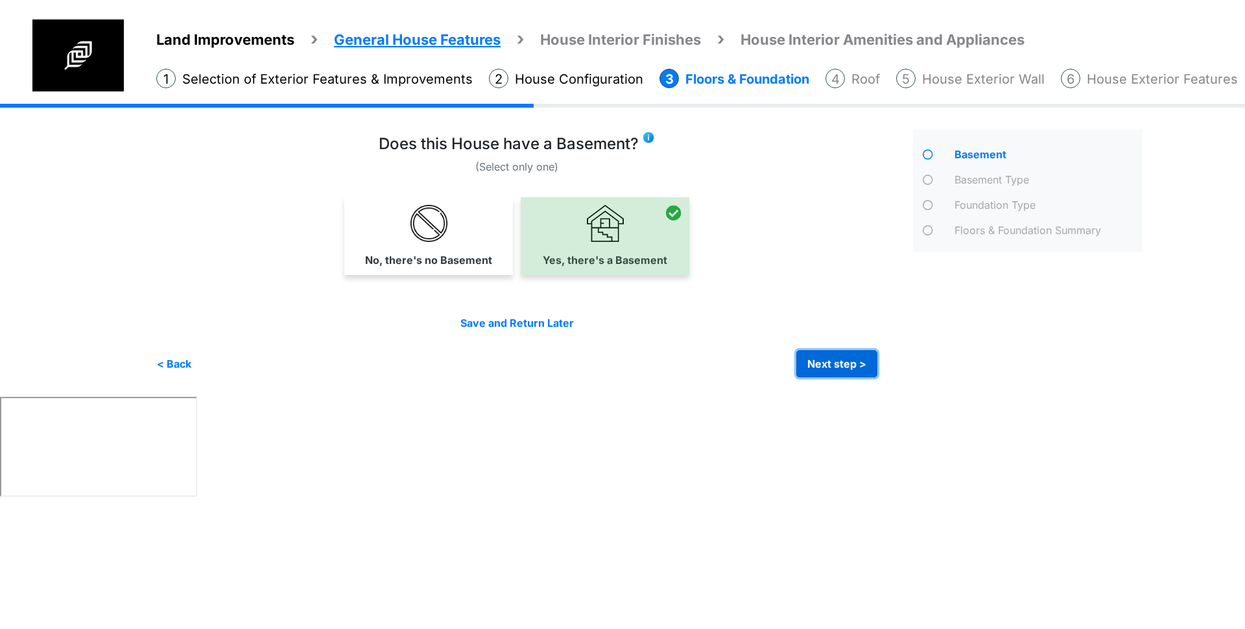
click at [843, 370] on button "Next step >" at bounding box center [836, 363] width 81 height 27
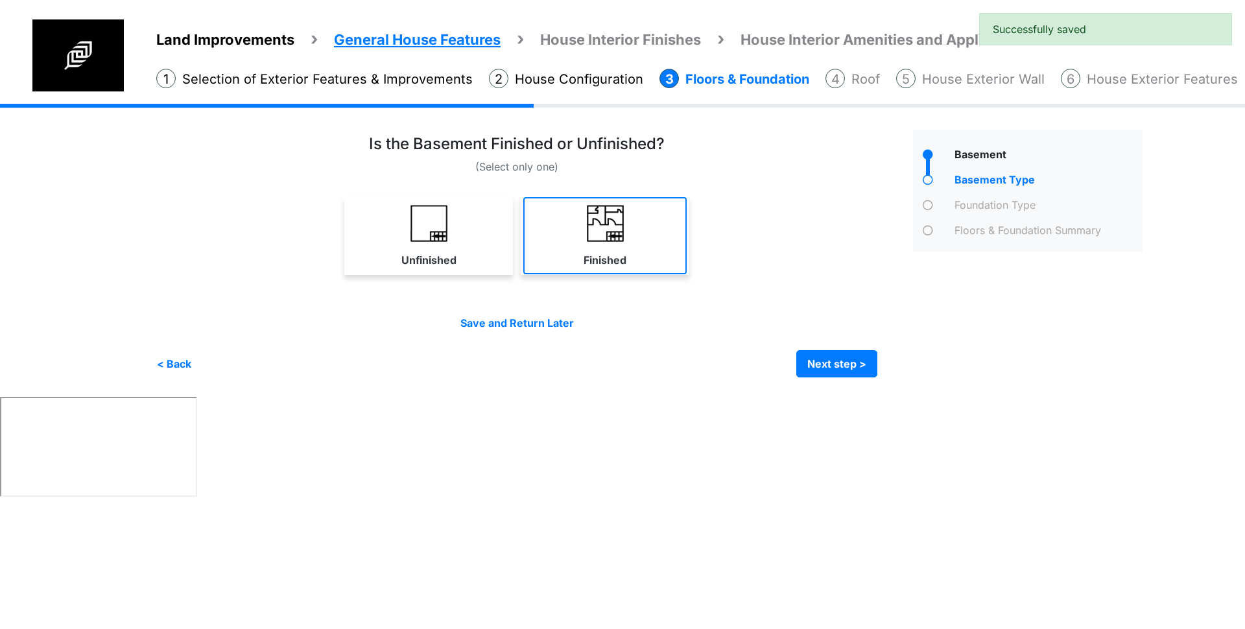
click at [613, 231] on img at bounding box center [605, 223] width 37 height 37
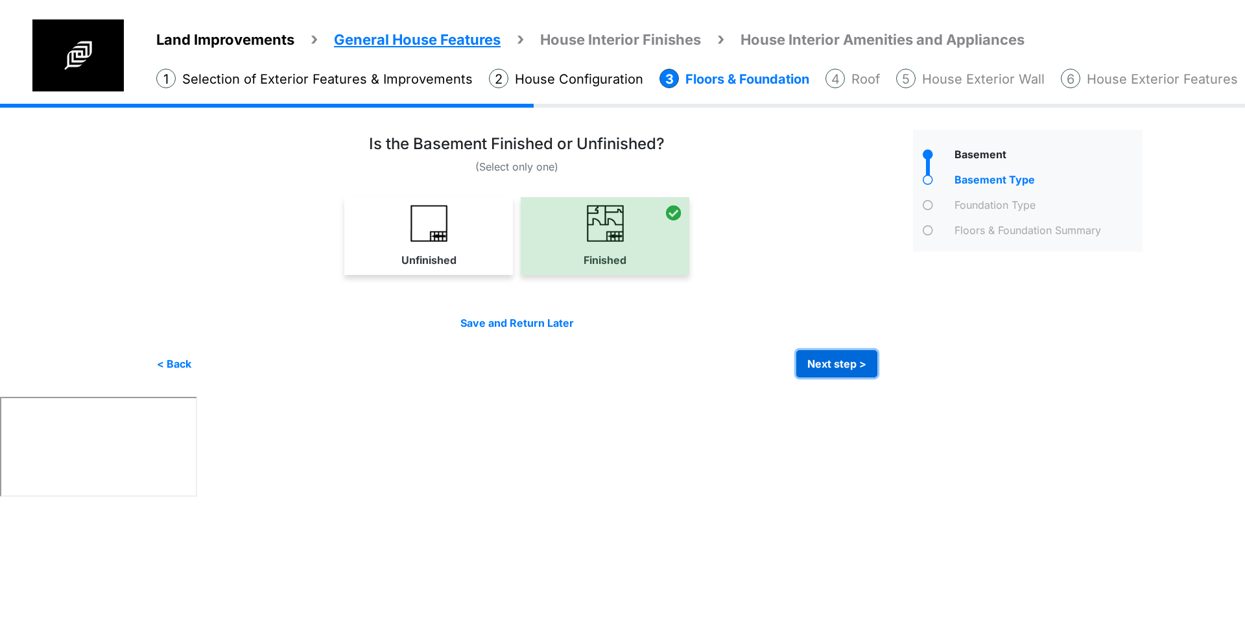
click at [852, 369] on button "Next step >" at bounding box center [836, 363] width 81 height 27
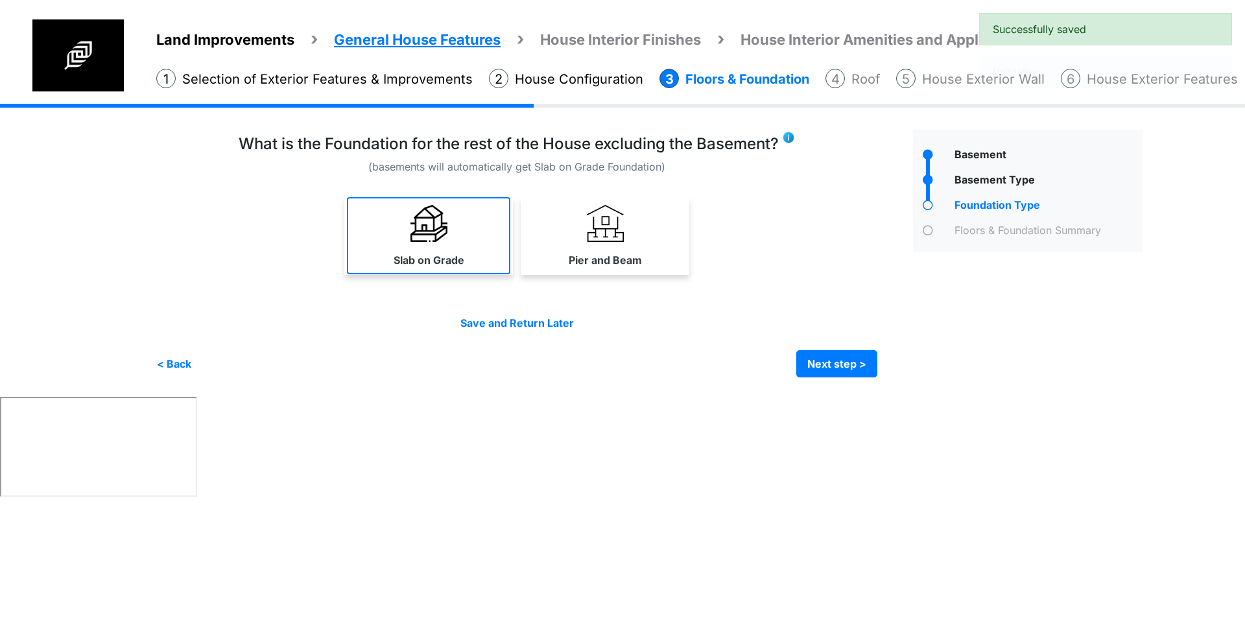
click at [448, 249] on link "Slab on Grade" at bounding box center [428, 235] width 163 height 77
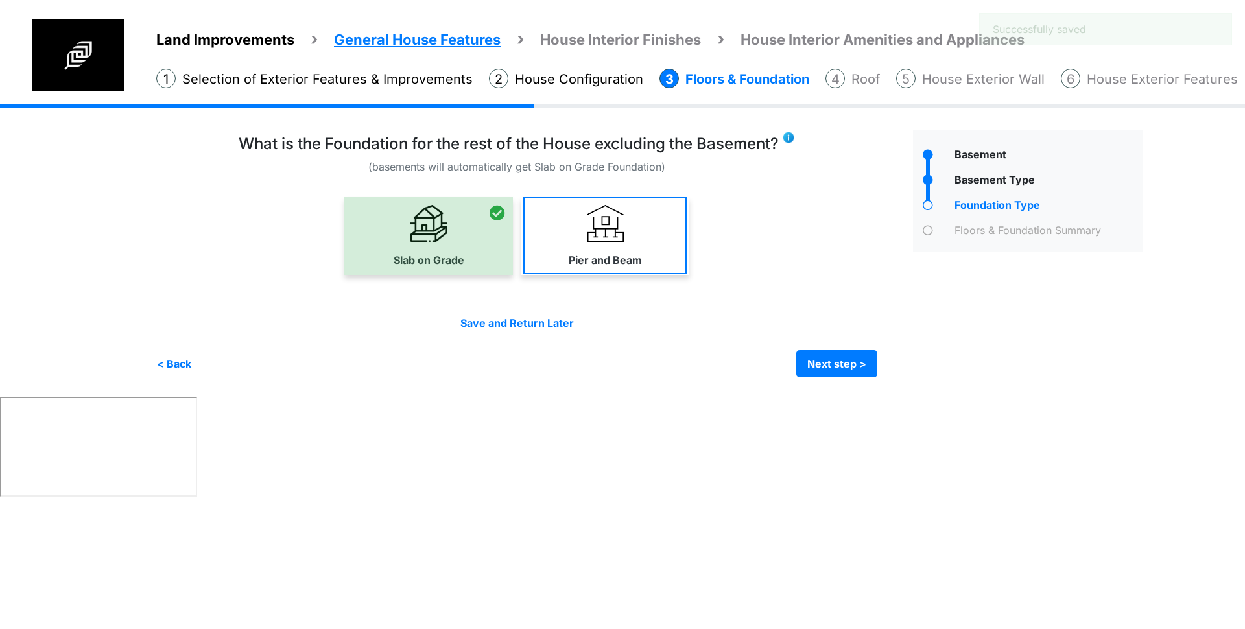
click at [573, 257] on label "Pier and Beam" at bounding box center [605, 260] width 73 height 16
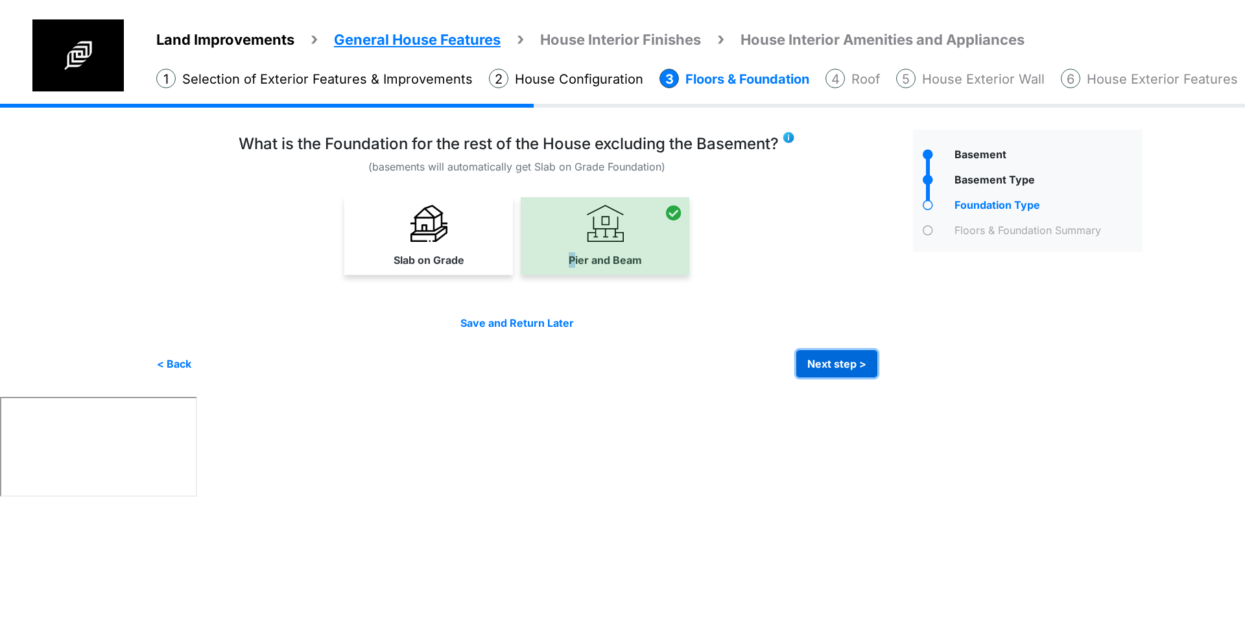
click at [835, 351] on button "Next step >" at bounding box center [836, 363] width 81 height 27
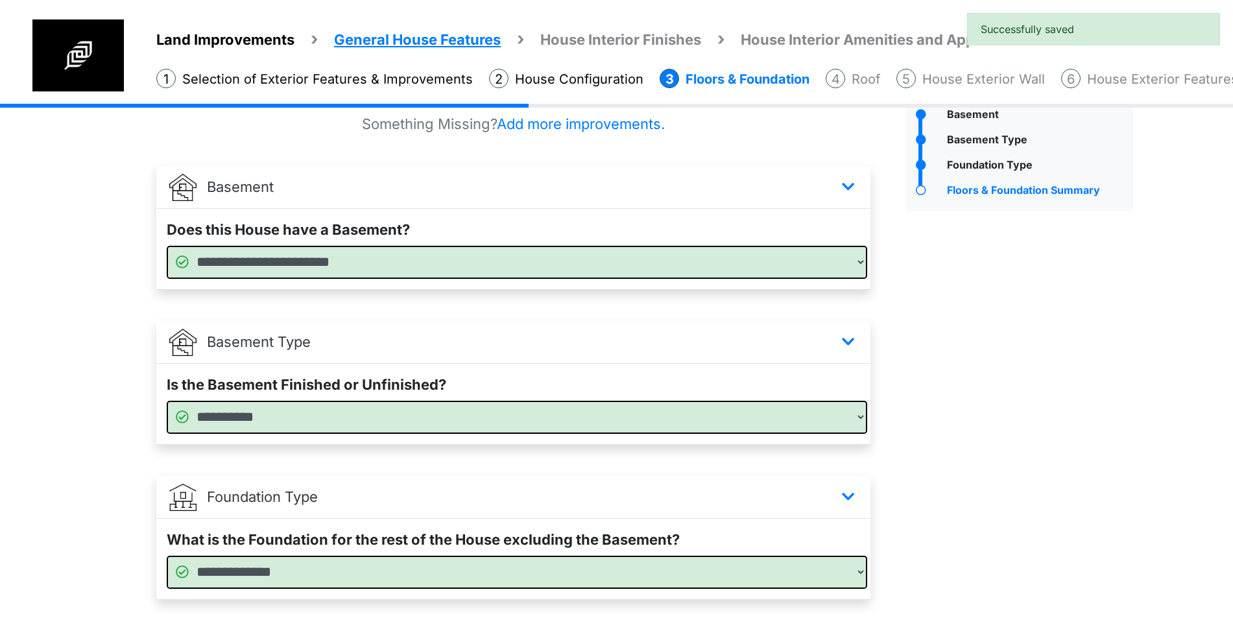
scroll to position [119, 0]
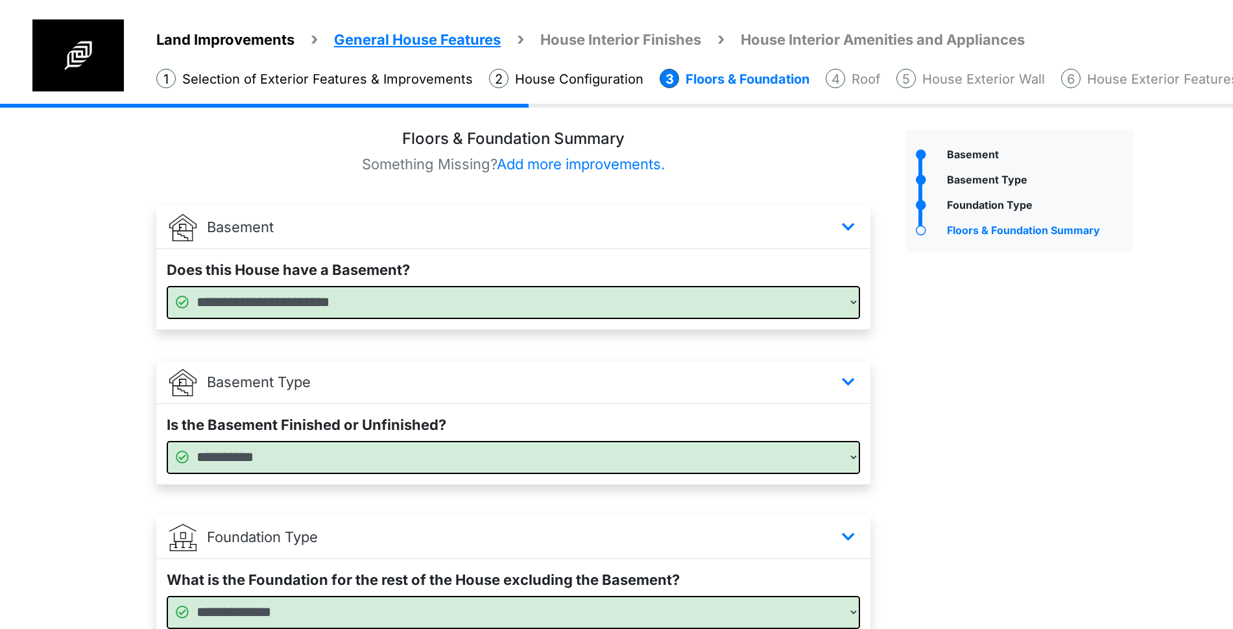
select select "*"
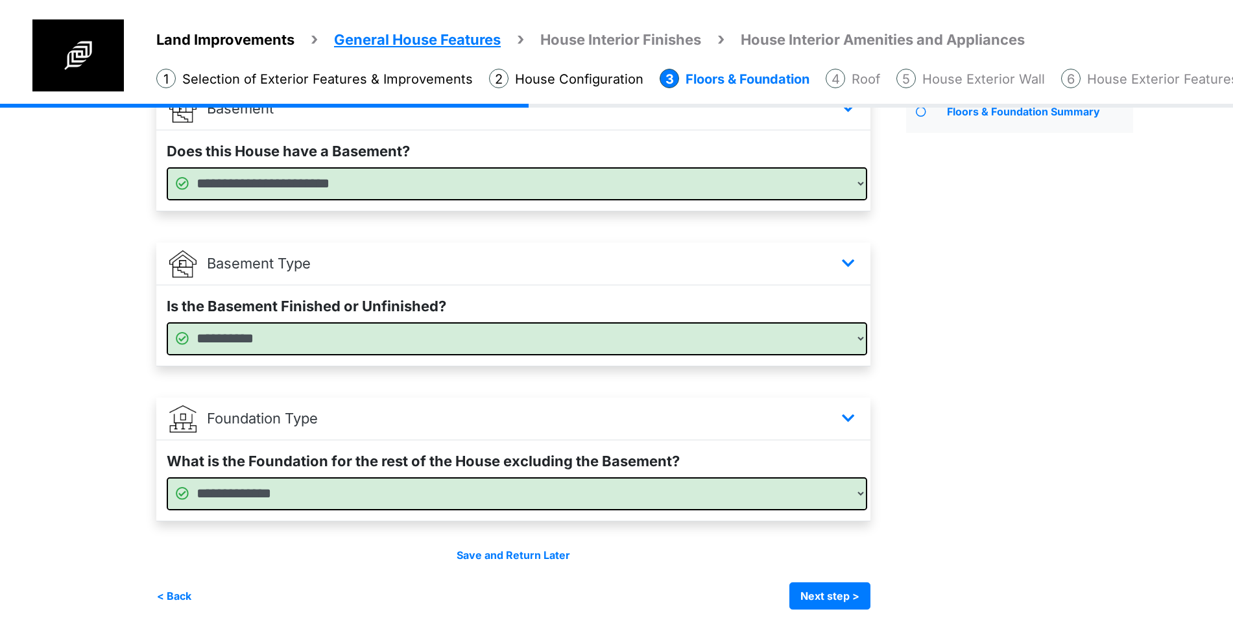
click at [1050, 396] on div "Basement" at bounding box center [1019, 310] width 246 height 599
